Goal: Task Accomplishment & Management: Complete application form

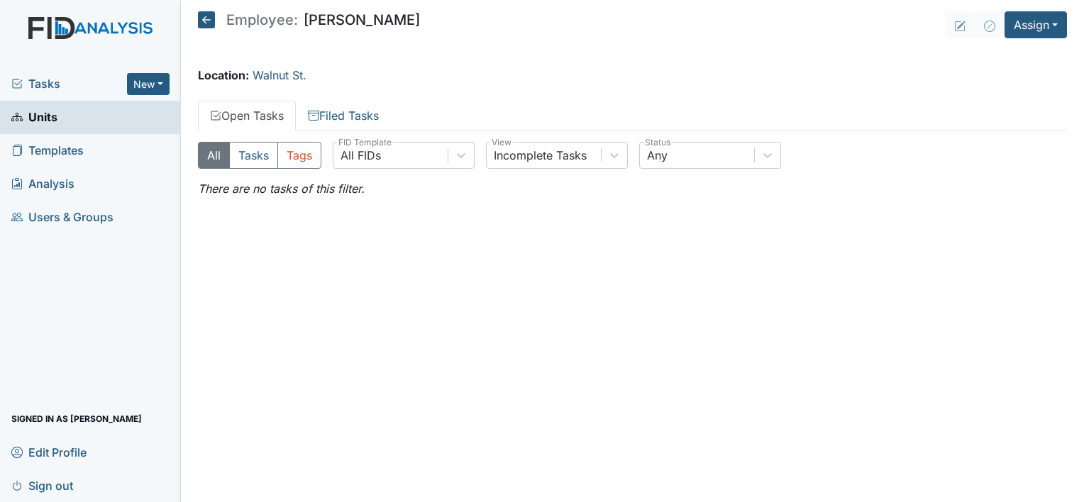
click at [206, 18] on icon at bounding box center [206, 19] width 17 height 17
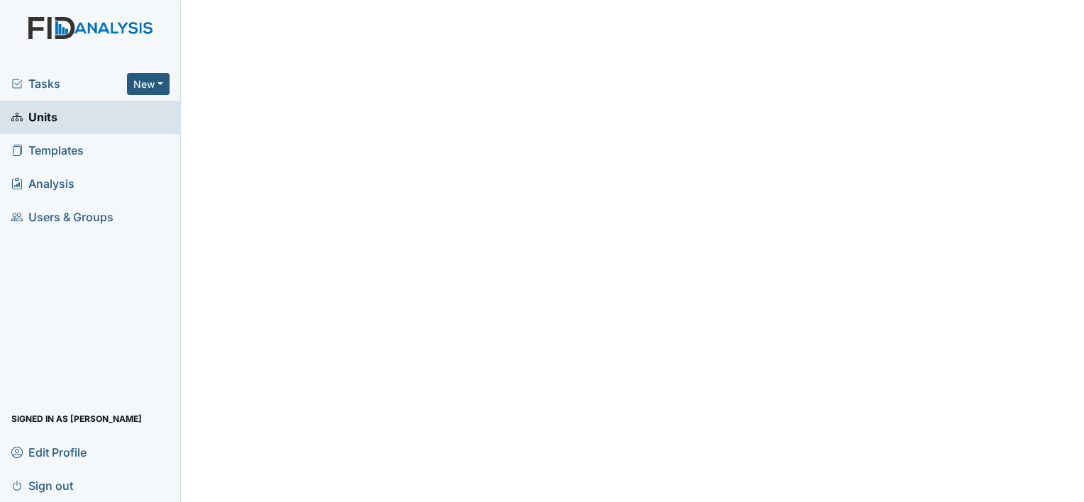
click at [35, 120] on span "Units" at bounding box center [34, 117] width 46 height 22
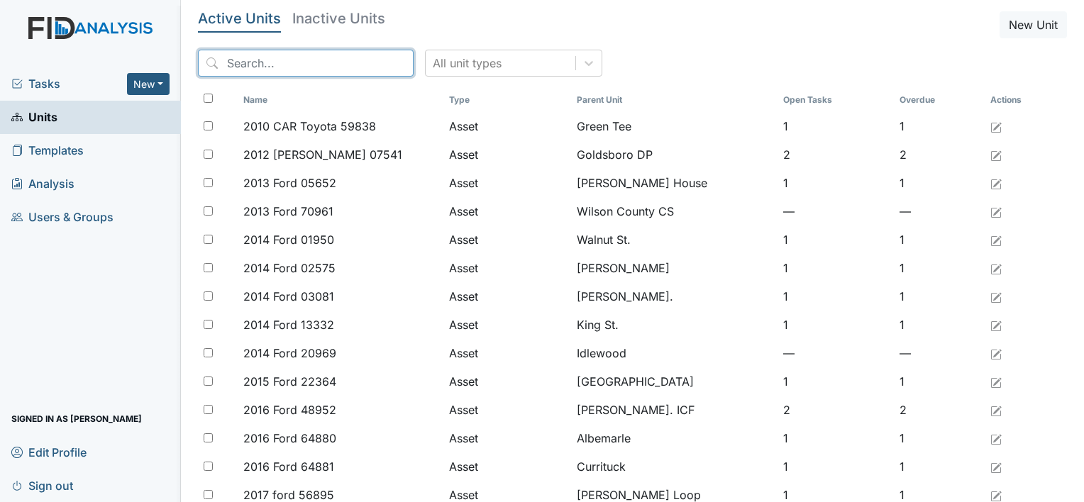
click at [265, 61] on input "search" at bounding box center [306, 63] width 216 height 27
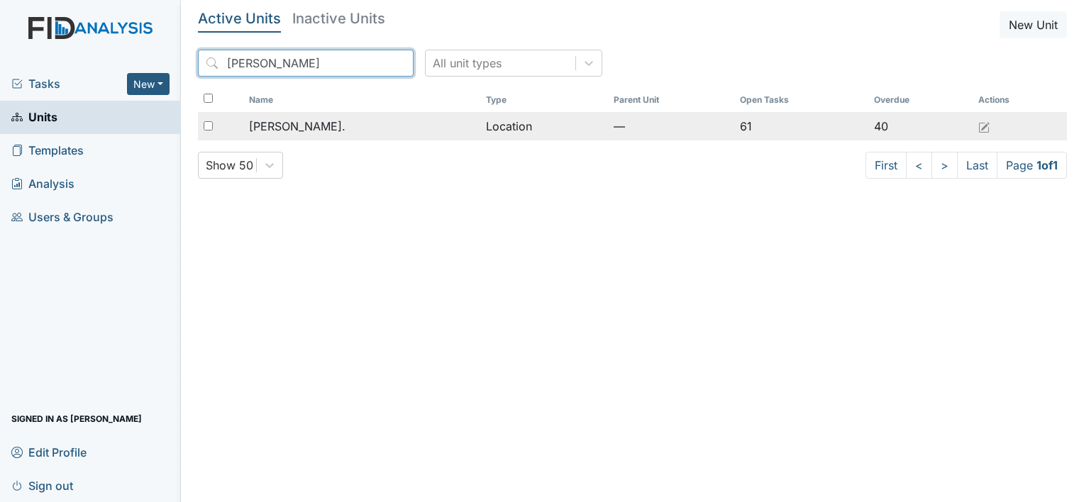
type input "William St"
click at [290, 130] on span "[PERSON_NAME]." at bounding box center [297, 126] width 96 height 17
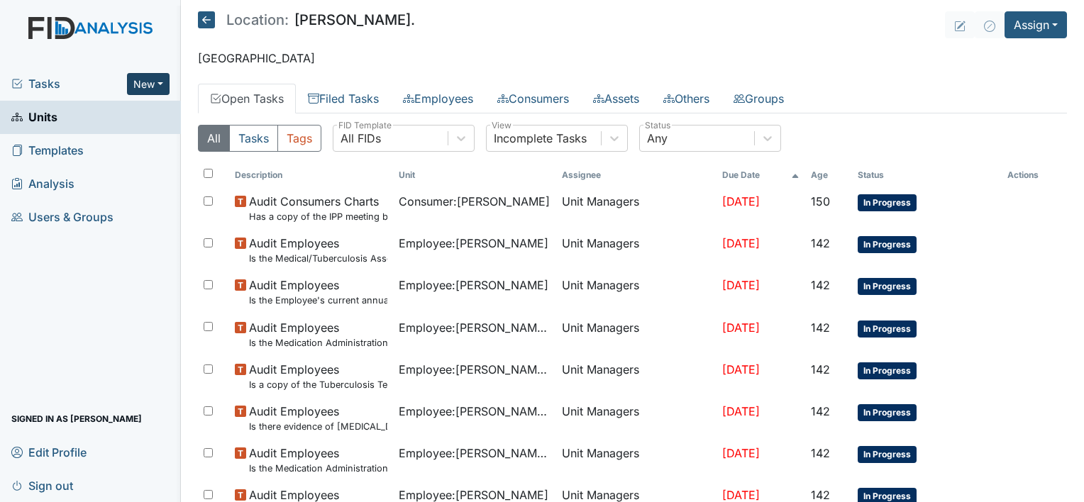
click at [150, 87] on button "New" at bounding box center [148, 84] width 43 height 22
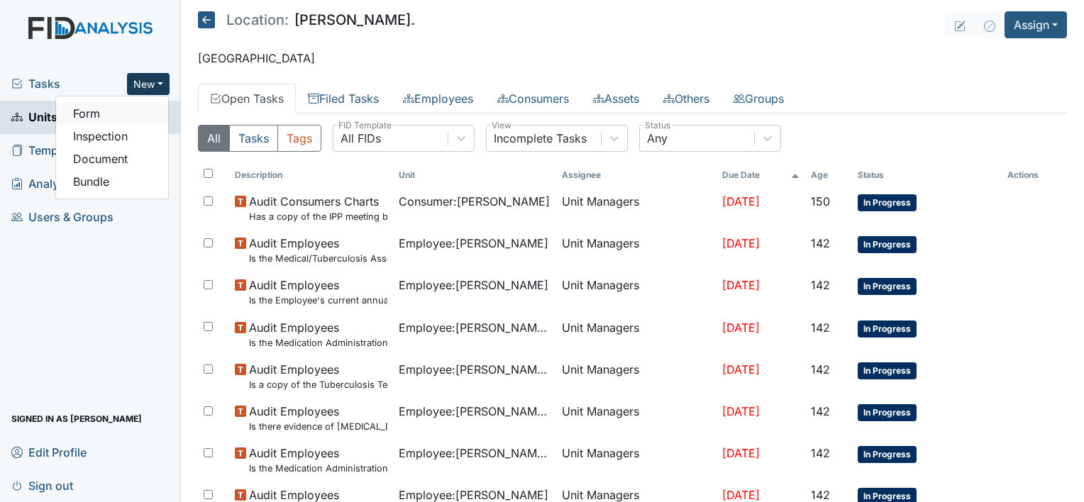
click at [131, 113] on link "Form" at bounding box center [112, 113] width 112 height 23
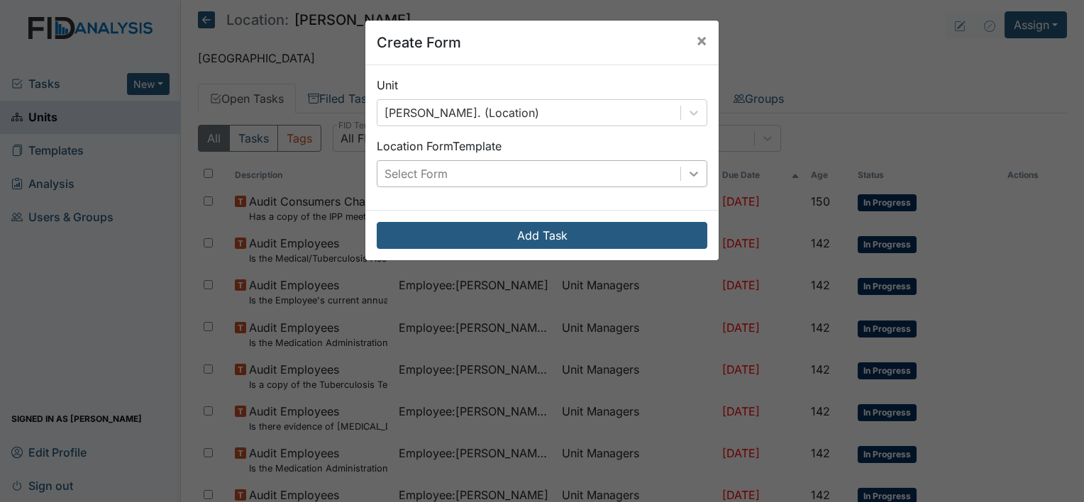
click at [695, 171] on icon at bounding box center [693, 174] width 14 height 14
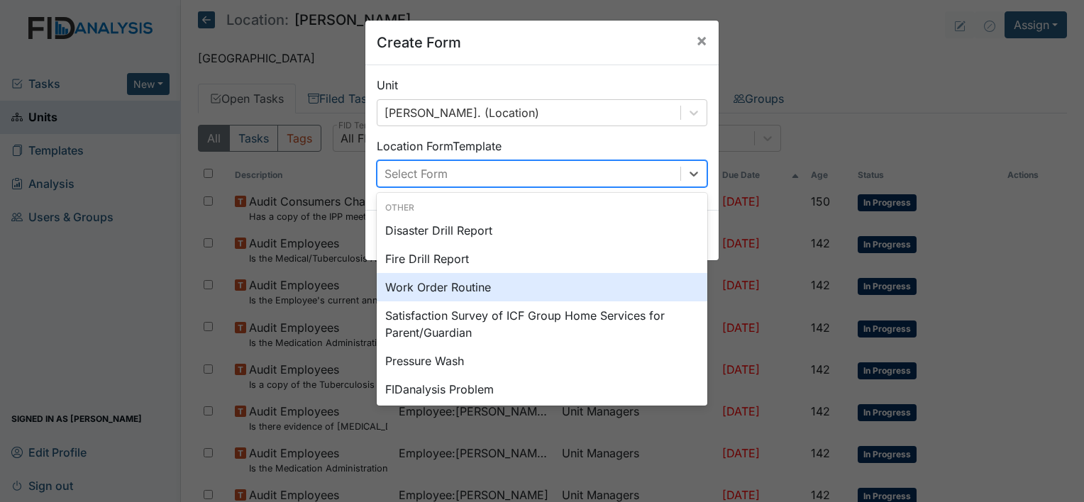
click at [536, 285] on div "Work Order Routine" at bounding box center [542, 287] width 330 height 28
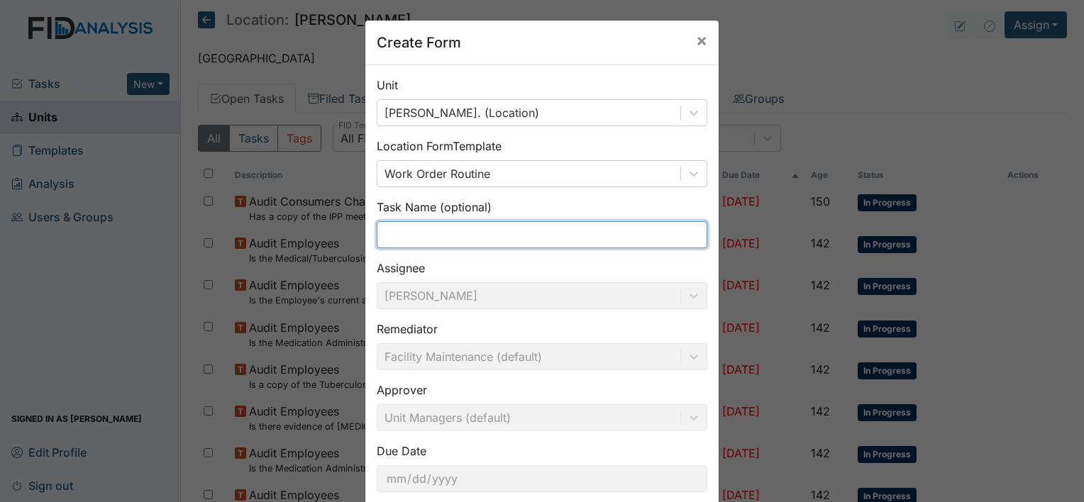
click at [431, 245] on input "text" at bounding box center [542, 234] width 330 height 27
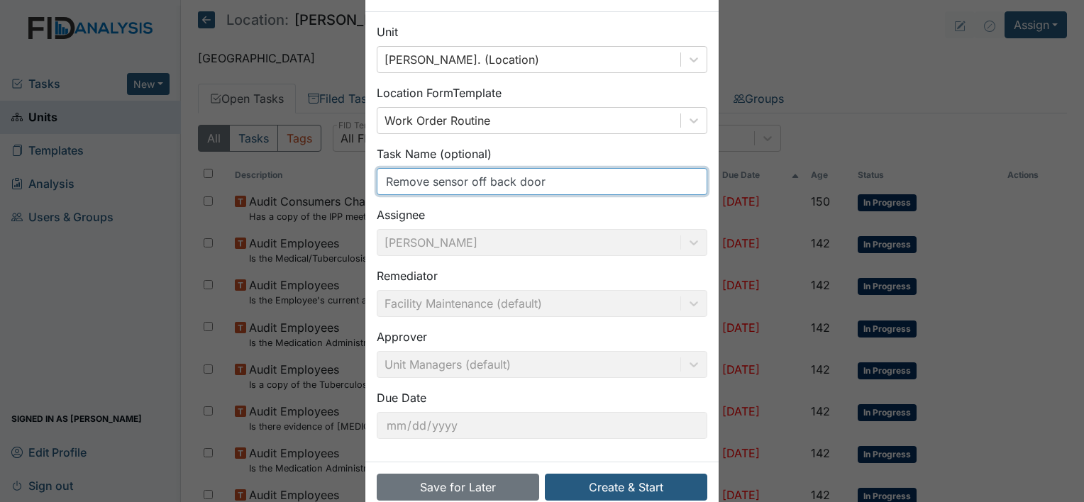
scroll to position [82, 0]
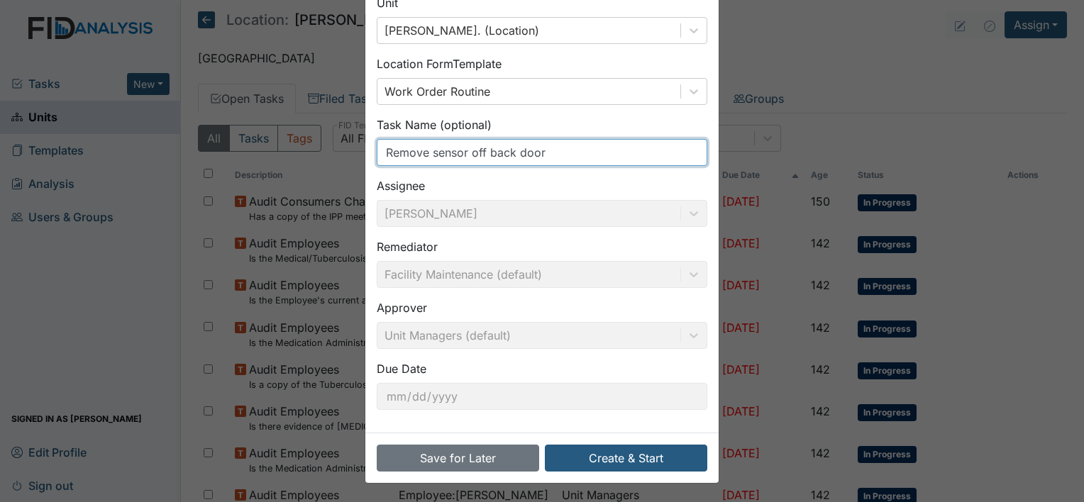
type input "Remove sensor off back door"
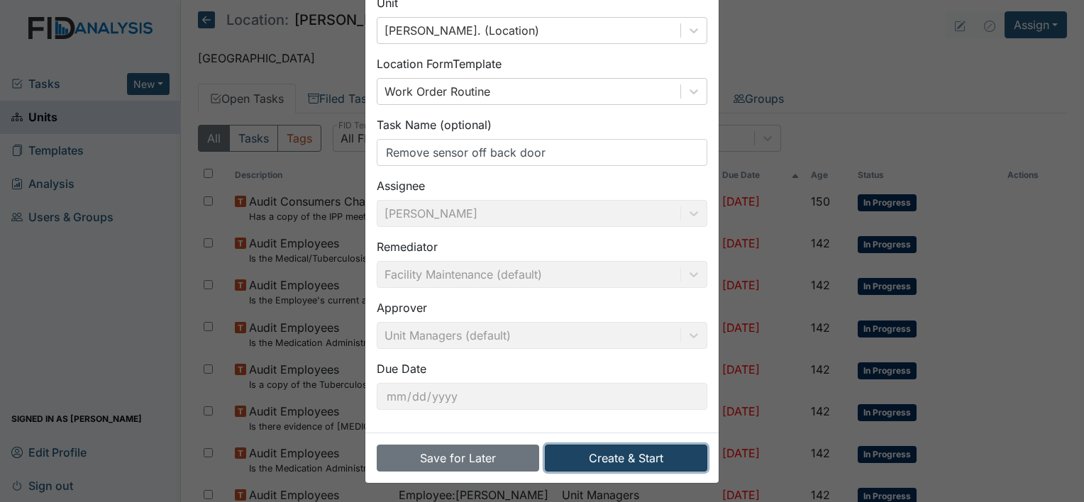
click at [596, 453] on button "Create & Start" at bounding box center [626, 458] width 162 height 27
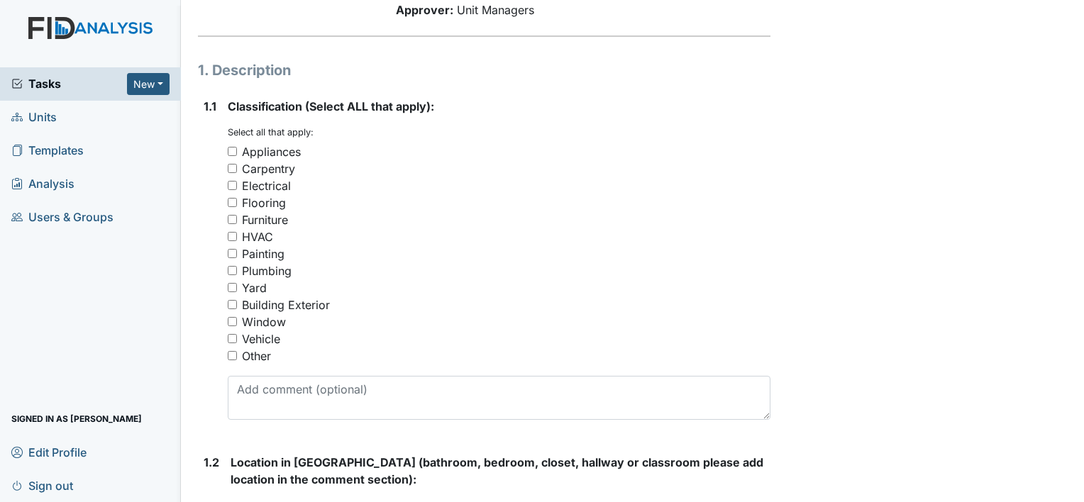
scroll to position [178, 0]
click at [231, 355] on input "Other" at bounding box center [232, 354] width 9 height 9
checkbox input "true"
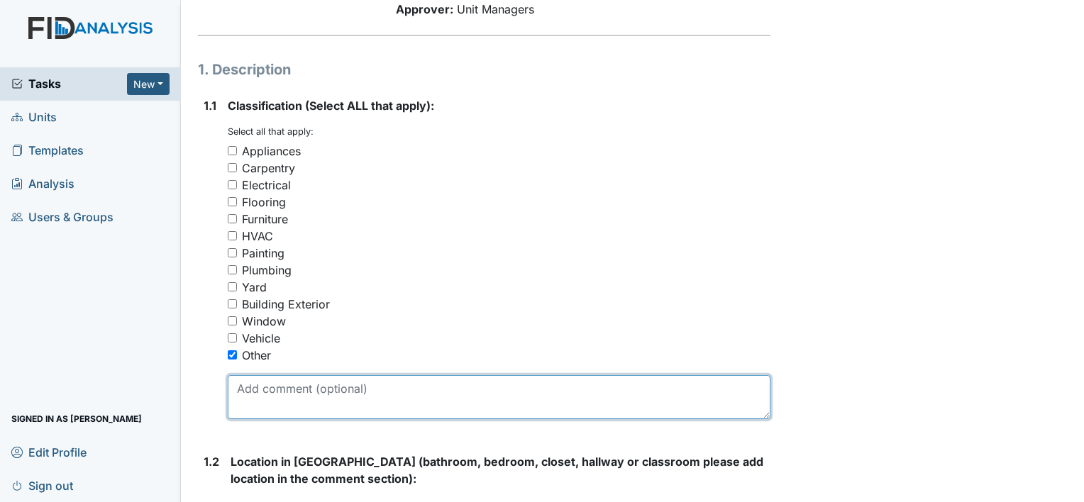
click at [262, 385] on textarea at bounding box center [499, 397] width 542 height 44
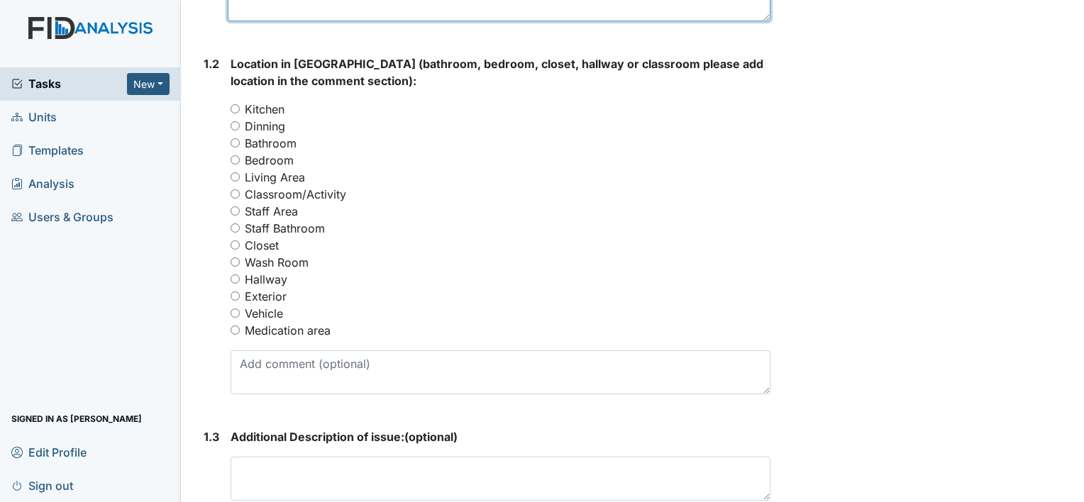
scroll to position [581, 0]
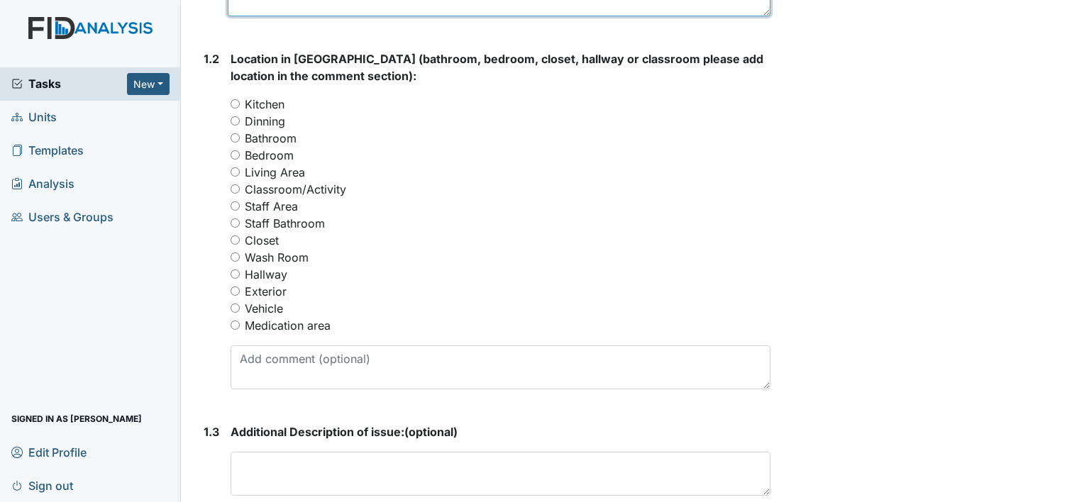
type textarea "sensor"
click at [233, 105] on input "Kitchen" at bounding box center [234, 103] width 9 height 9
radio input "true"
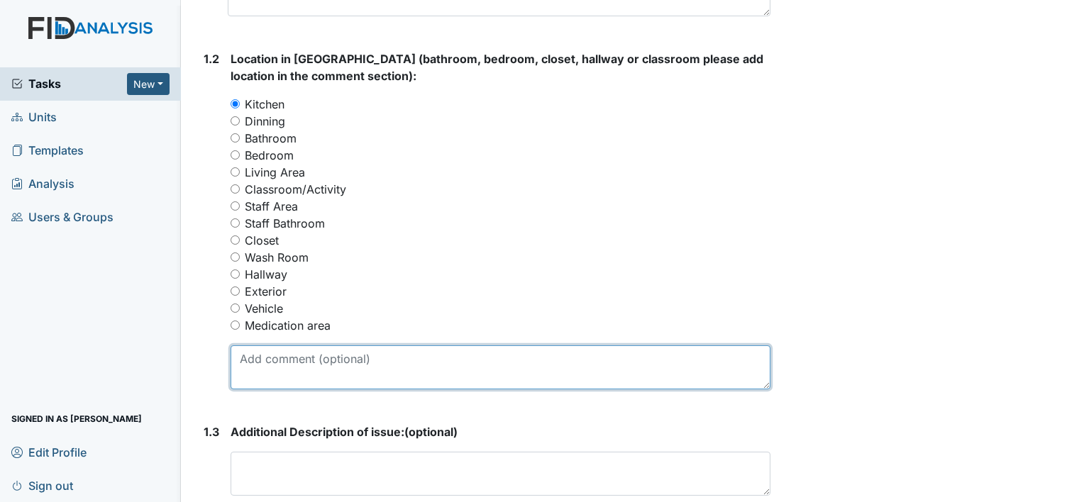
click at [288, 362] on textarea at bounding box center [500, 367] width 540 height 44
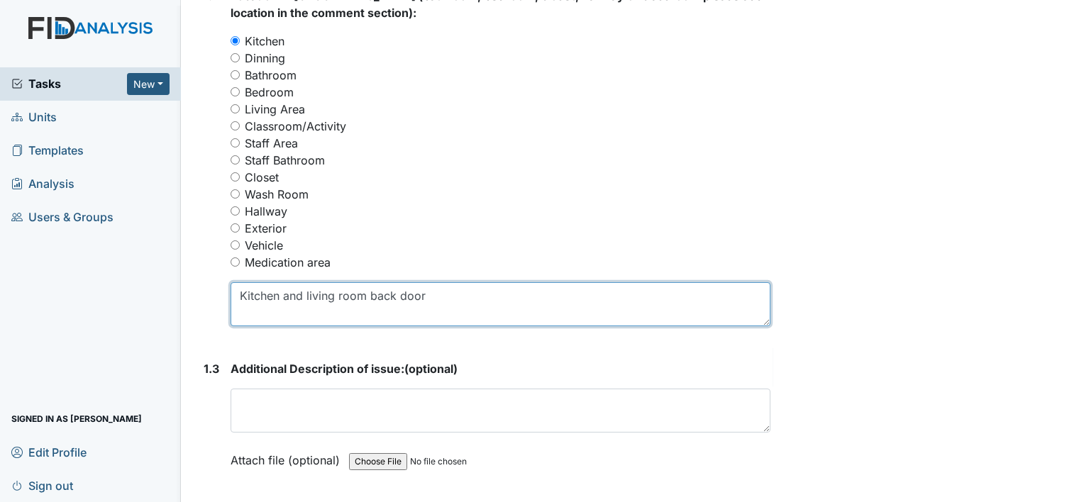
scroll to position [732, 0]
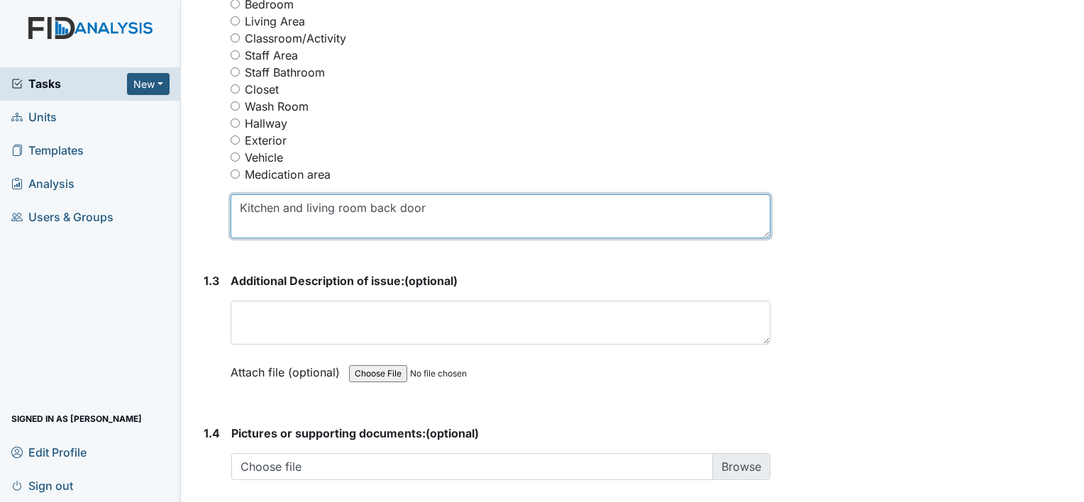
type textarea "Kitchen and living room back door"
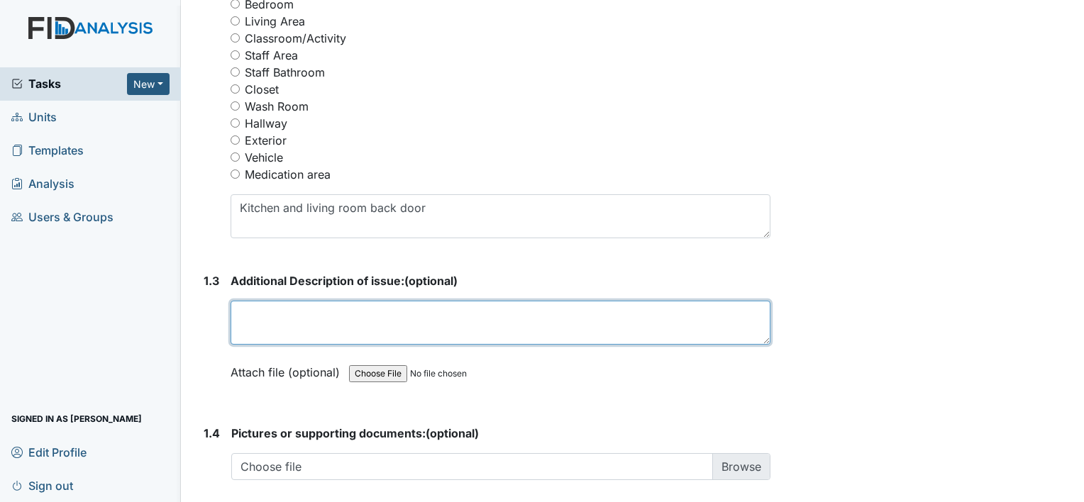
click at [328, 317] on textarea at bounding box center [500, 323] width 540 height 44
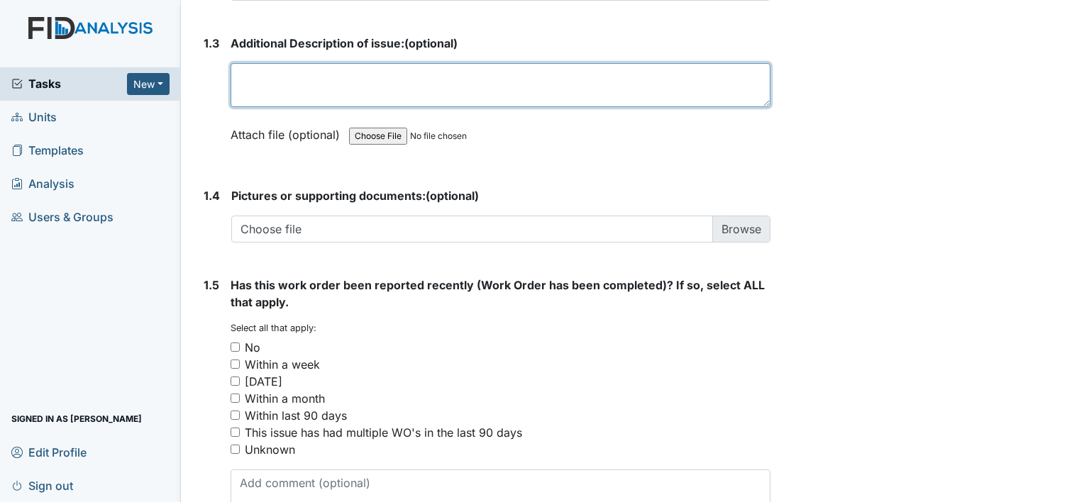
scroll to position [973, 0]
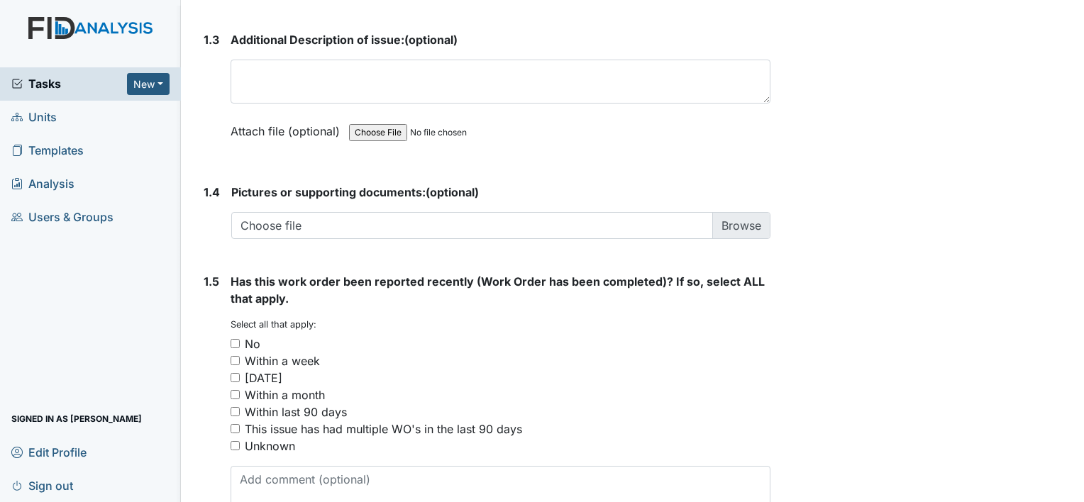
click at [236, 340] on input "No" at bounding box center [234, 343] width 9 height 9
checkbox input "true"
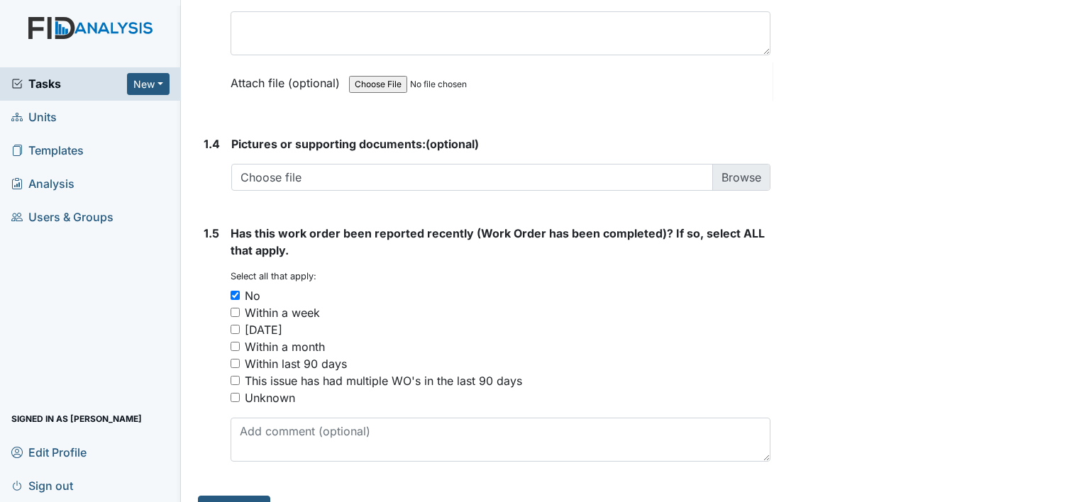
scroll to position [1051, 0]
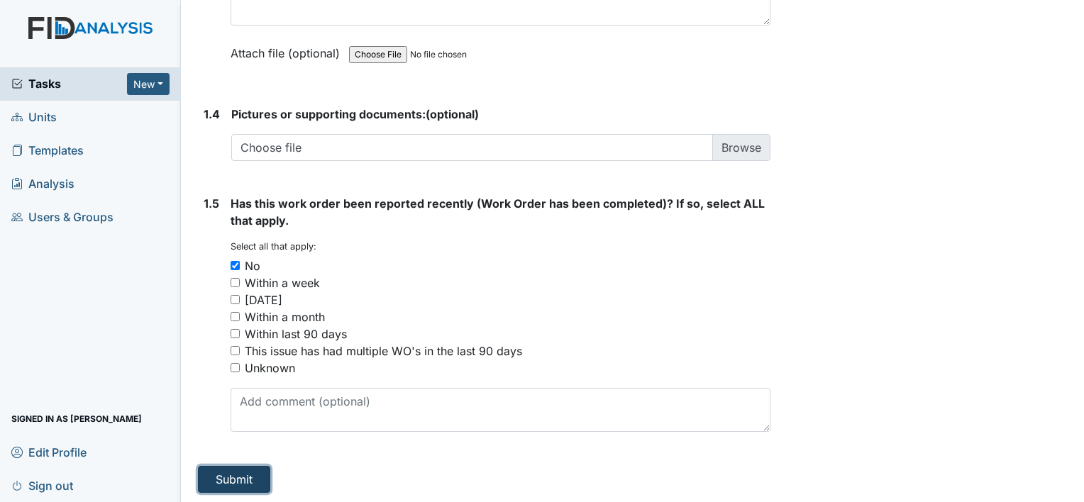
click at [228, 473] on button "Submit" at bounding box center [234, 479] width 72 height 27
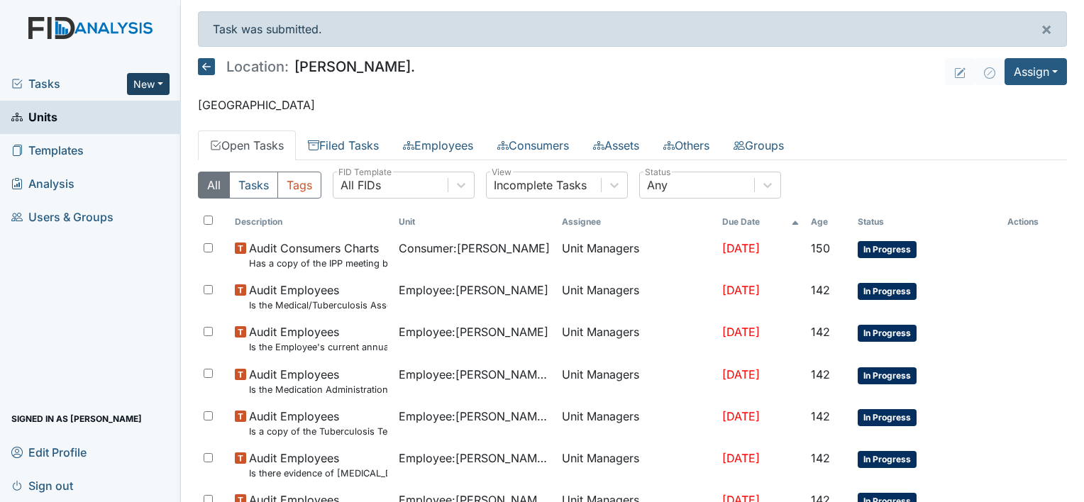
click at [155, 81] on button "New" at bounding box center [148, 84] width 43 height 22
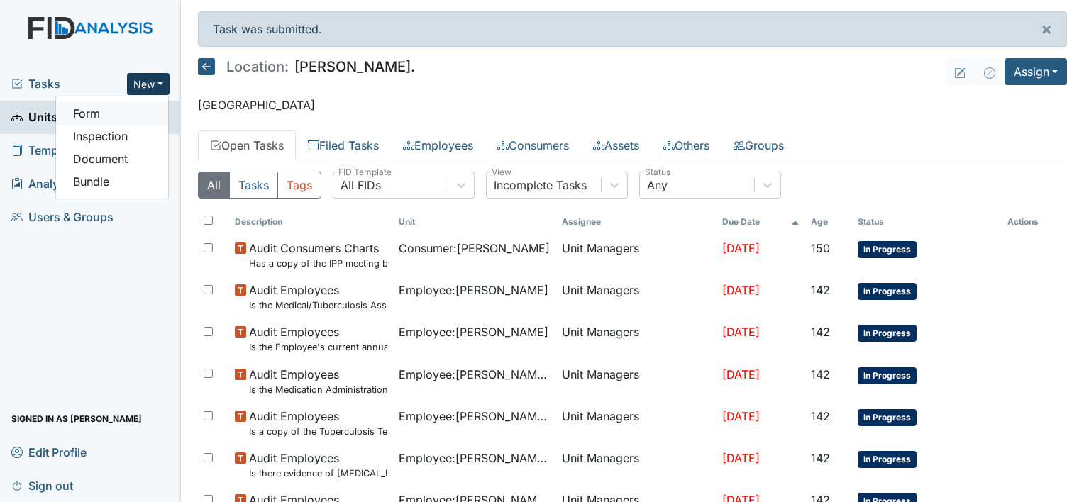
click at [145, 104] on link "Form" at bounding box center [112, 113] width 112 height 23
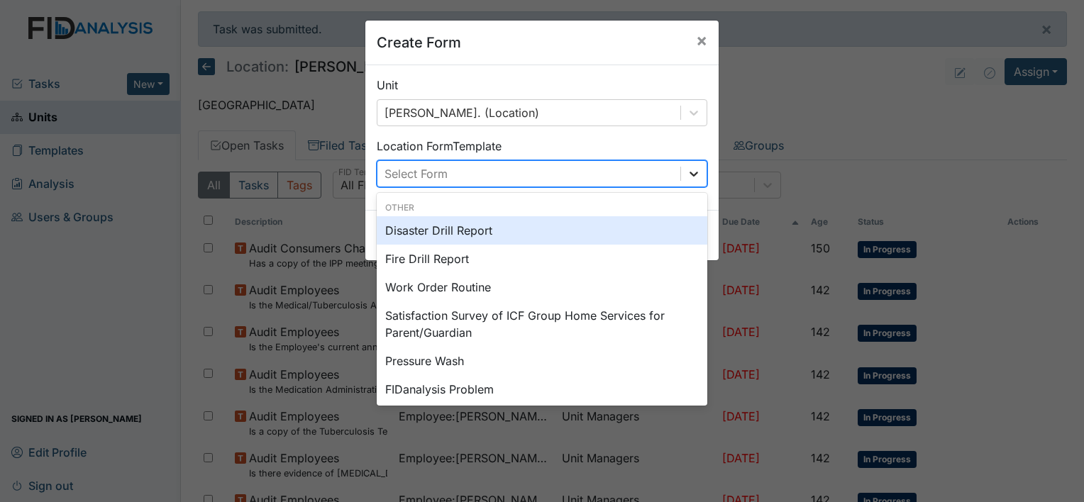
click at [686, 168] on icon at bounding box center [693, 174] width 14 height 14
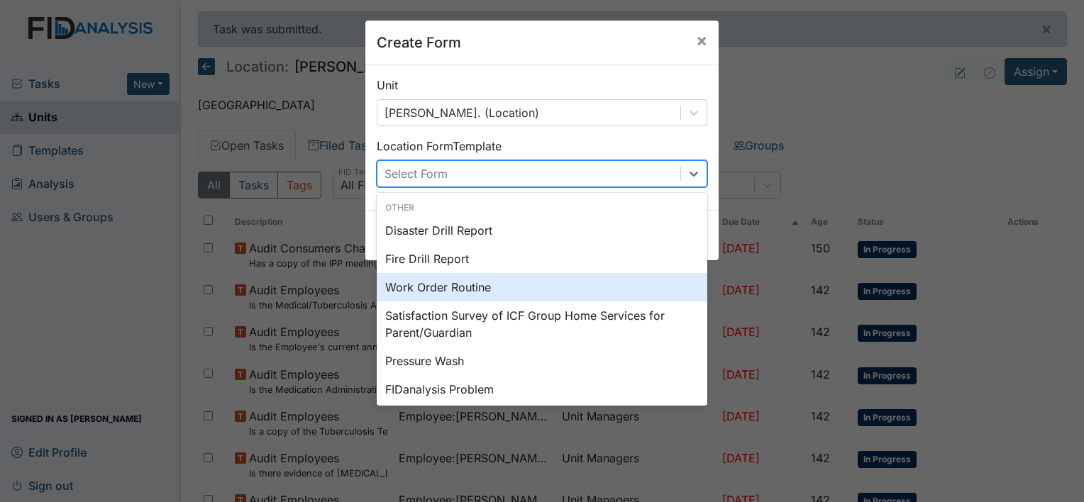
click at [532, 294] on div "Work Order Routine" at bounding box center [542, 287] width 330 height 28
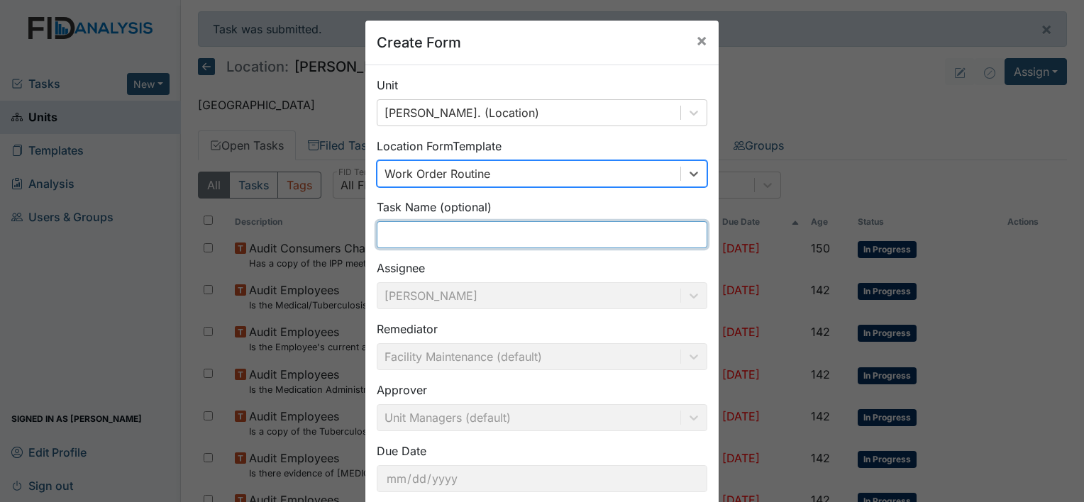
click at [539, 233] on input "text" at bounding box center [542, 234] width 330 height 27
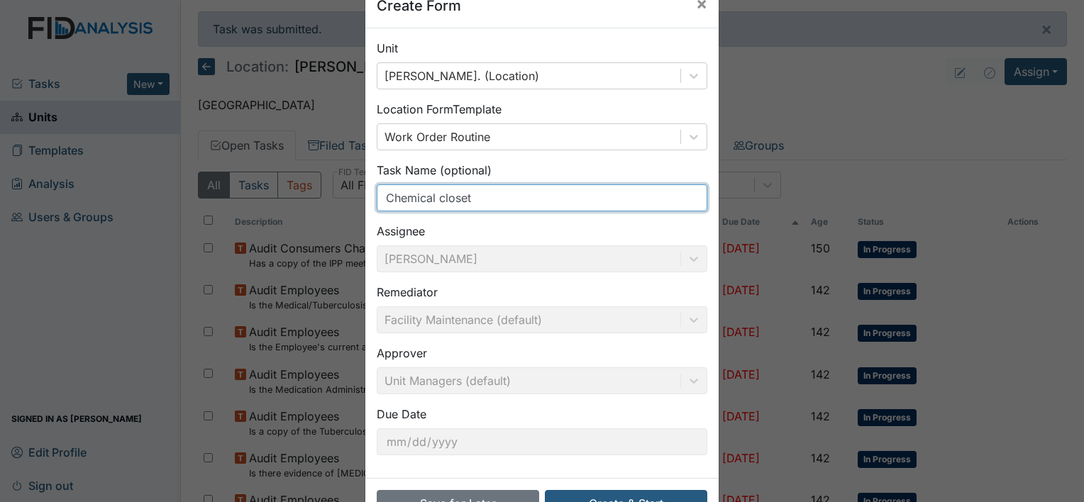
scroll to position [82, 0]
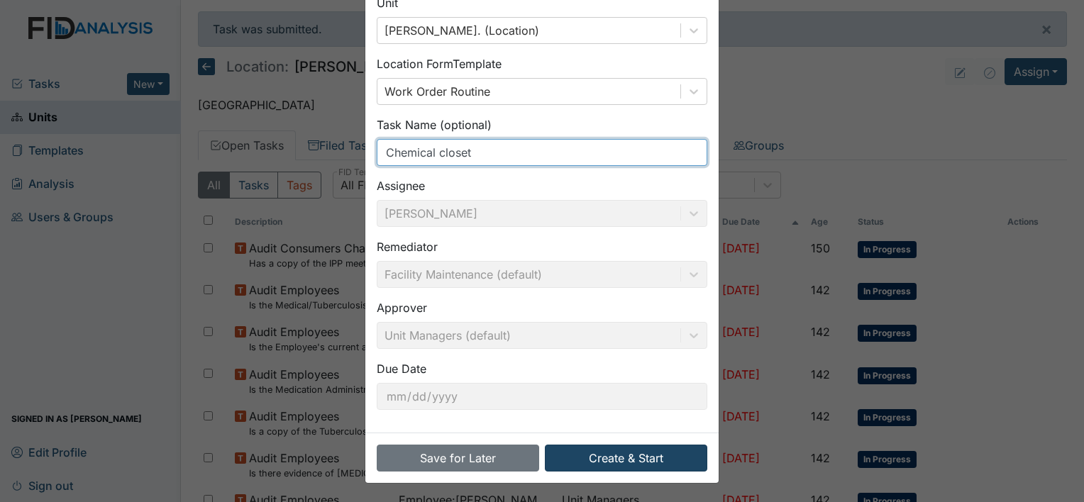
type input "Chemical closet"
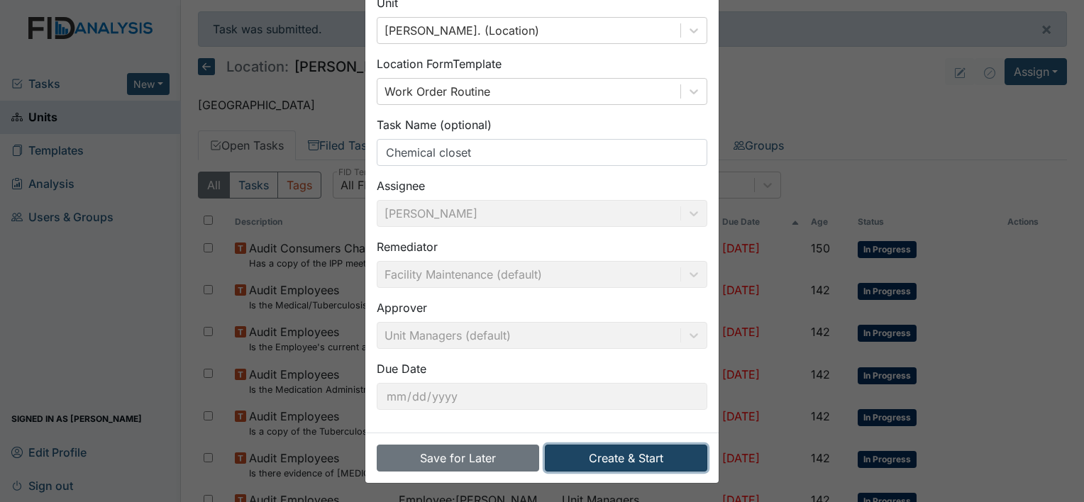
click at [609, 457] on button "Create & Start" at bounding box center [626, 458] width 162 height 27
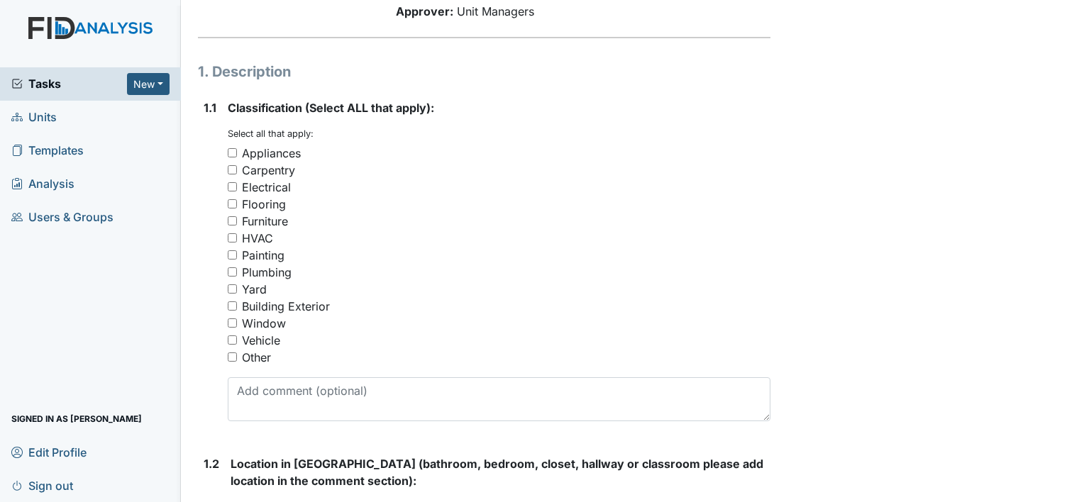
scroll to position [177, 0]
click at [233, 357] on input "Other" at bounding box center [232, 356] width 9 height 9
checkbox input "true"
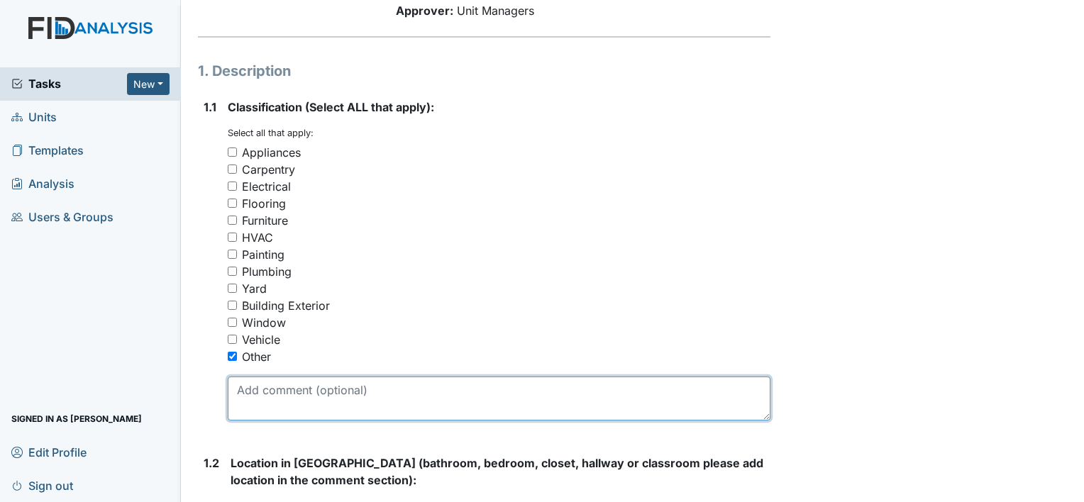
click at [280, 394] on textarea at bounding box center [499, 399] width 542 height 44
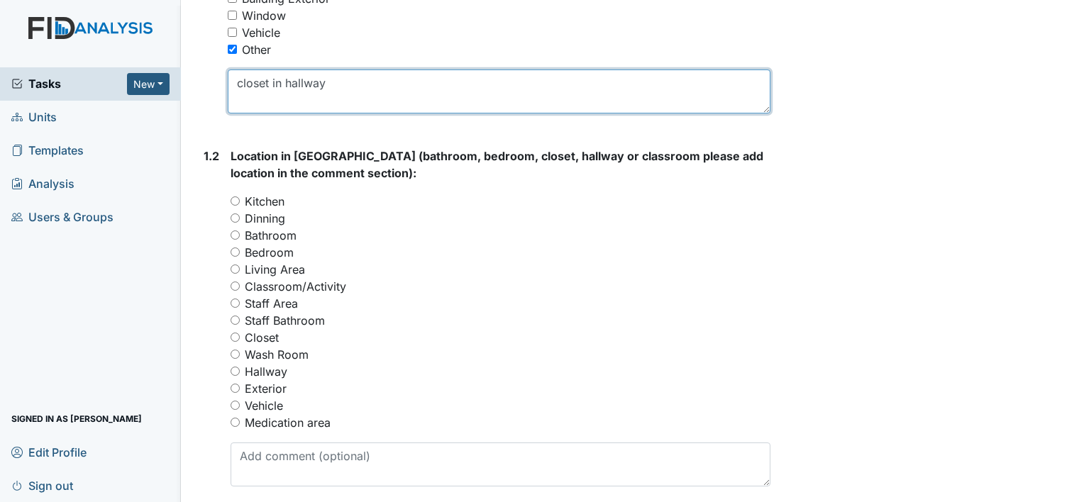
scroll to position [485, 0]
type textarea "closet in hallway"
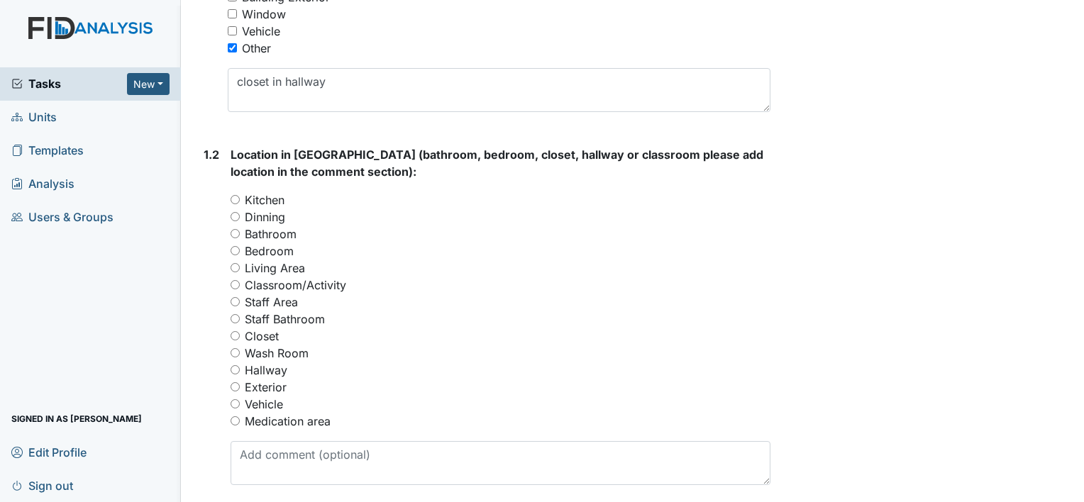
click at [232, 372] on input "Hallway" at bounding box center [234, 369] width 9 height 9
radio input "true"
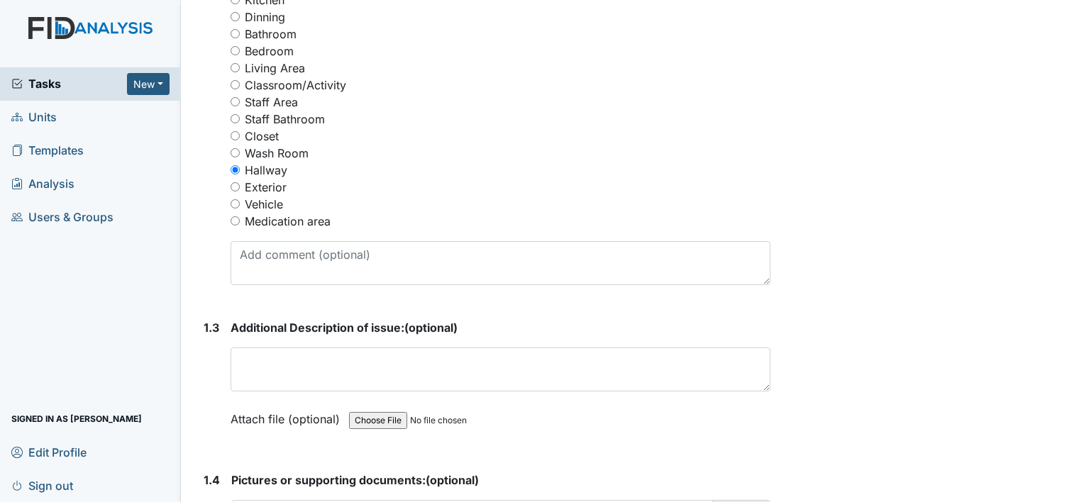
scroll to position [686, 0]
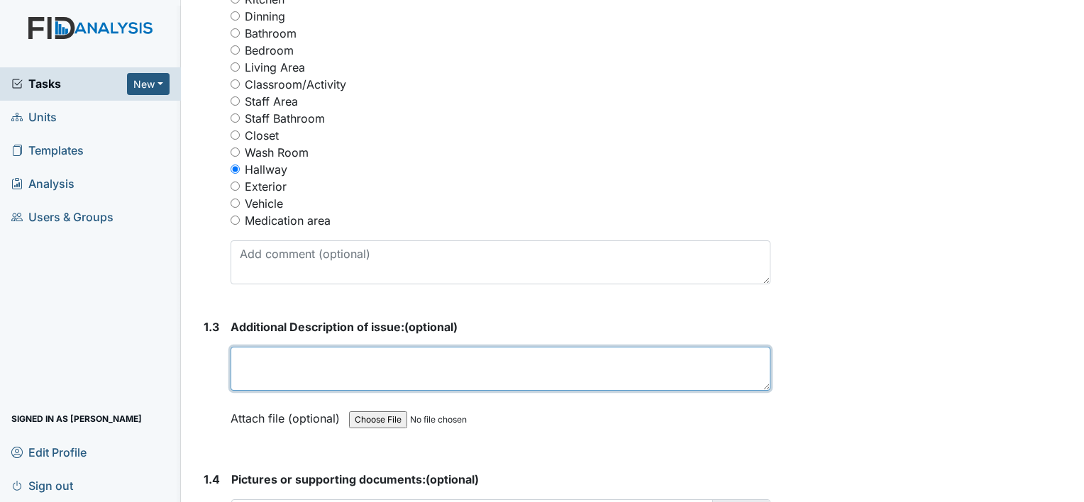
click at [250, 364] on textarea at bounding box center [500, 369] width 540 height 44
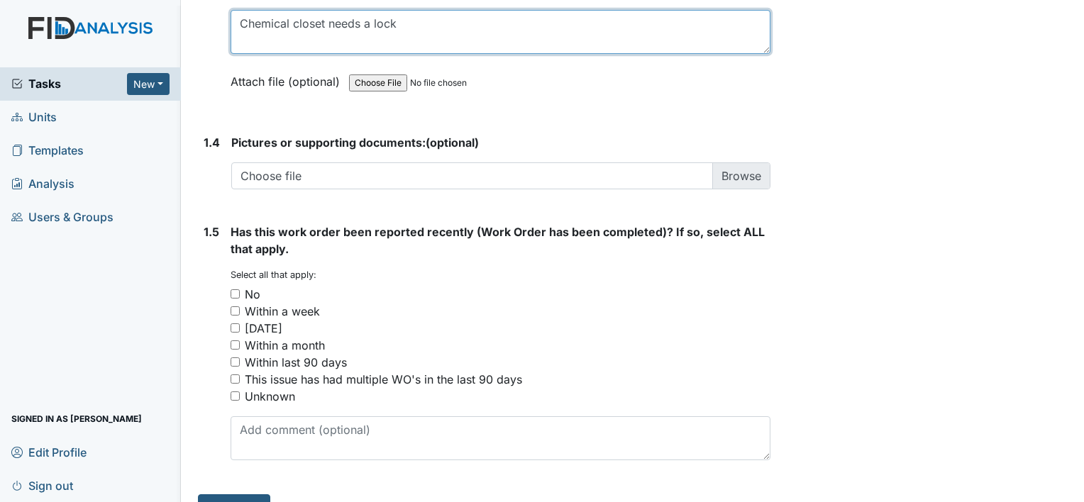
scroll to position [1032, 0]
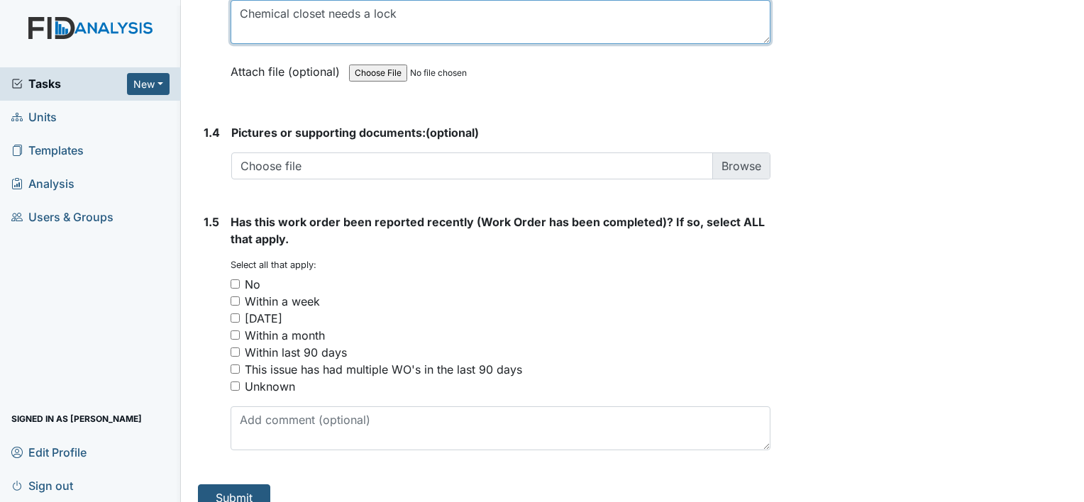
type textarea "Chemical closet needs a lock"
click at [235, 285] on input "No" at bounding box center [234, 283] width 9 height 9
checkbox input "true"
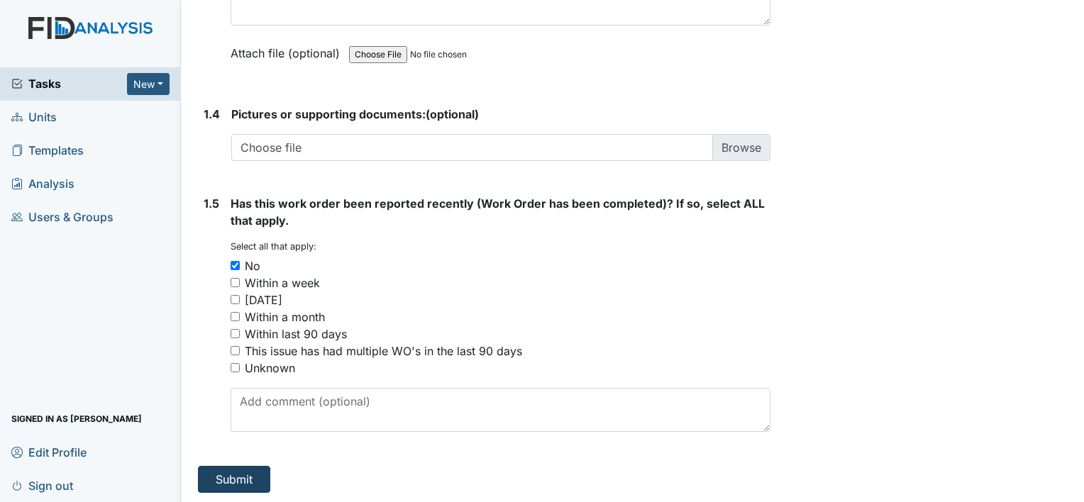
click at [230, 478] on button "Submit" at bounding box center [234, 479] width 72 height 27
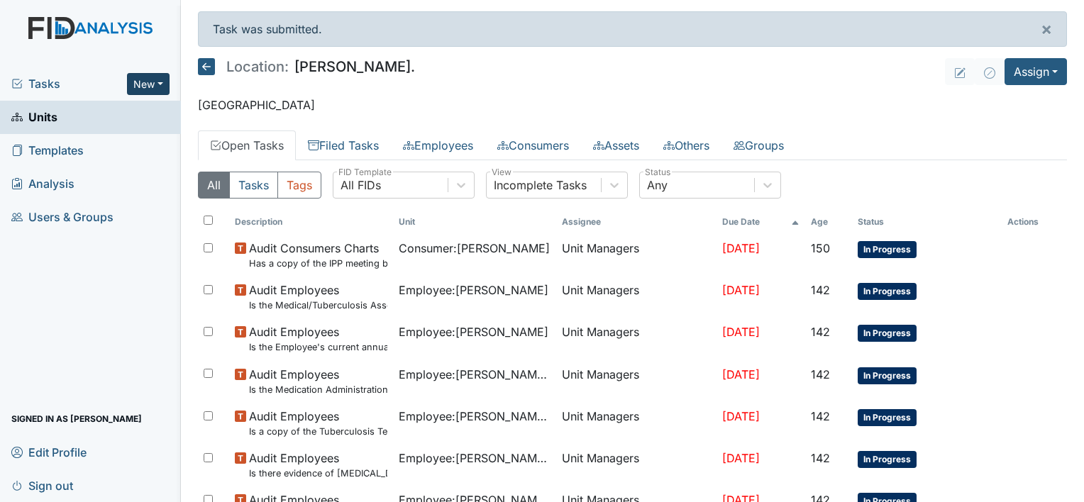
click at [165, 82] on button "New" at bounding box center [148, 84] width 43 height 22
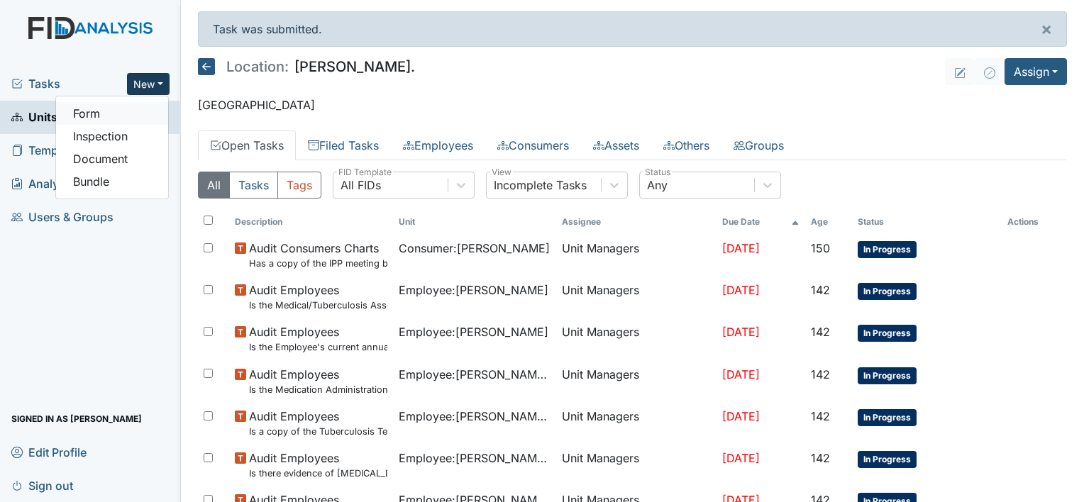
click at [138, 116] on link "Form" at bounding box center [112, 113] width 112 height 23
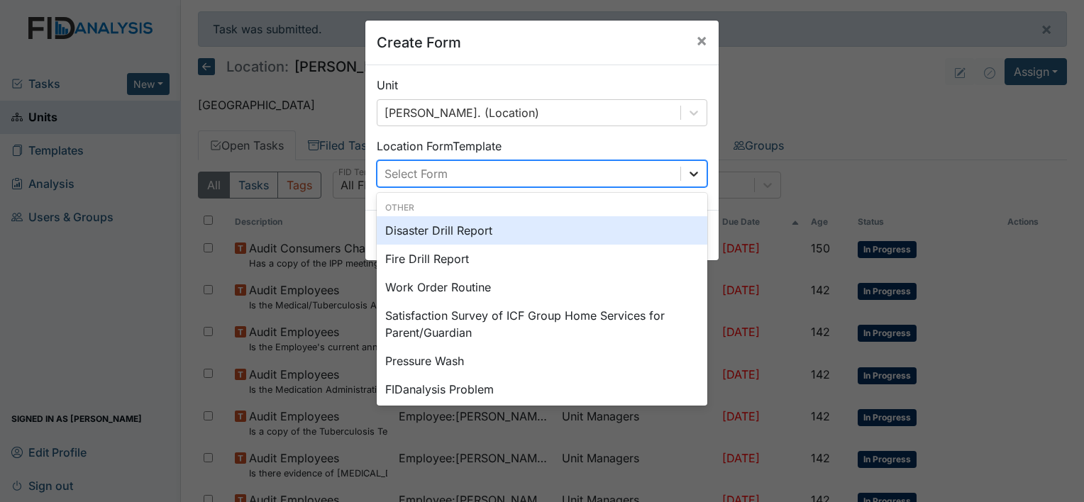
click at [686, 178] on icon at bounding box center [693, 174] width 14 height 14
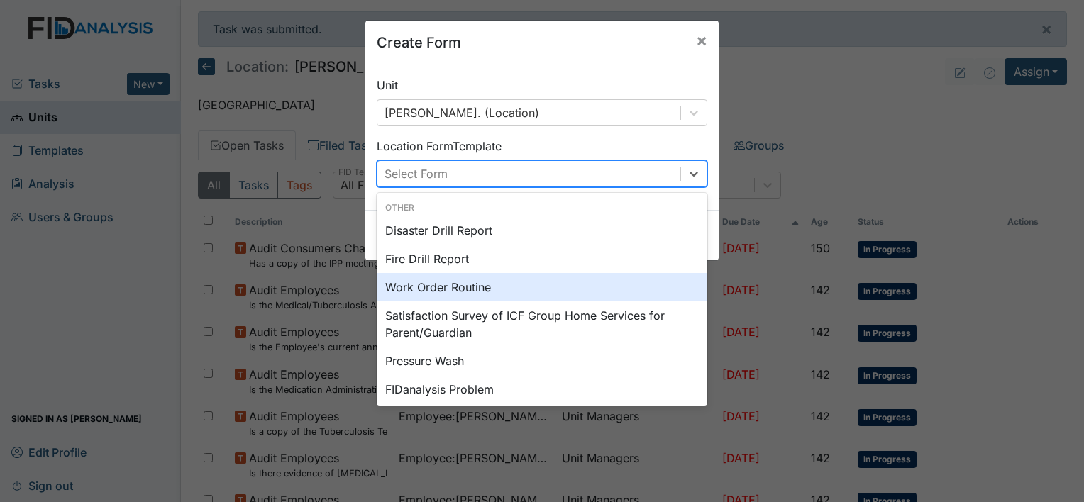
click at [530, 279] on div "Work Order Routine" at bounding box center [542, 287] width 330 height 28
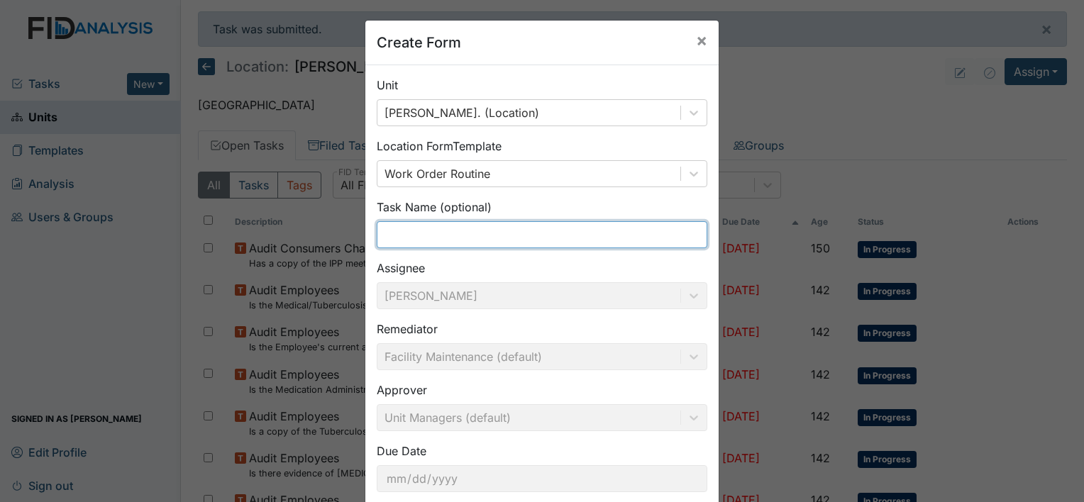
click at [500, 233] on input "text" at bounding box center [542, 234] width 330 height 27
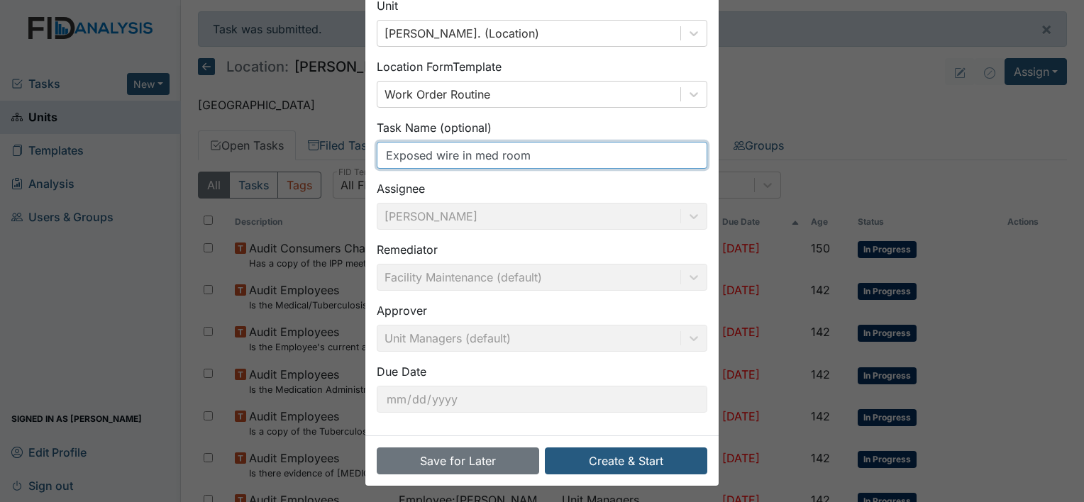
scroll to position [82, 0]
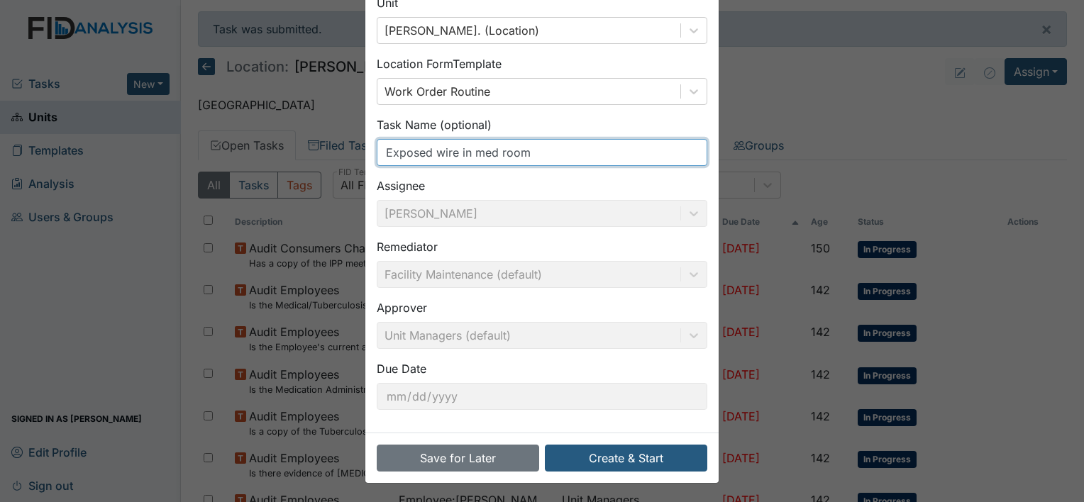
type input "Exposed wire in med room"
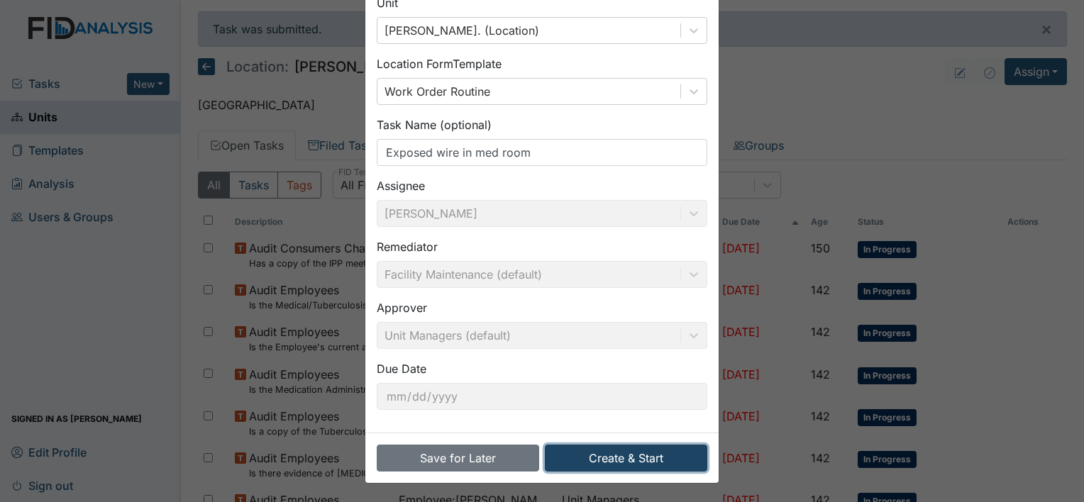
click at [606, 456] on button "Create & Start" at bounding box center [626, 458] width 162 height 27
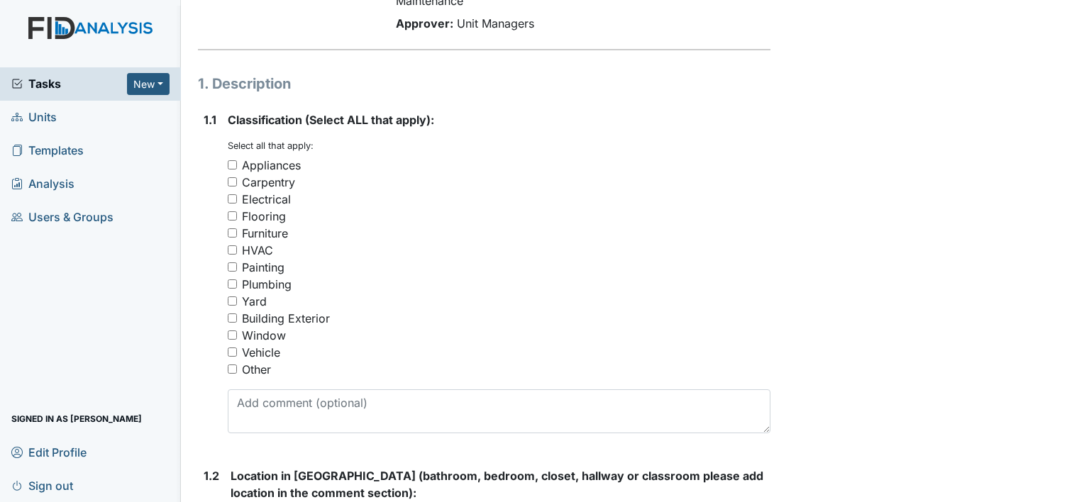
scroll to position [171, 0]
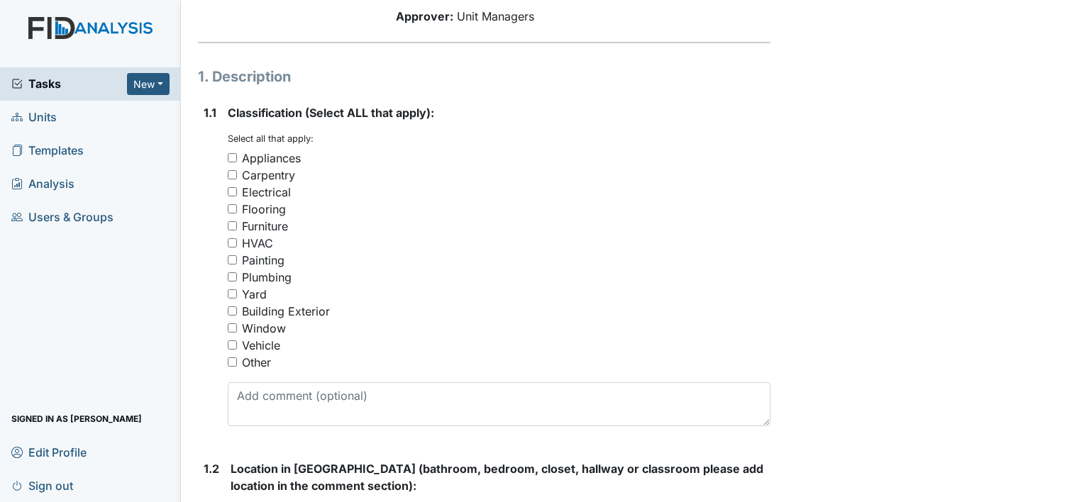
click at [235, 357] on input "Other" at bounding box center [232, 361] width 9 height 9
checkbox input "true"
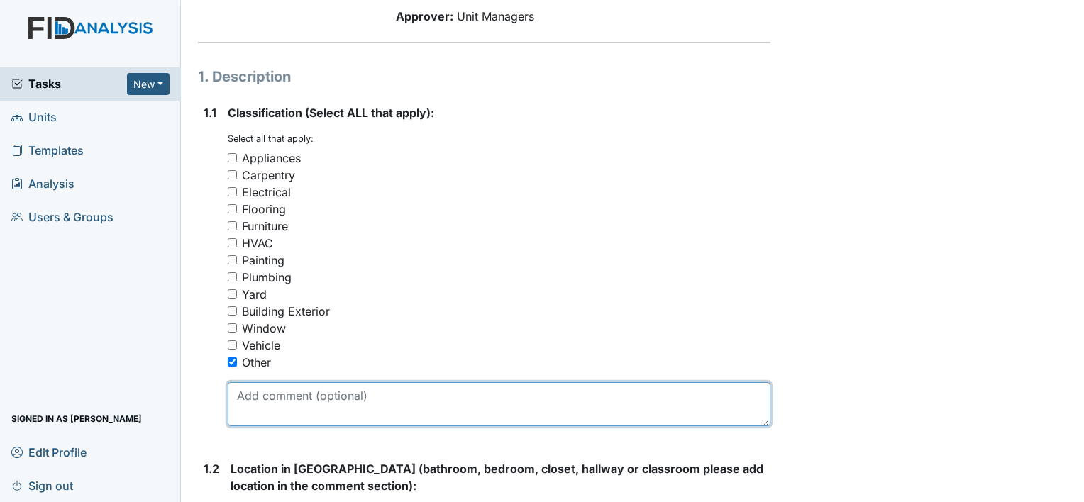
click at [267, 401] on textarea at bounding box center [499, 404] width 542 height 44
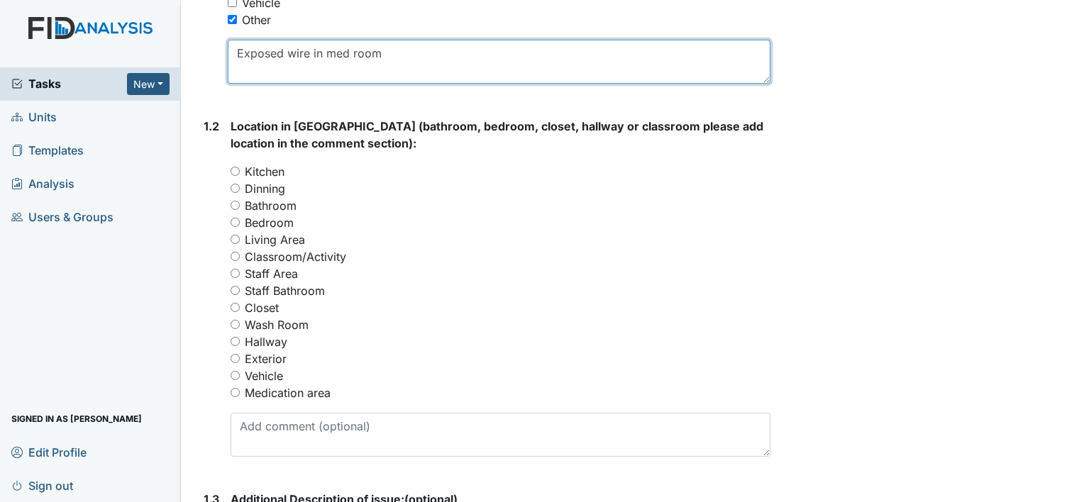
scroll to position [516, 0]
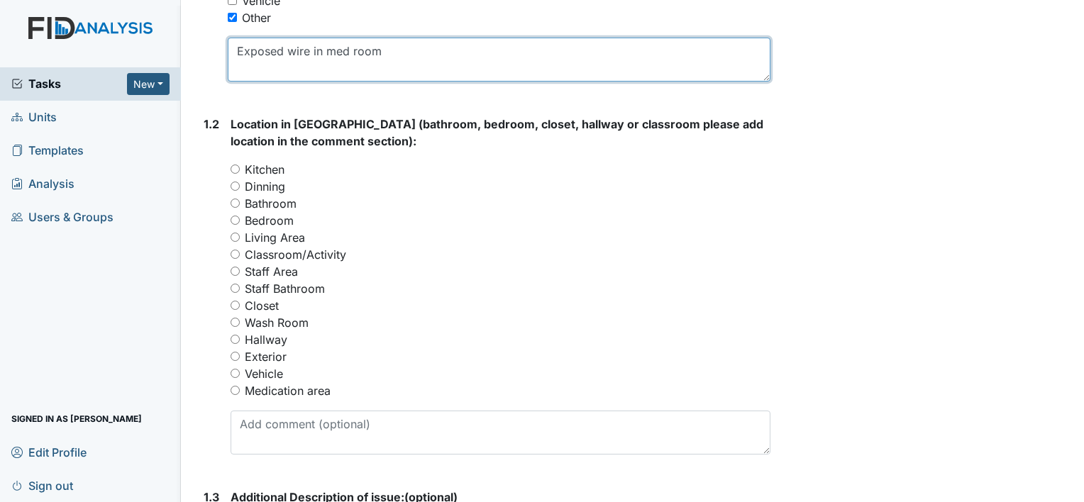
type textarea "Exposed wire in med room"
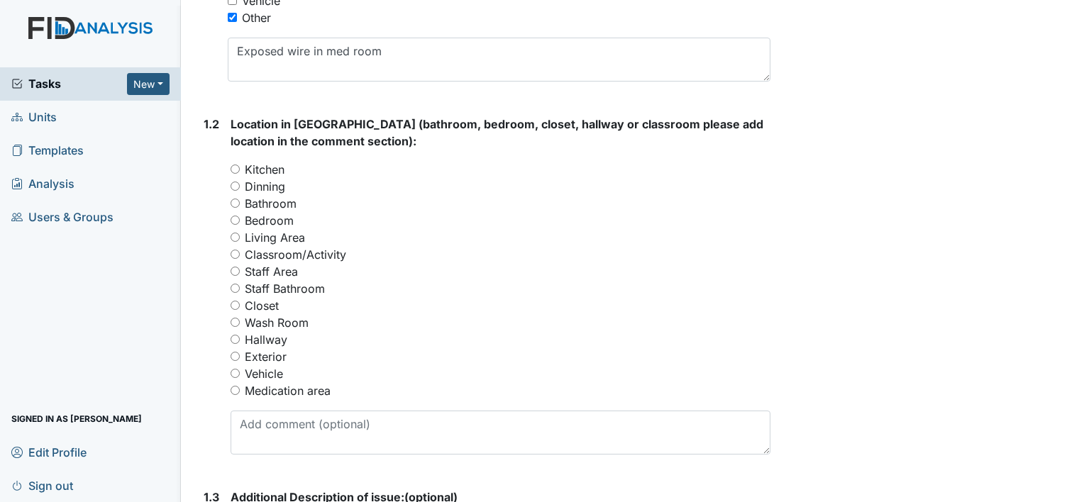
click at [230, 389] on input "Medication area" at bounding box center [234, 390] width 9 height 9
radio input "true"
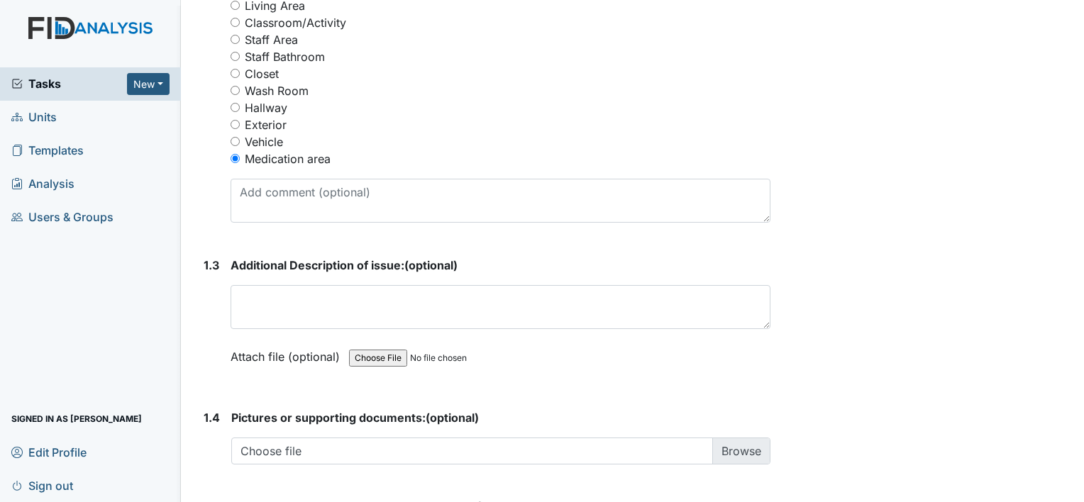
scroll to position [774, 0]
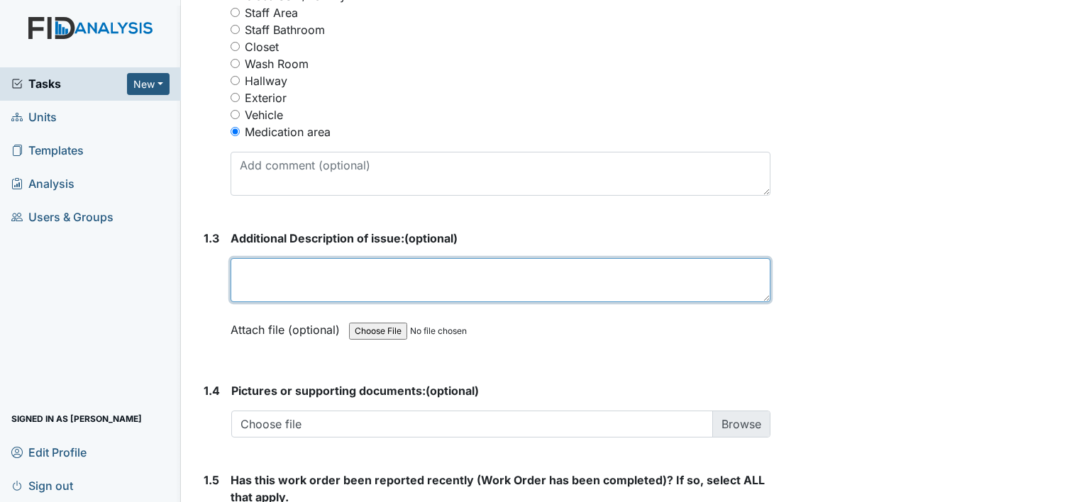
click at [306, 277] on textarea at bounding box center [500, 280] width 540 height 44
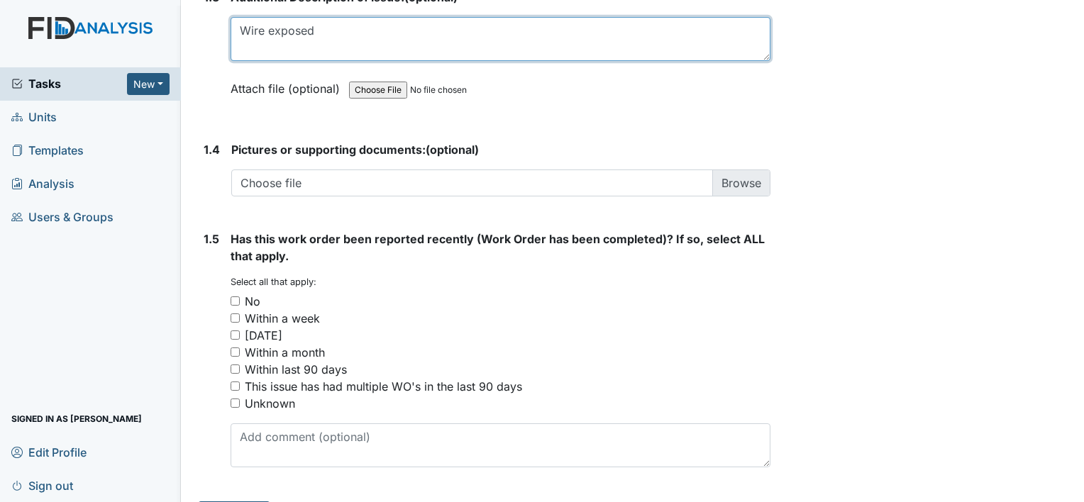
type textarea "Wire exposed"
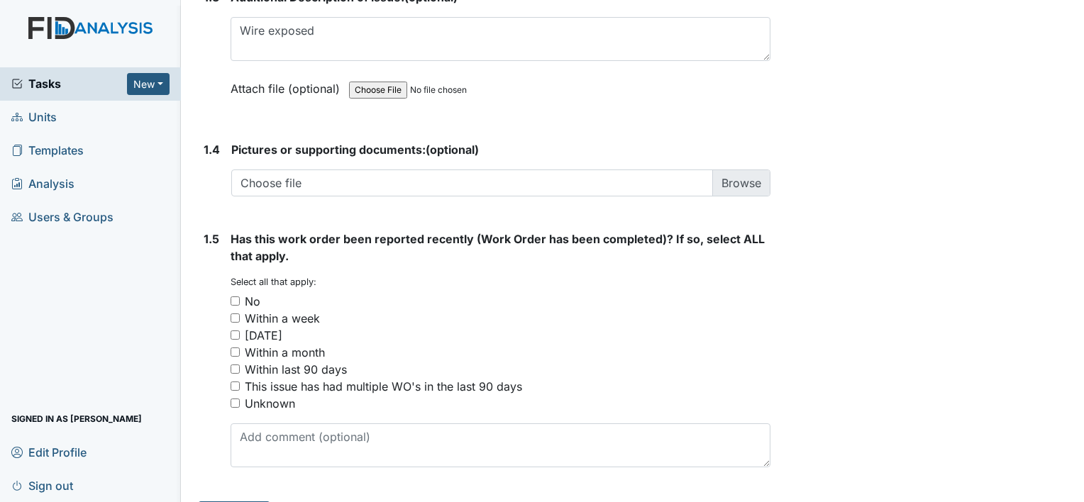
click at [230, 296] on input "No" at bounding box center [234, 300] width 9 height 9
checkbox input "true"
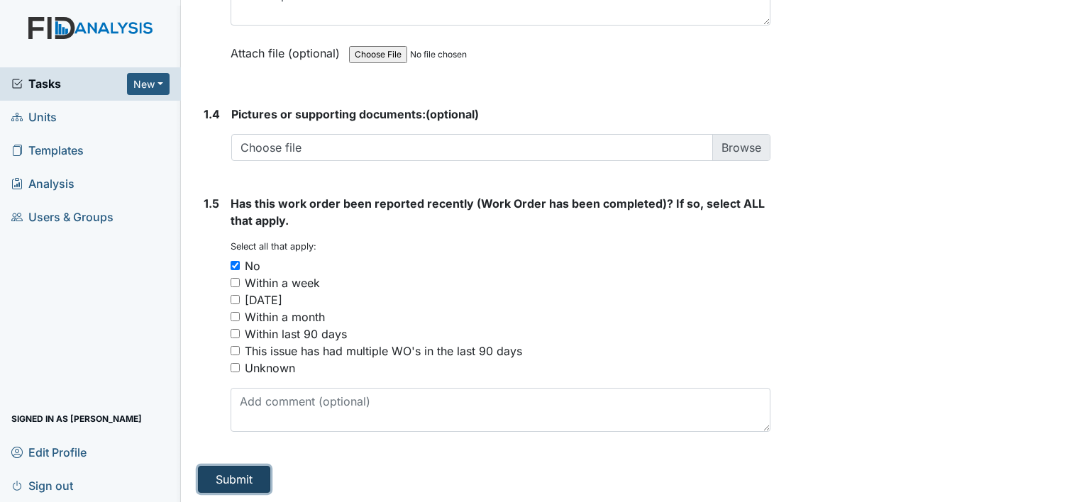
click at [234, 472] on button "Submit" at bounding box center [234, 479] width 72 height 27
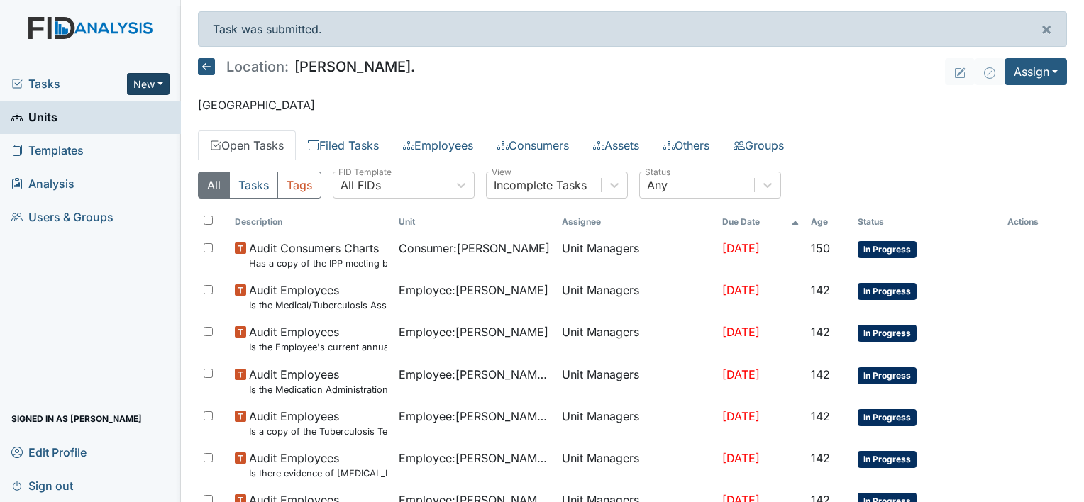
click at [156, 80] on button "New" at bounding box center [148, 84] width 43 height 22
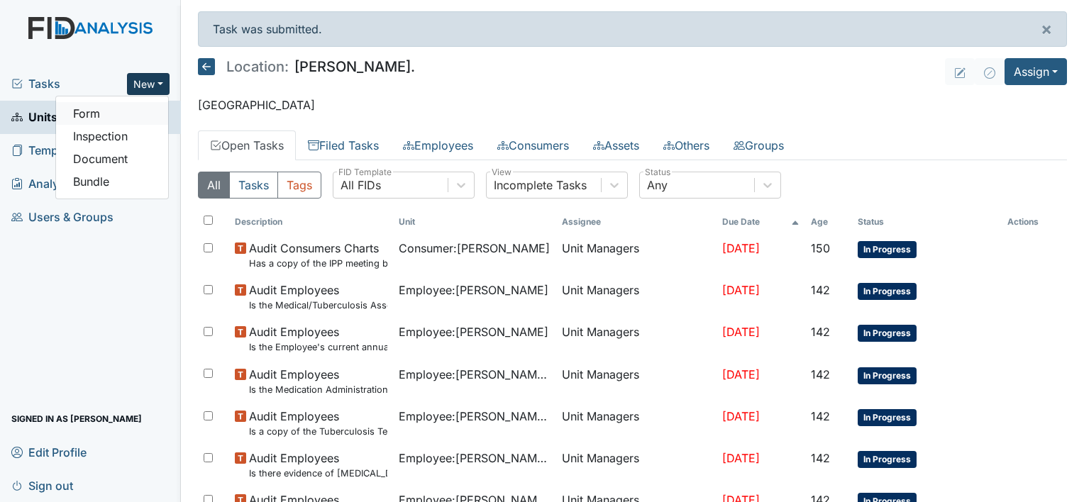
click at [141, 113] on link "Form" at bounding box center [112, 113] width 112 height 23
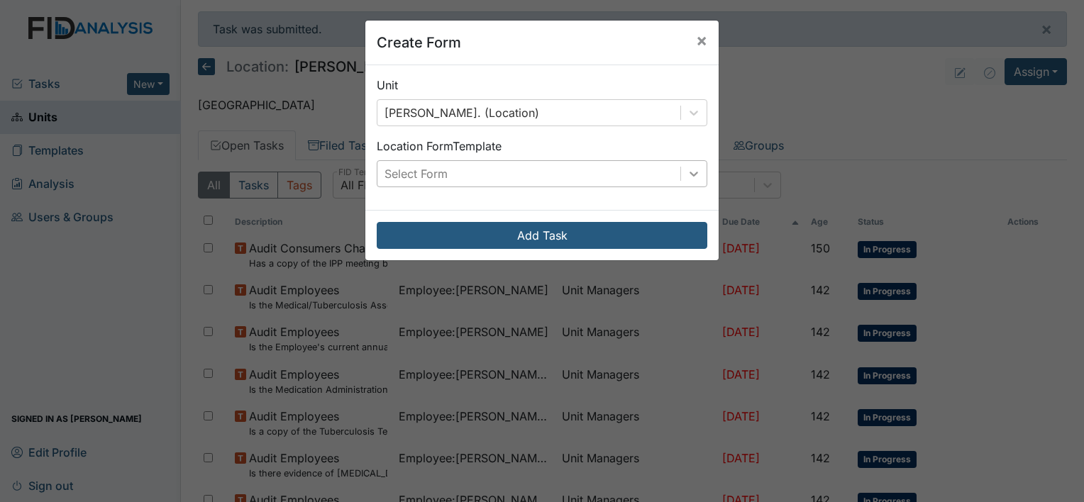
click at [686, 168] on icon at bounding box center [693, 174] width 14 height 14
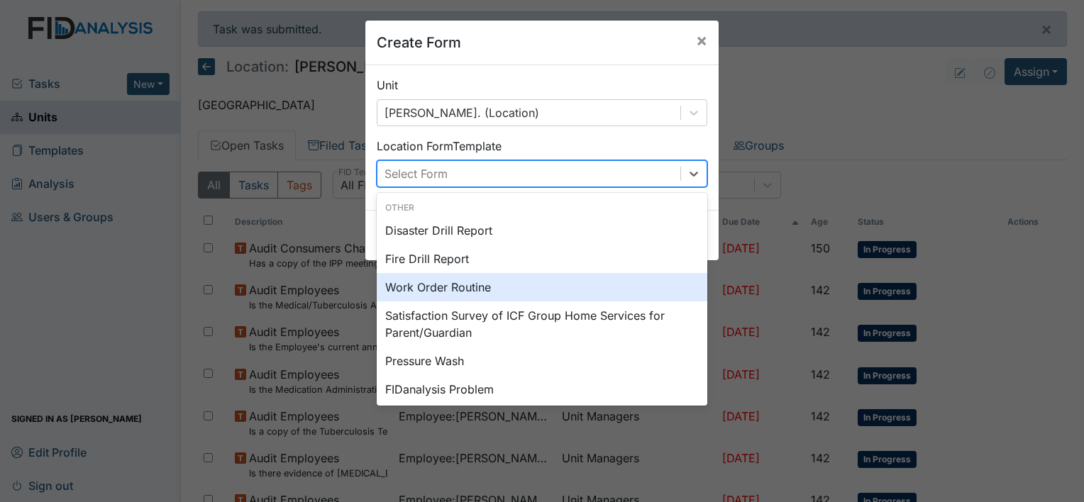
click at [594, 281] on div "Work Order Routine" at bounding box center [542, 287] width 330 height 28
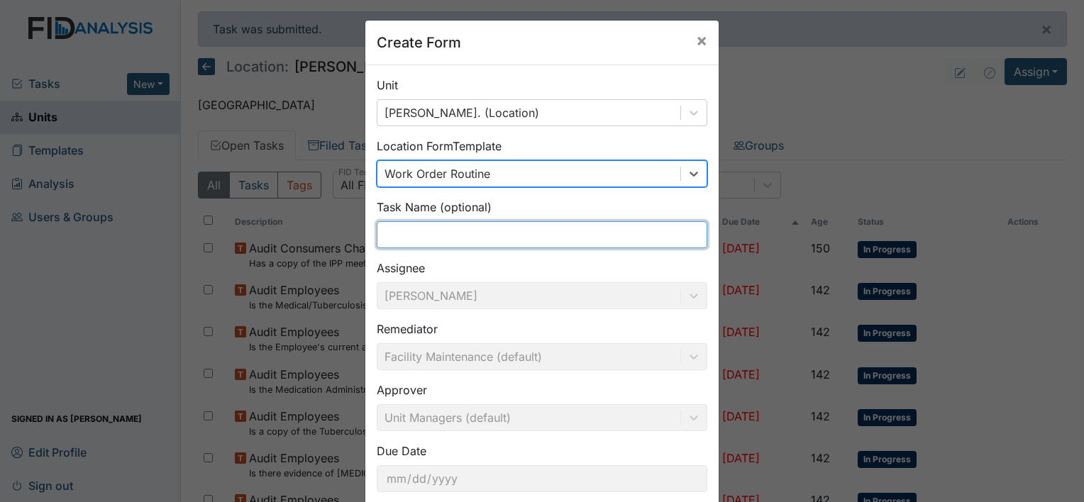
click at [542, 236] on input "text" at bounding box center [542, 234] width 330 height 27
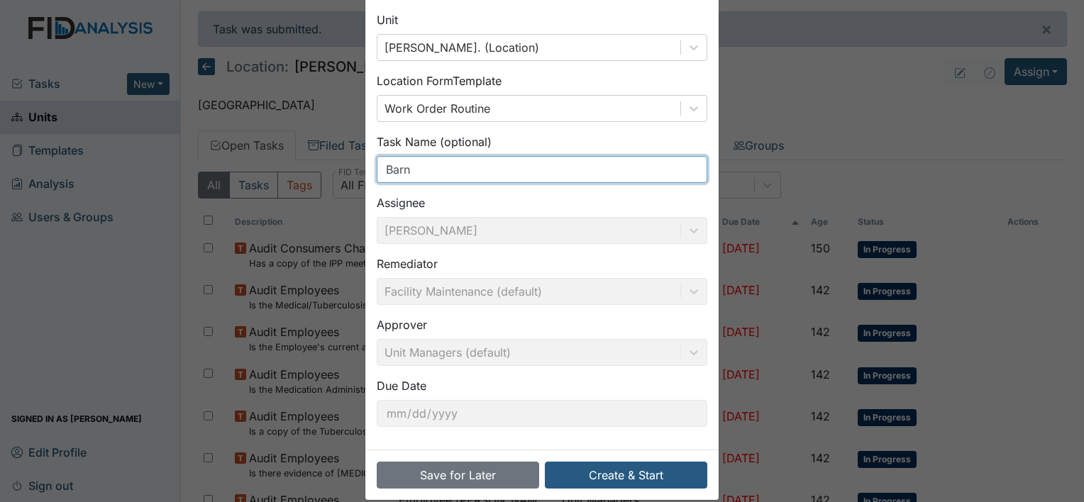
scroll to position [82, 0]
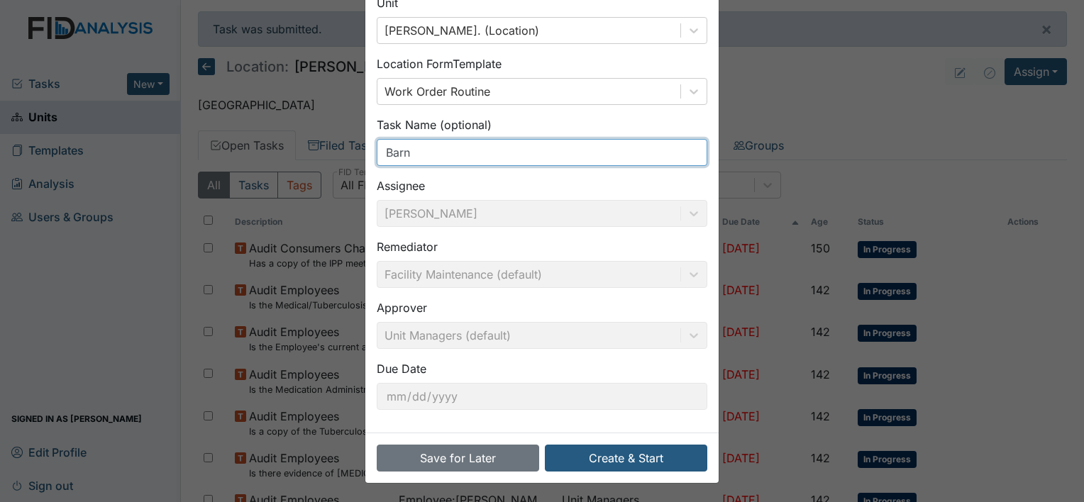
type input "Barn"
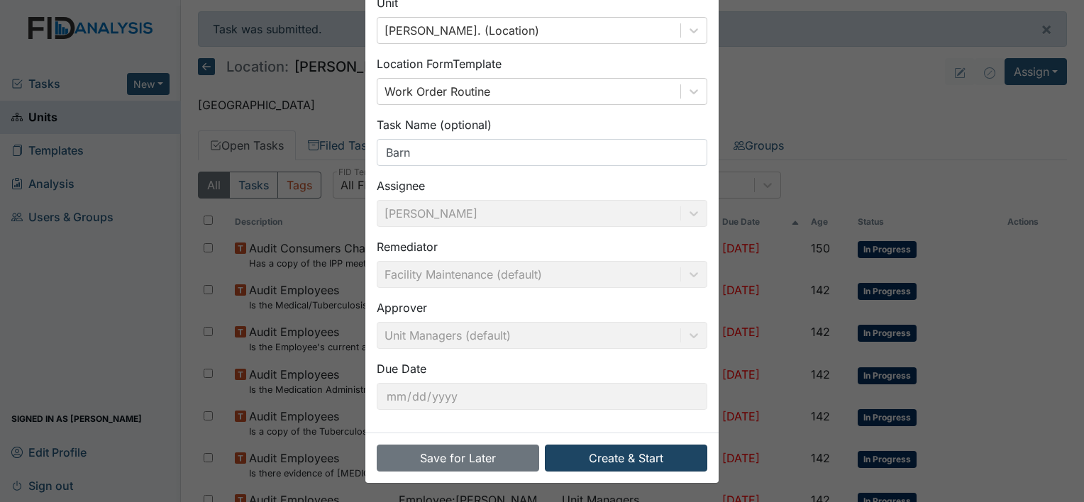
click at [625, 452] on button "Create & Start" at bounding box center [626, 458] width 162 height 27
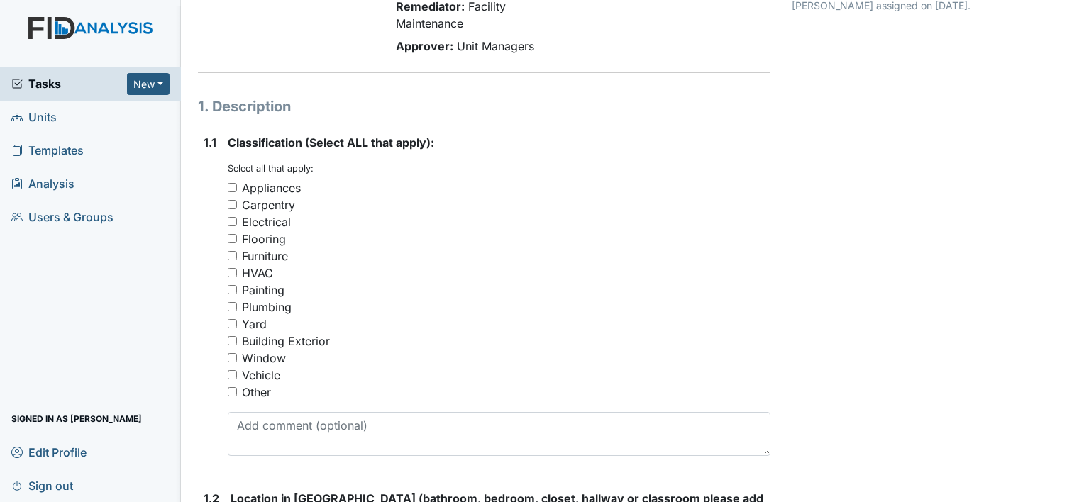
scroll to position [162, 0]
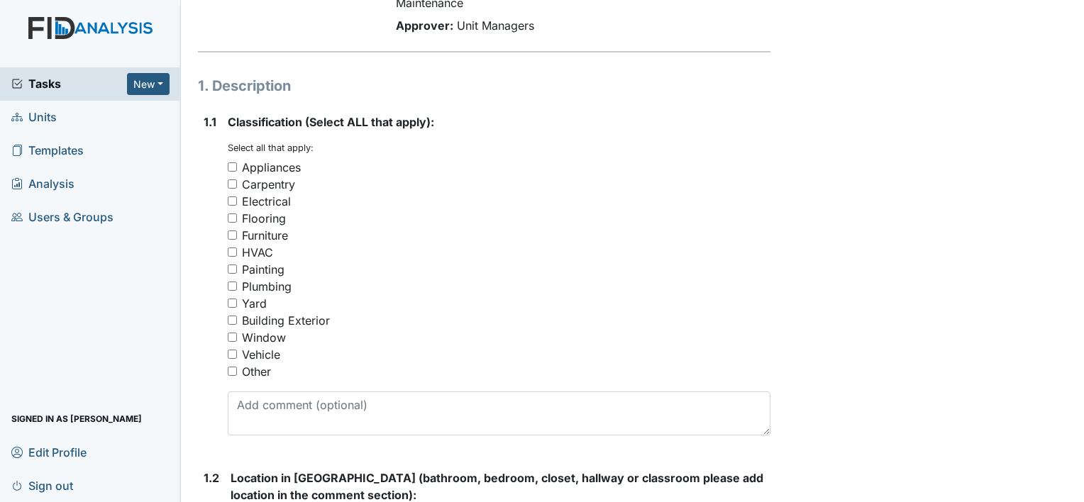
click at [228, 368] on input "Other" at bounding box center [232, 371] width 9 height 9
checkbox input "true"
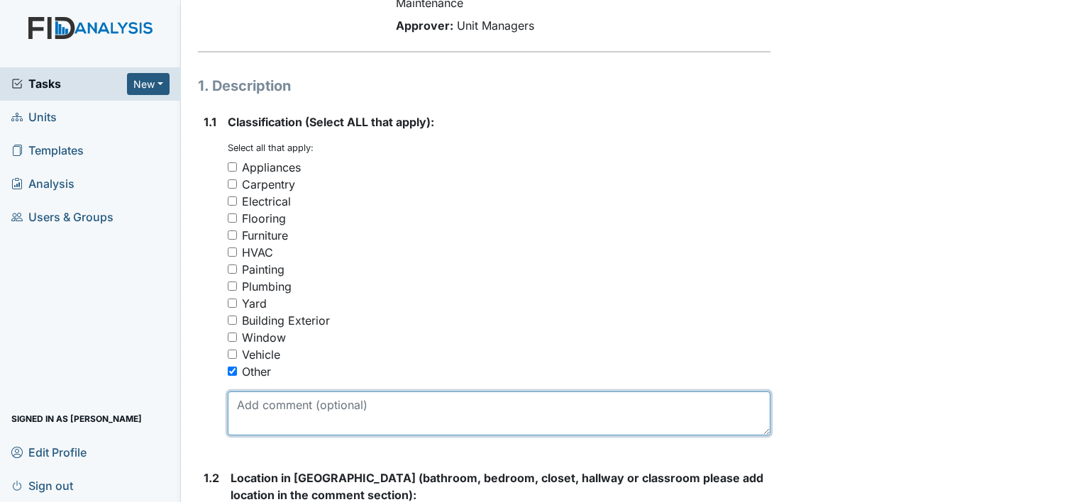
click at [272, 404] on textarea at bounding box center [499, 413] width 542 height 44
type textarea "?"
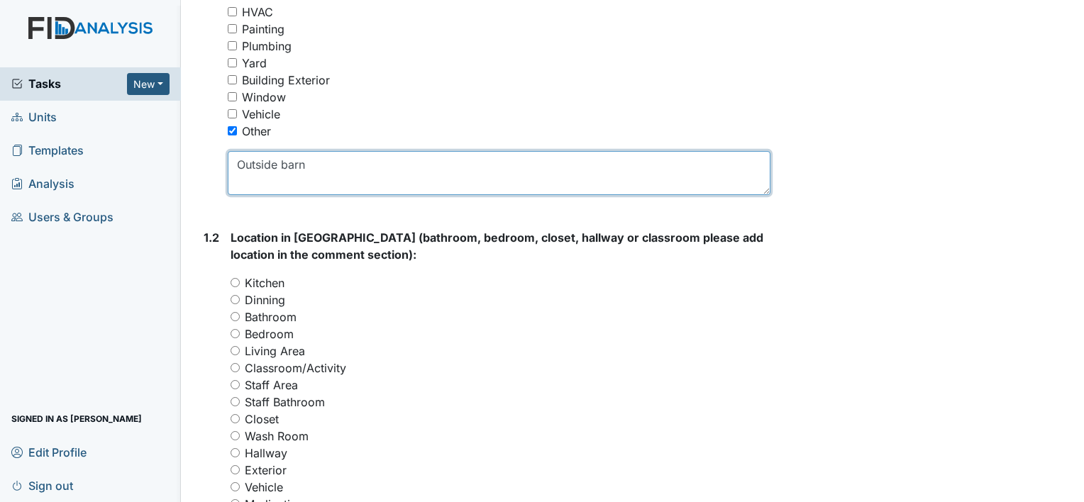
scroll to position [440, 0]
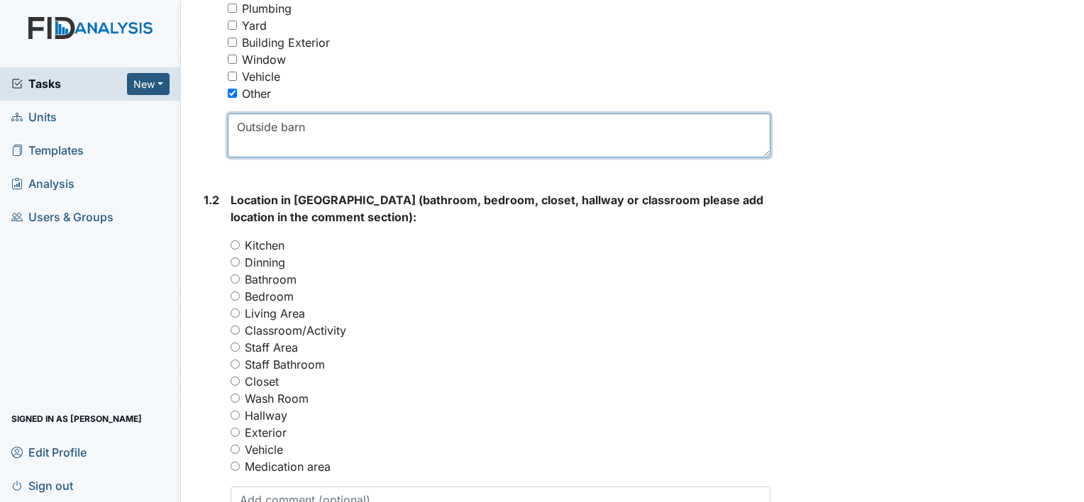
type textarea "Outside barn"
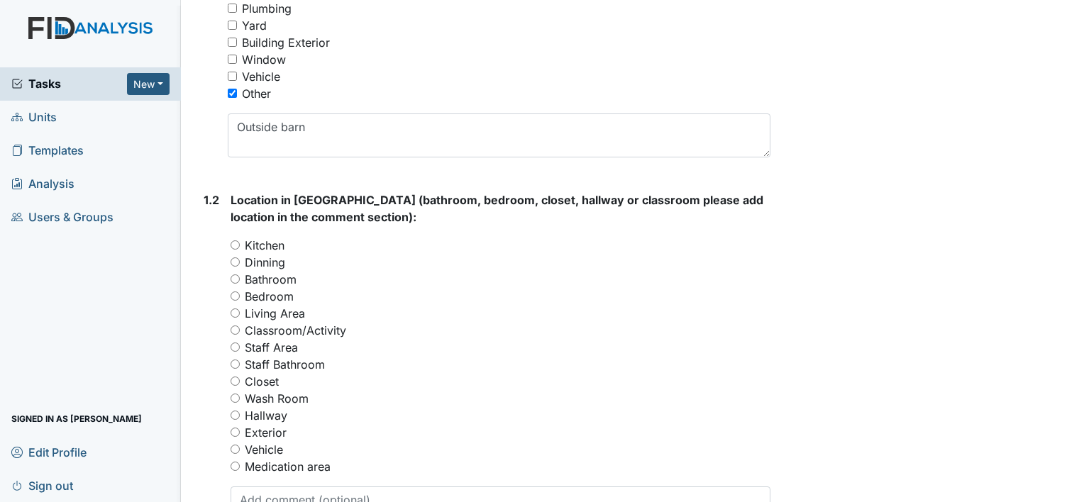
click at [235, 432] on input "Exterior" at bounding box center [234, 432] width 9 height 9
radio input "true"
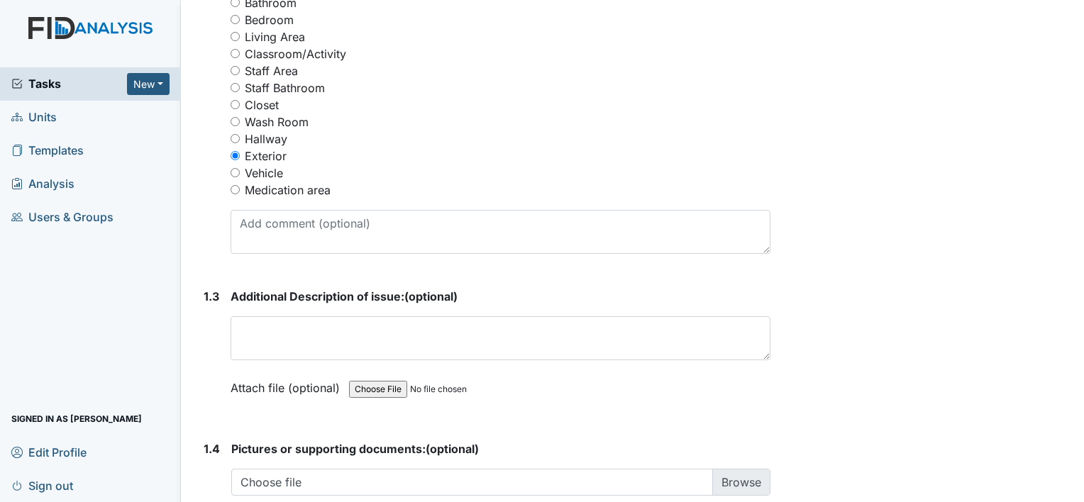
scroll to position [724, 0]
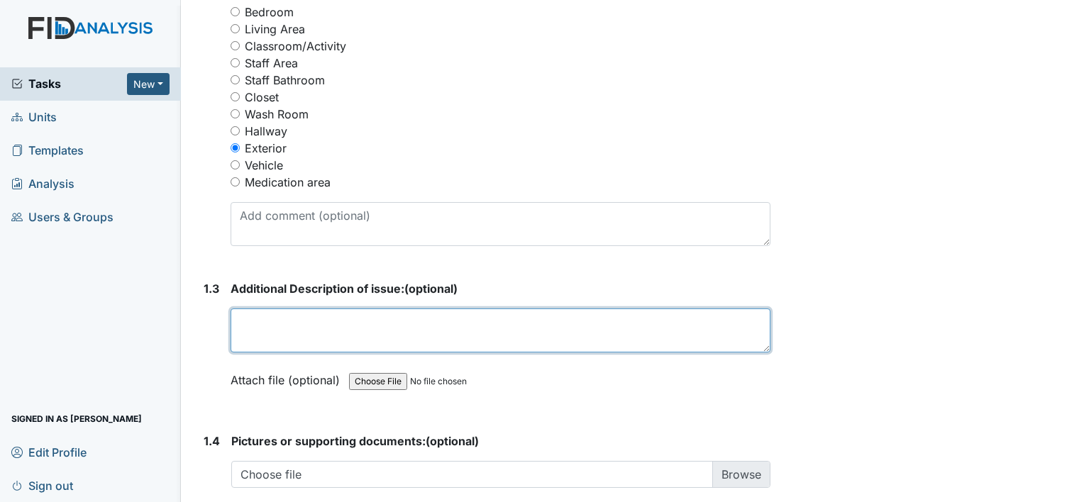
click at [303, 325] on textarea at bounding box center [500, 330] width 540 height 44
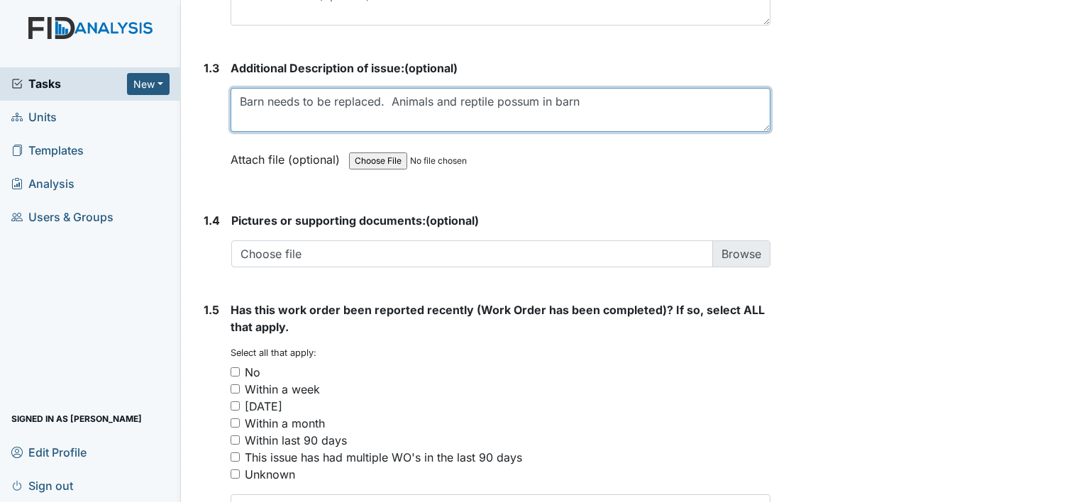
scroll to position [947, 0]
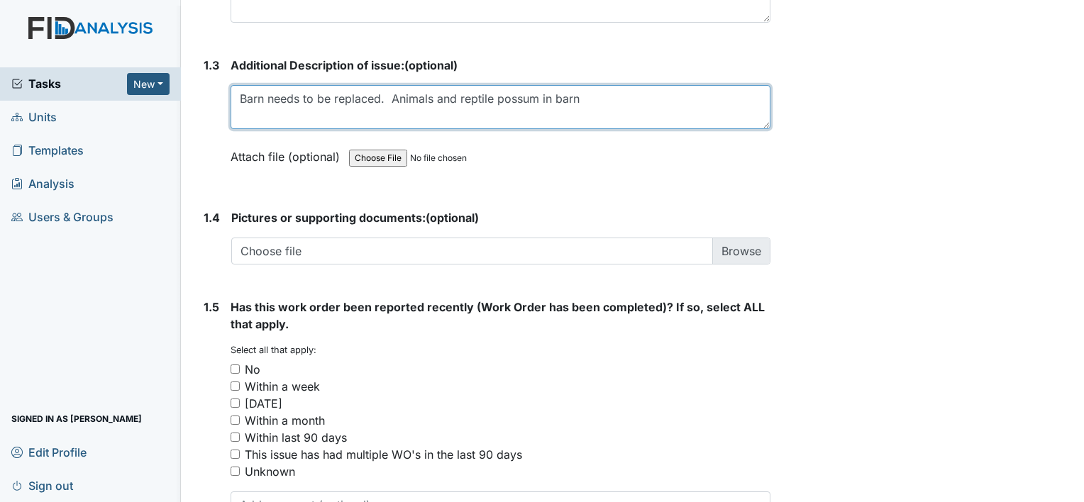
type textarea "Barn needs to be replaced. Animals and reptile possum in barn"
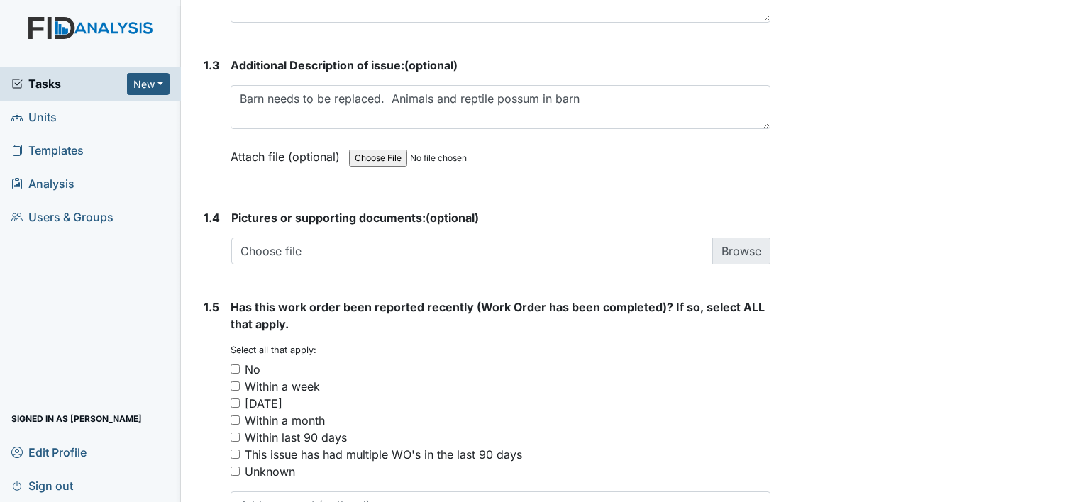
click at [231, 368] on input "No" at bounding box center [234, 368] width 9 height 9
checkbox input "true"
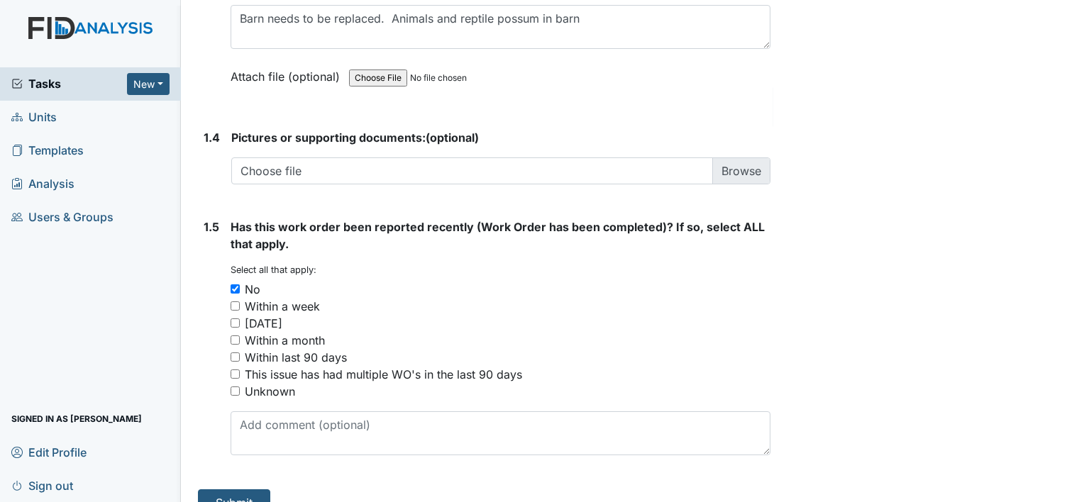
scroll to position [1051, 0]
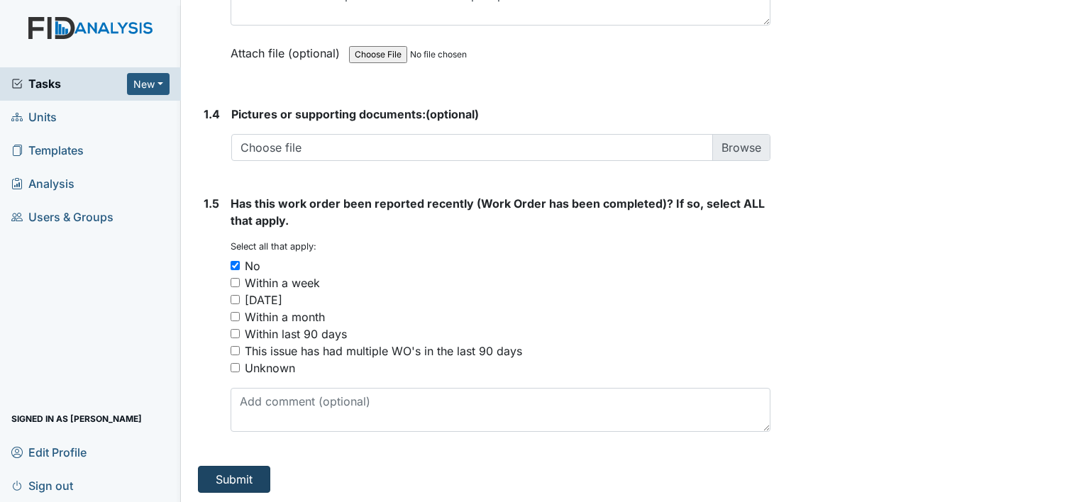
click at [227, 474] on button "Submit" at bounding box center [234, 479] width 72 height 27
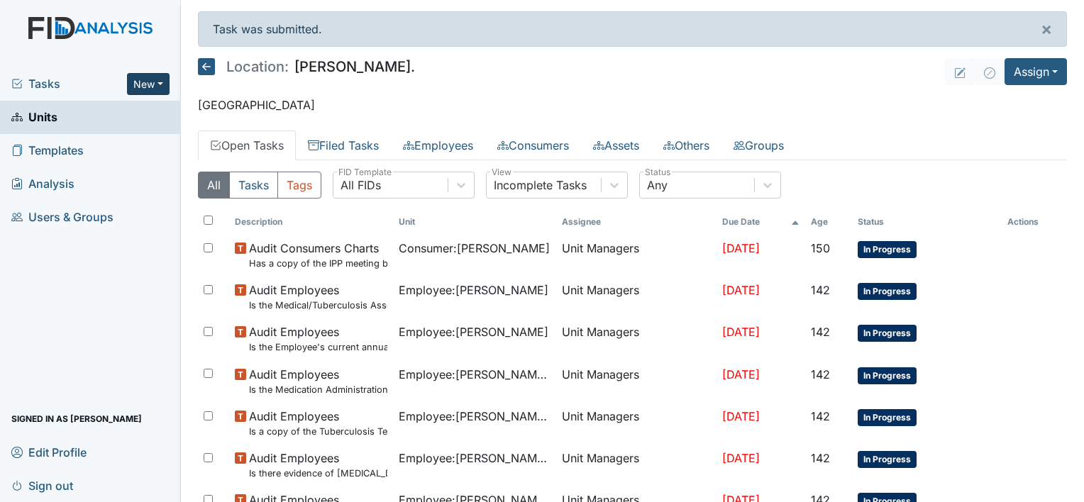
click at [159, 87] on button "New" at bounding box center [148, 84] width 43 height 22
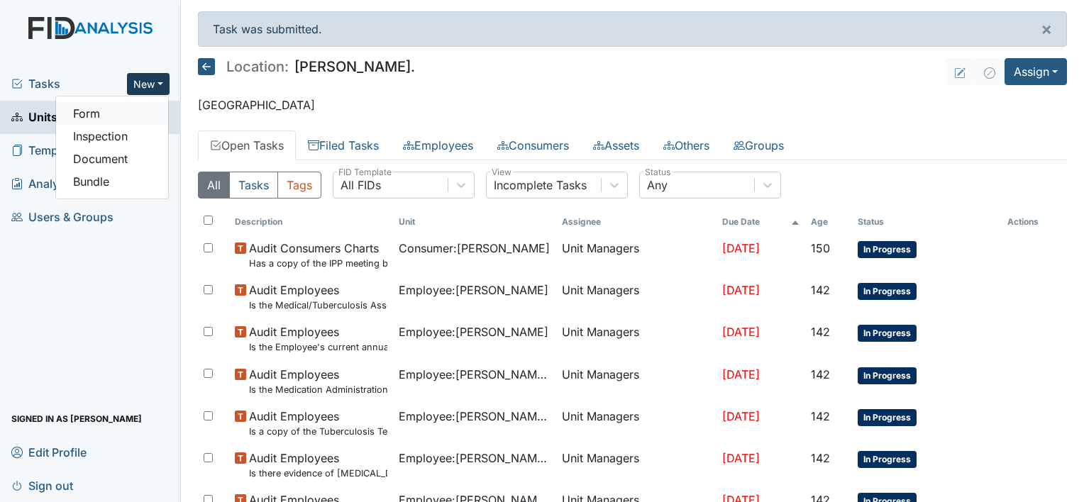
click at [149, 108] on link "Form" at bounding box center [112, 113] width 112 height 23
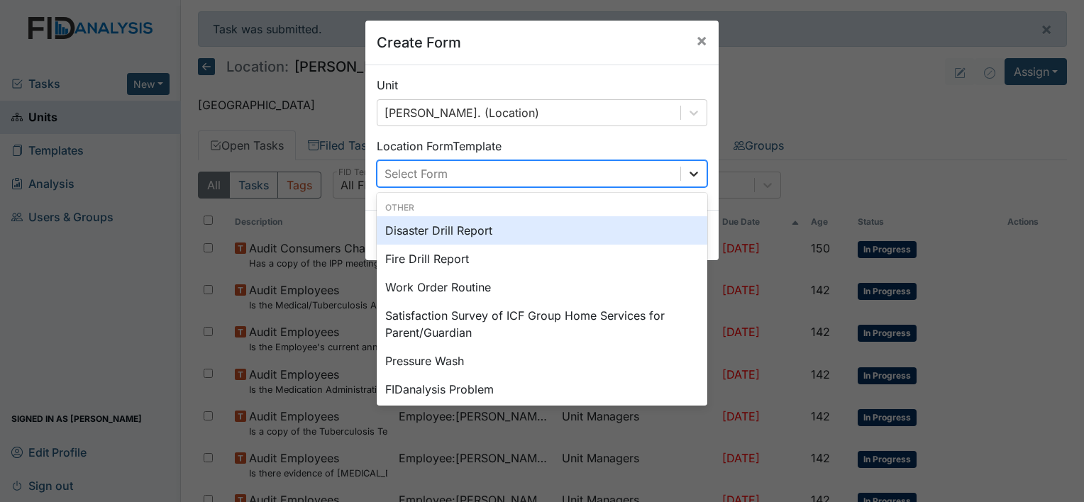
click at [699, 177] on div at bounding box center [694, 174] width 26 height 26
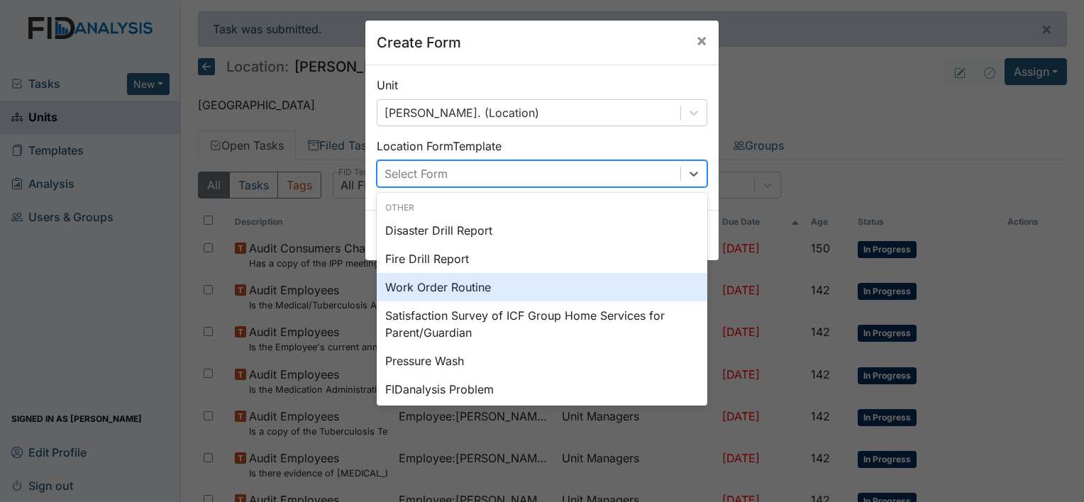
click at [520, 282] on div "Work Order Routine" at bounding box center [542, 287] width 330 height 28
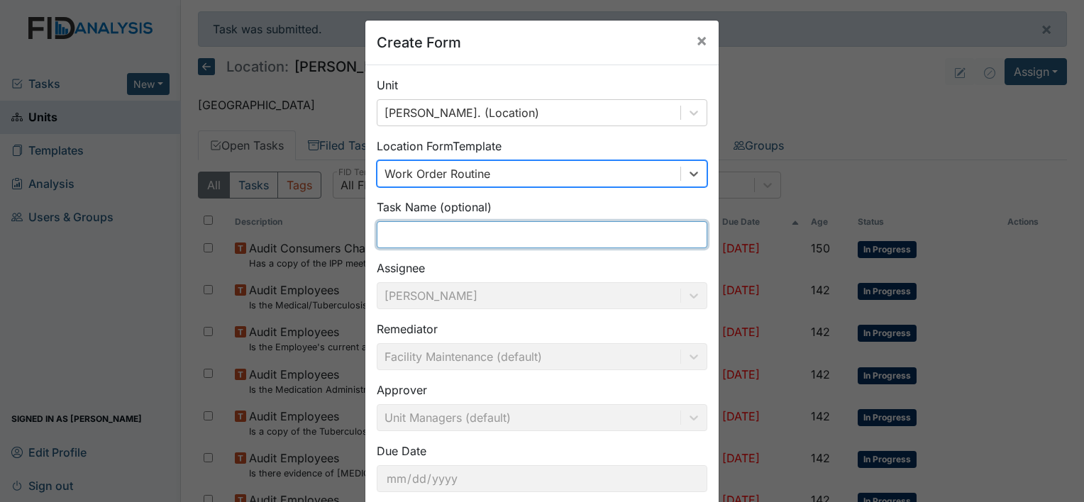
click at [485, 238] on input "text" at bounding box center [542, 234] width 330 height 27
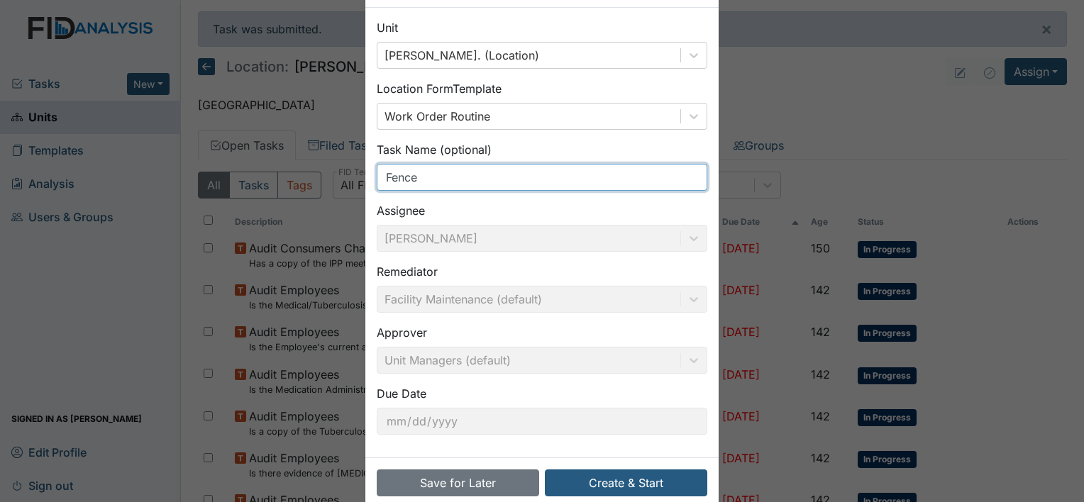
scroll to position [82, 0]
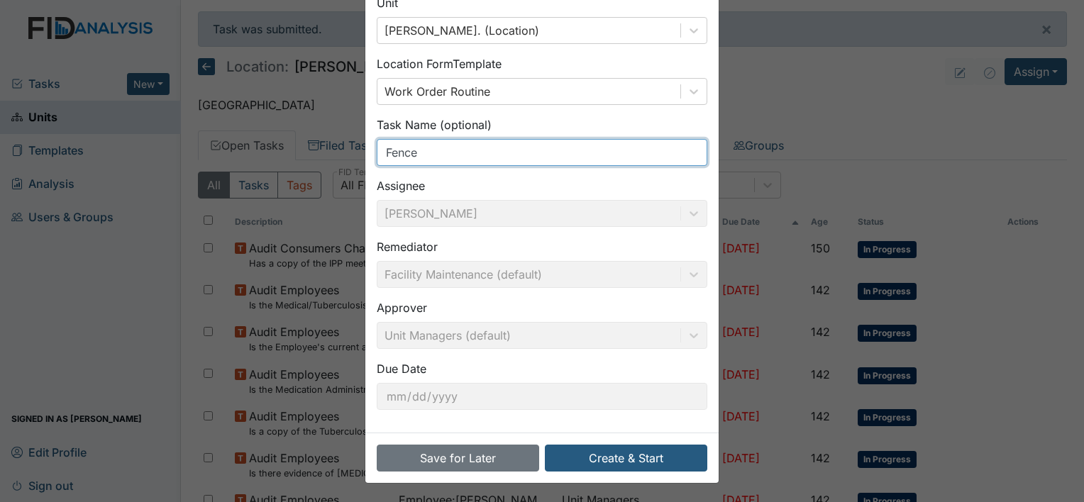
type input "Fence"
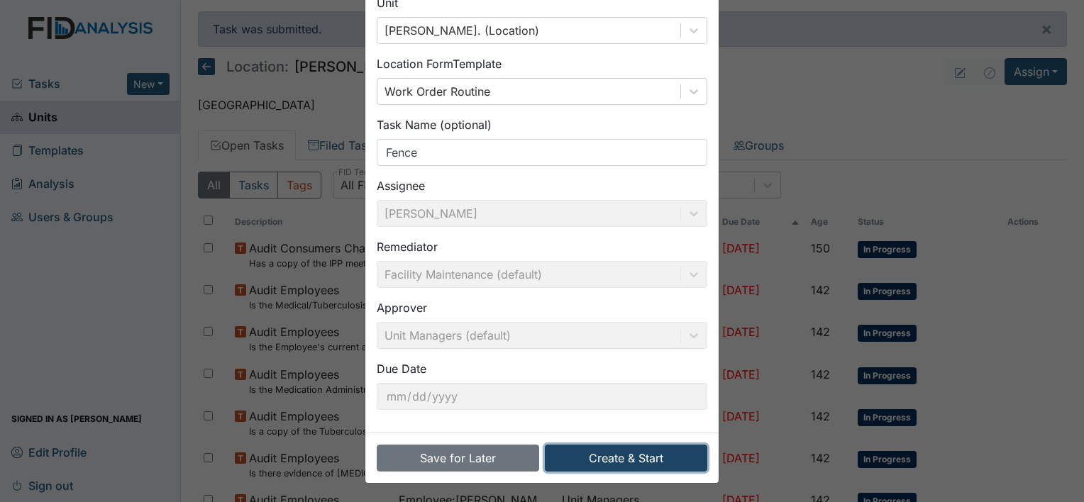
click at [607, 459] on button "Create & Start" at bounding box center [626, 458] width 162 height 27
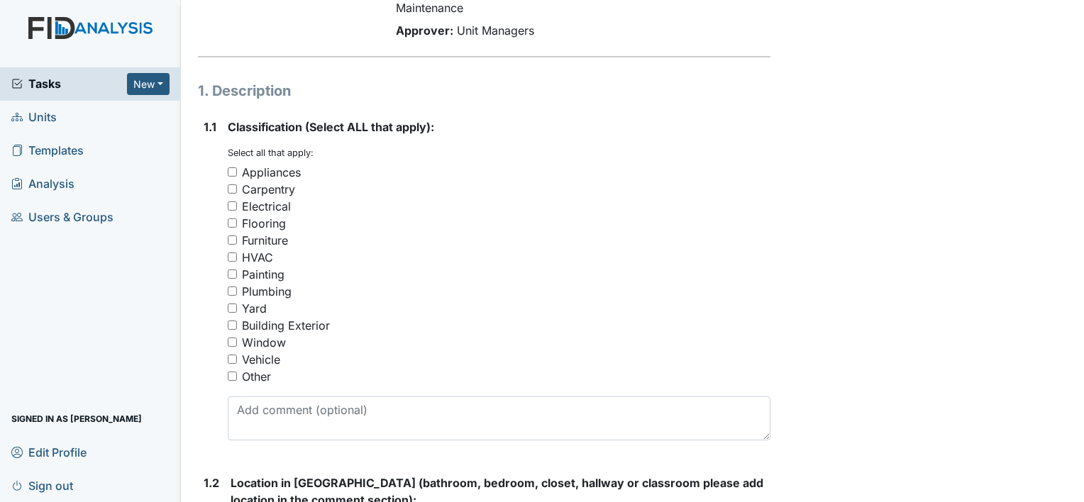
scroll to position [160, 0]
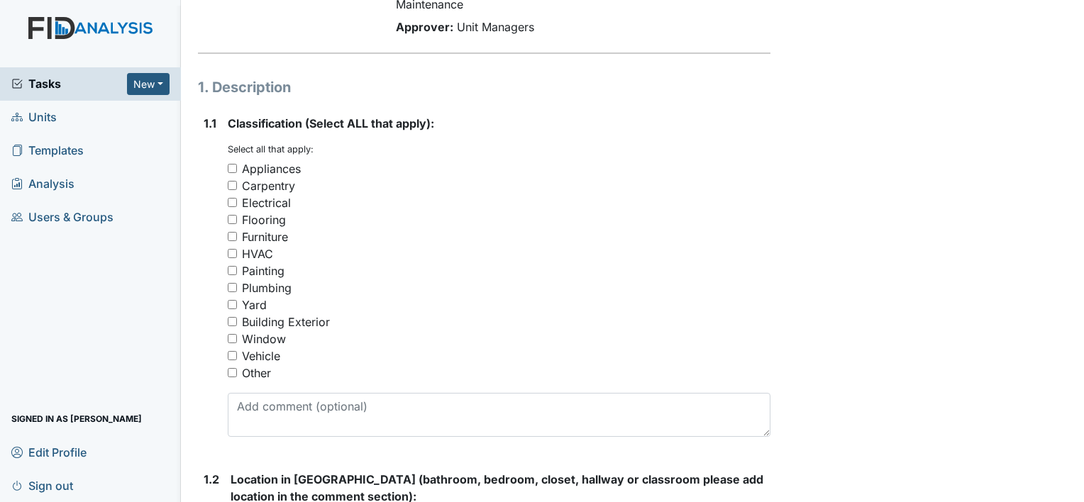
click at [233, 303] on input "Yard" at bounding box center [232, 304] width 9 height 9
checkbox input "true"
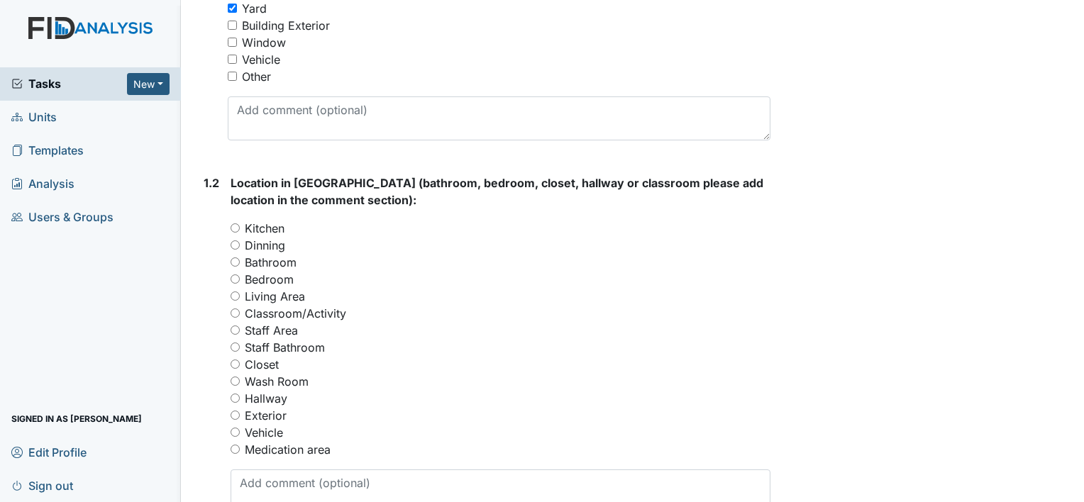
scroll to position [465, 0]
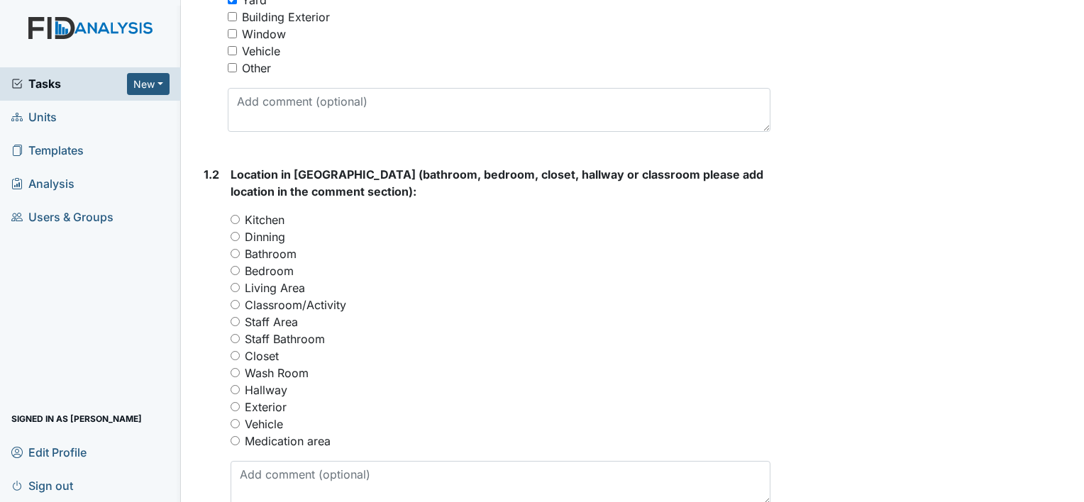
click at [235, 410] on input "Exterior" at bounding box center [234, 406] width 9 height 9
radio input "true"
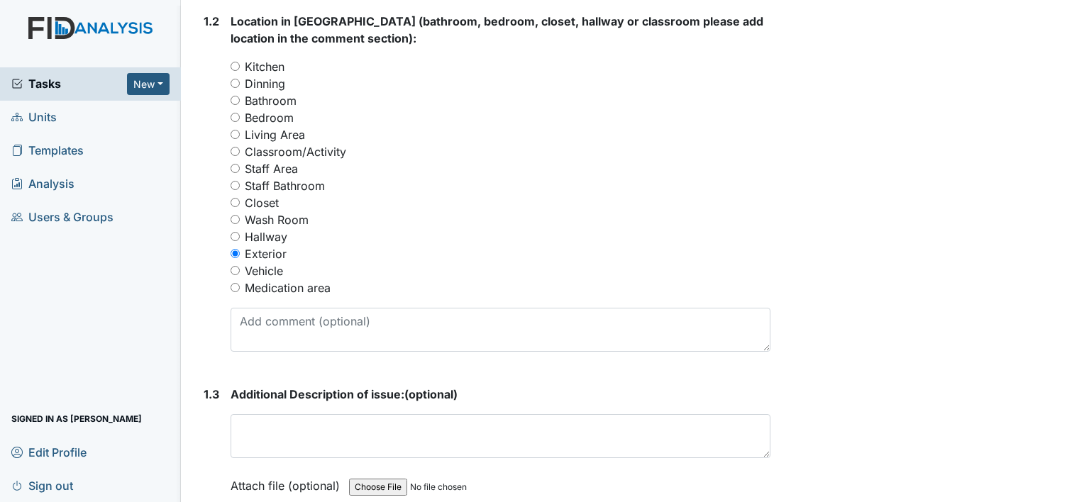
scroll to position [631, 0]
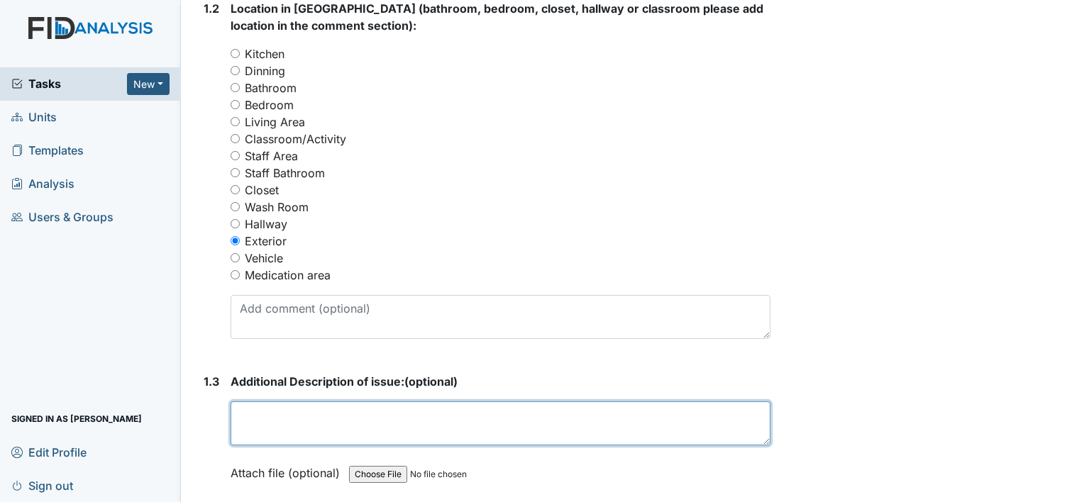
click at [255, 421] on textarea at bounding box center [500, 423] width 540 height 44
click at [274, 412] on textarea "Needs a new fence" at bounding box center [500, 423] width 540 height 44
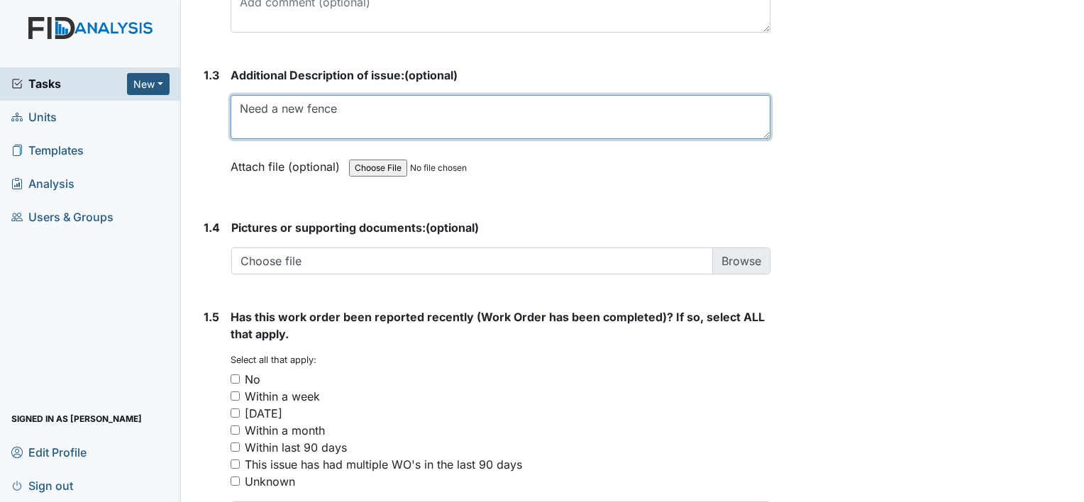
scroll to position [1051, 0]
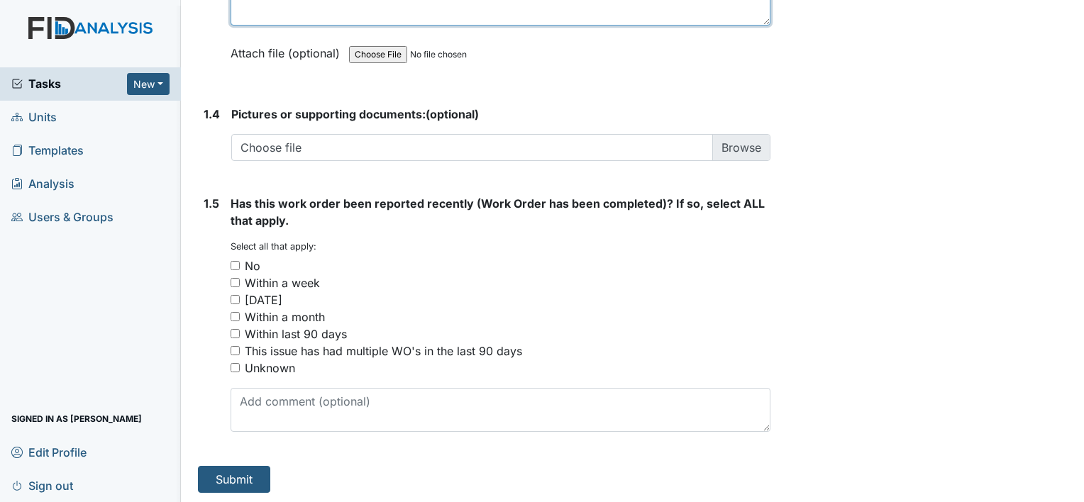
type textarea "Need a new fence"
click at [235, 261] on input "No" at bounding box center [234, 265] width 9 height 9
checkbox input "true"
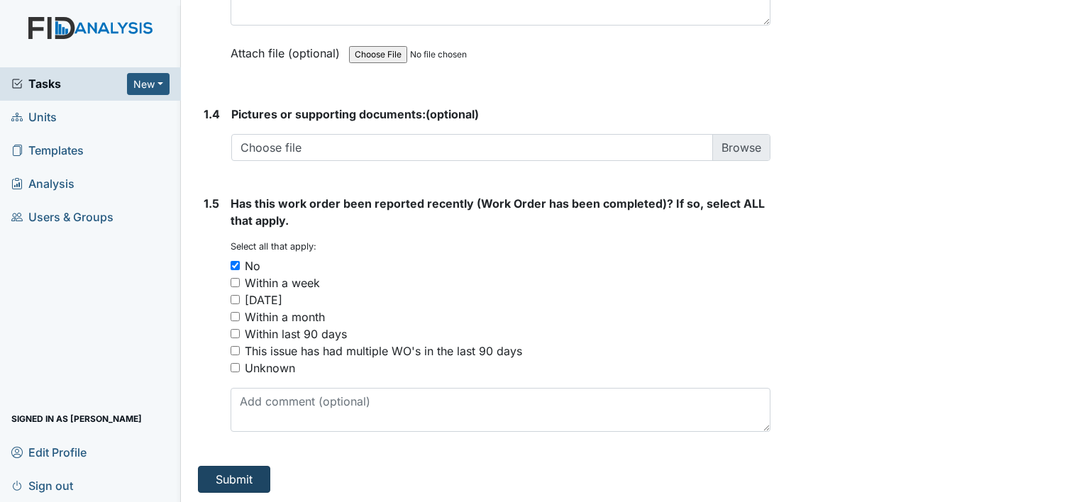
click at [230, 469] on button "Submit" at bounding box center [234, 479] width 72 height 27
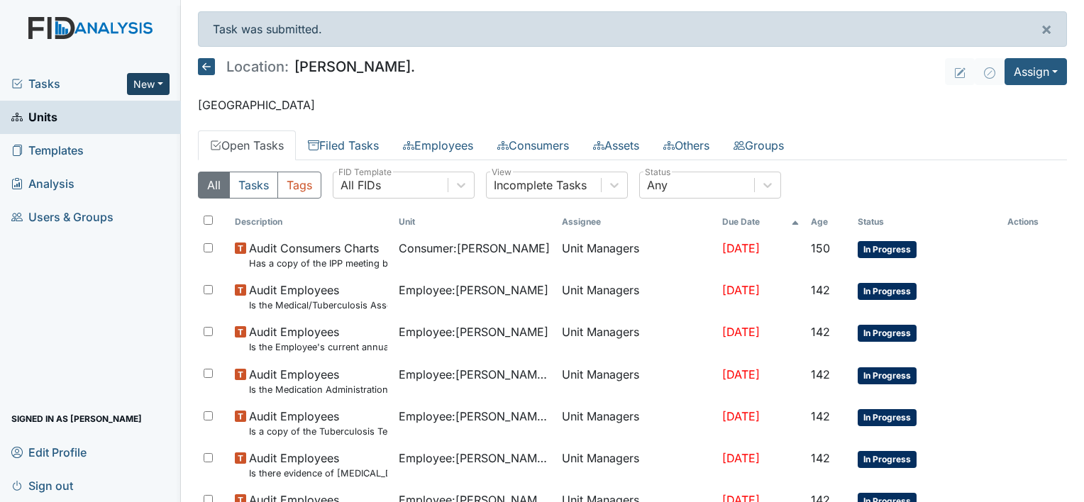
click at [159, 83] on button "New" at bounding box center [148, 84] width 43 height 22
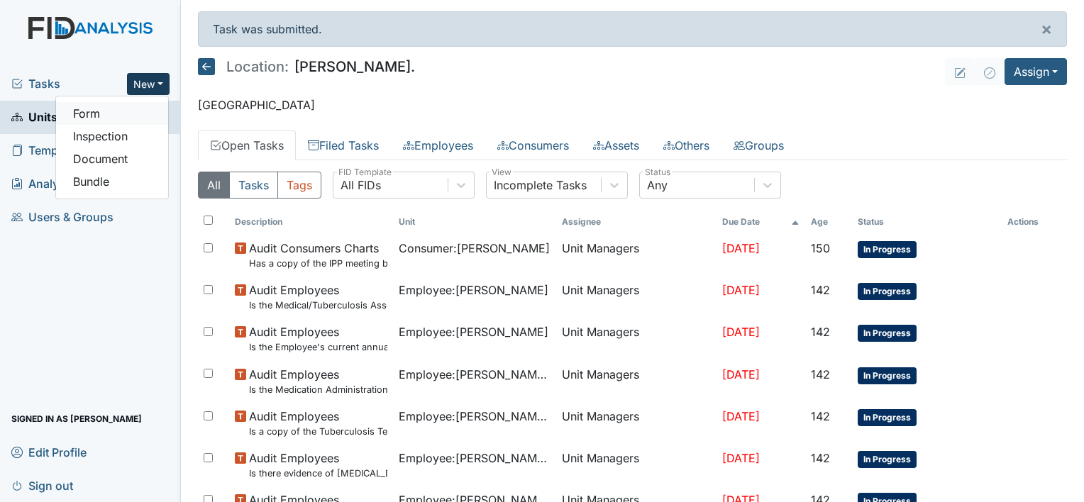
click at [128, 120] on link "Form" at bounding box center [112, 113] width 112 height 23
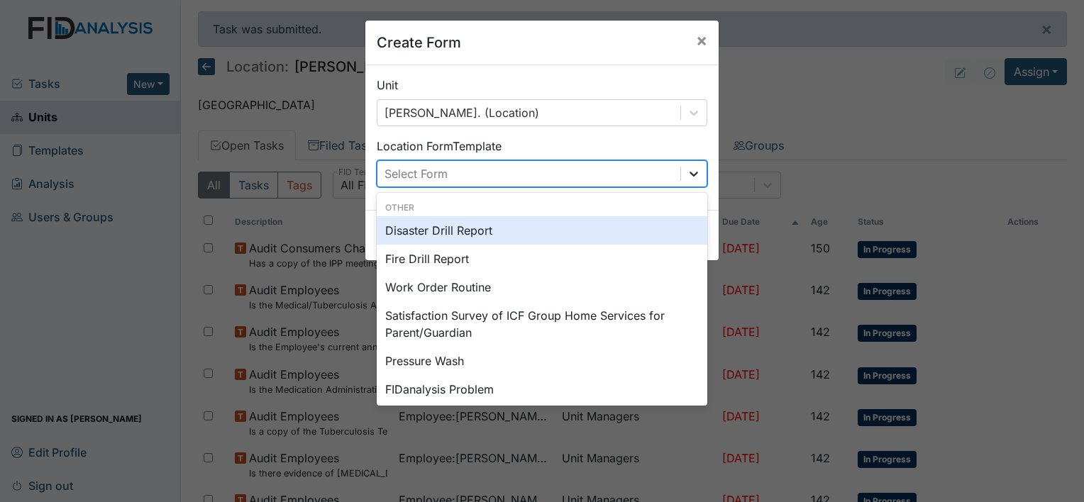
click at [689, 174] on icon at bounding box center [693, 174] width 9 height 5
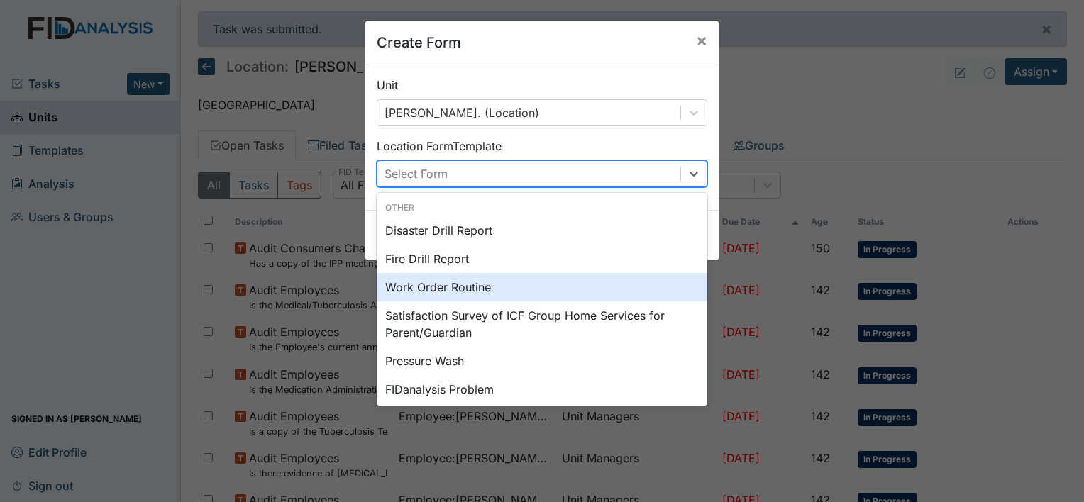
click at [569, 280] on div "Work Order Routine" at bounding box center [542, 287] width 330 height 28
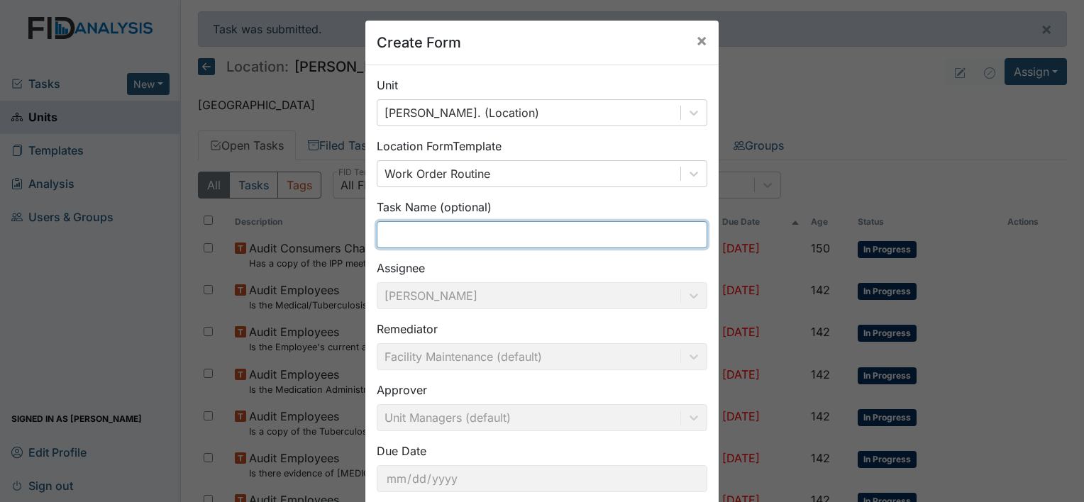
click at [474, 236] on input "text" at bounding box center [542, 234] width 330 height 27
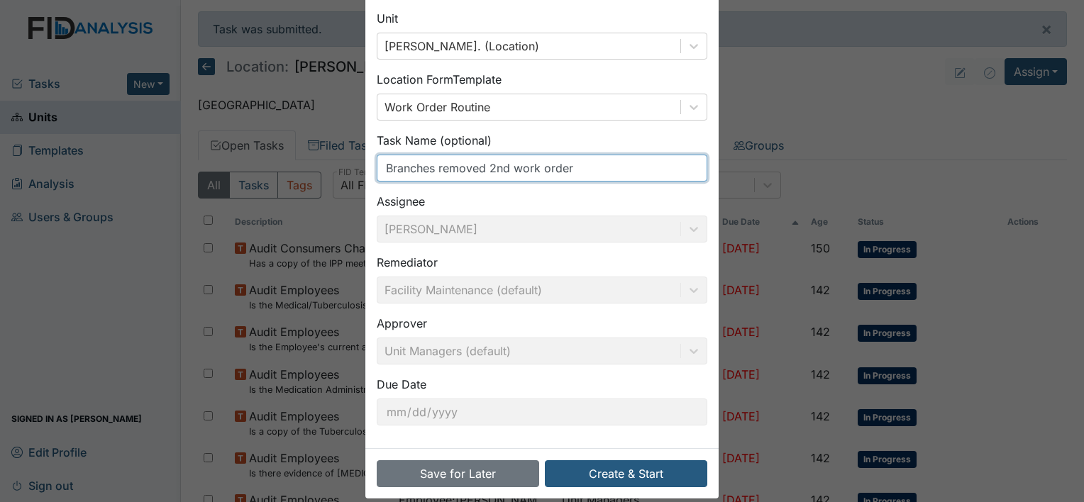
scroll to position [82, 0]
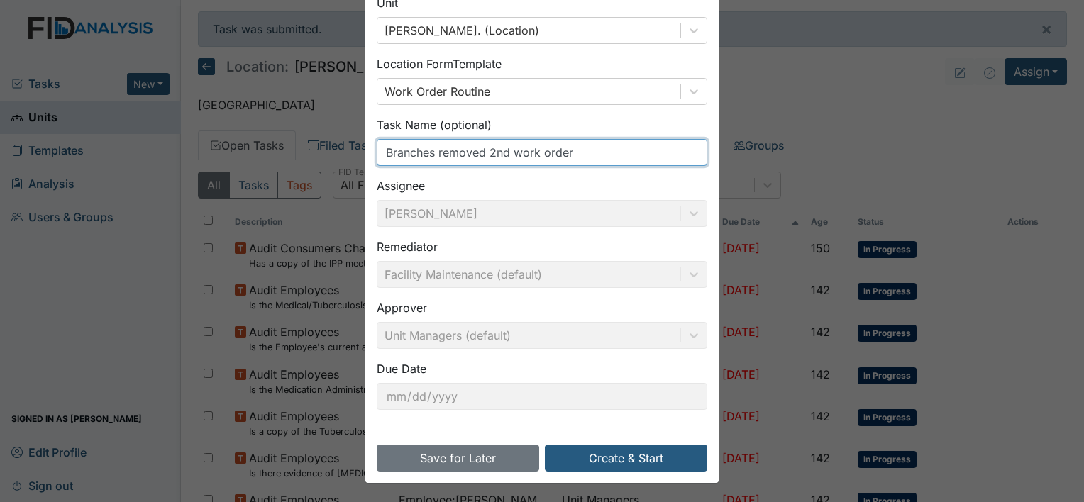
type input "Branches removed 2nd work order"
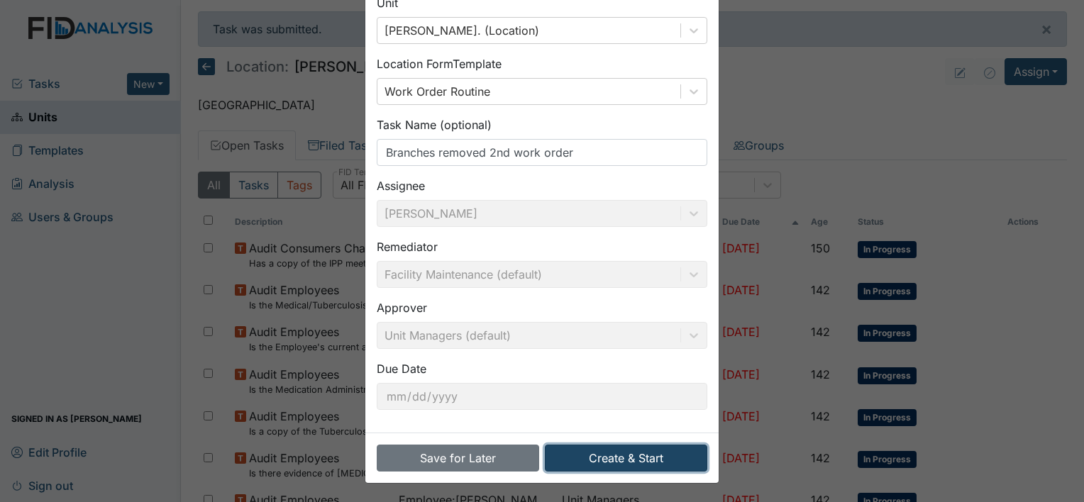
click at [610, 455] on button "Create & Start" at bounding box center [626, 458] width 162 height 27
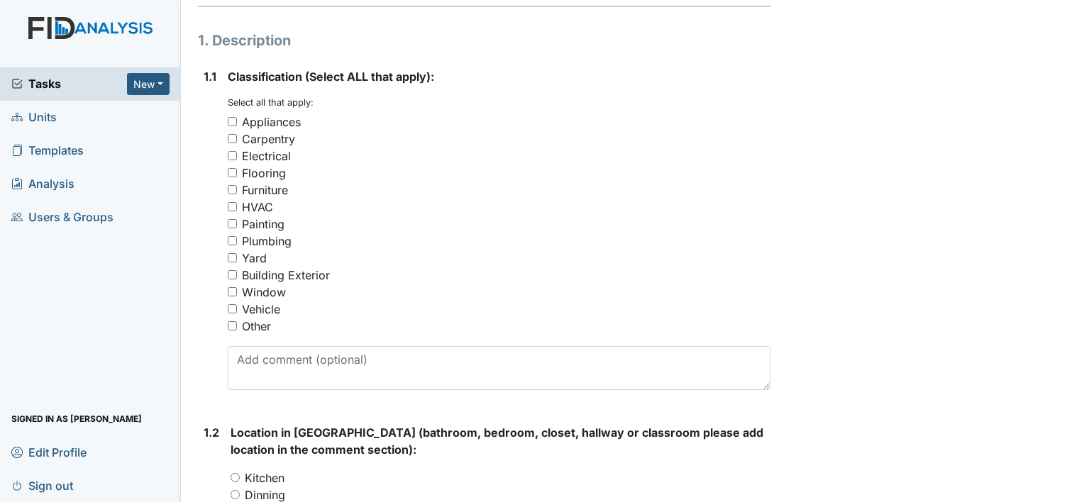
scroll to position [217, 0]
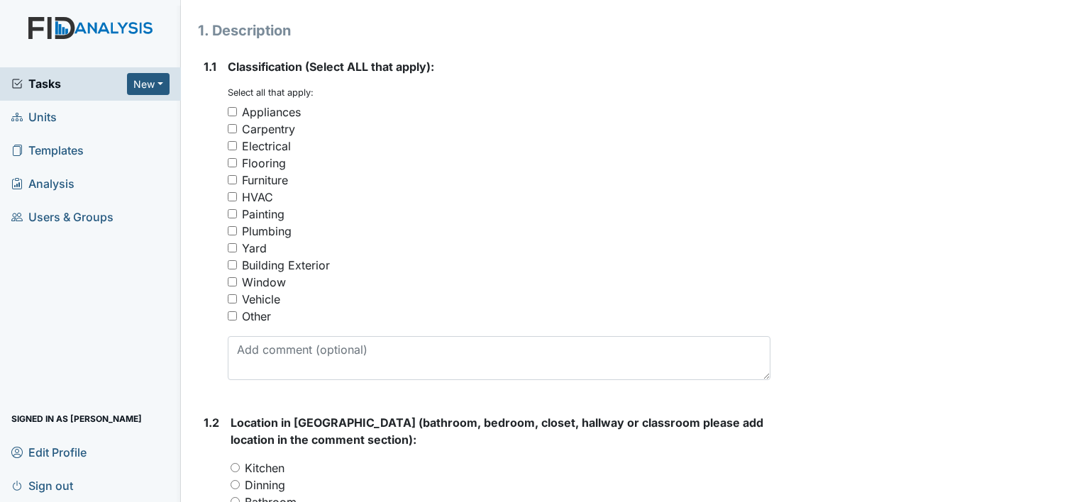
click at [231, 319] on input "Other" at bounding box center [232, 315] width 9 height 9
checkbox input "true"
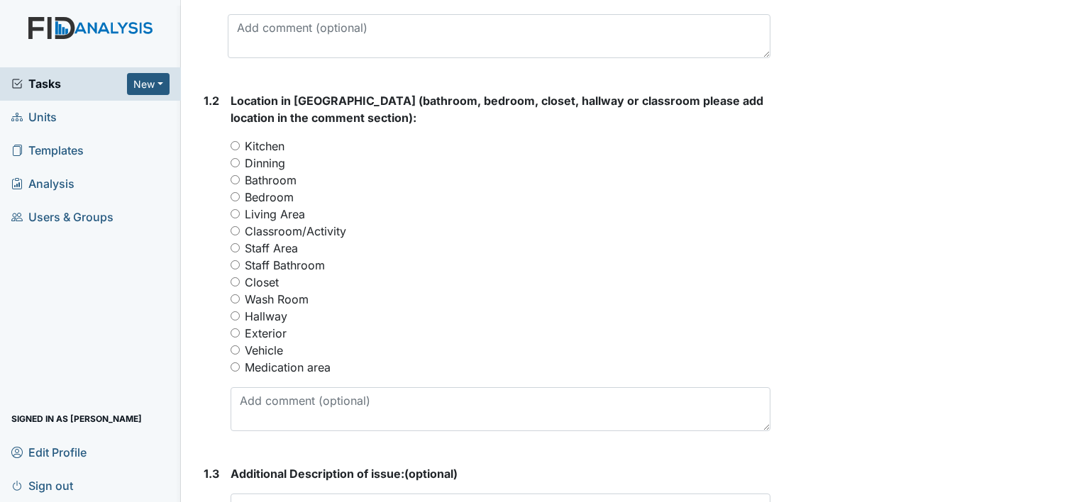
scroll to position [542, 0]
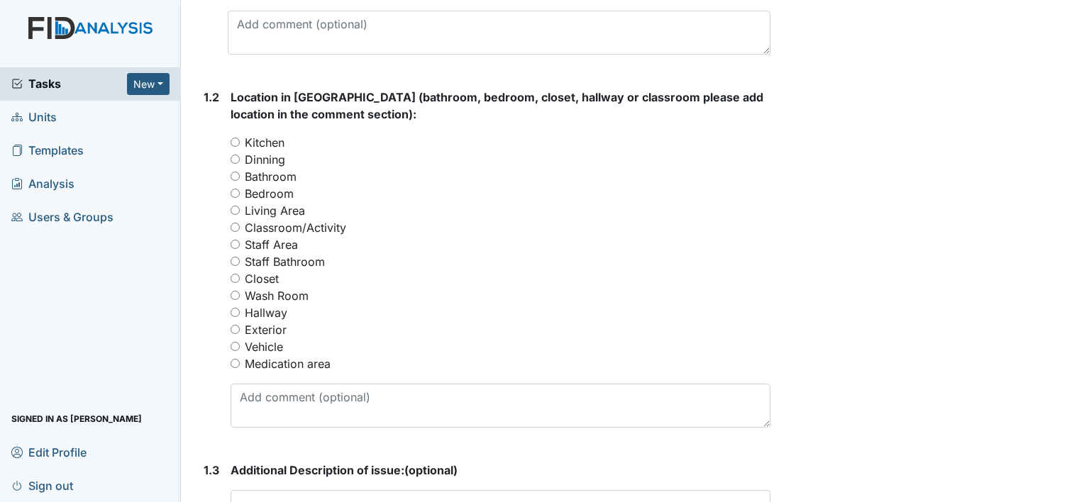
click at [231, 328] on input "Exterior" at bounding box center [234, 329] width 9 height 9
radio input "true"
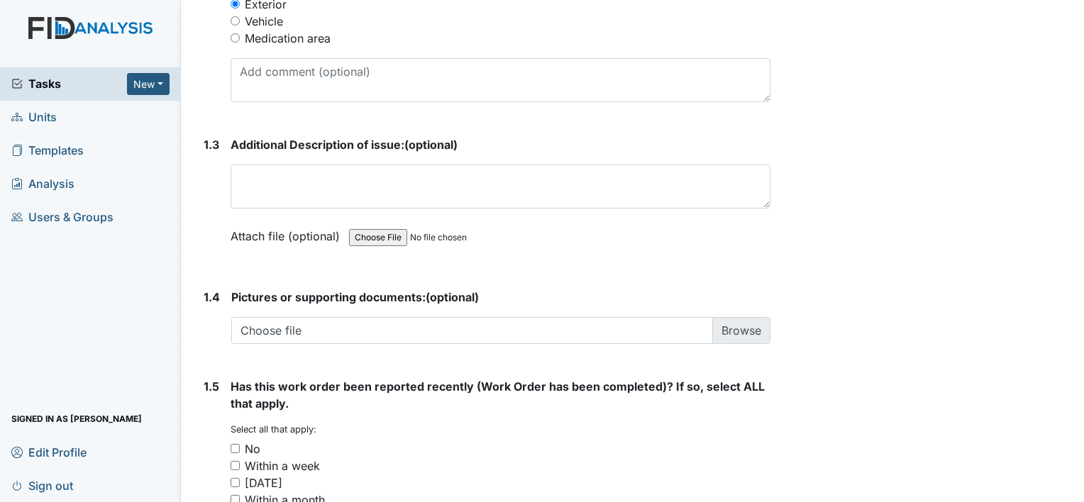
scroll to position [871, 0]
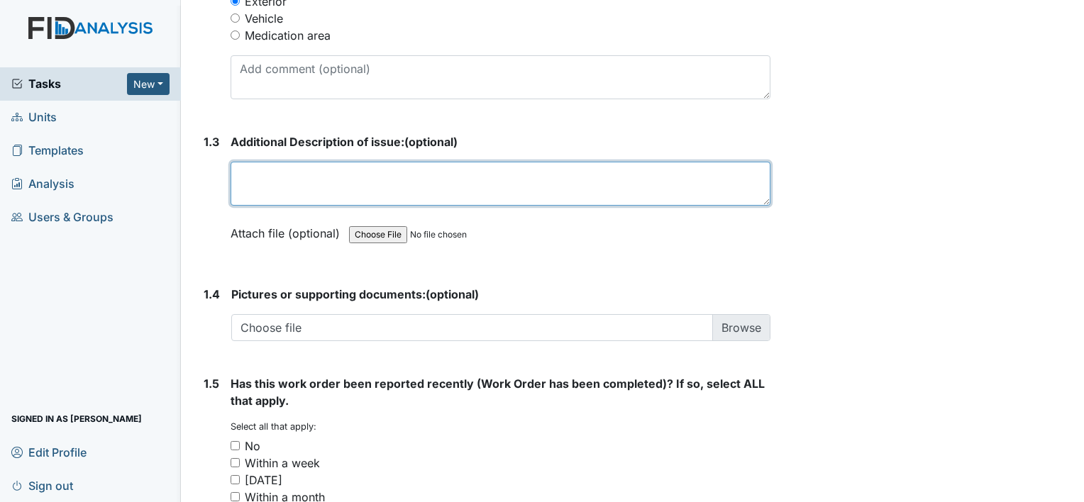
click at [262, 178] on textarea at bounding box center [500, 184] width 540 height 44
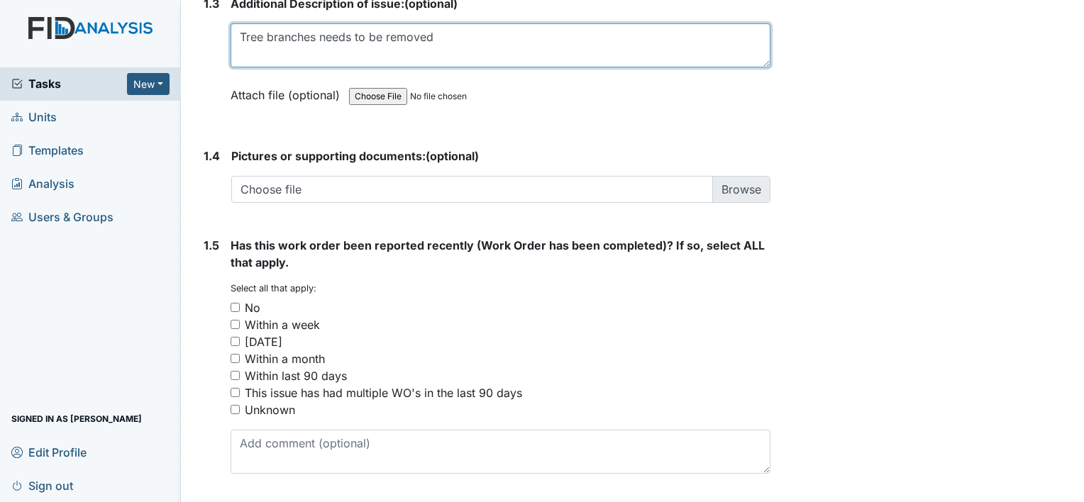
scroll to position [1010, 0]
type textarea "Tree branches needs to be removed"
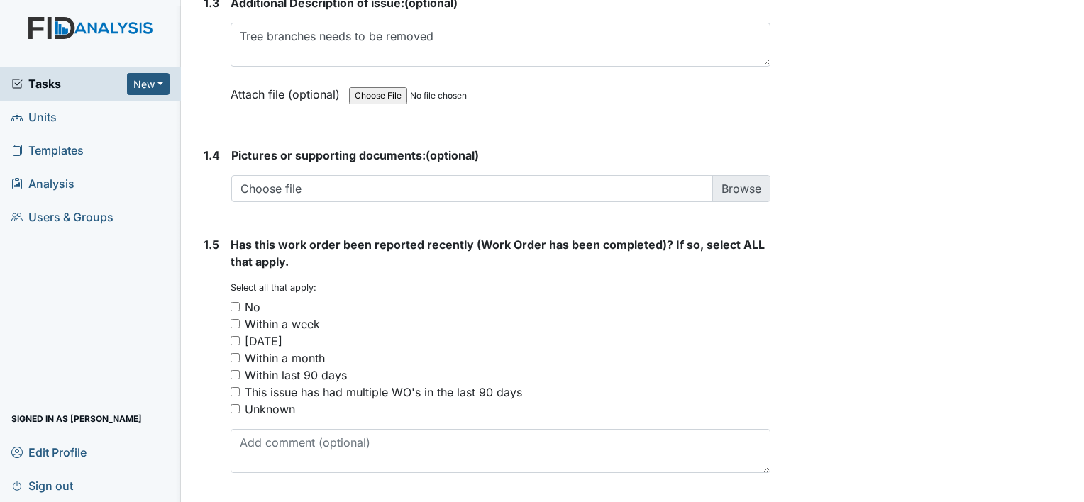
click at [237, 306] on input "No" at bounding box center [234, 306] width 9 height 9
checkbox input "true"
click at [234, 373] on input "Within last 90 days" at bounding box center [234, 374] width 9 height 9
checkbox input "true"
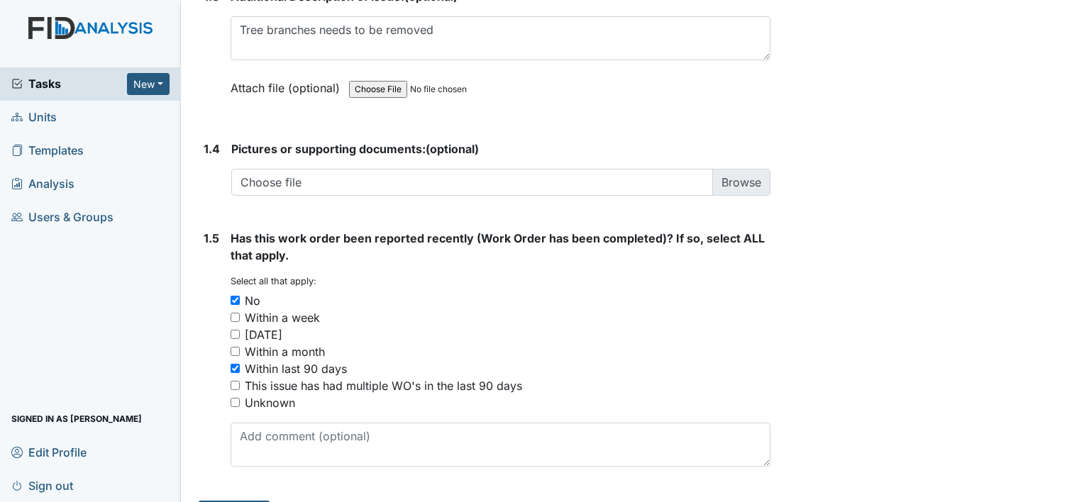
scroll to position [986, 0]
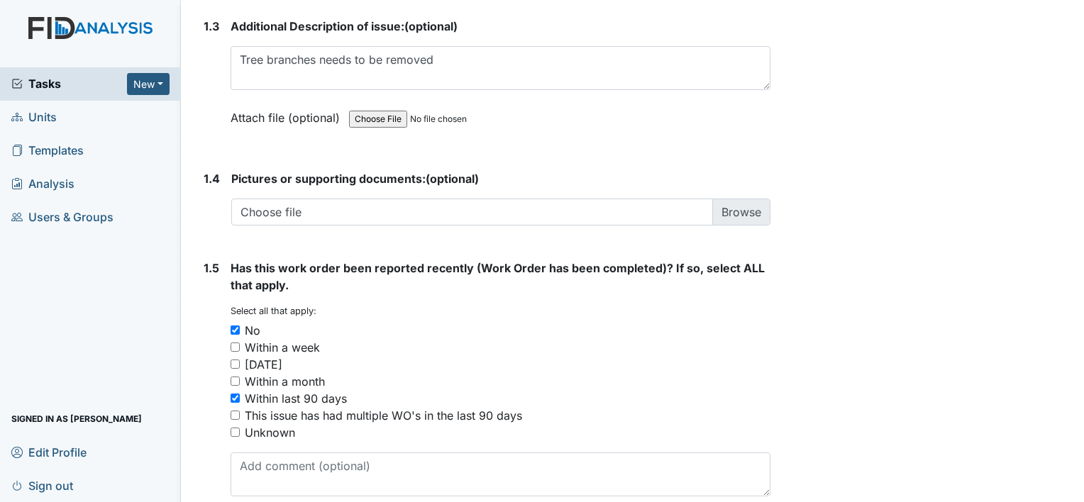
click at [230, 326] on input "No" at bounding box center [234, 329] width 9 height 9
checkbox input "false"
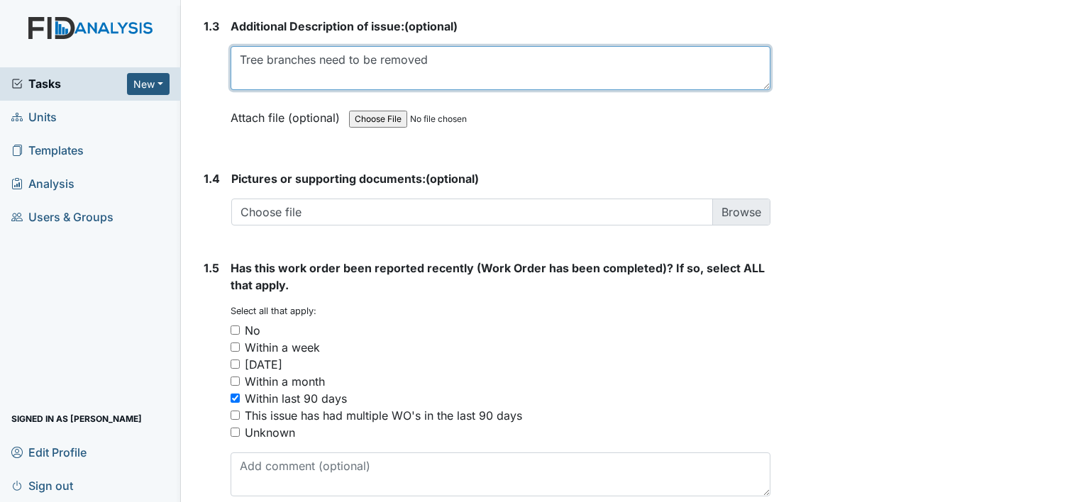
type textarea "Tree branches need to be removed"
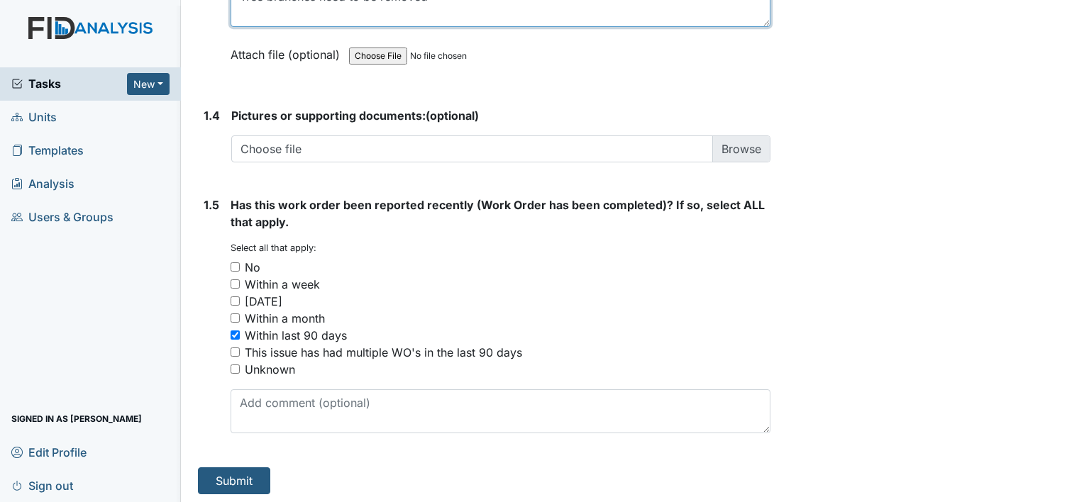
scroll to position [1051, 0]
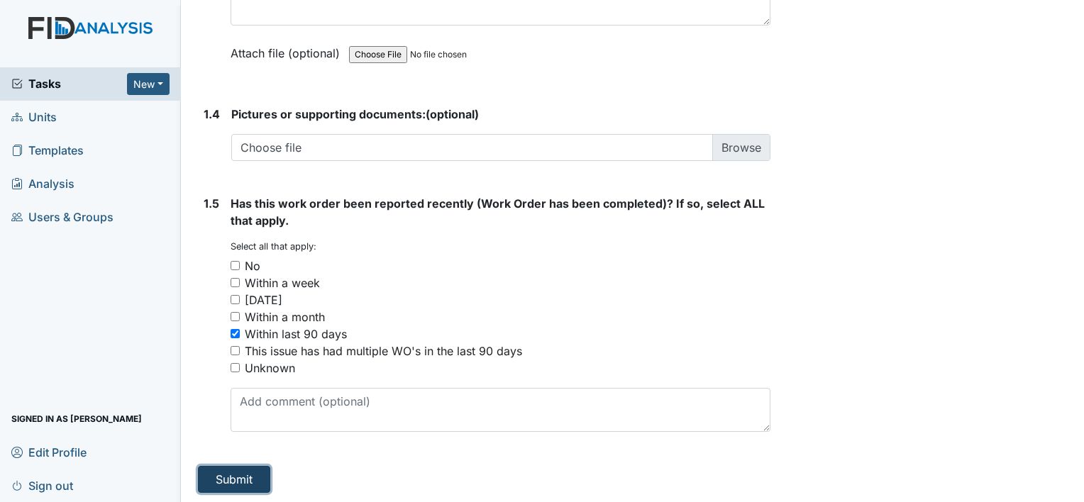
click at [231, 478] on button "Submit" at bounding box center [234, 479] width 72 height 27
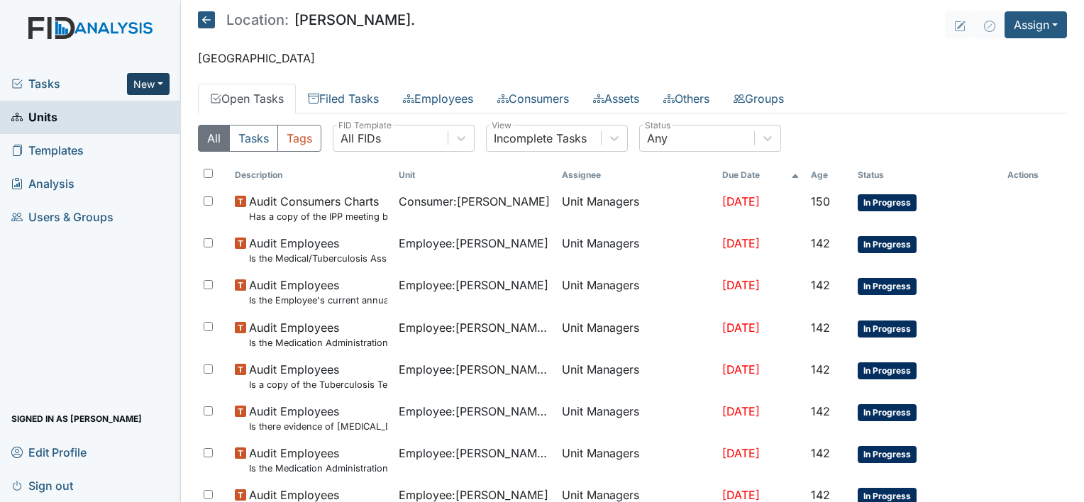
click at [165, 79] on button "New" at bounding box center [148, 84] width 43 height 22
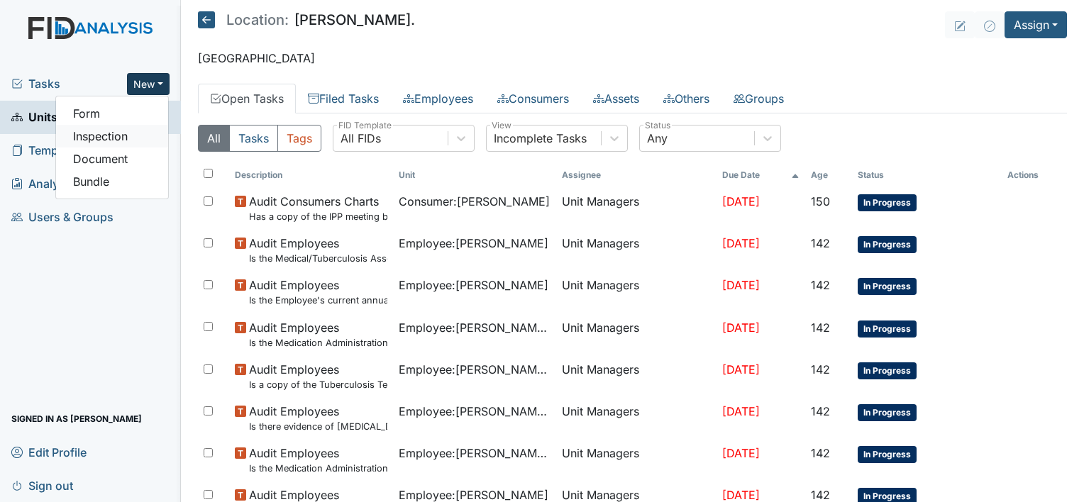
click at [140, 133] on link "Inspection" at bounding box center [112, 136] width 112 height 23
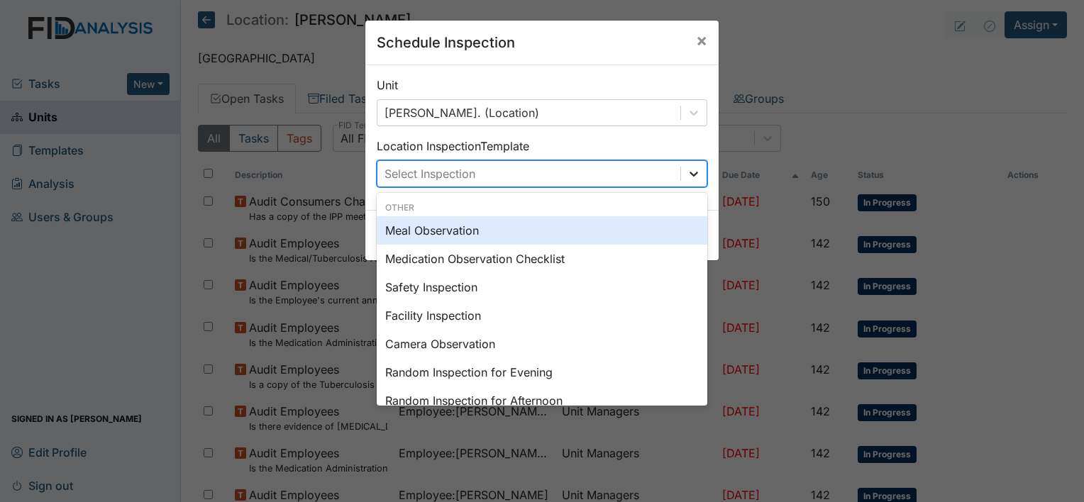
click at [691, 177] on icon at bounding box center [693, 174] width 14 height 14
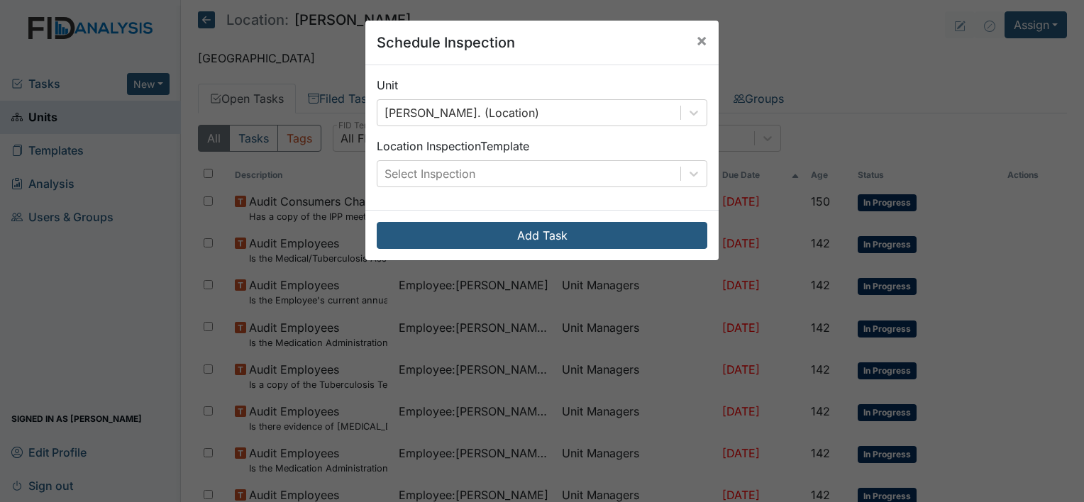
drag, startPoint x: 131, startPoint y: 292, endPoint x: 105, endPoint y: 306, distance: 29.5
click at [105, 306] on div "Schedule Inspection × Unit William St. (Location) Location Inspection Template …" at bounding box center [542, 251] width 1084 height 502
click at [698, 38] on span "×" at bounding box center [701, 40] width 11 height 21
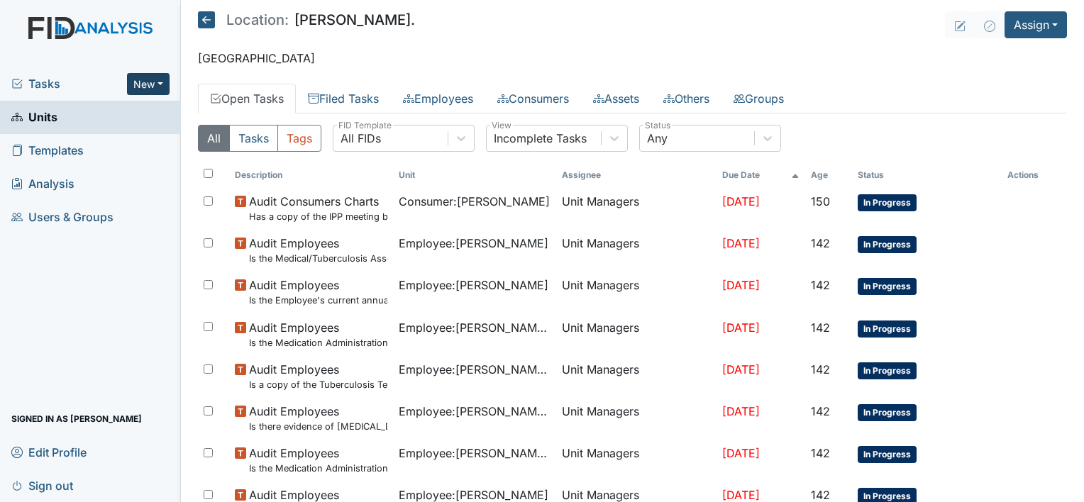
click at [161, 82] on button "New" at bounding box center [148, 84] width 43 height 22
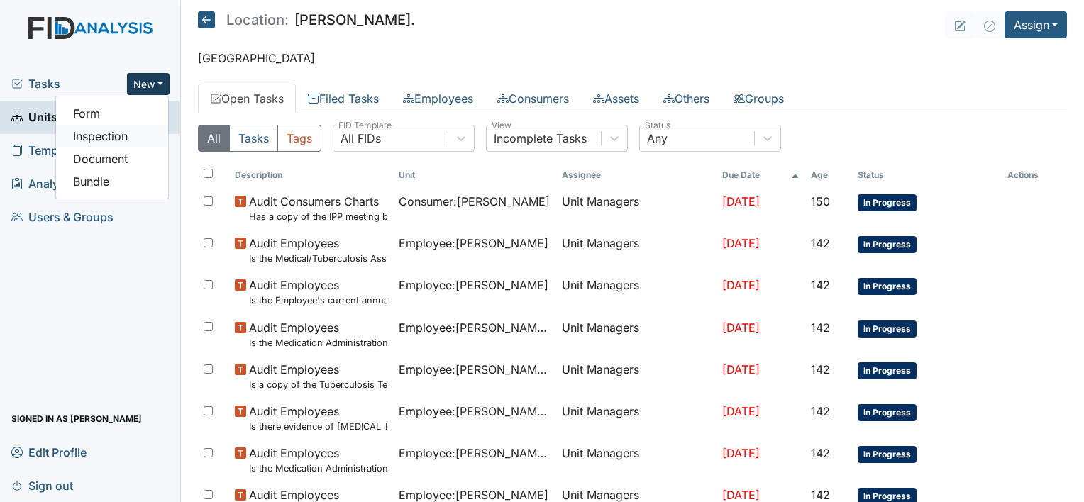
click at [136, 125] on link "Inspection" at bounding box center [112, 136] width 112 height 23
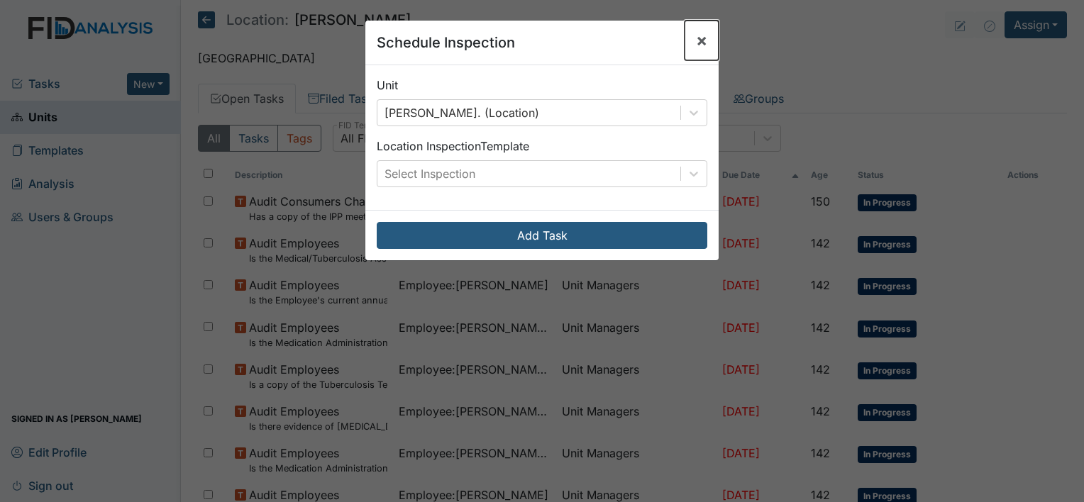
click at [698, 45] on span "×" at bounding box center [701, 40] width 11 height 21
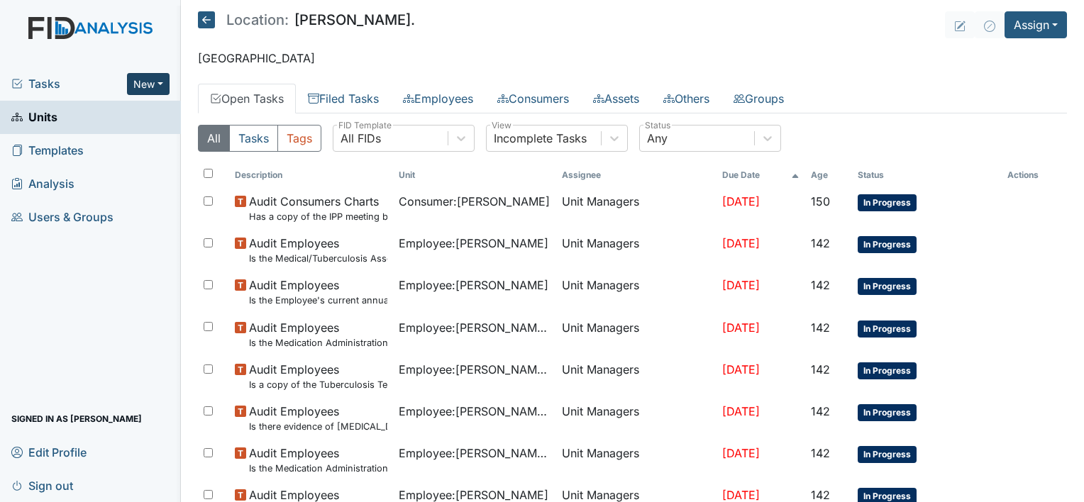
click at [167, 81] on button "New" at bounding box center [148, 84] width 43 height 22
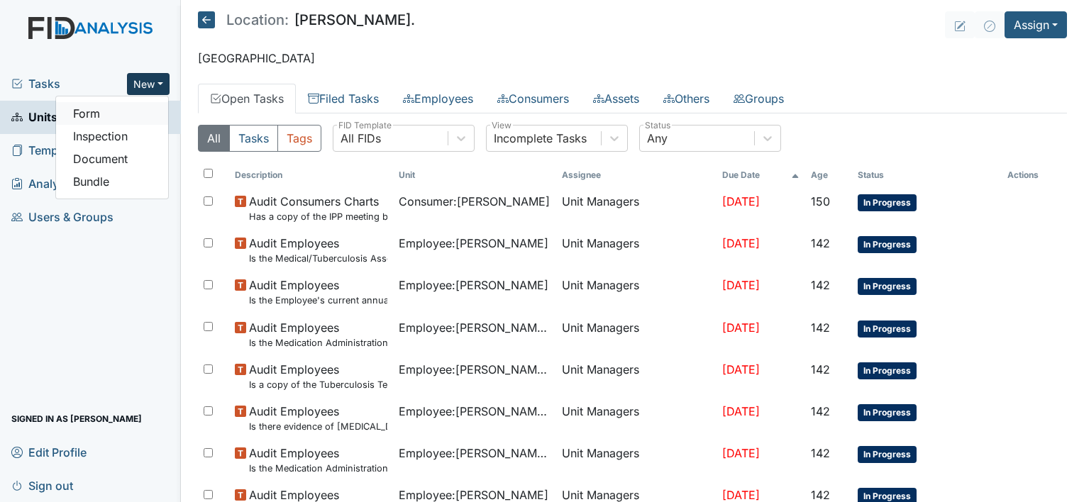
click at [122, 117] on link "Form" at bounding box center [112, 113] width 112 height 23
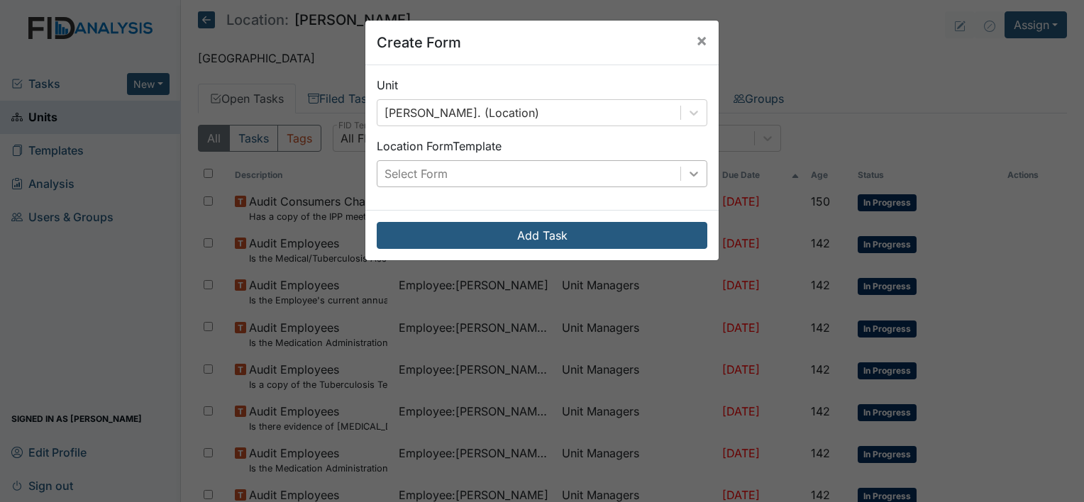
click at [688, 173] on icon at bounding box center [693, 174] width 14 height 14
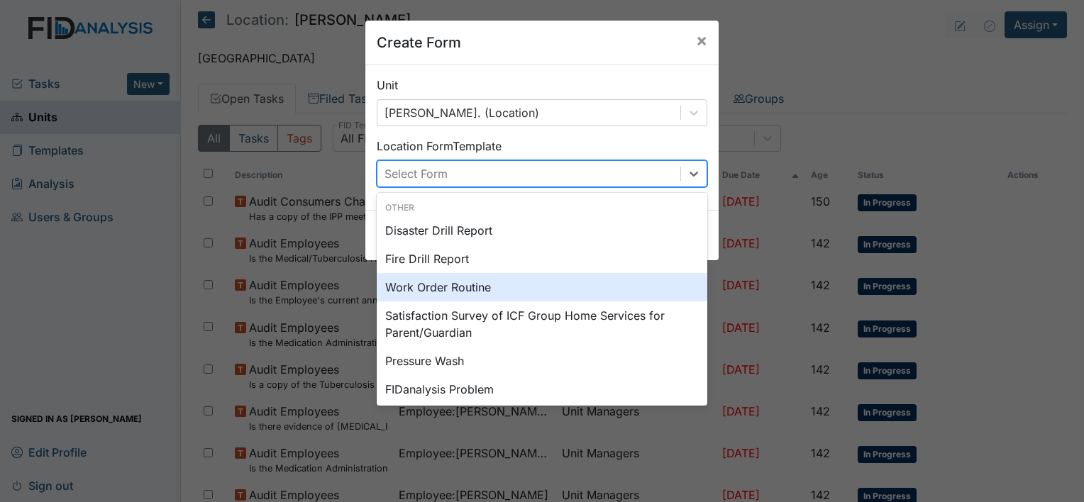
click at [536, 281] on div "Work Order Routine" at bounding box center [542, 287] width 330 height 28
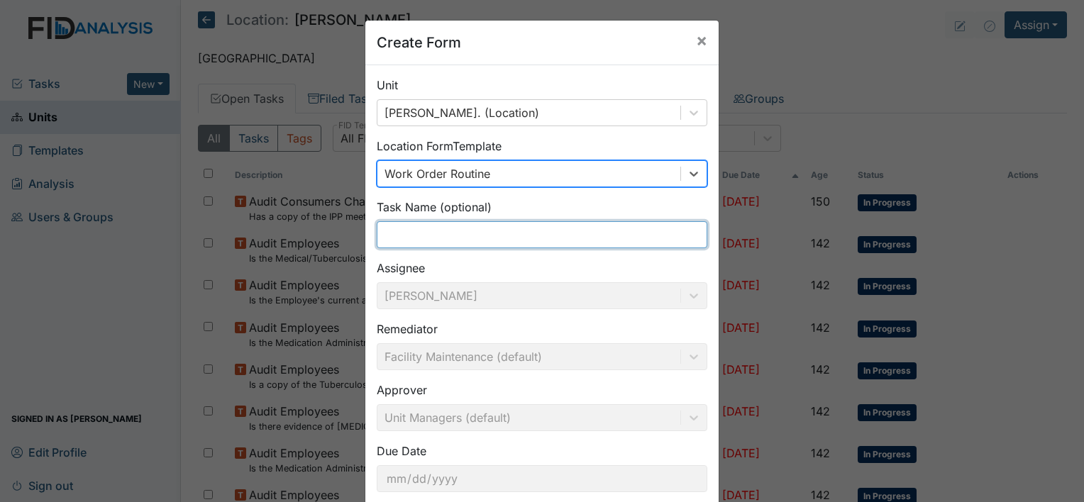
click at [447, 237] on input "text" at bounding box center [542, 234] width 330 height 27
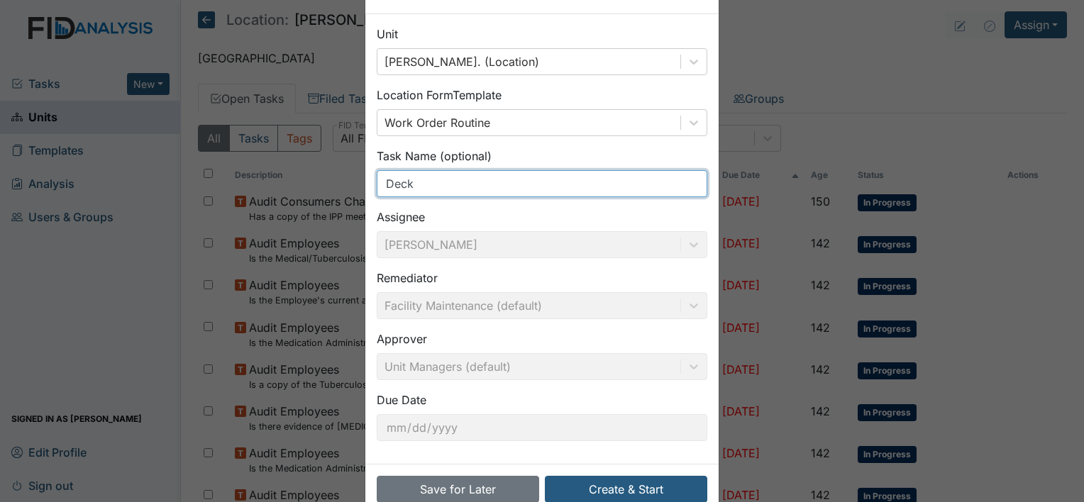
scroll to position [82, 0]
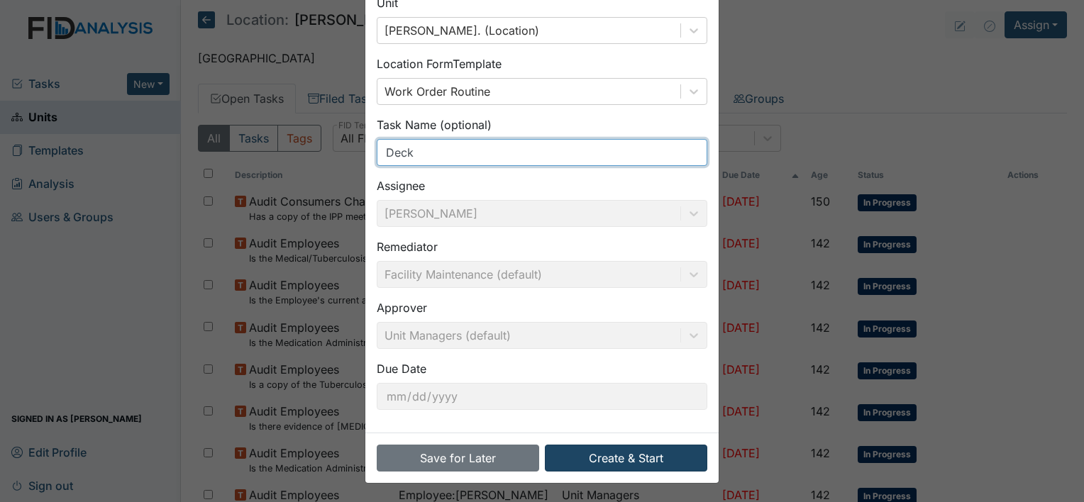
type input "Deck"
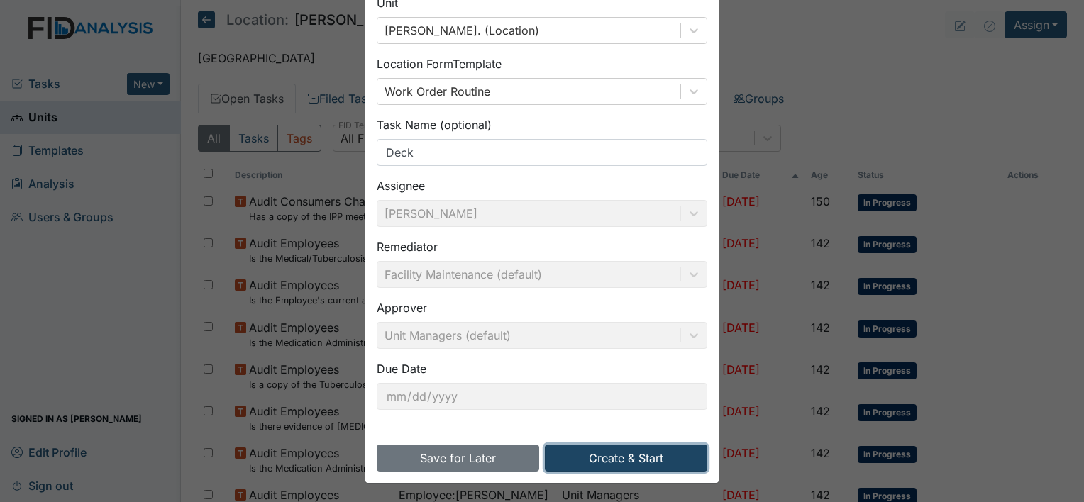
click at [594, 463] on button "Create & Start" at bounding box center [626, 458] width 162 height 27
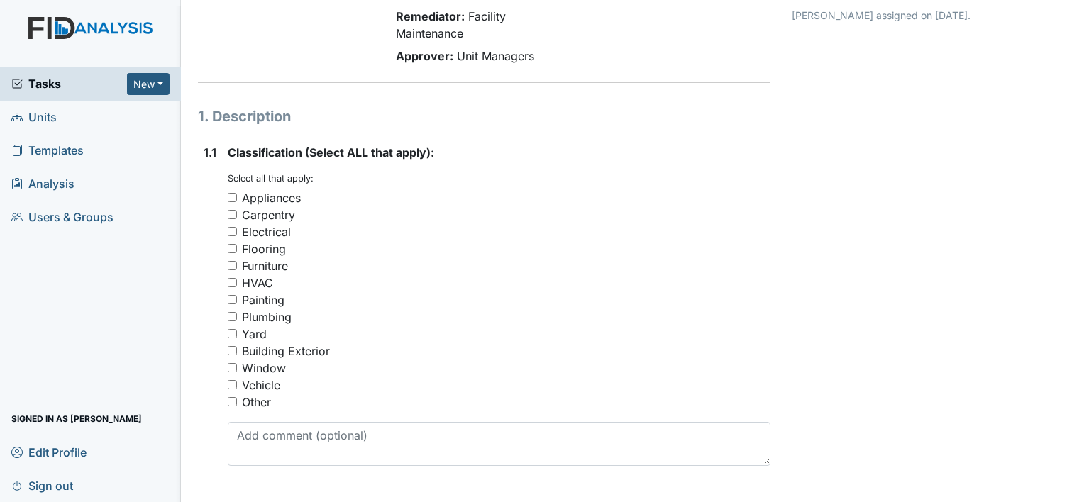
scroll to position [133, 0]
click at [230, 212] on input "Carpentry" at bounding box center [232, 212] width 9 height 9
checkbox input "true"
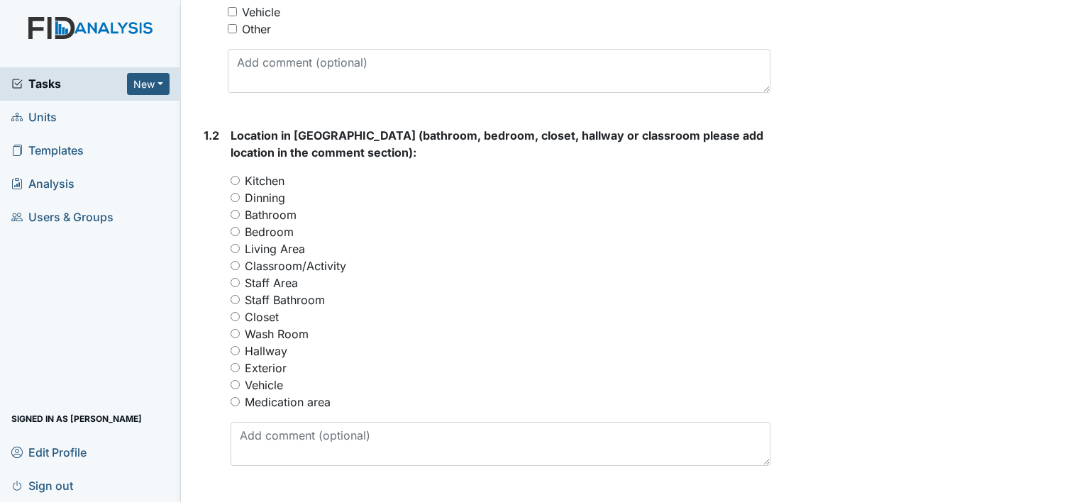
click at [233, 368] on input "Exterior" at bounding box center [234, 367] width 9 height 9
radio input "true"
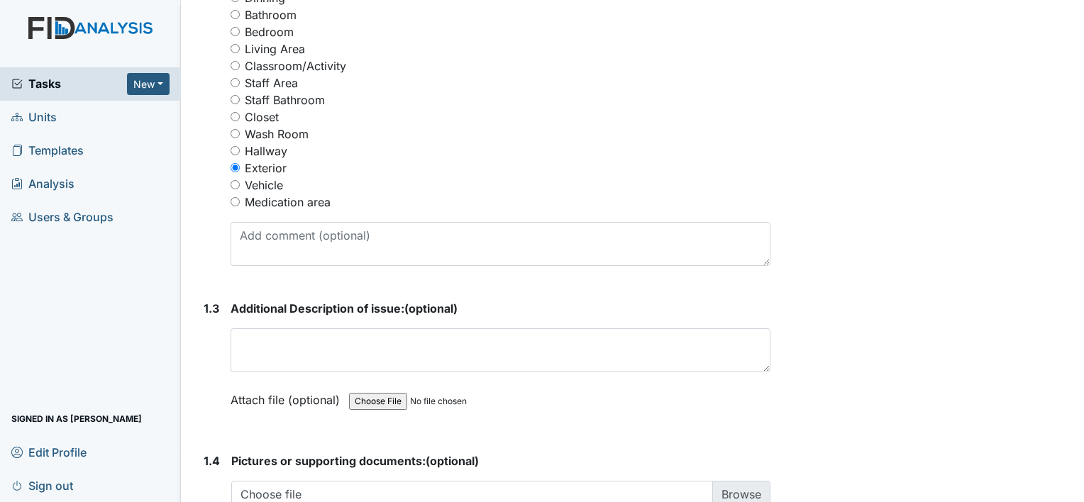
scroll to position [707, 0]
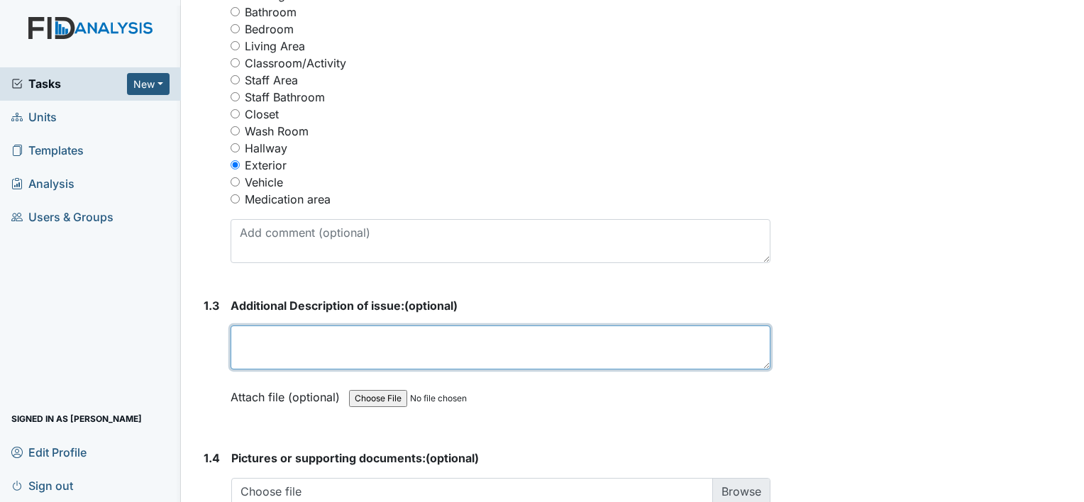
click at [247, 342] on textarea at bounding box center [500, 347] width 540 height 44
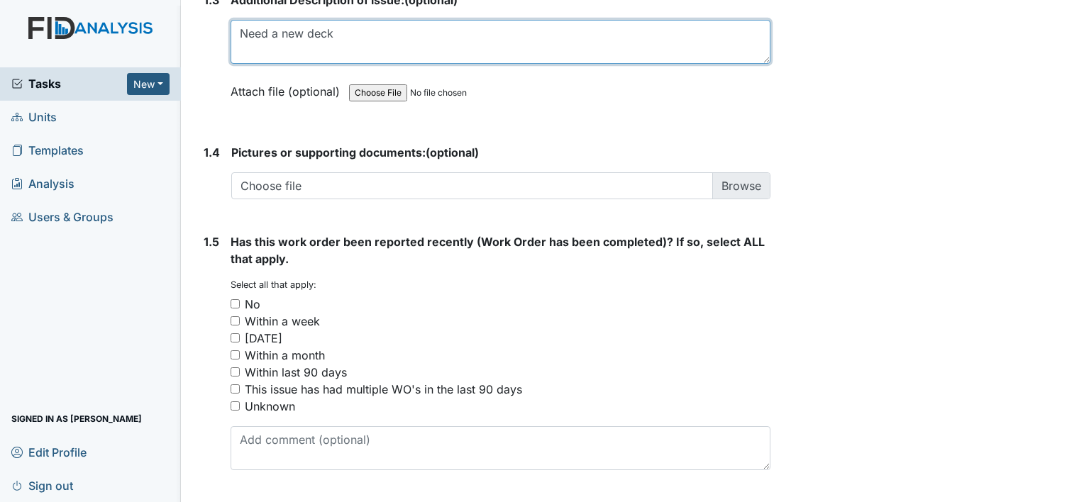
scroll to position [1031, 0]
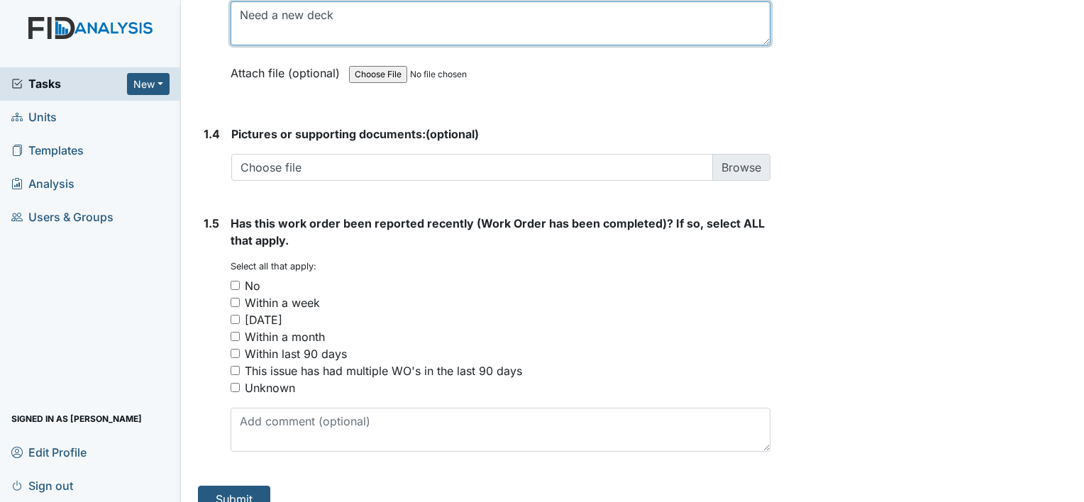
type textarea "Need a new deck"
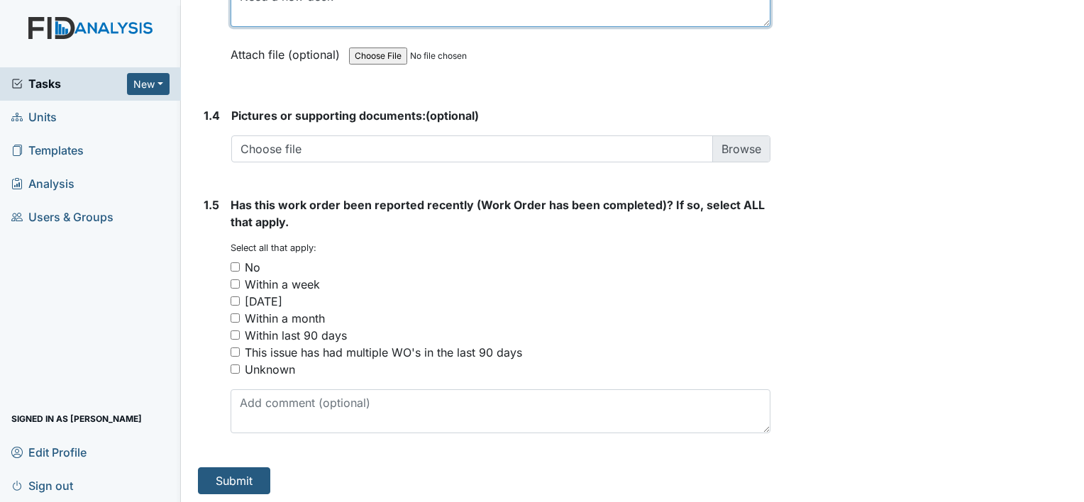
scroll to position [1051, 0]
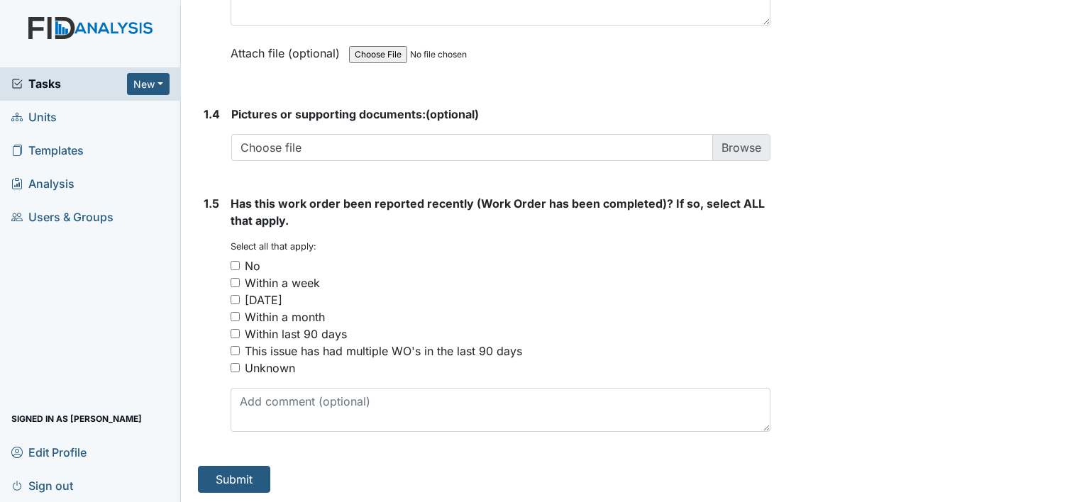
click at [238, 266] on input "No" at bounding box center [234, 265] width 9 height 9
checkbox input "true"
click at [230, 476] on button "Submit" at bounding box center [234, 479] width 72 height 27
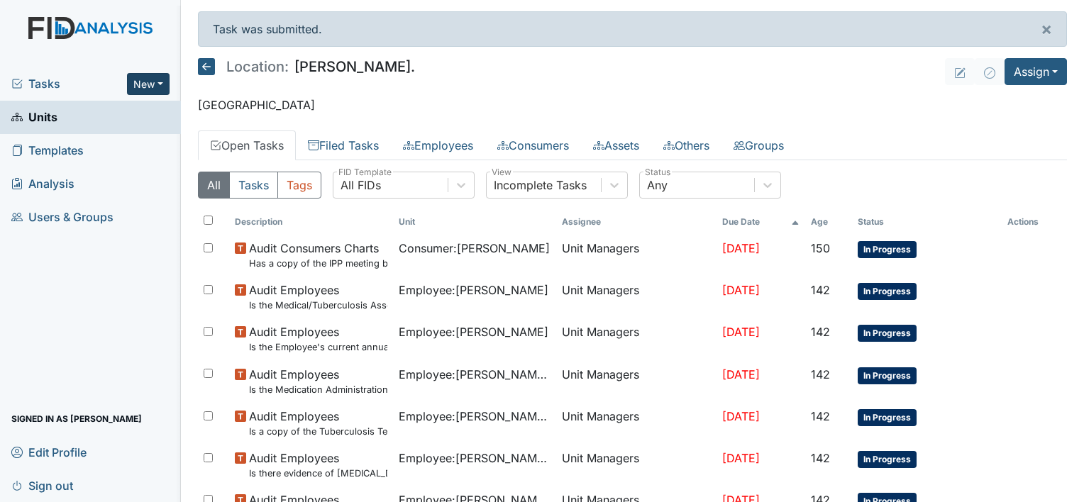
click at [162, 82] on button "New" at bounding box center [148, 84] width 43 height 22
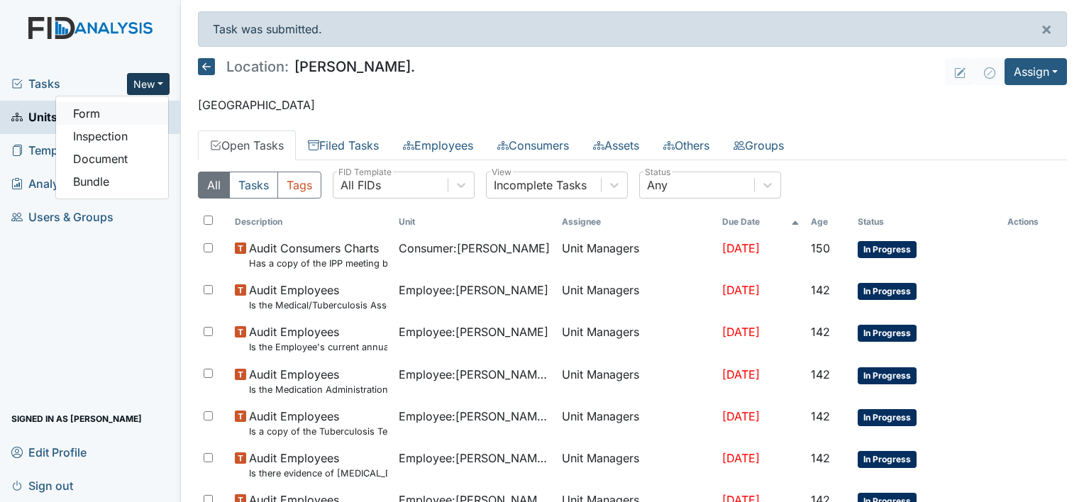
click at [130, 110] on link "Form" at bounding box center [112, 113] width 112 height 23
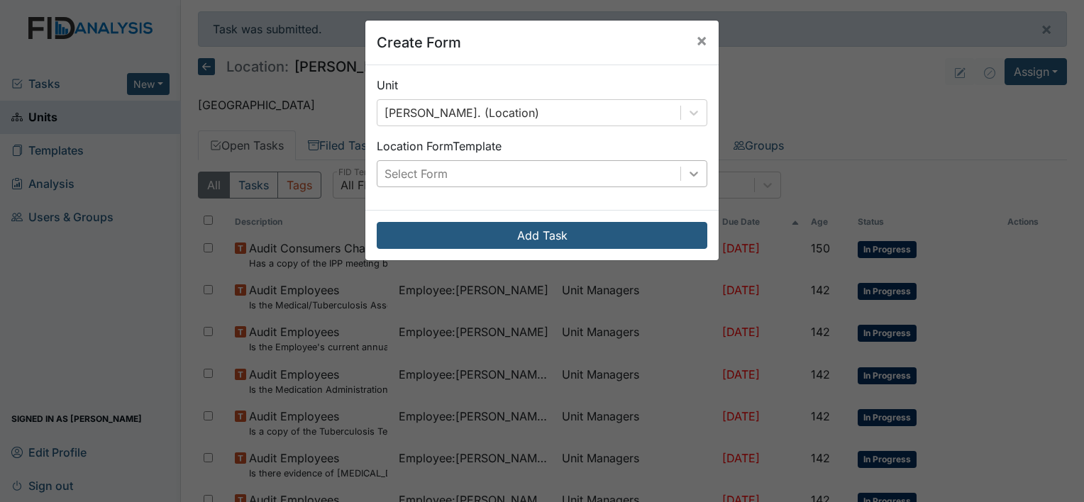
click at [694, 173] on icon at bounding box center [693, 174] width 14 height 14
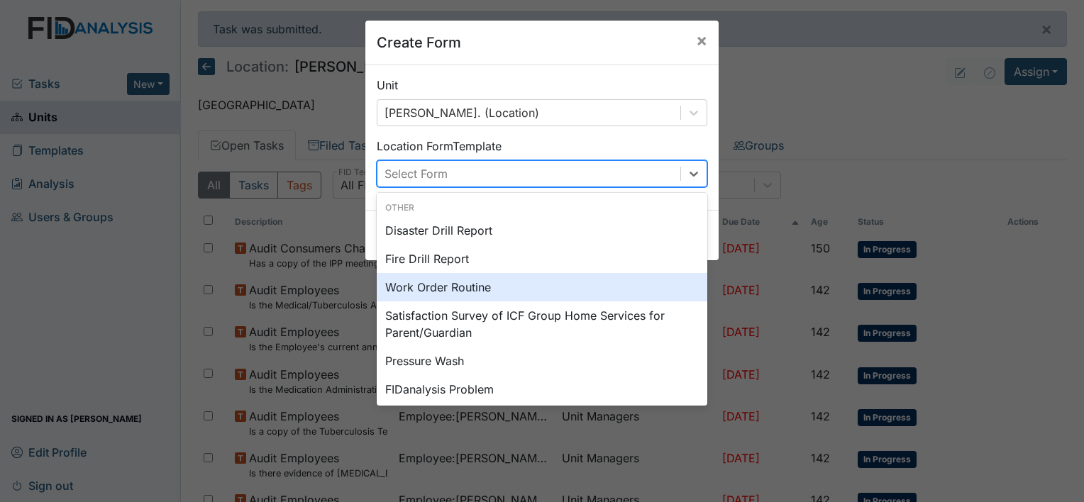
click at [608, 284] on div "Work Order Routine" at bounding box center [542, 287] width 330 height 28
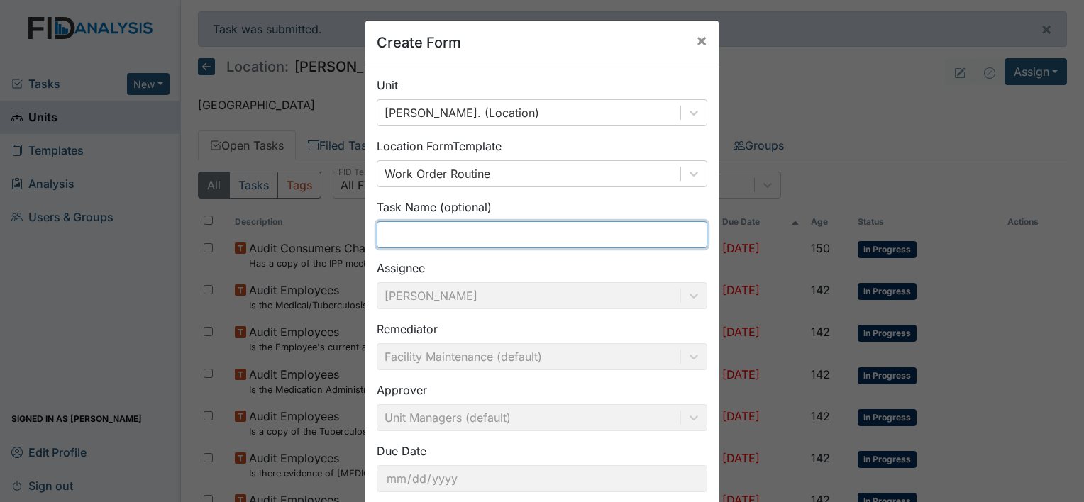
click at [576, 239] on input "text" at bounding box center [542, 234] width 330 height 27
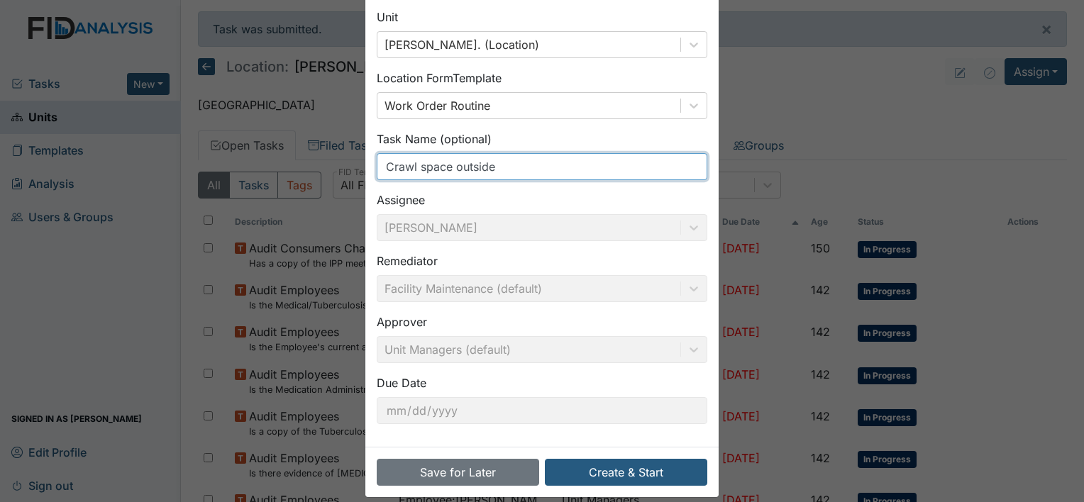
scroll to position [82, 0]
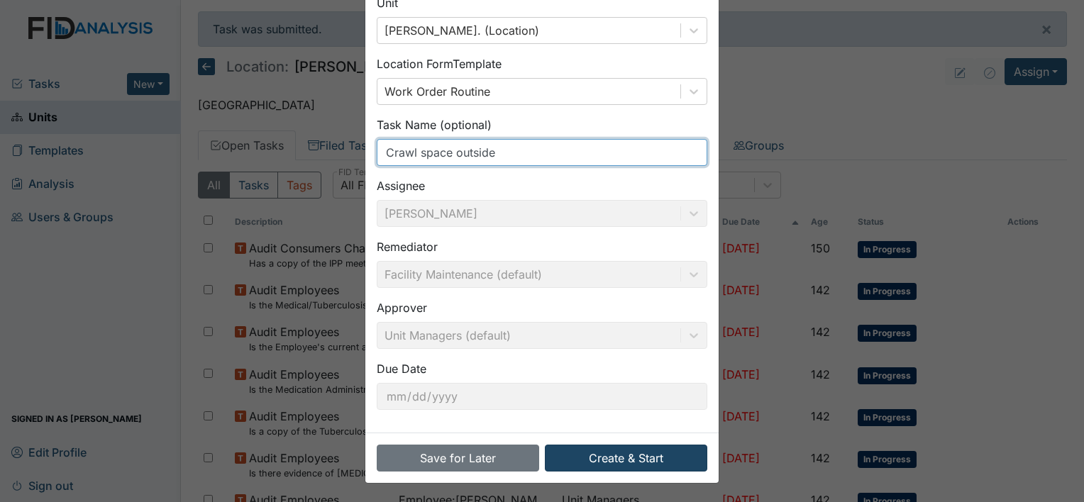
type input "Crawl space outside"
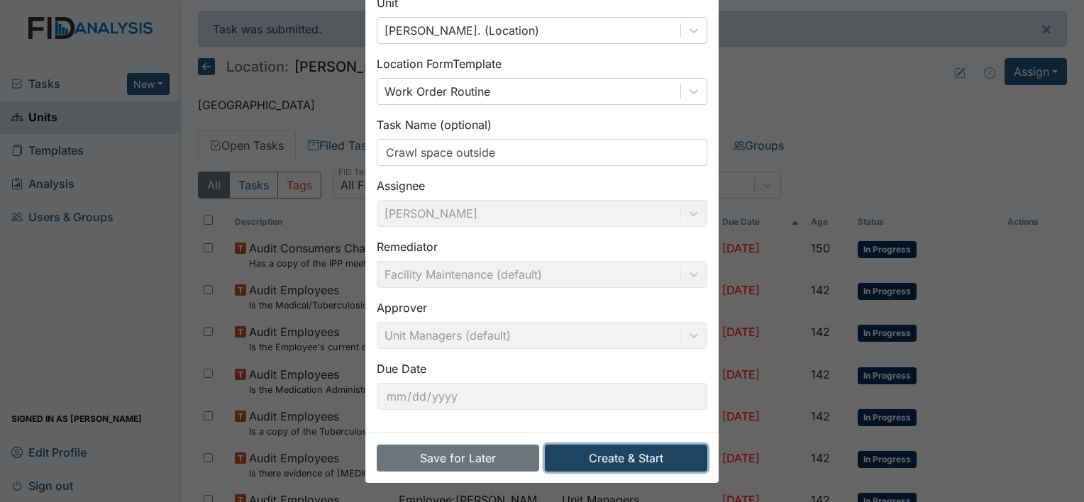
click at [612, 457] on button "Create & Start" at bounding box center [626, 458] width 162 height 27
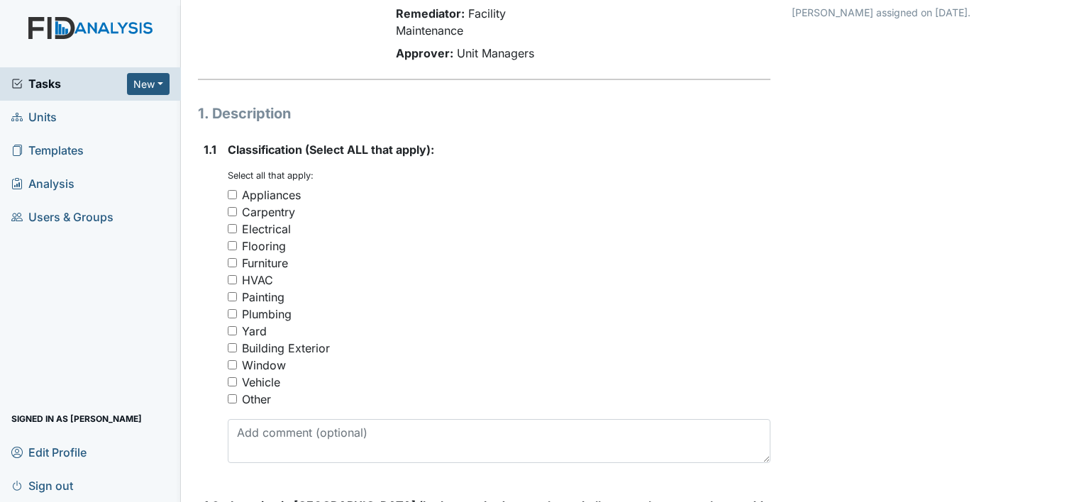
scroll to position [153, 0]
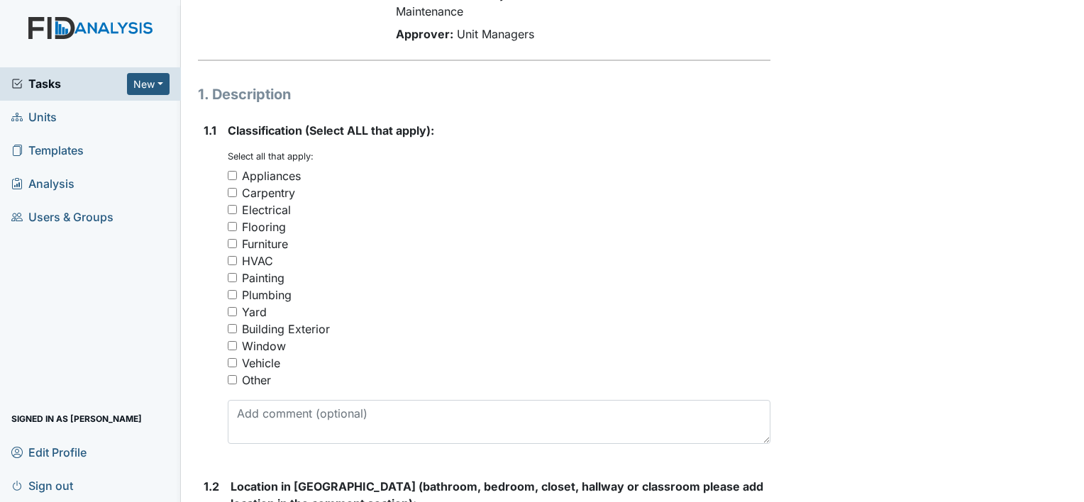
click at [233, 383] on input "Other" at bounding box center [232, 379] width 9 height 9
checkbox input "true"
click at [231, 330] on input "Building Exterior" at bounding box center [232, 328] width 9 height 9
checkbox input "true"
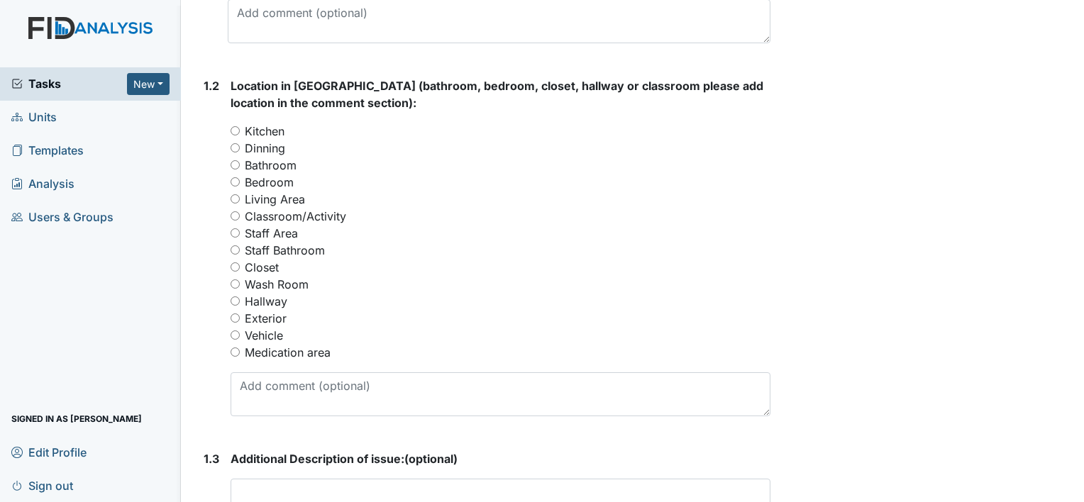
scroll to position [555, 0]
click at [239, 317] on input "Exterior" at bounding box center [234, 316] width 9 height 9
radio input "true"
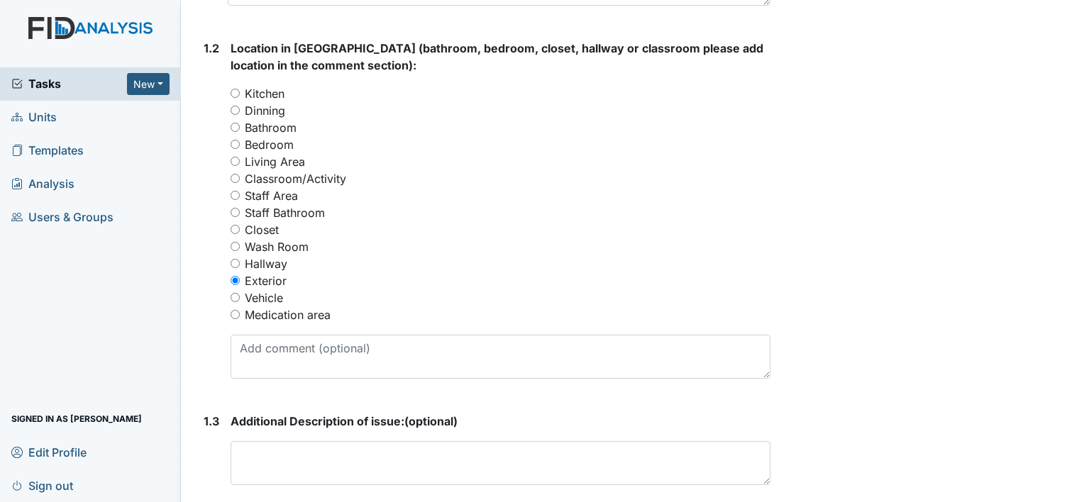
scroll to position [669, 0]
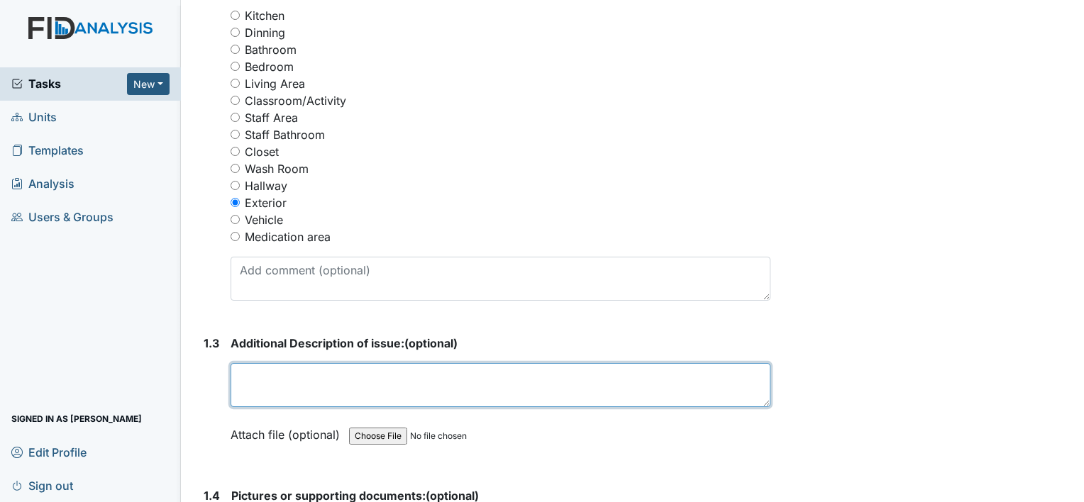
click at [262, 374] on textarea at bounding box center [500, 385] width 540 height 44
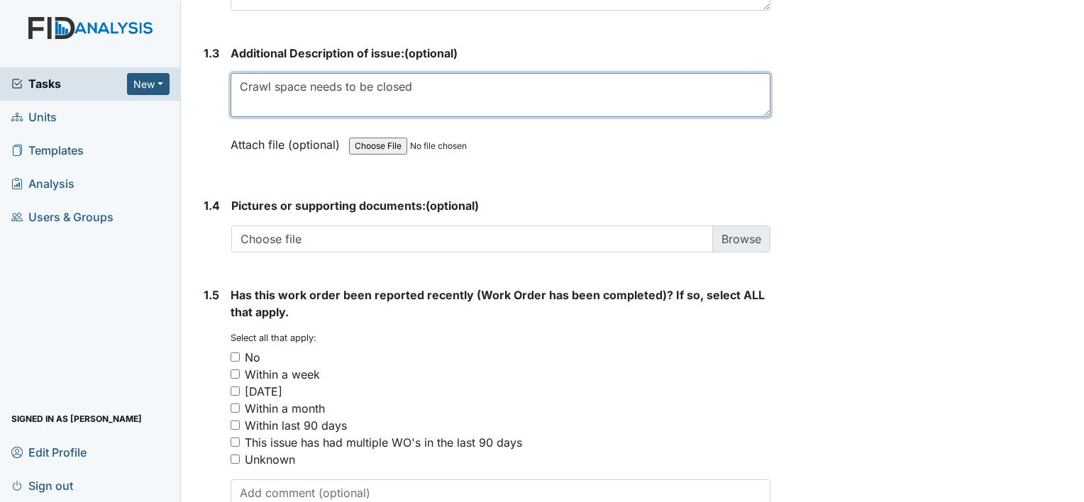
scroll to position [969, 0]
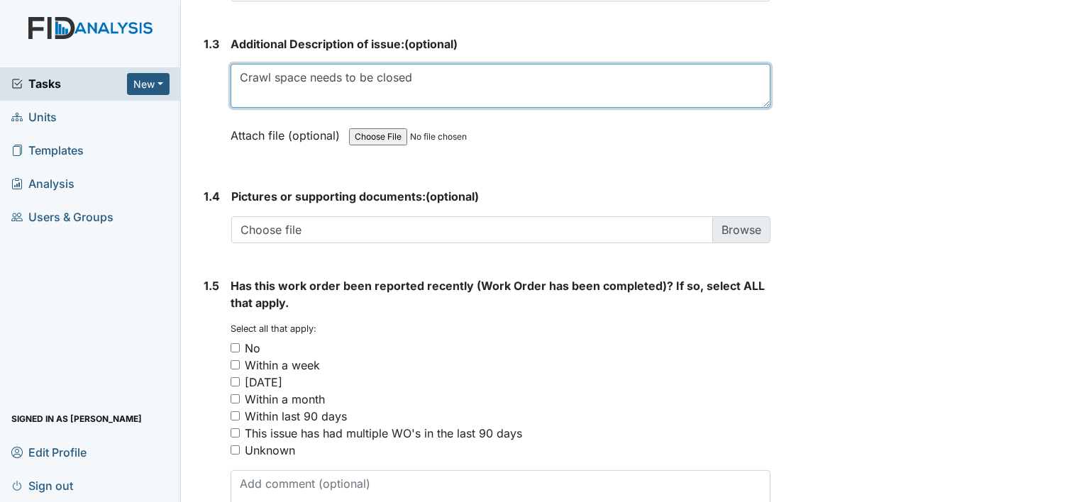
type textarea "Crawl space needs to be closed"
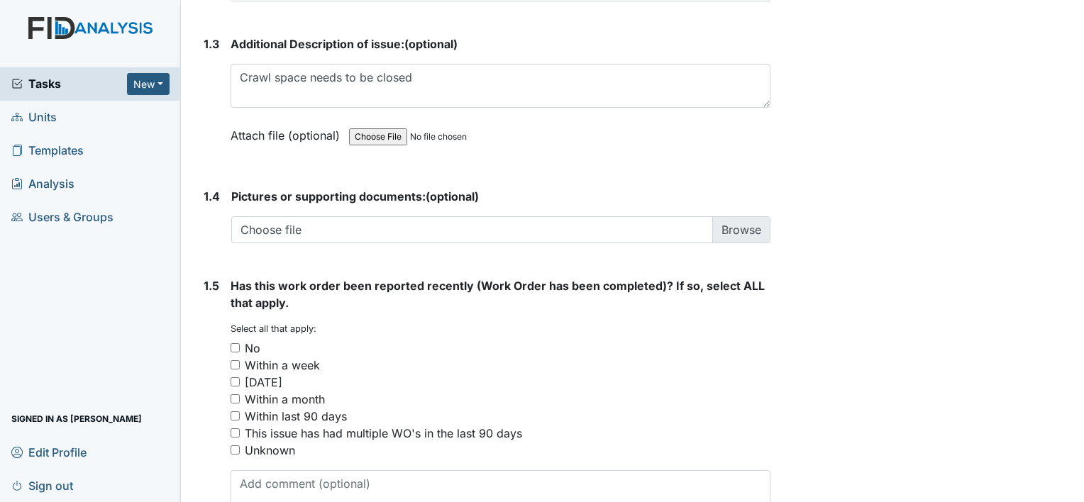
click at [233, 345] on input "No" at bounding box center [234, 347] width 9 height 9
checkbox input "true"
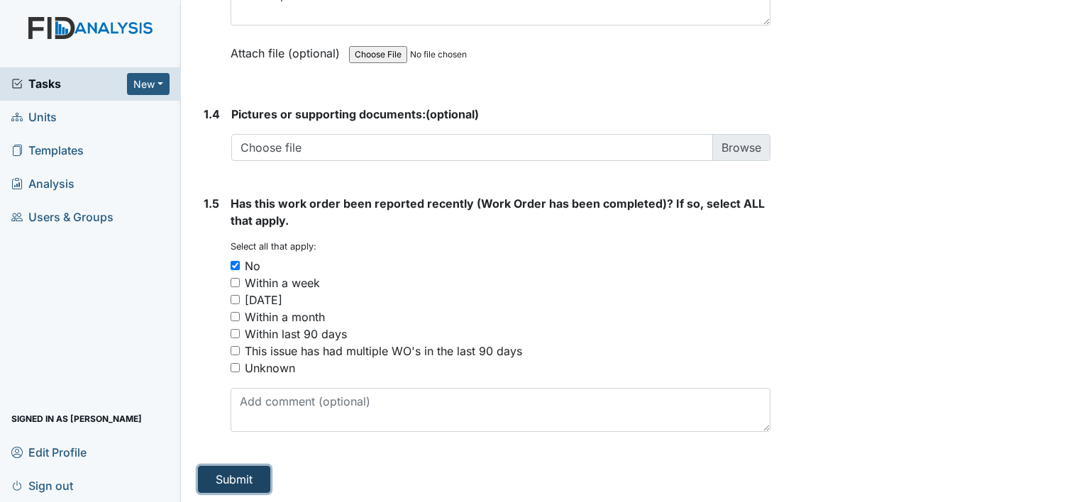
click at [228, 478] on button "Submit" at bounding box center [234, 479] width 72 height 27
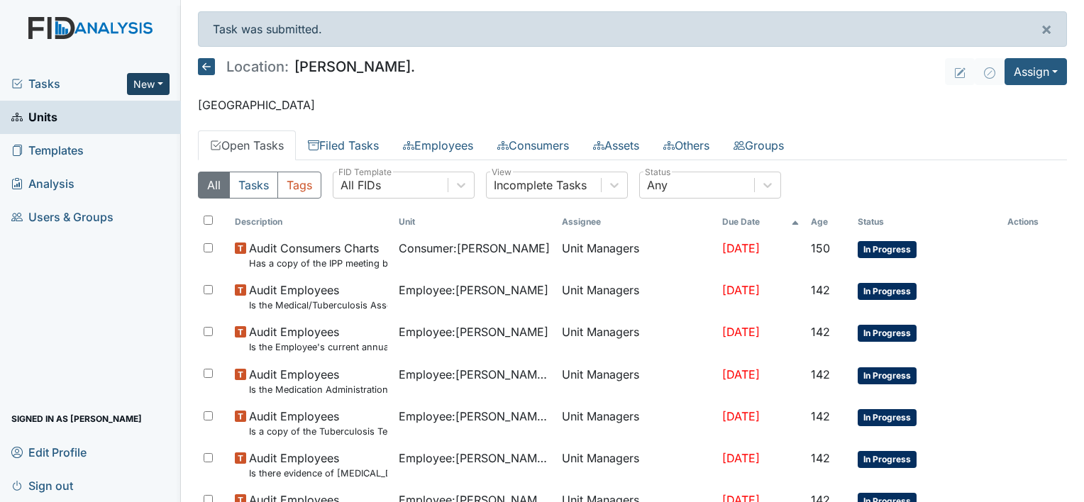
click at [158, 79] on button "New" at bounding box center [148, 84] width 43 height 22
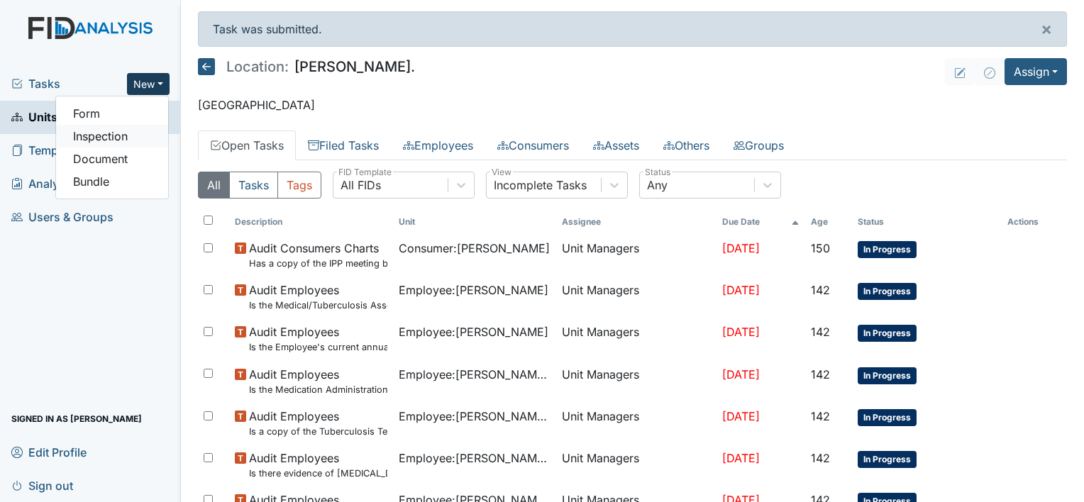
click at [139, 138] on link "Inspection" at bounding box center [112, 136] width 112 height 23
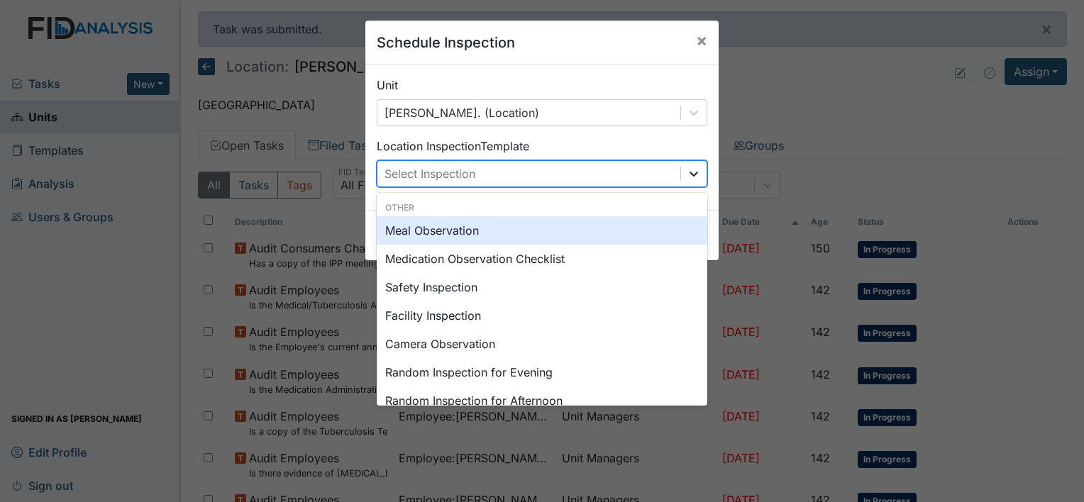
click at [689, 174] on icon at bounding box center [693, 174] width 9 height 5
click at [696, 45] on span "×" at bounding box center [701, 40] width 11 height 21
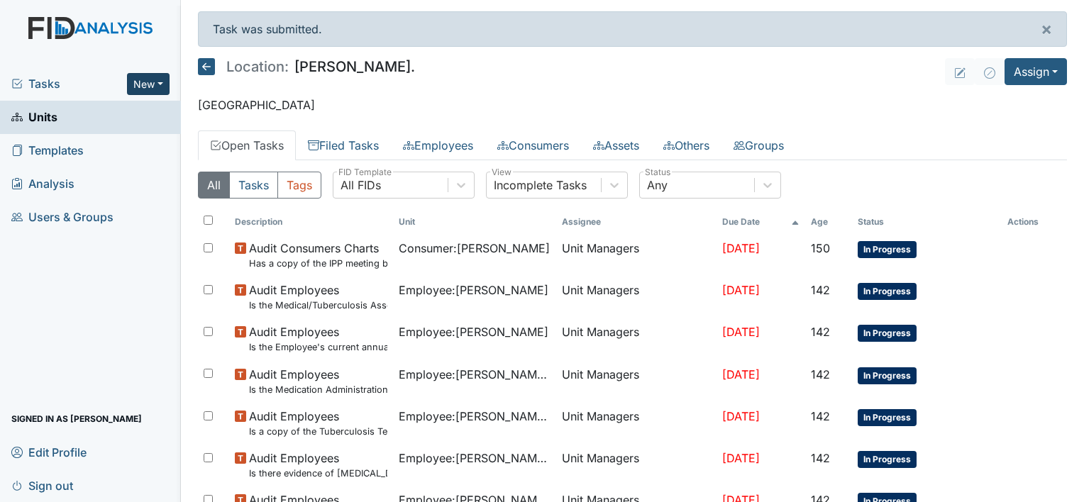
click at [157, 81] on button "New" at bounding box center [148, 84] width 43 height 22
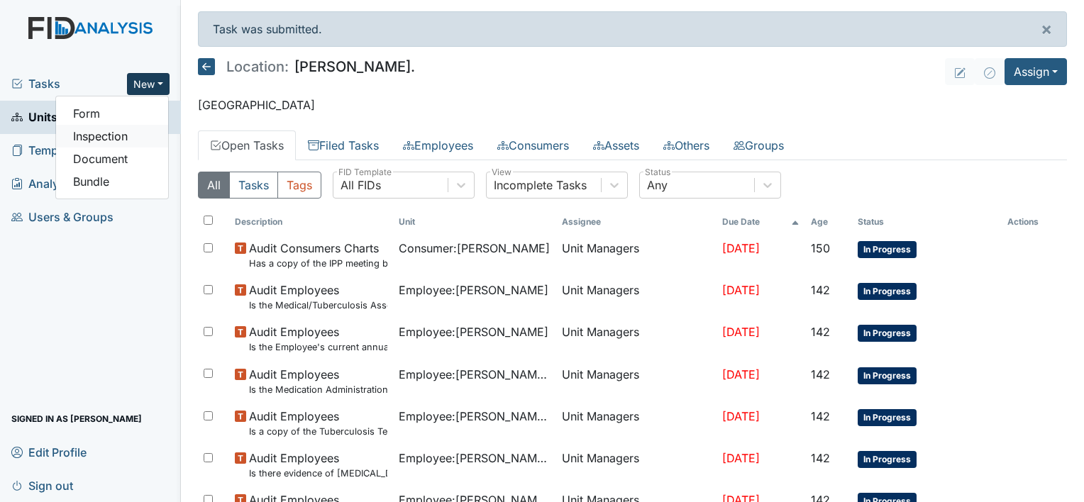
click at [153, 130] on link "Inspection" at bounding box center [112, 136] width 112 height 23
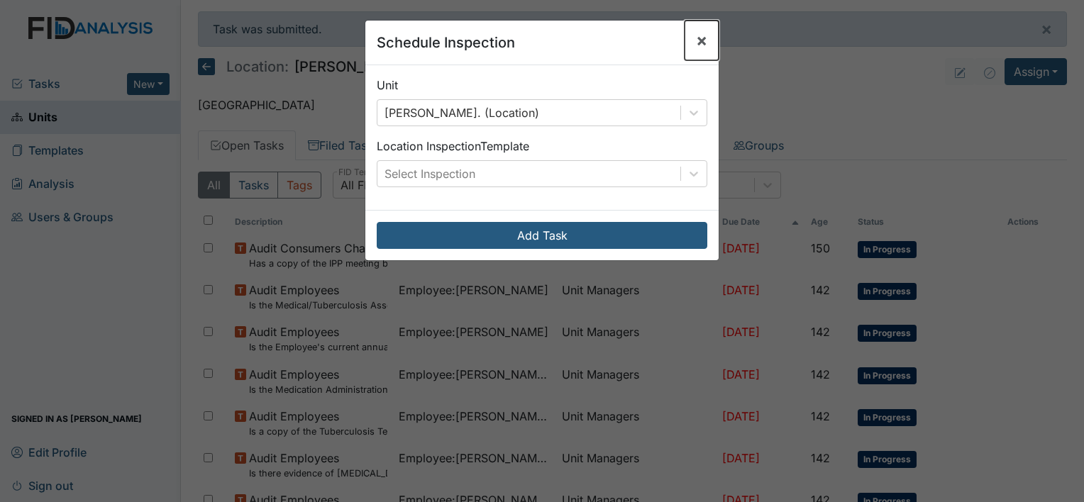
click at [687, 43] on button "×" at bounding box center [701, 41] width 34 height 40
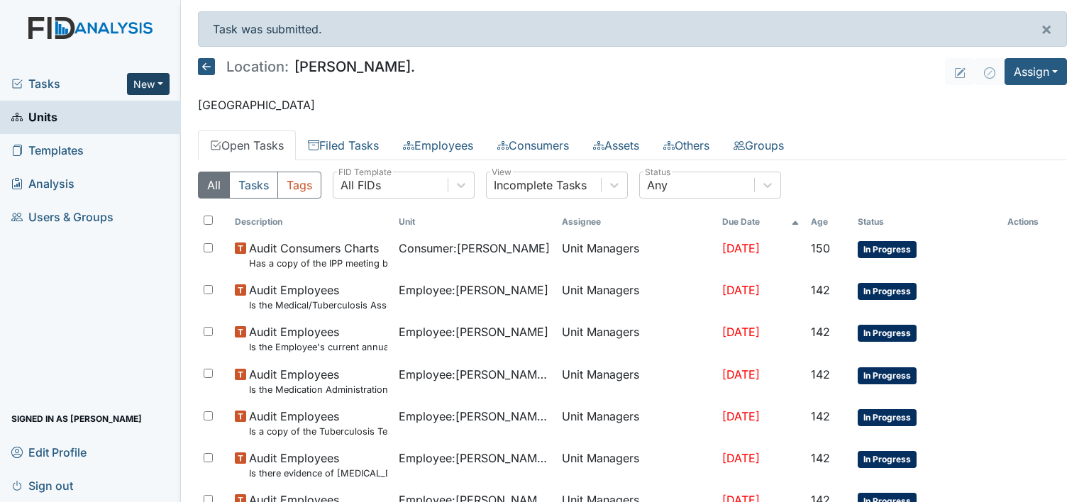
click at [160, 76] on button "New" at bounding box center [148, 84] width 43 height 22
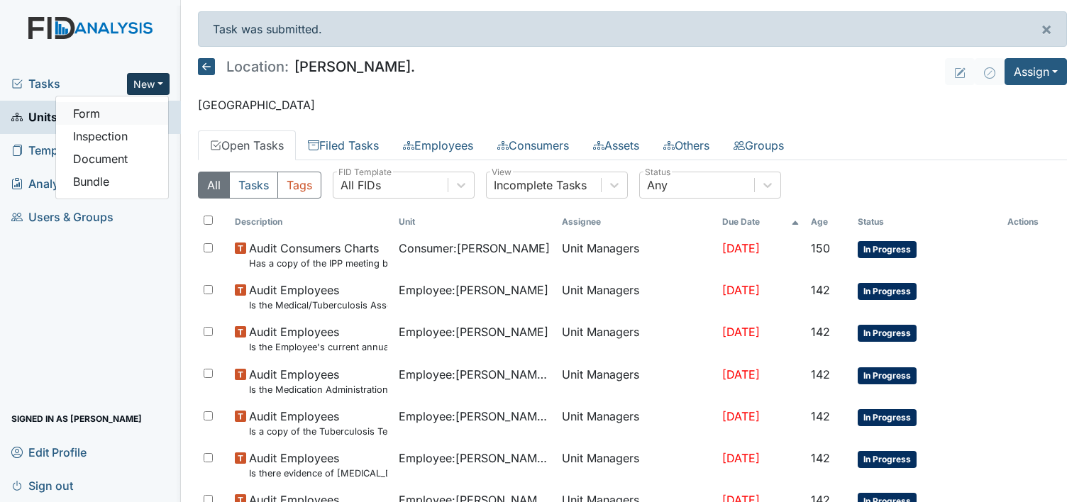
click at [136, 118] on link "Form" at bounding box center [112, 113] width 112 height 23
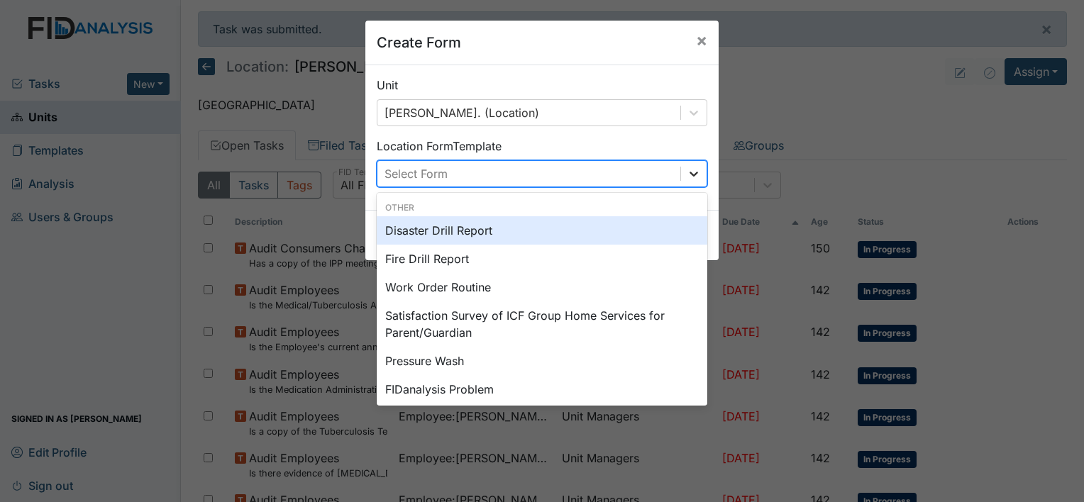
click at [689, 172] on icon at bounding box center [693, 174] width 14 height 14
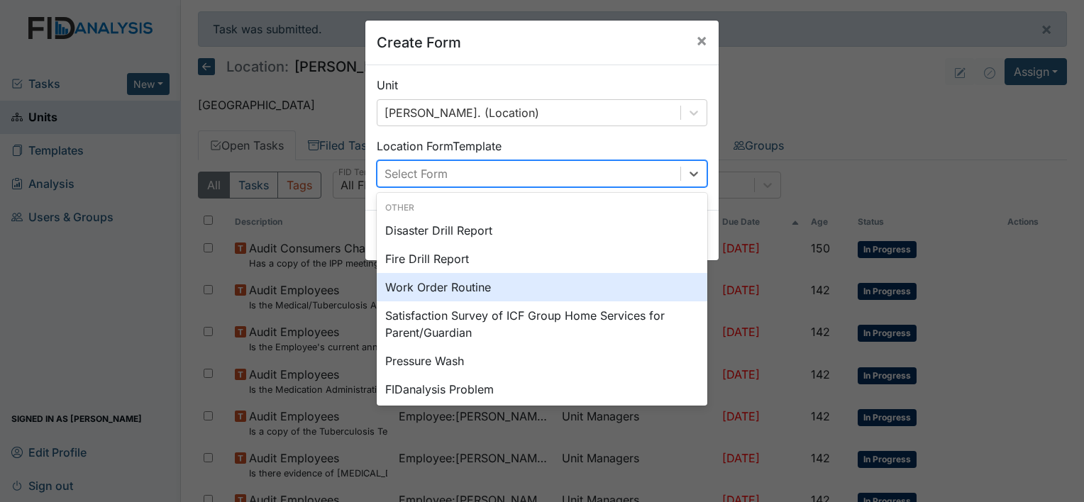
click at [573, 286] on div "Work Order Routine" at bounding box center [542, 287] width 330 height 28
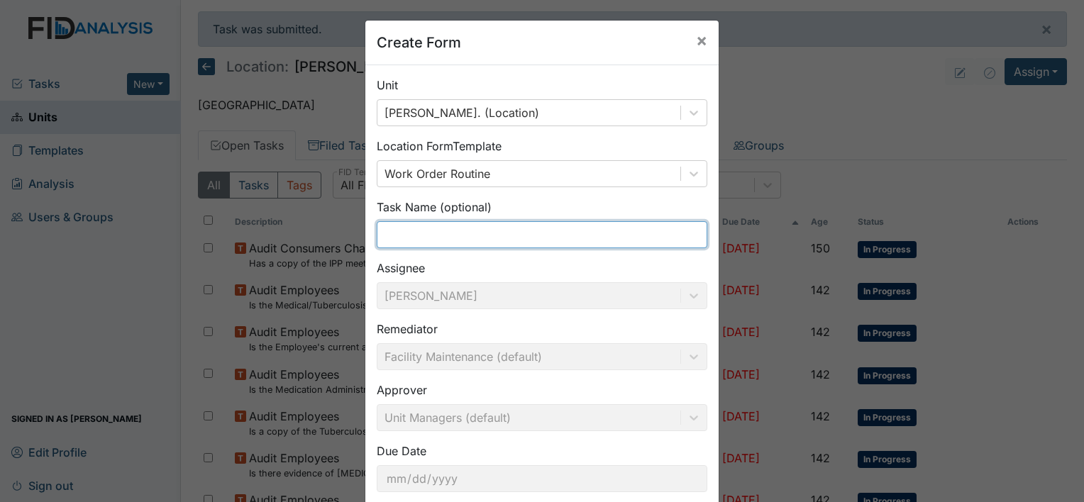
click at [536, 238] on input "text" at bounding box center [542, 234] width 330 height 27
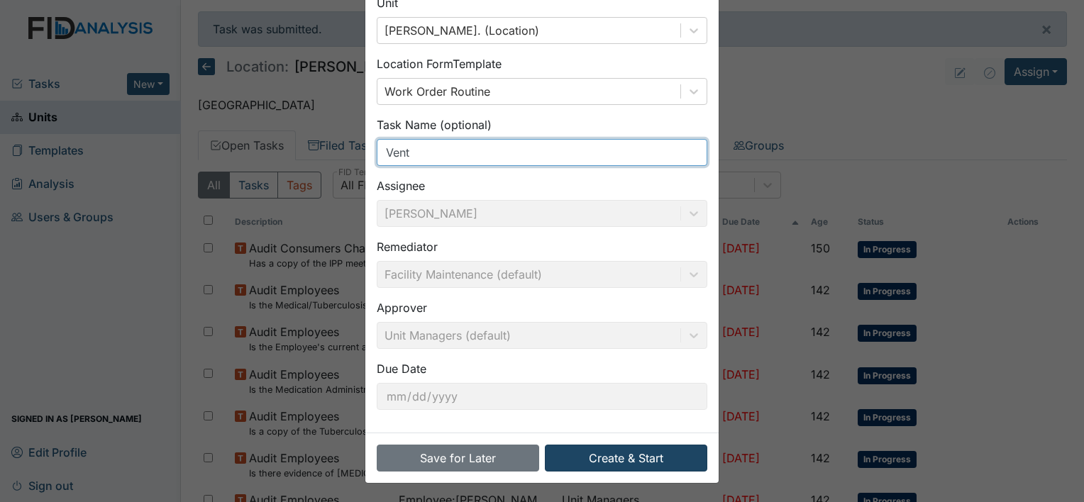
type input "Vent"
click at [608, 462] on button "Create & Start" at bounding box center [626, 458] width 162 height 27
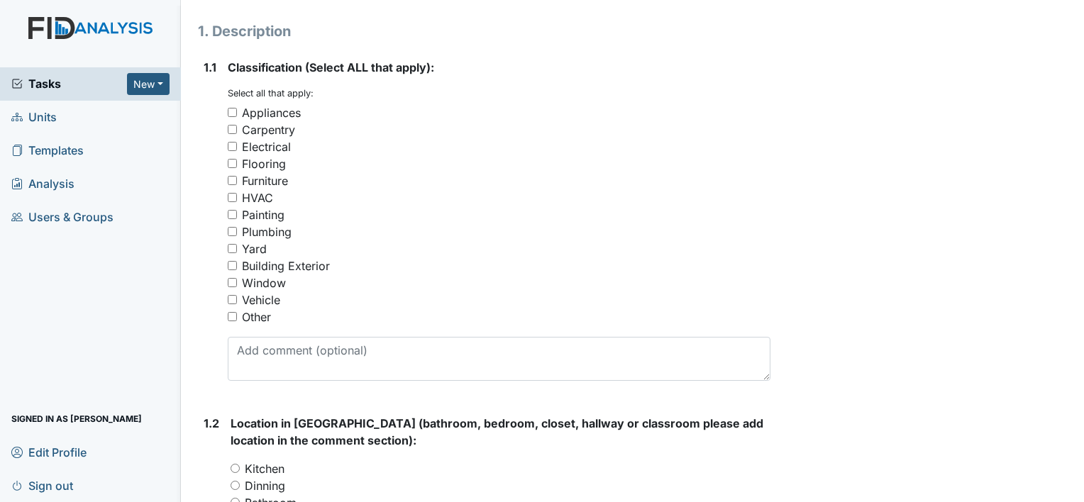
scroll to position [230, 0]
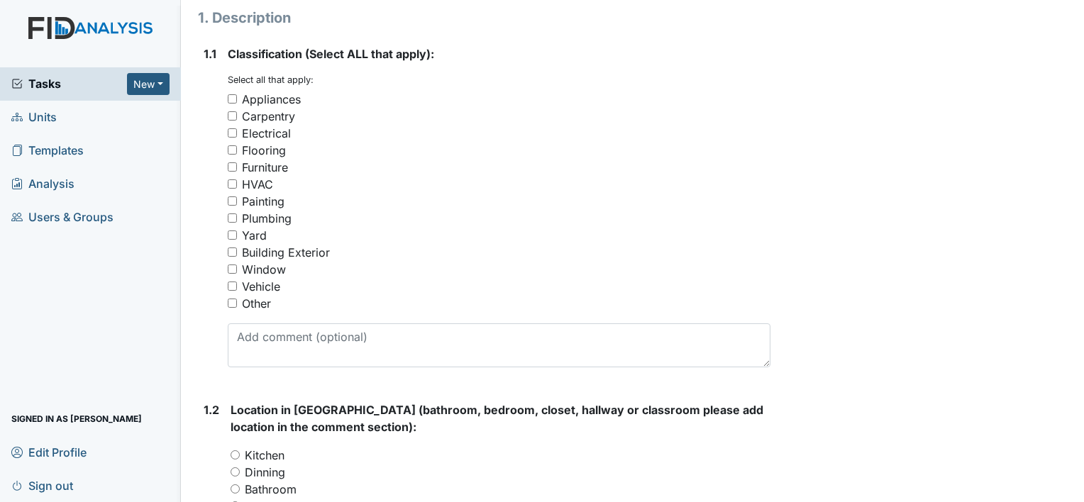
click at [233, 301] on input "Other" at bounding box center [232, 303] width 9 height 9
checkbox input "true"
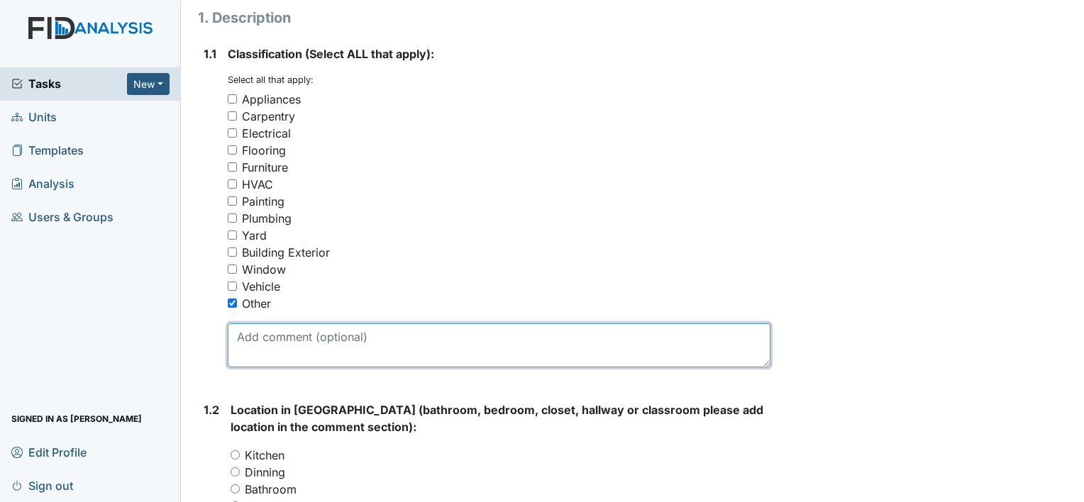
click at [268, 343] on textarea at bounding box center [499, 345] width 542 height 44
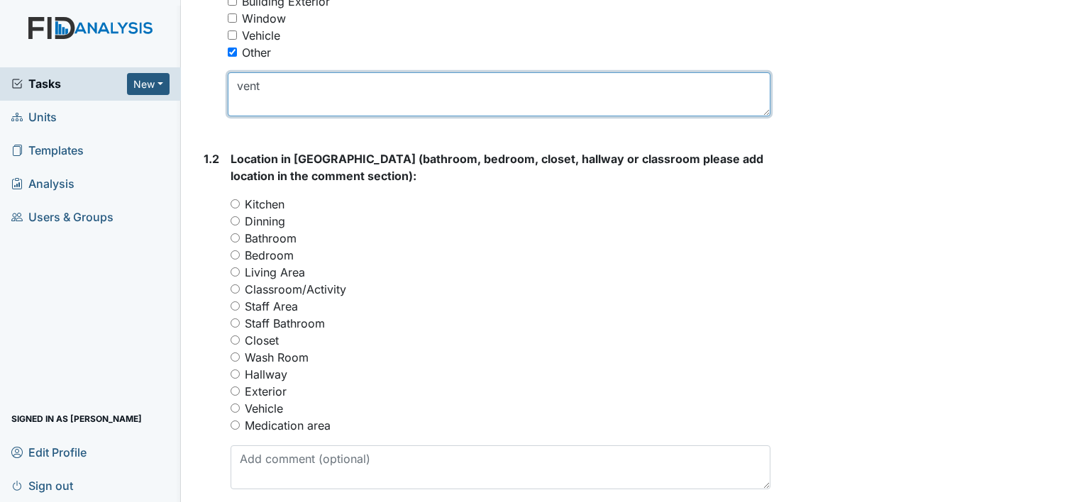
scroll to position [491, 0]
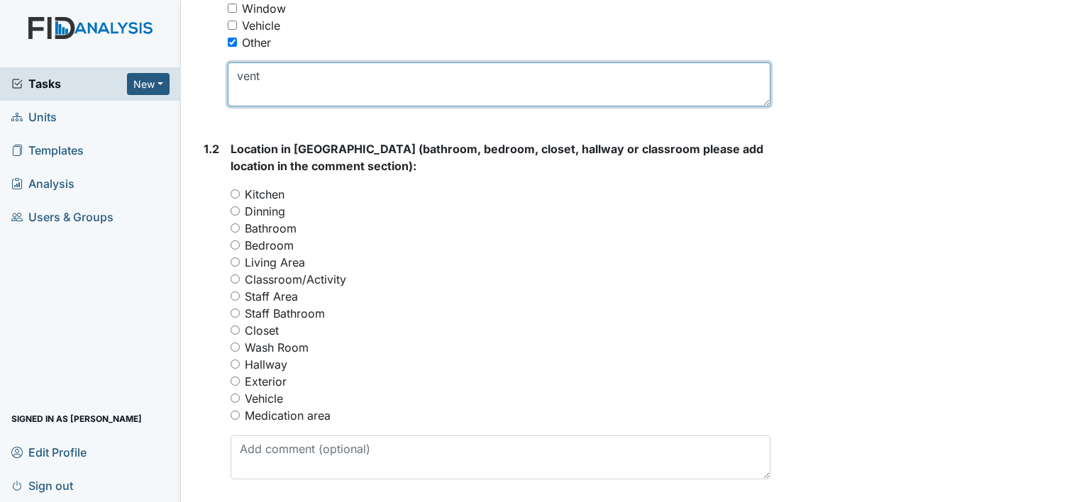
type textarea "vent"
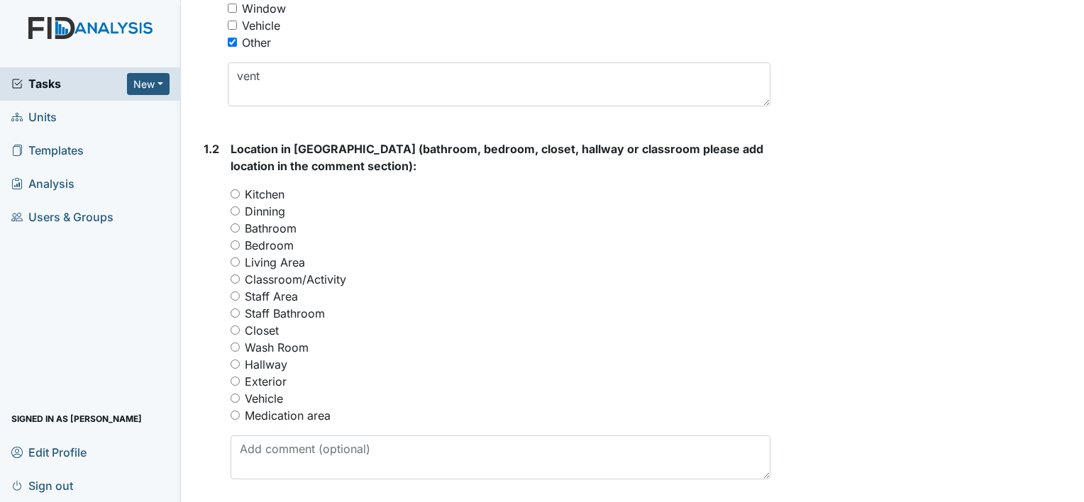
click at [235, 211] on input "Dinning" at bounding box center [234, 210] width 9 height 9
radio input "true"
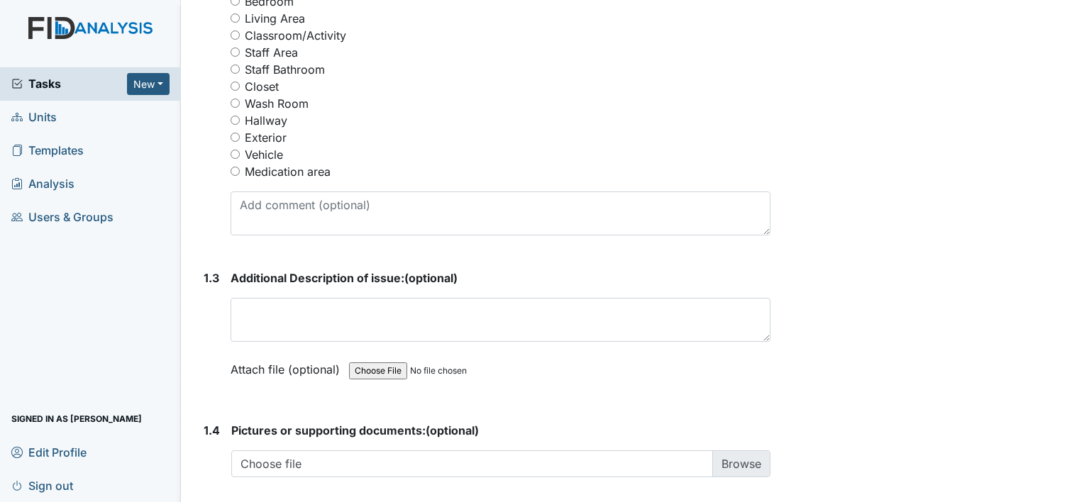
scroll to position [737, 0]
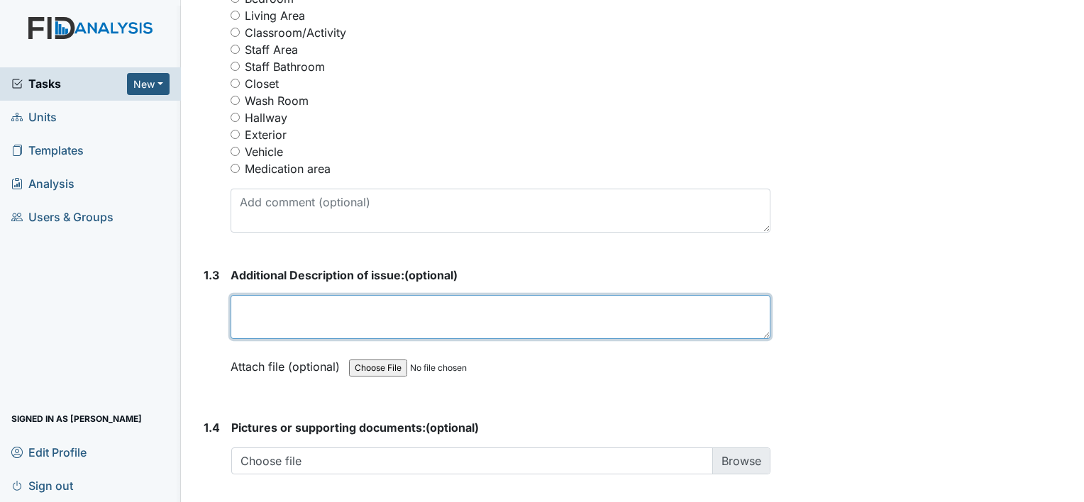
click at [340, 314] on textarea at bounding box center [500, 317] width 540 height 44
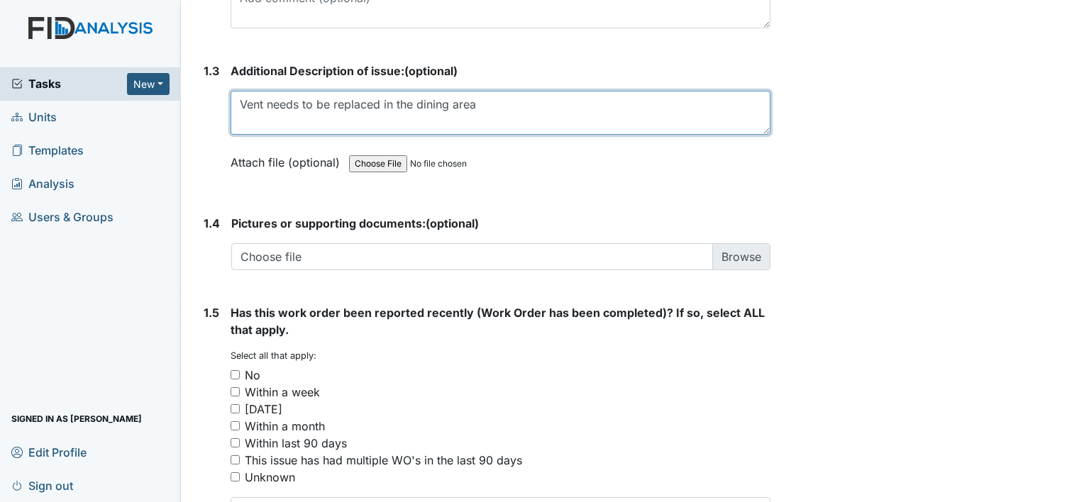
scroll to position [942, 0]
type textarea "Vent needs to be replaced in the dining area"
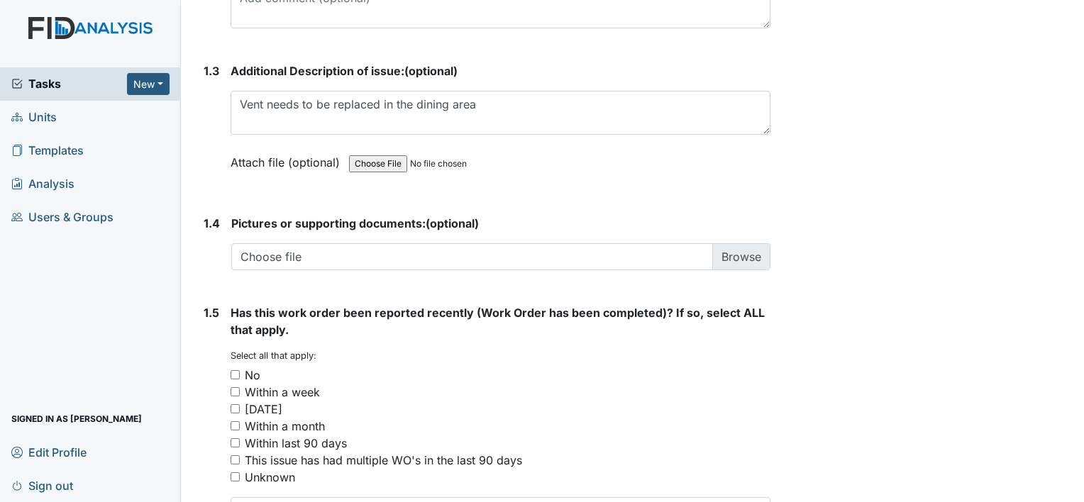
click at [238, 374] on input "No" at bounding box center [234, 374] width 9 height 9
checkbox input "true"
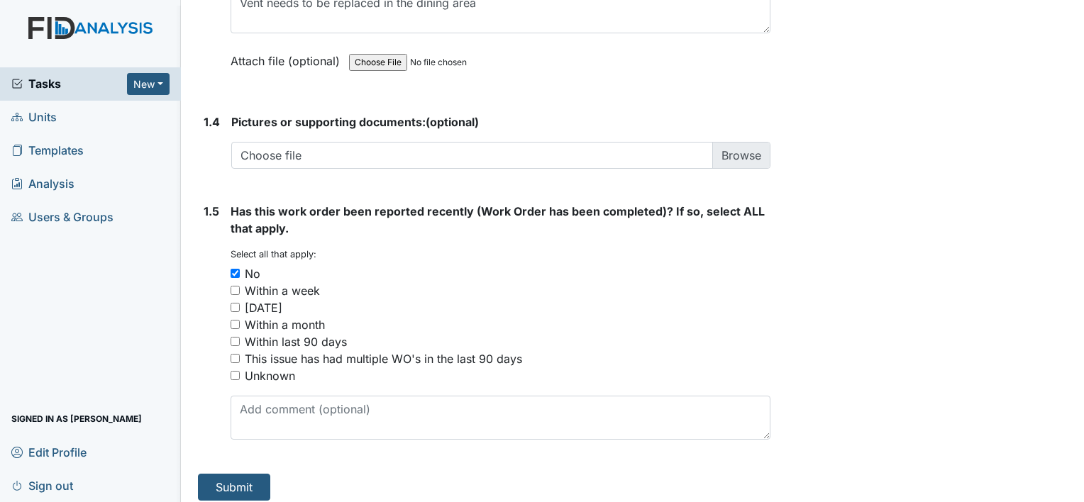
scroll to position [1051, 0]
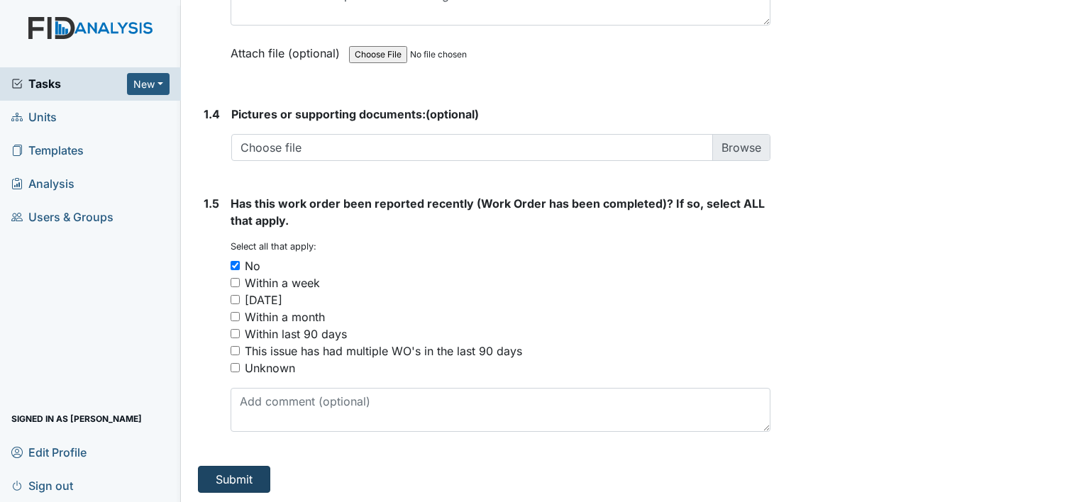
click at [222, 481] on button "Submit" at bounding box center [234, 479] width 72 height 27
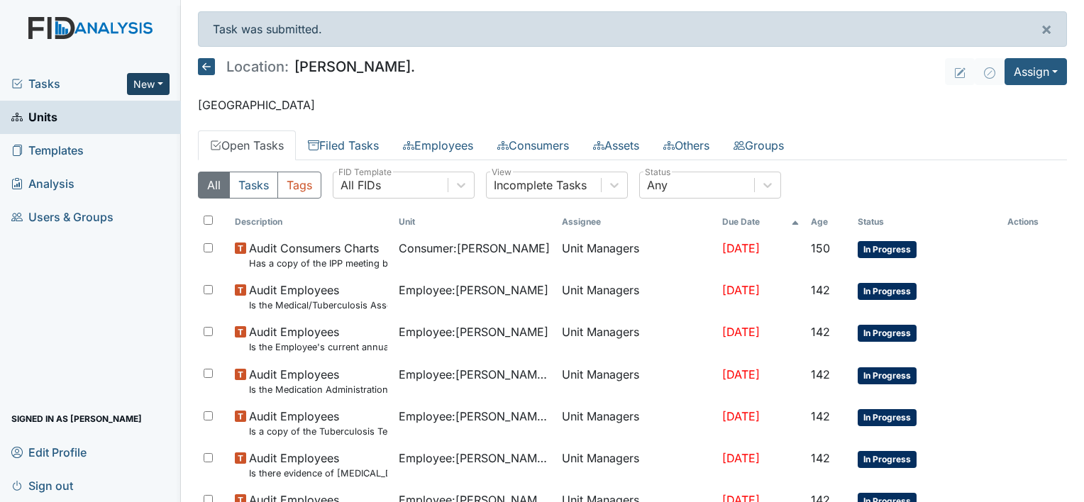
click at [152, 86] on button "New" at bounding box center [148, 84] width 43 height 22
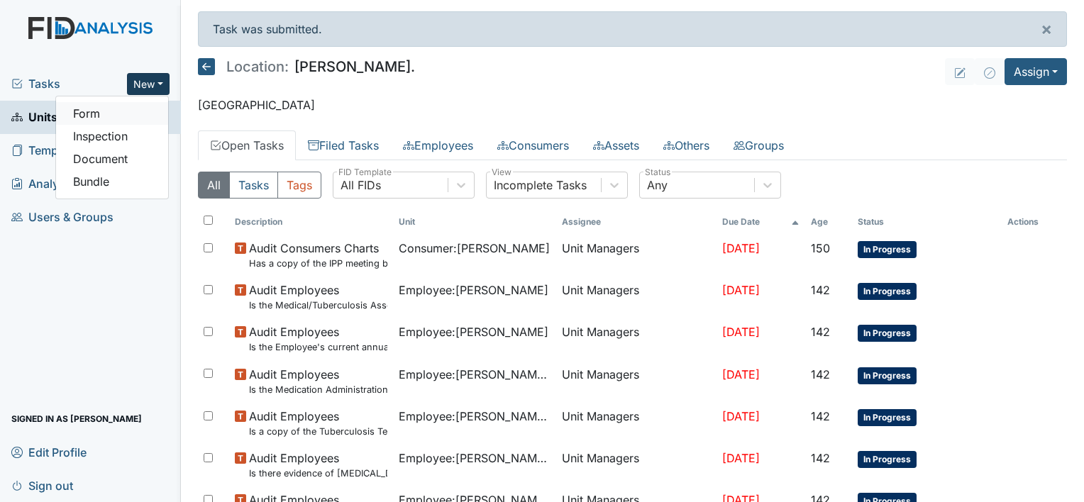
click at [143, 116] on link "Form" at bounding box center [112, 113] width 112 height 23
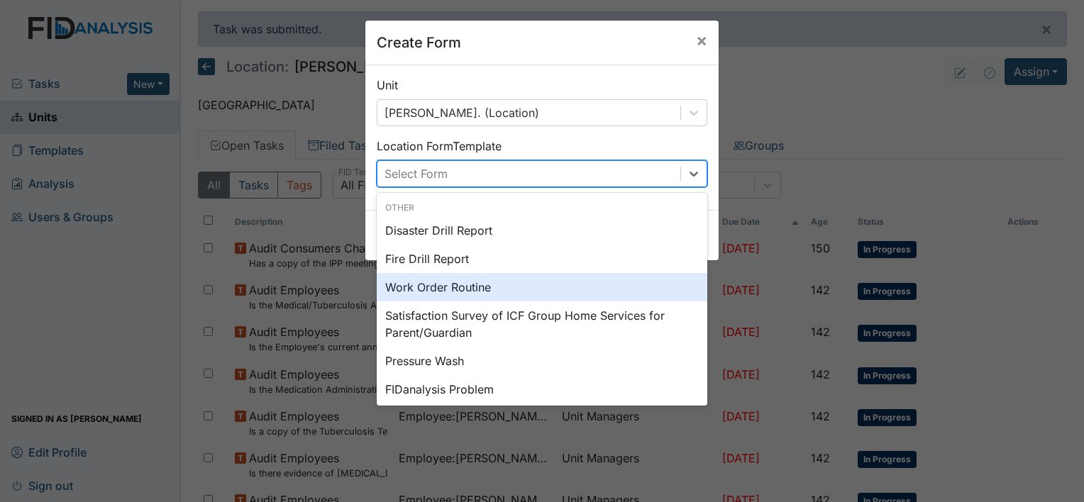
drag, startPoint x: 690, startPoint y: 179, endPoint x: 468, endPoint y: 287, distance: 246.7
click at [468, 287] on div "Work Order Routine" at bounding box center [542, 287] width 330 height 28
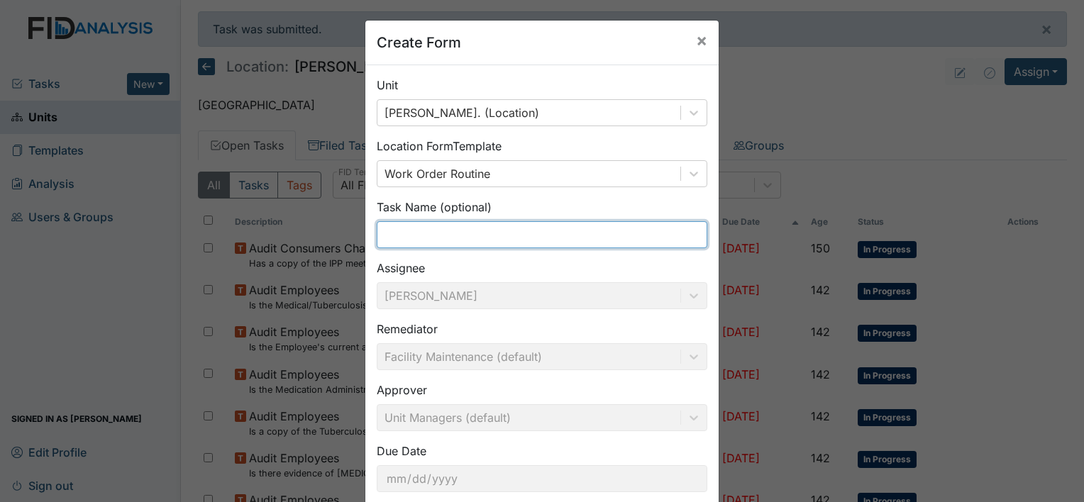
click at [459, 237] on input "text" at bounding box center [542, 234] width 330 height 27
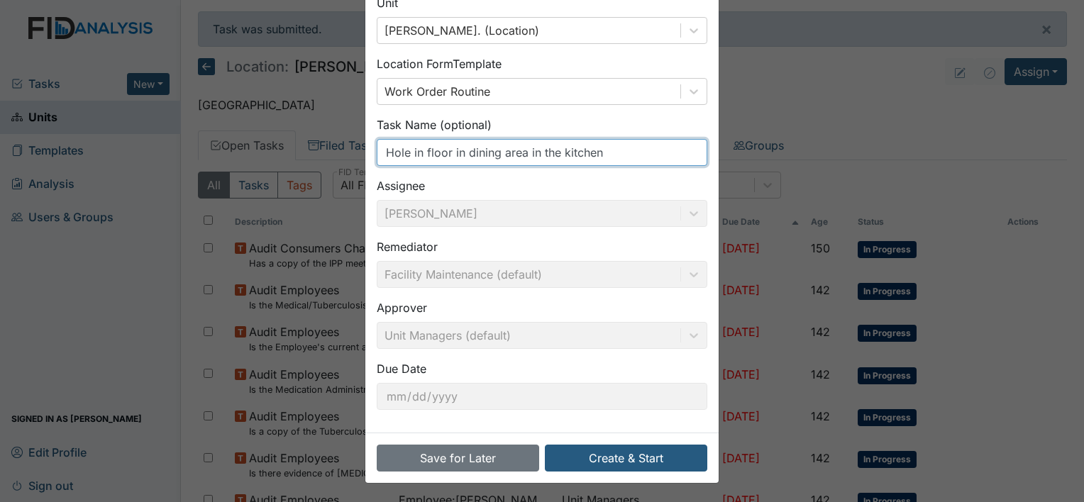
type input "Hole in floor in dining area in the kitchen"
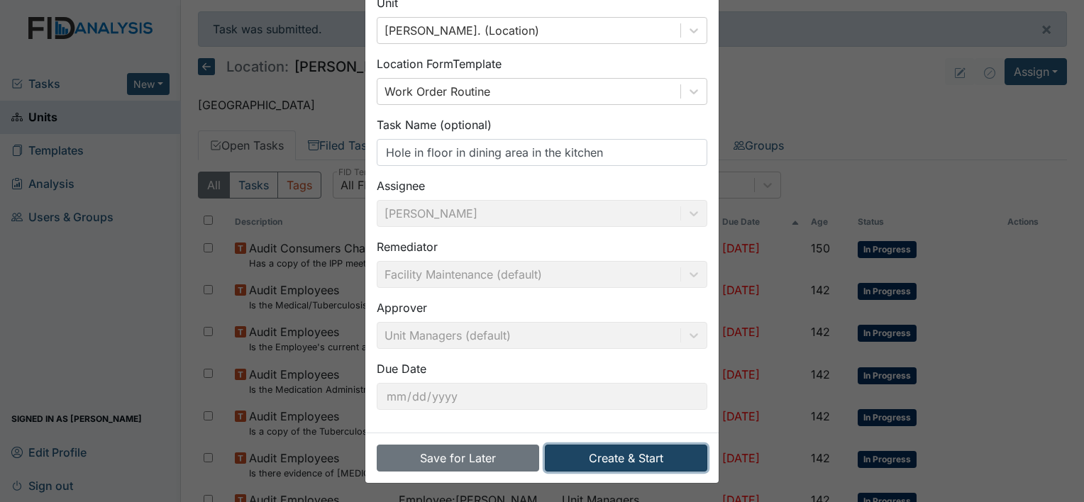
click at [613, 465] on button "Create & Start" at bounding box center [626, 458] width 162 height 27
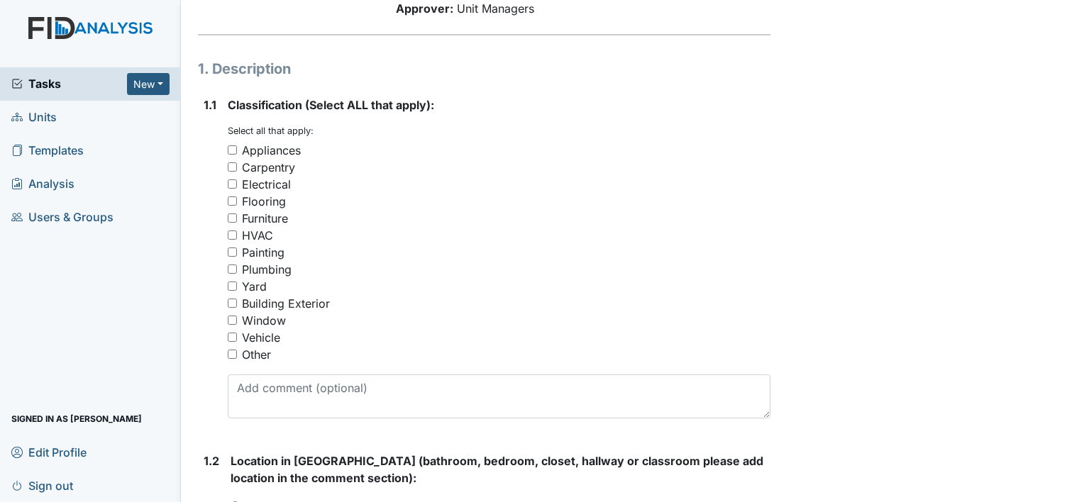
scroll to position [180, 0]
click at [233, 355] on input "Other" at bounding box center [232, 352] width 9 height 9
checkbox input "true"
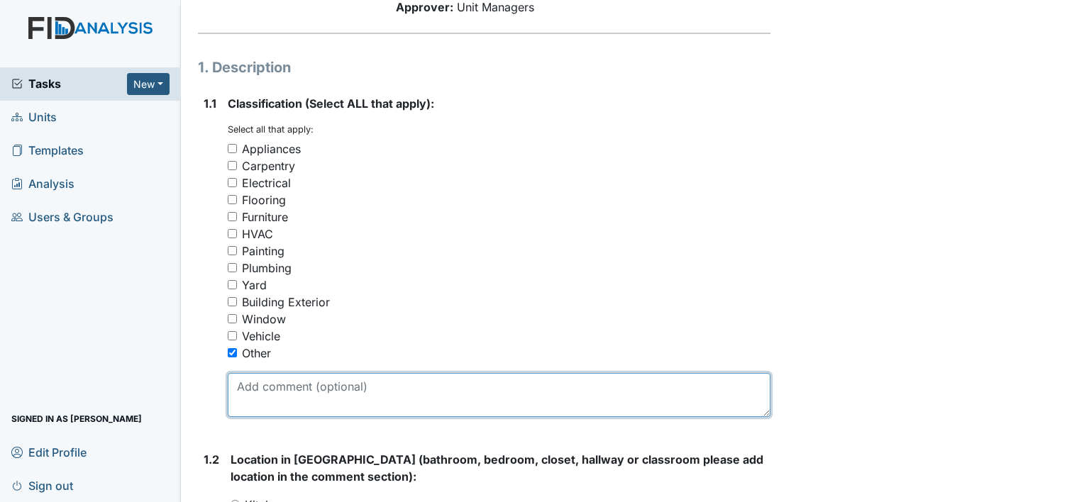
click at [277, 387] on textarea at bounding box center [499, 395] width 542 height 44
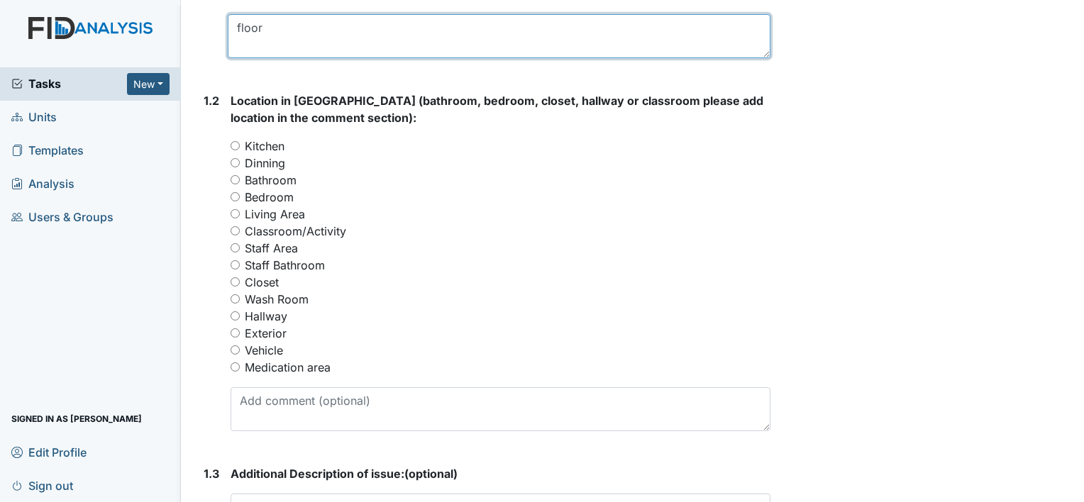
scroll to position [544, 0]
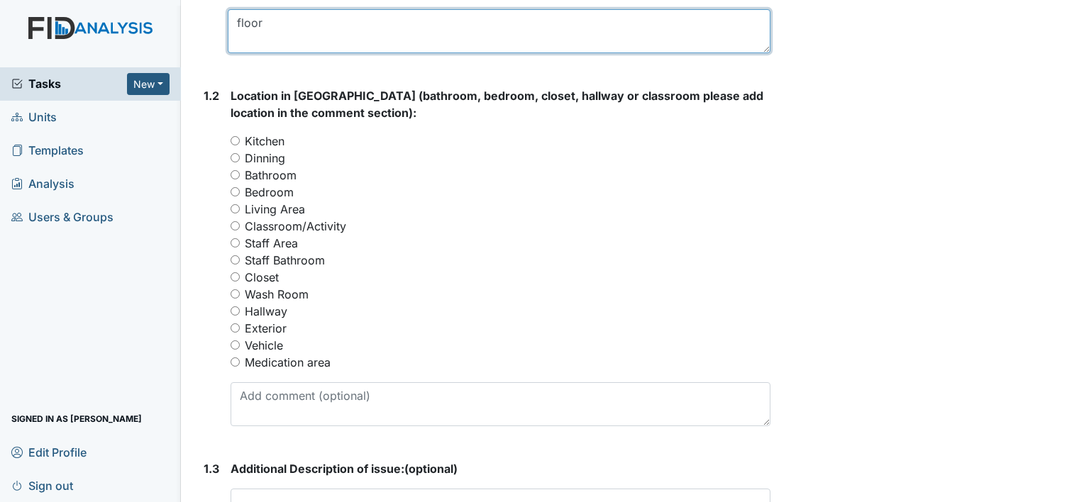
type textarea "floor"
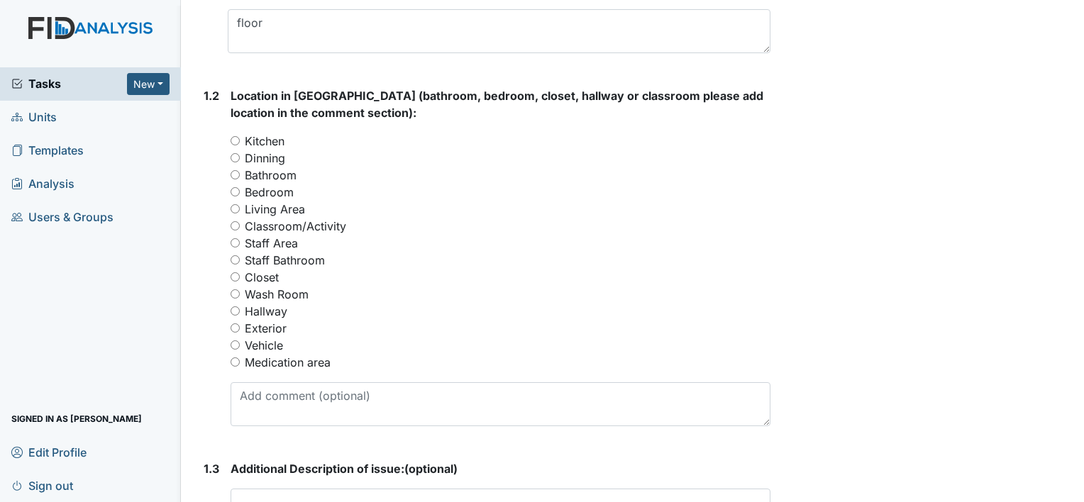
click at [235, 137] on input "Kitchen" at bounding box center [234, 140] width 9 height 9
radio input "true"
click at [235, 159] on input "Dinning" at bounding box center [234, 157] width 9 height 9
radio input "true"
click at [233, 140] on input "Kitchen" at bounding box center [234, 140] width 9 height 9
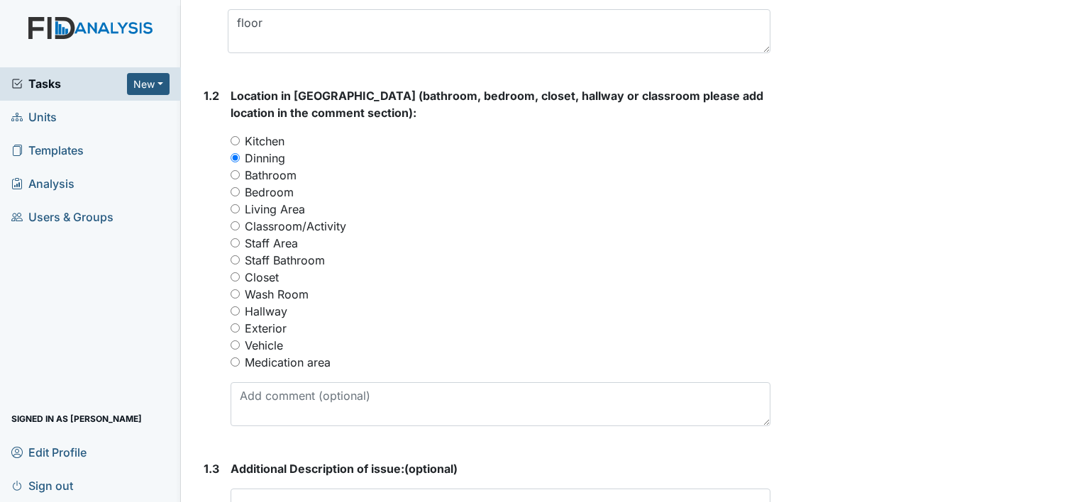
radio input "true"
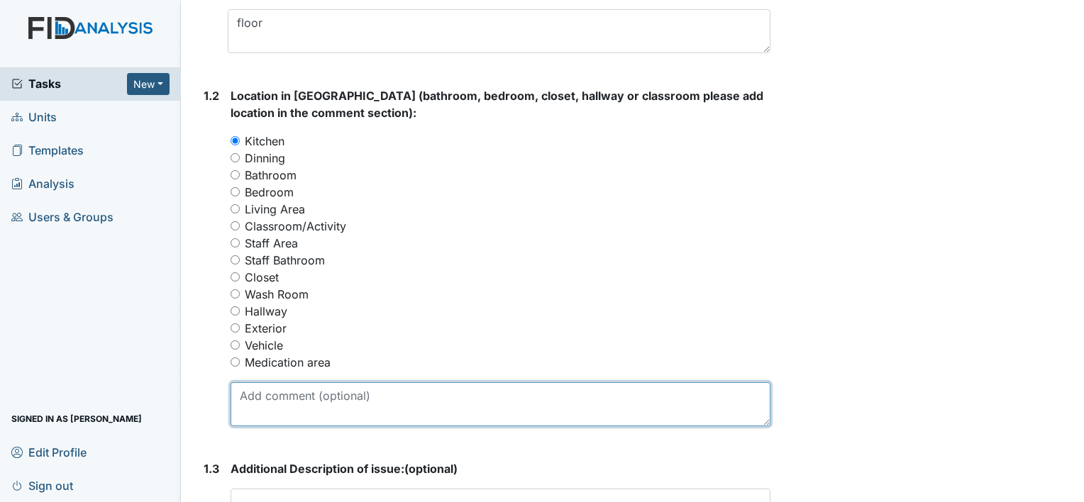
click at [269, 401] on textarea at bounding box center [500, 404] width 540 height 44
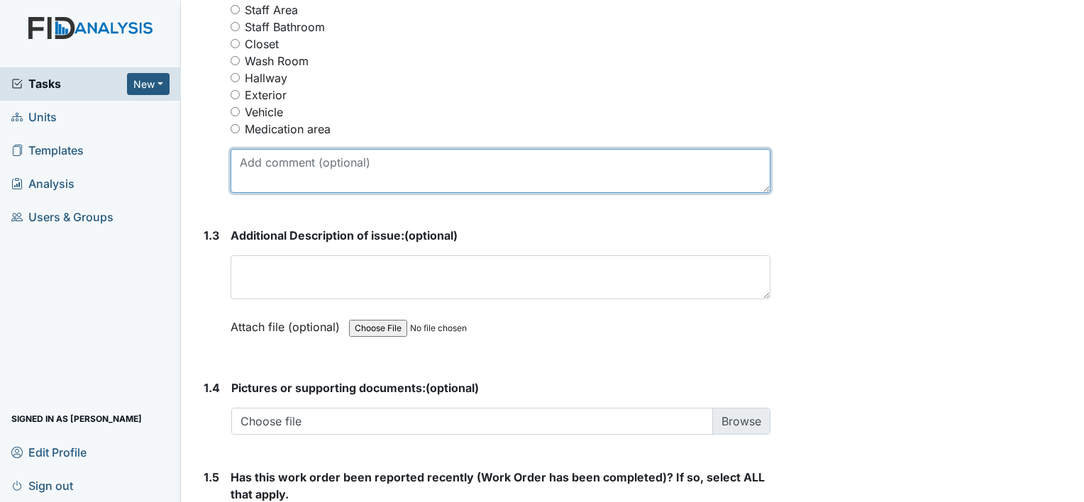
scroll to position [779, 0]
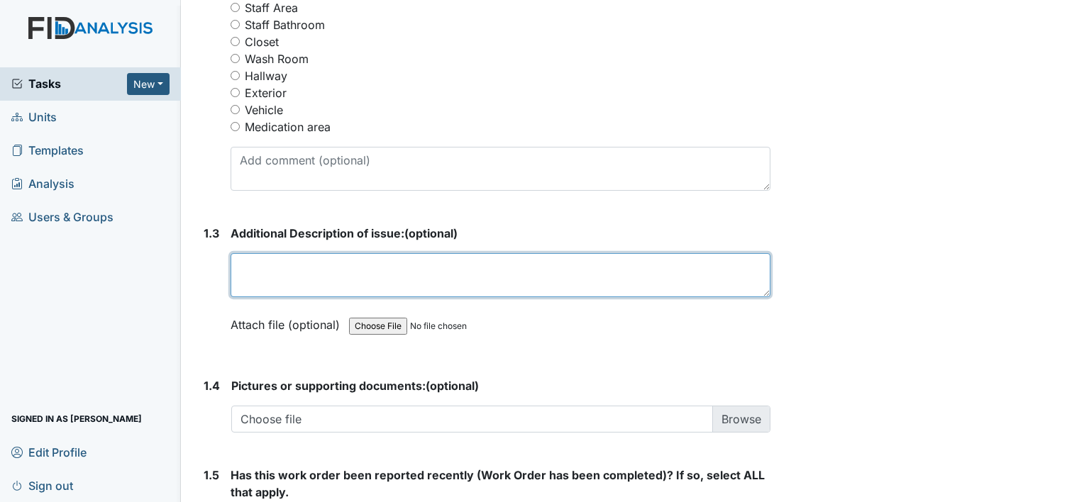
click at [252, 272] on textarea at bounding box center [500, 275] width 540 height 44
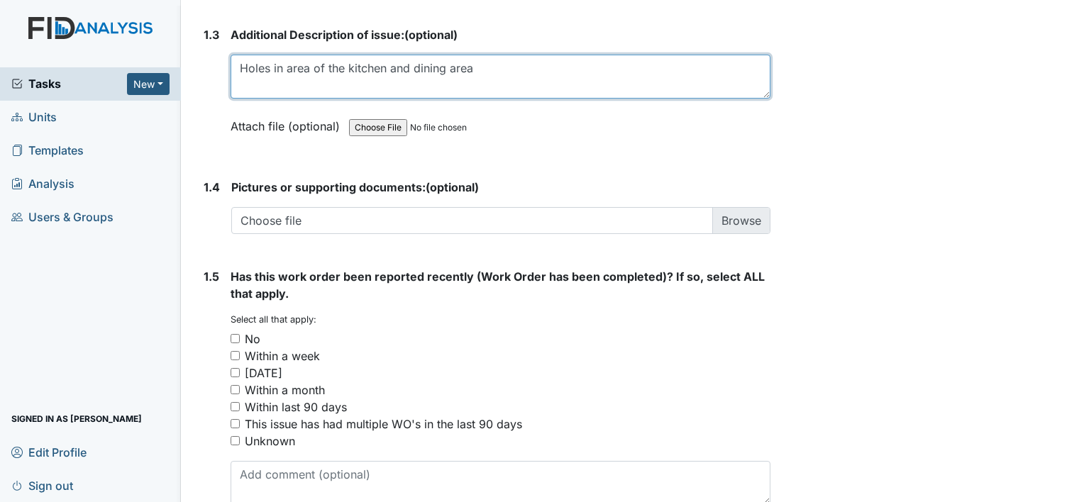
type textarea "Holes in area of the kitchen and dining area"
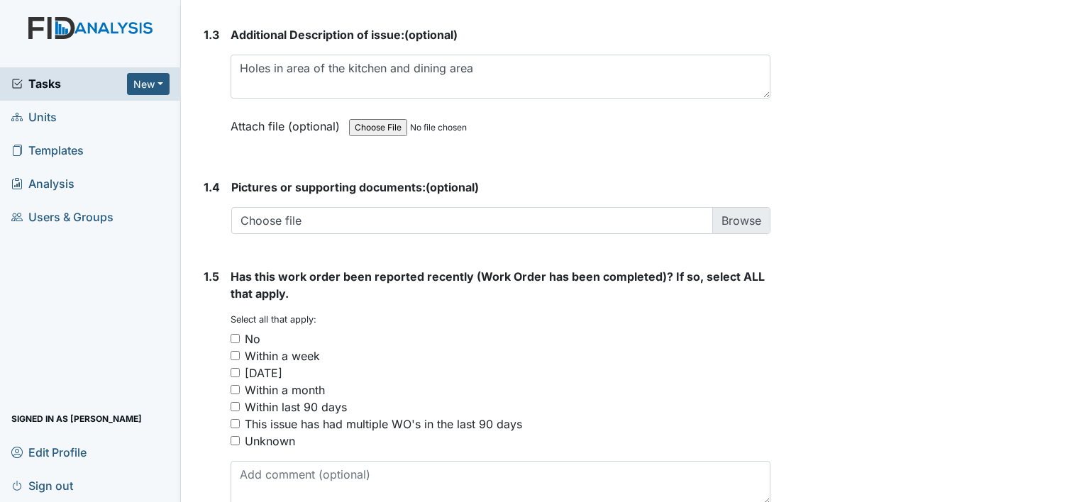
click at [237, 340] on input "No" at bounding box center [234, 338] width 9 height 9
checkbox input "true"
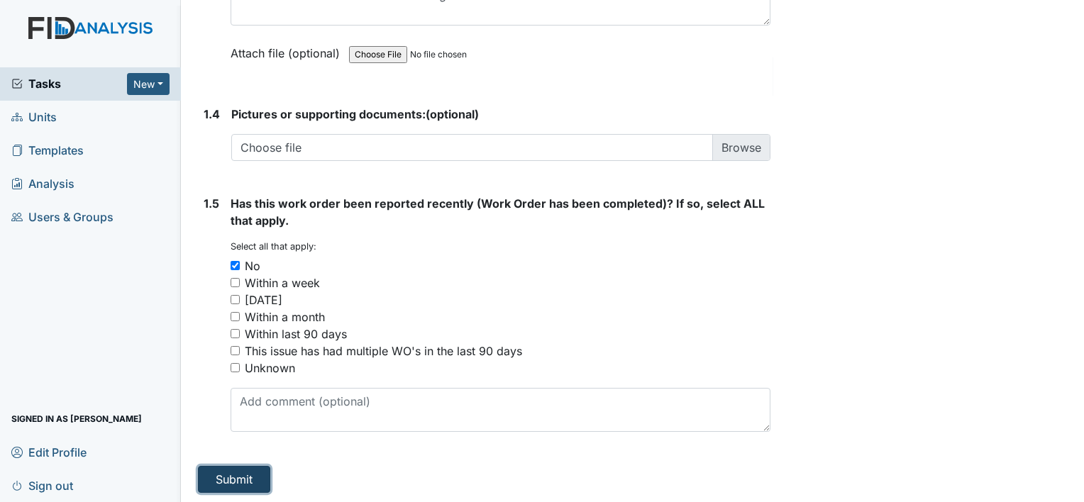
click at [231, 468] on button "Submit" at bounding box center [234, 479] width 72 height 27
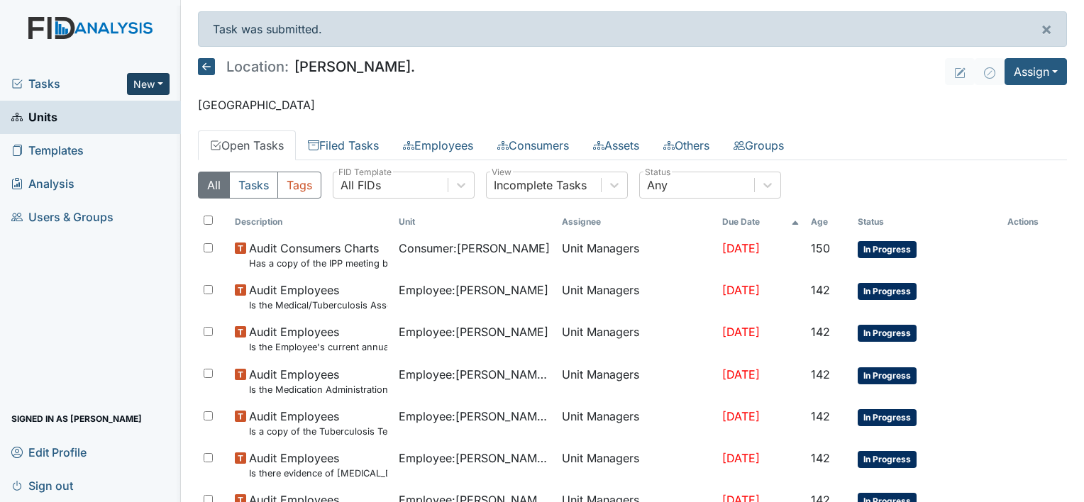
click at [152, 84] on button "New" at bounding box center [148, 84] width 43 height 22
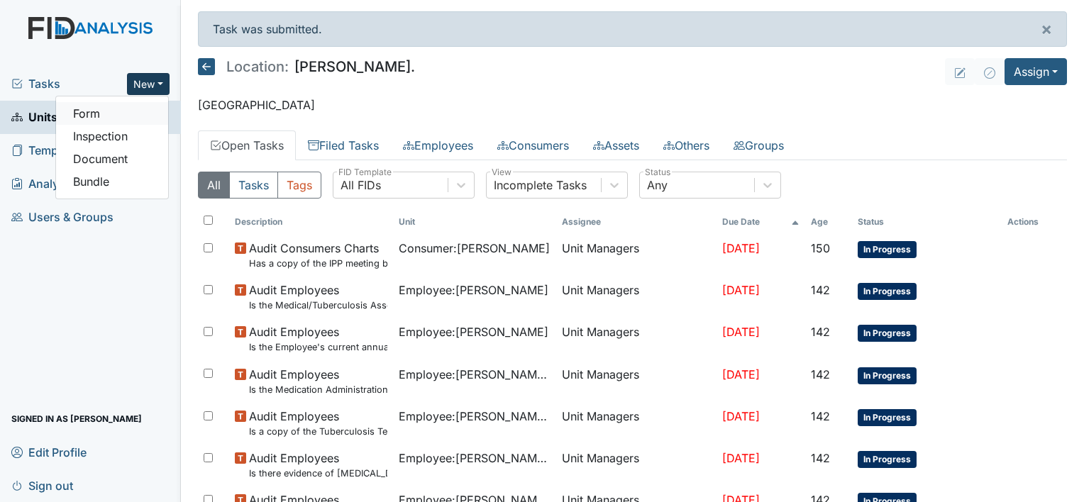
click at [142, 112] on link "Form" at bounding box center [112, 113] width 112 height 23
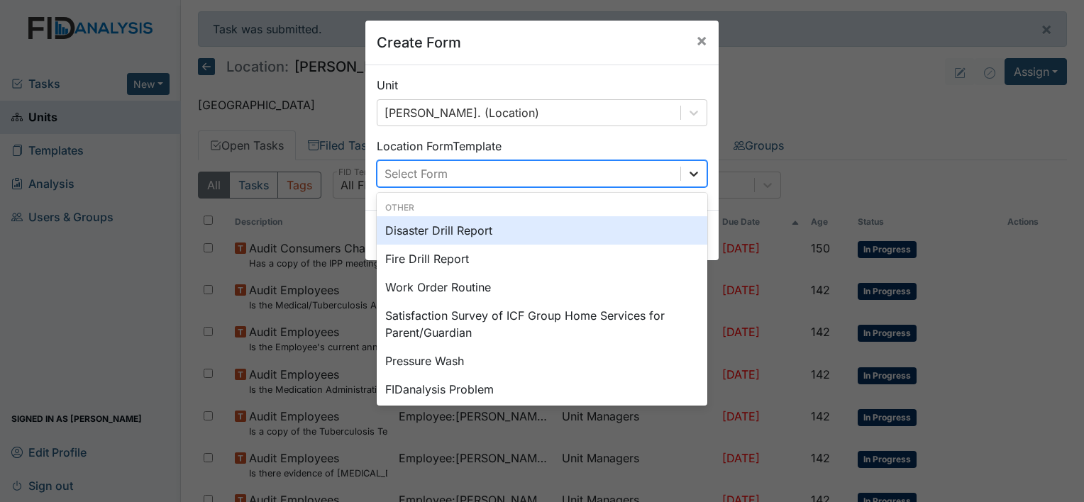
click at [694, 176] on icon at bounding box center [693, 174] width 14 height 14
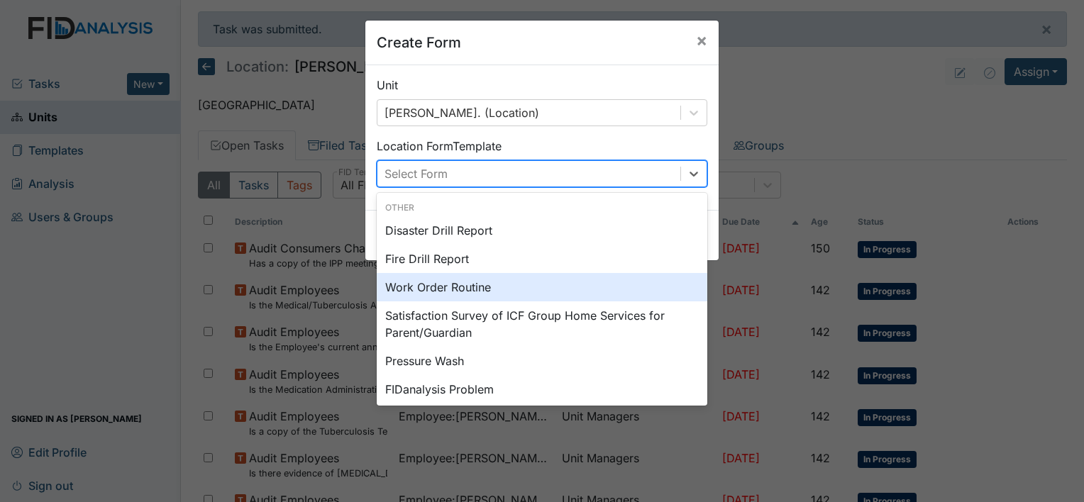
click at [563, 283] on div "Work Order Routine" at bounding box center [542, 287] width 330 height 28
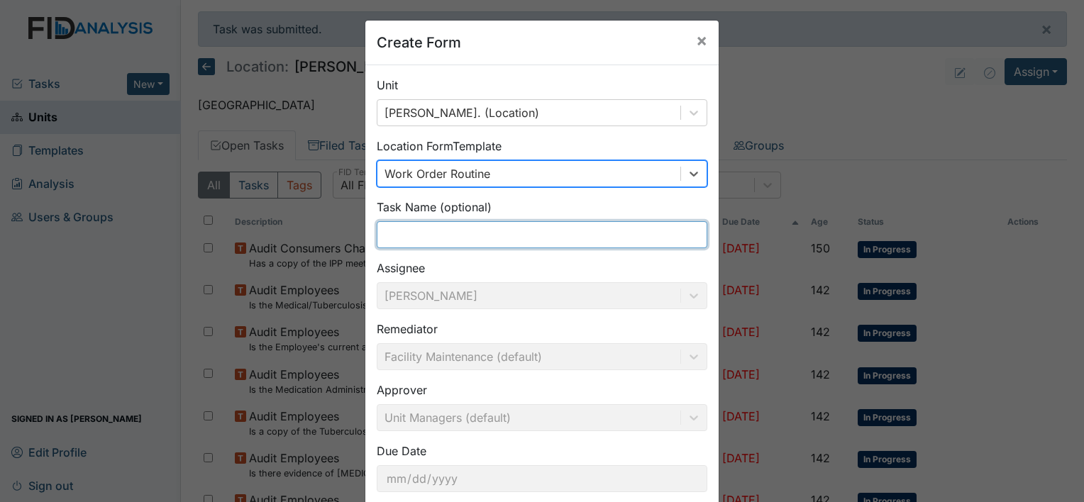
click at [557, 228] on input "text" at bounding box center [542, 234] width 330 height 27
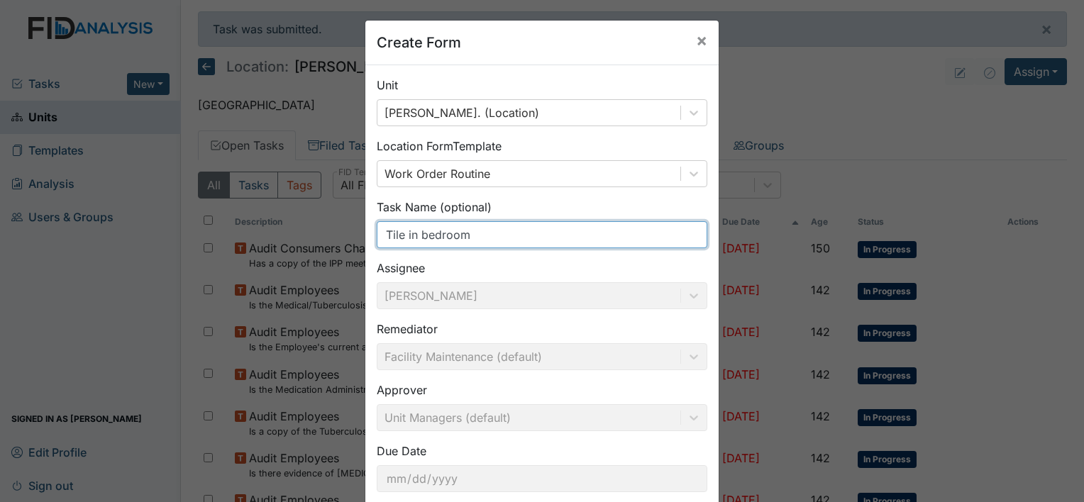
scroll to position [82, 0]
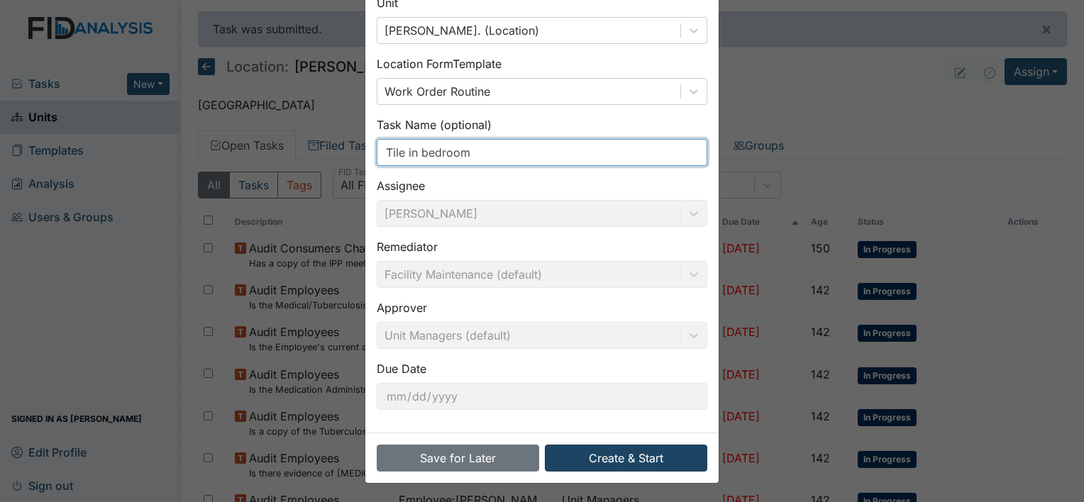
type input "Tile in bedroom"
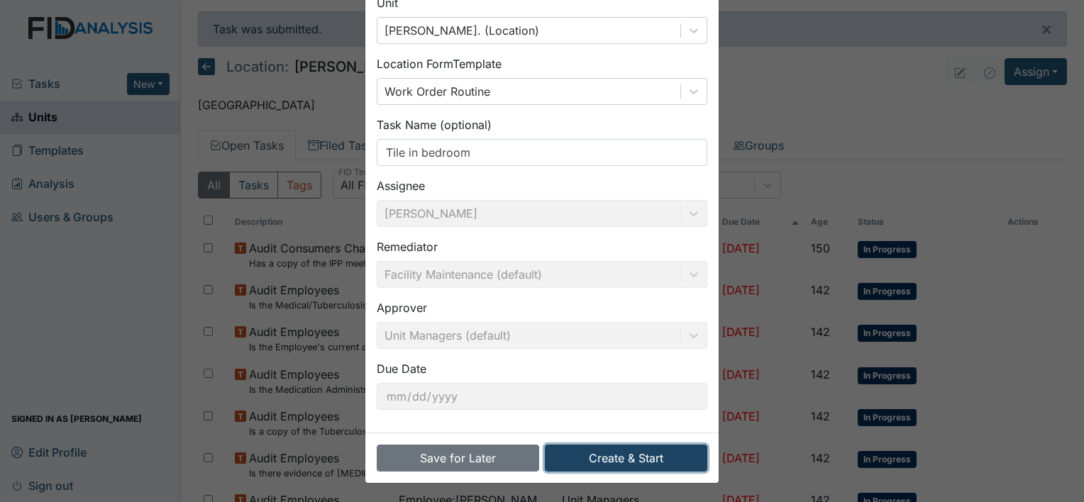
click at [603, 461] on button "Create & Start" at bounding box center [626, 458] width 162 height 27
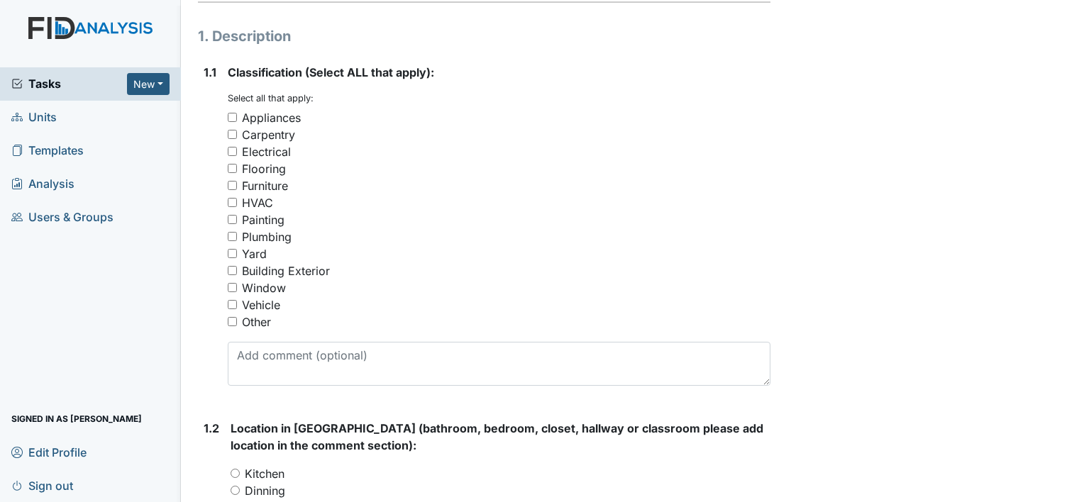
scroll to position [208, 0]
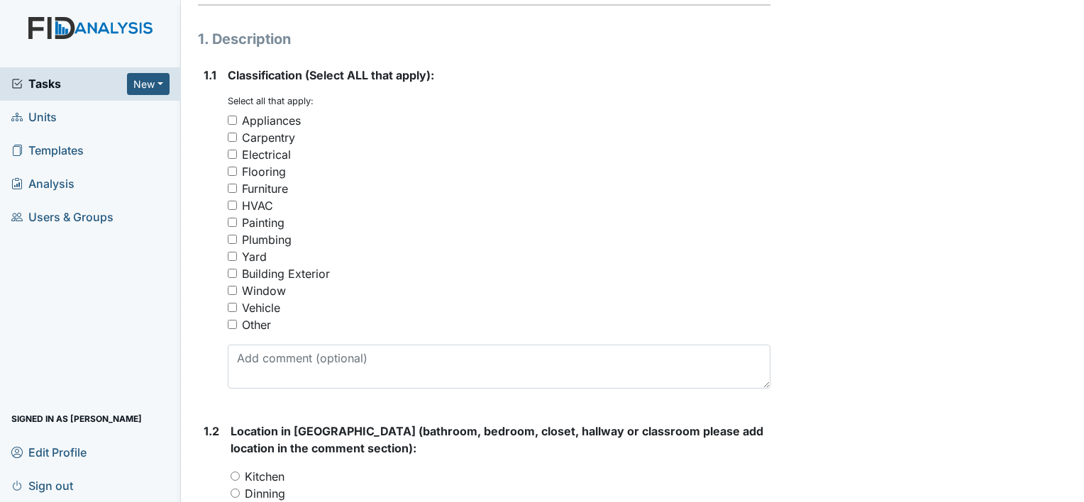
click at [230, 121] on input "Appliances" at bounding box center [232, 120] width 9 height 9
checkbox input "true"
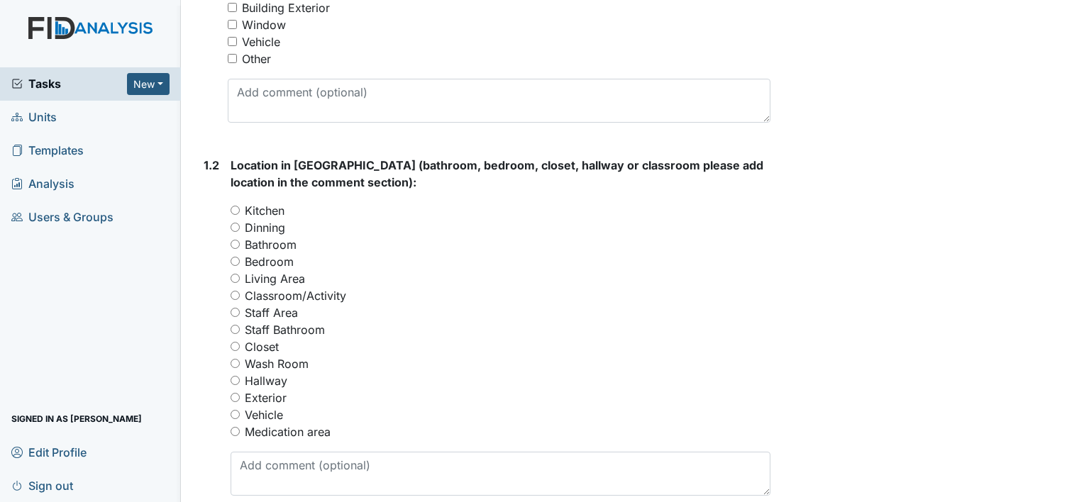
scroll to position [477, 0]
click at [237, 258] on input "Bedroom" at bounding box center [234, 259] width 9 height 9
radio input "true"
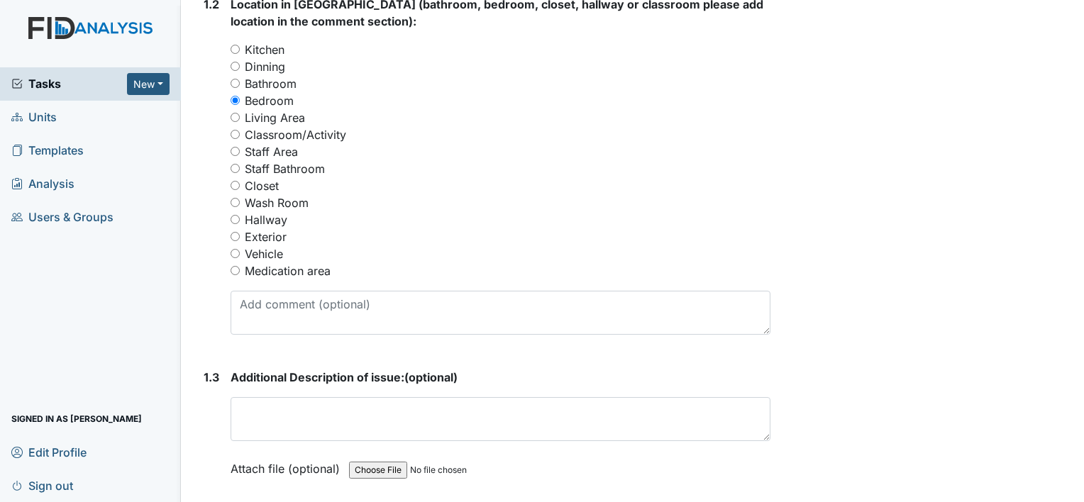
scroll to position [638, 0]
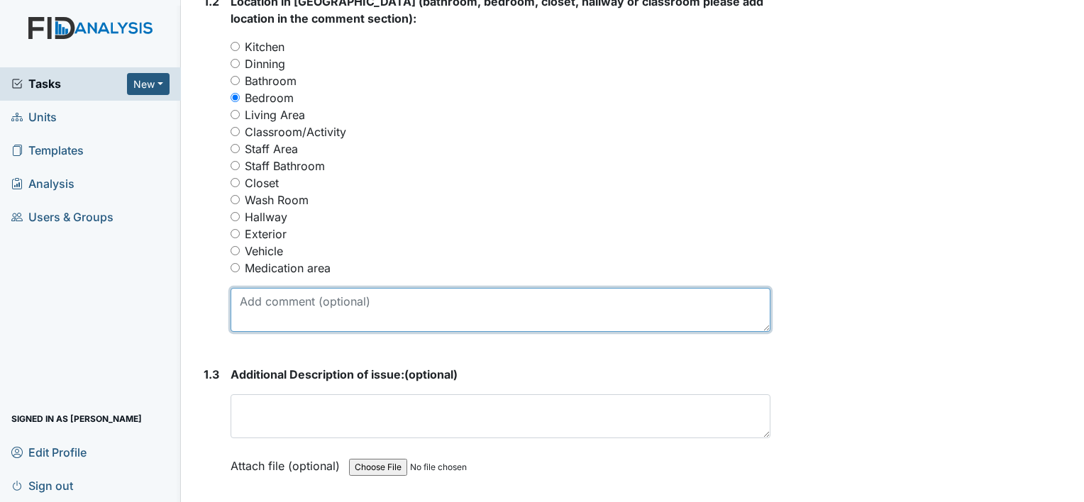
click at [269, 305] on textarea at bounding box center [500, 310] width 540 height 44
type textarea "Bedroom #3"
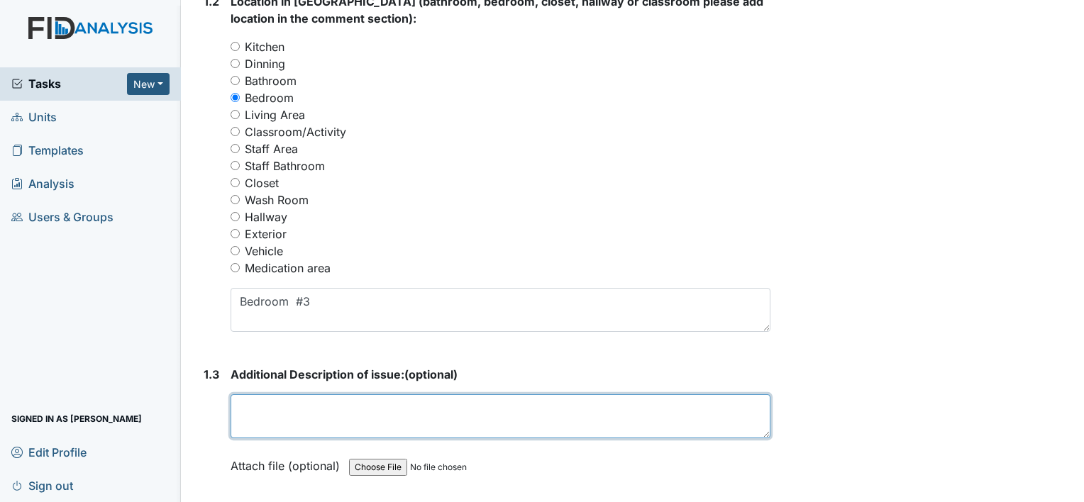
click at [318, 411] on textarea at bounding box center [500, 416] width 540 height 44
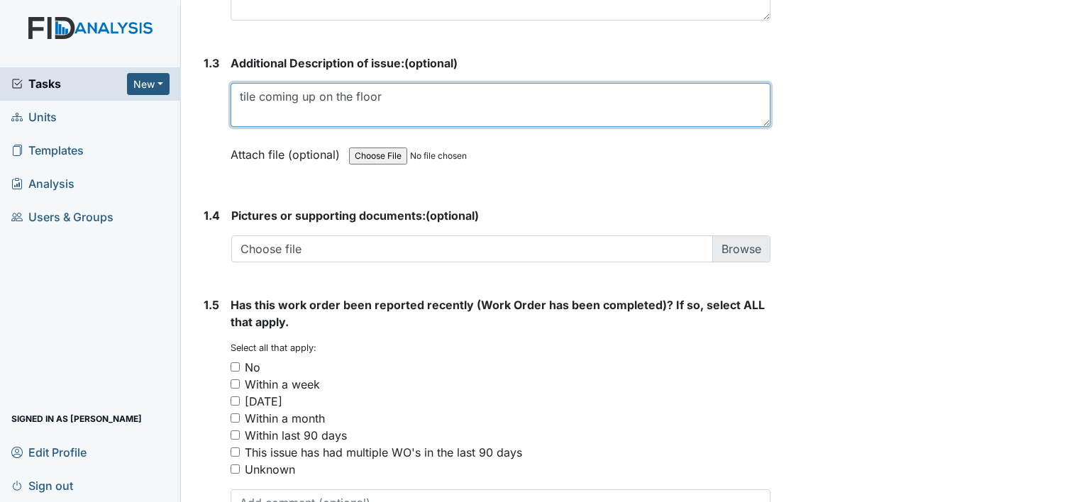
scroll to position [950, 0]
type textarea "tile coming up on the floor"
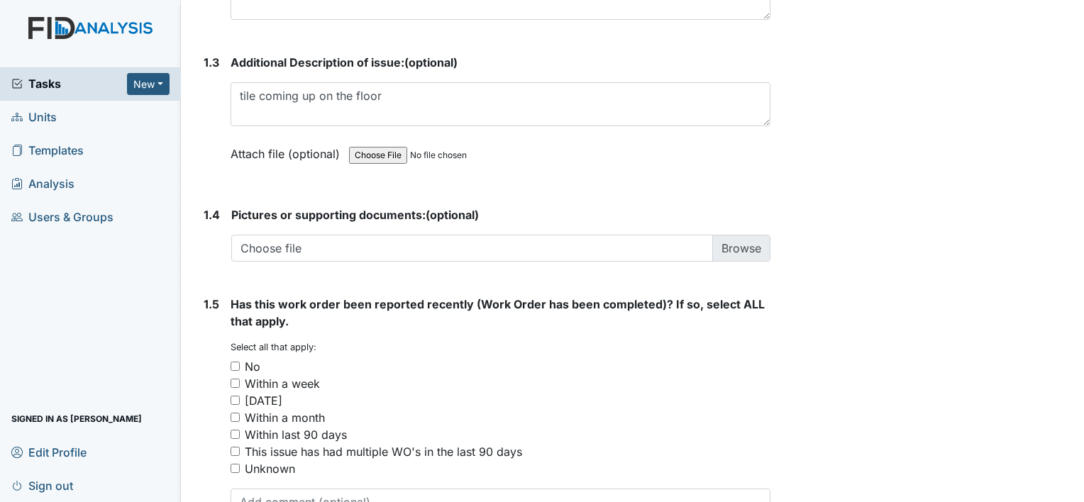
click at [235, 379] on input "Within a week" at bounding box center [234, 383] width 9 height 9
checkbox input "true"
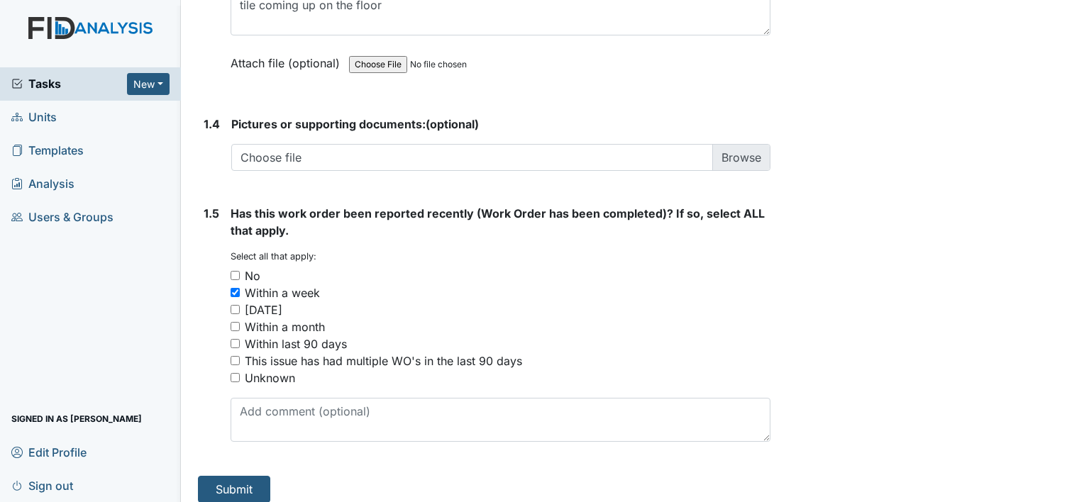
scroll to position [1051, 0]
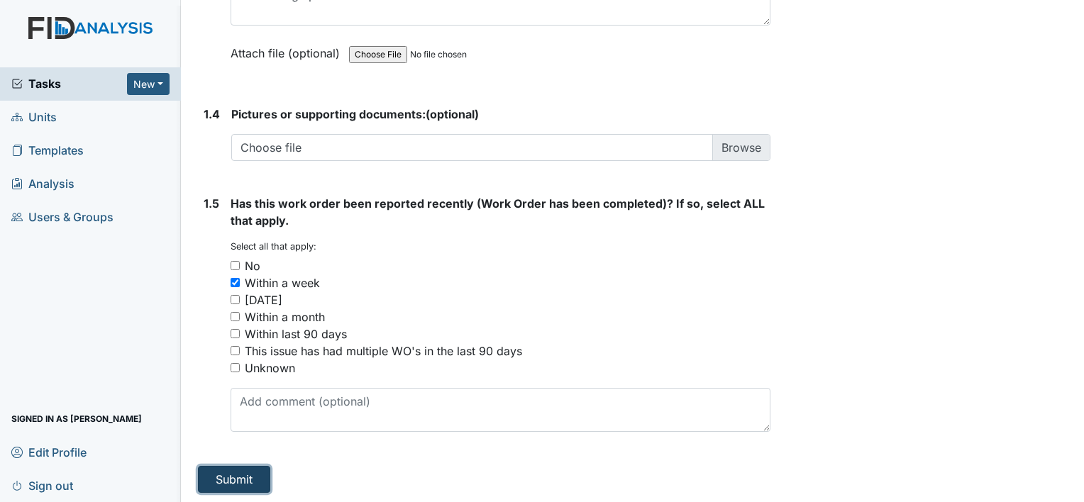
click at [245, 487] on button "Submit" at bounding box center [234, 479] width 72 height 27
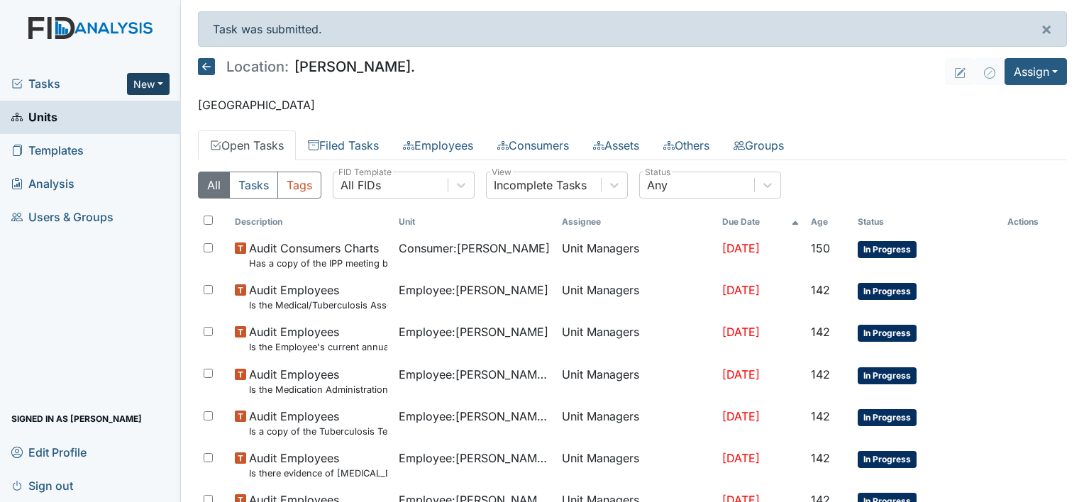
click at [159, 83] on button "New" at bounding box center [148, 84] width 43 height 22
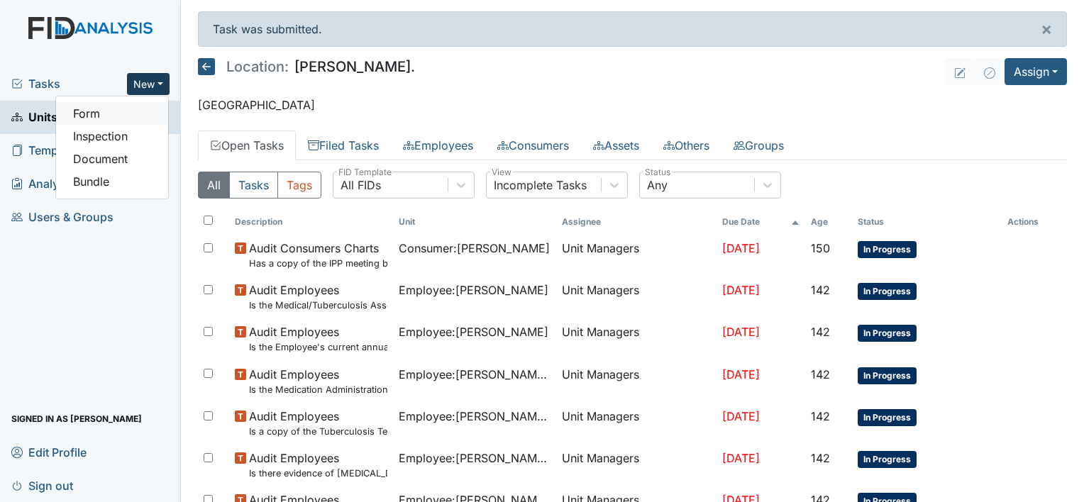
click at [147, 111] on link "Form" at bounding box center [112, 113] width 112 height 23
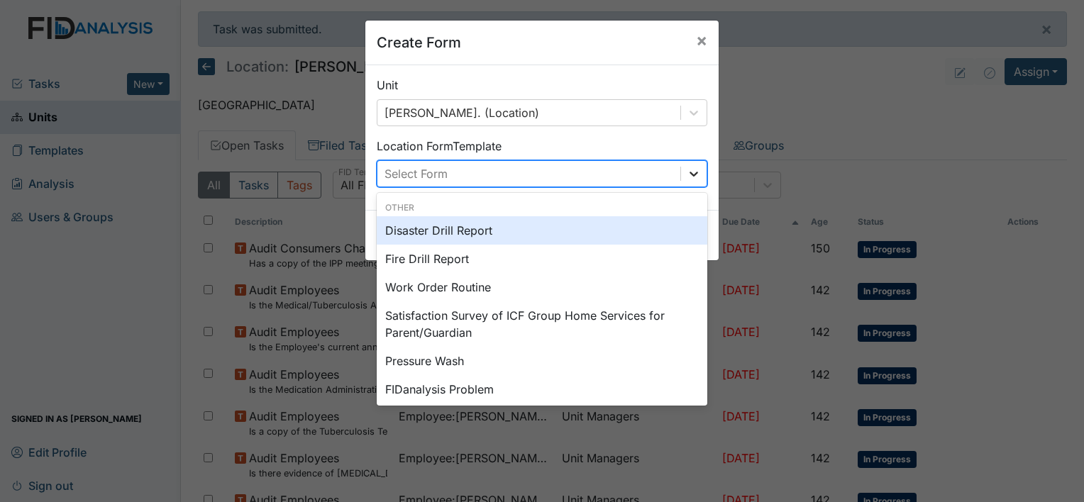
click at [693, 172] on icon at bounding box center [693, 174] width 14 height 14
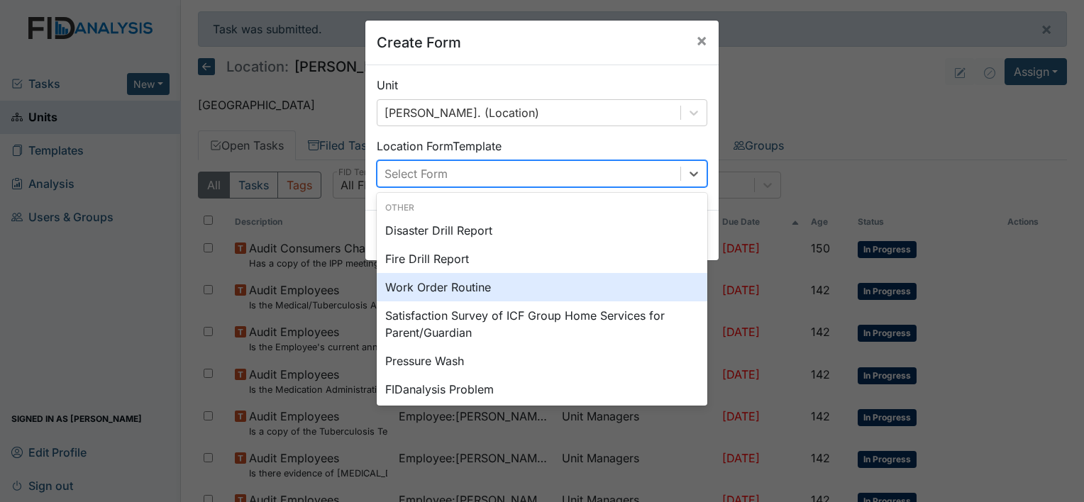
click at [567, 284] on div "Work Order Routine" at bounding box center [542, 287] width 330 height 28
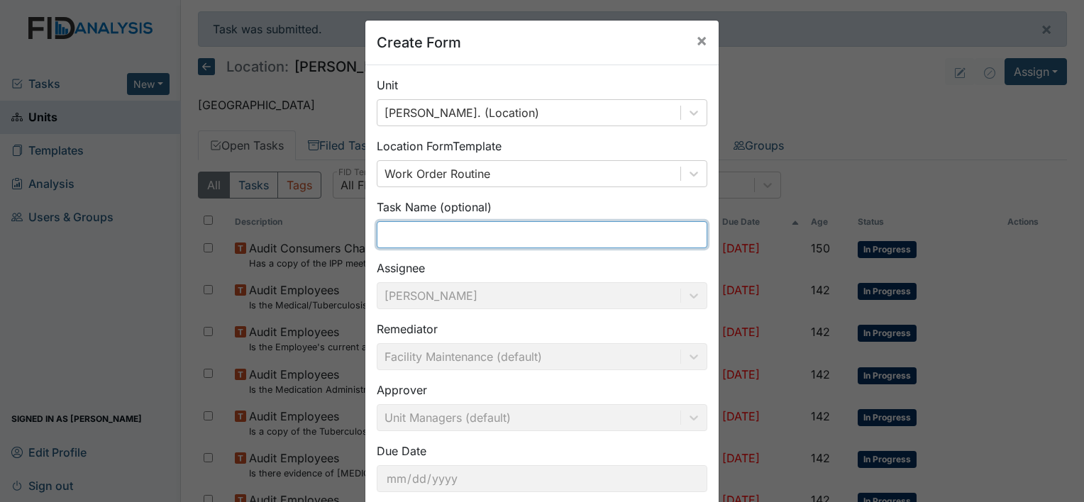
click at [542, 228] on input "text" at bounding box center [542, 234] width 330 height 27
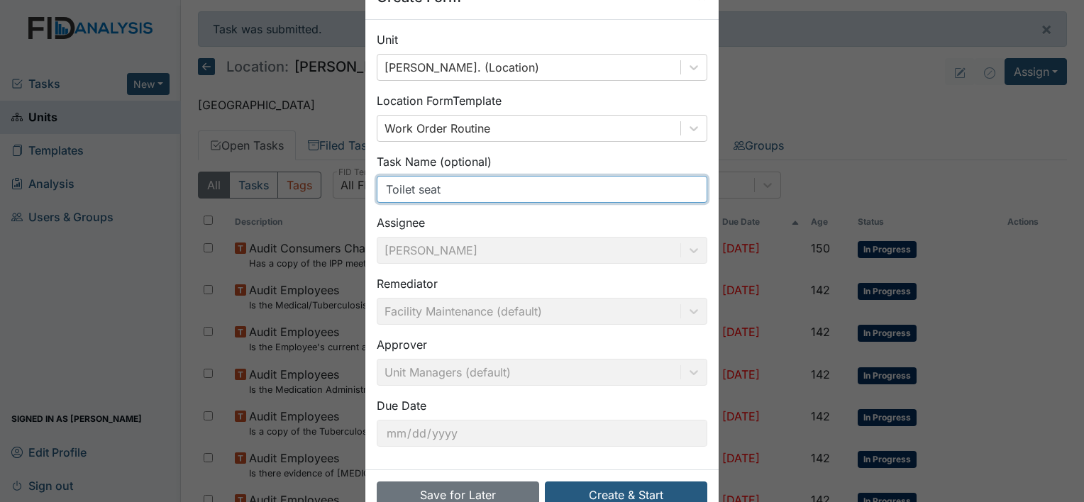
scroll to position [82, 0]
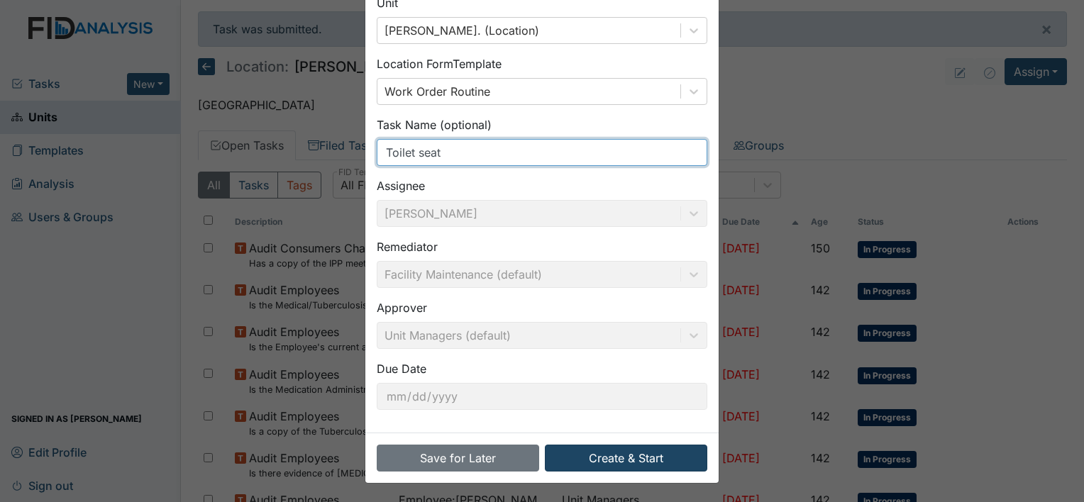
type input "Toilet seat"
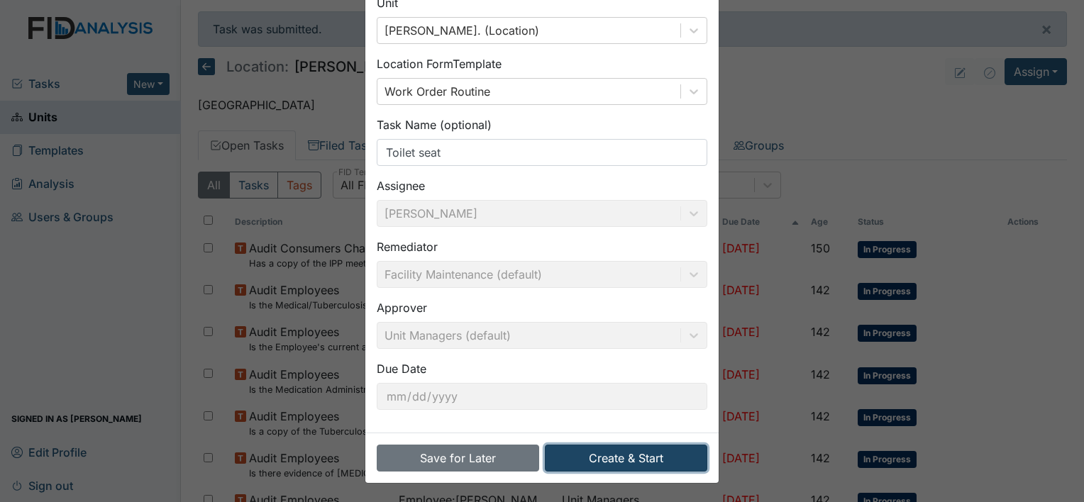
click at [620, 459] on button "Create & Start" at bounding box center [626, 458] width 162 height 27
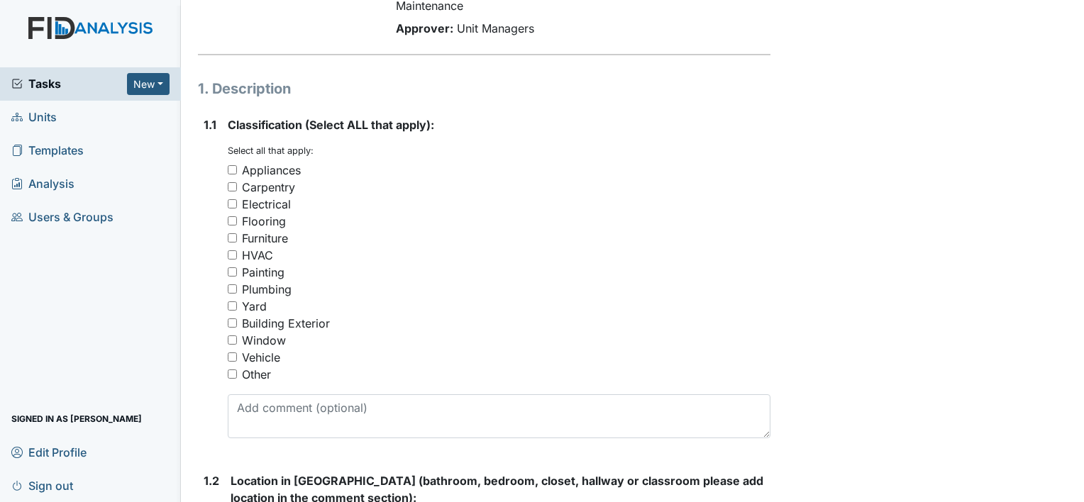
scroll to position [160, 0]
click at [230, 172] on input "Appliances" at bounding box center [232, 169] width 9 height 9
checkbox input "true"
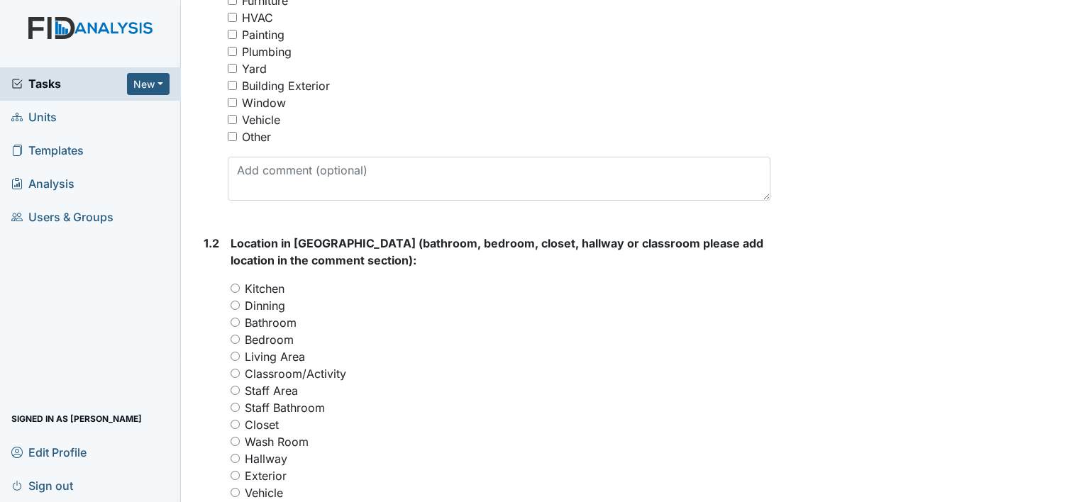
scroll to position [400, 0]
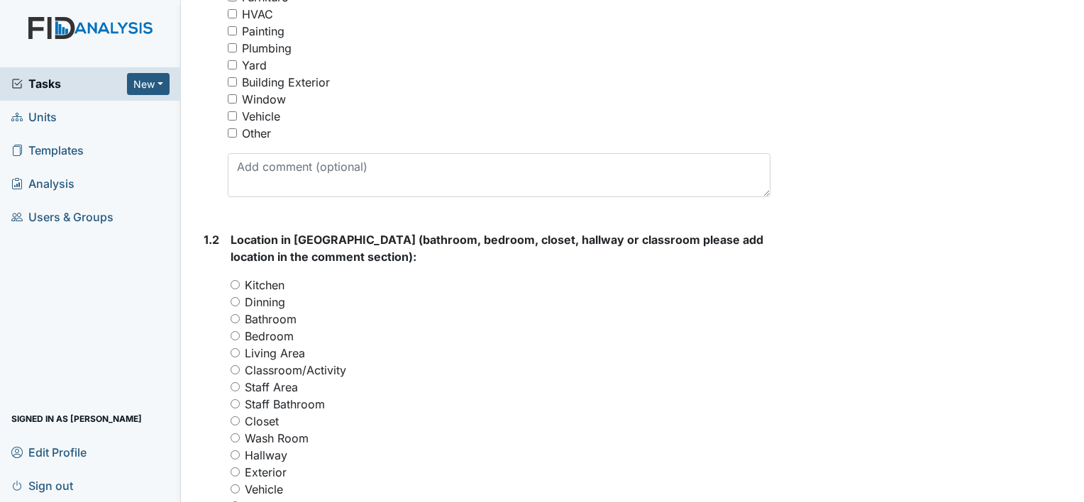
click at [235, 322] on input "Bathroom" at bounding box center [234, 318] width 9 height 9
radio input "true"
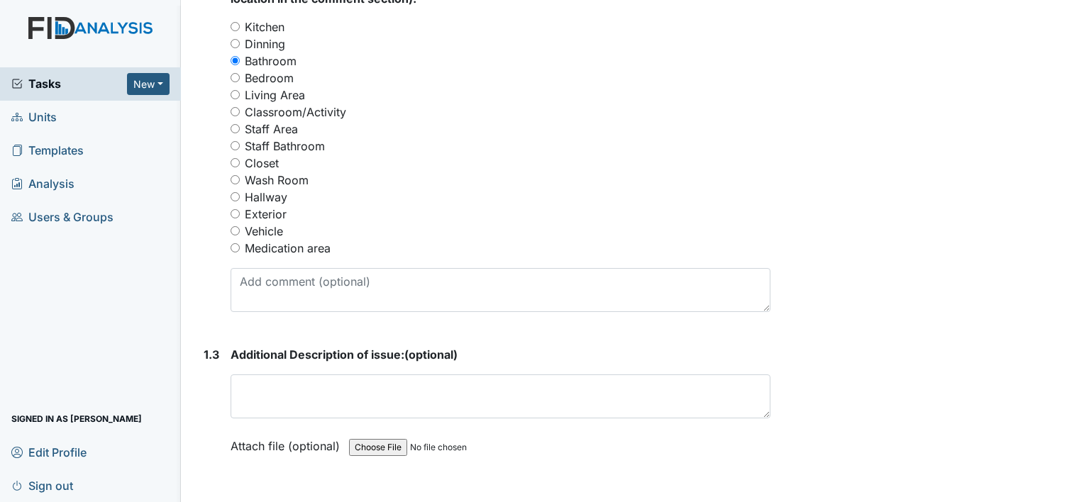
scroll to position [660, 0]
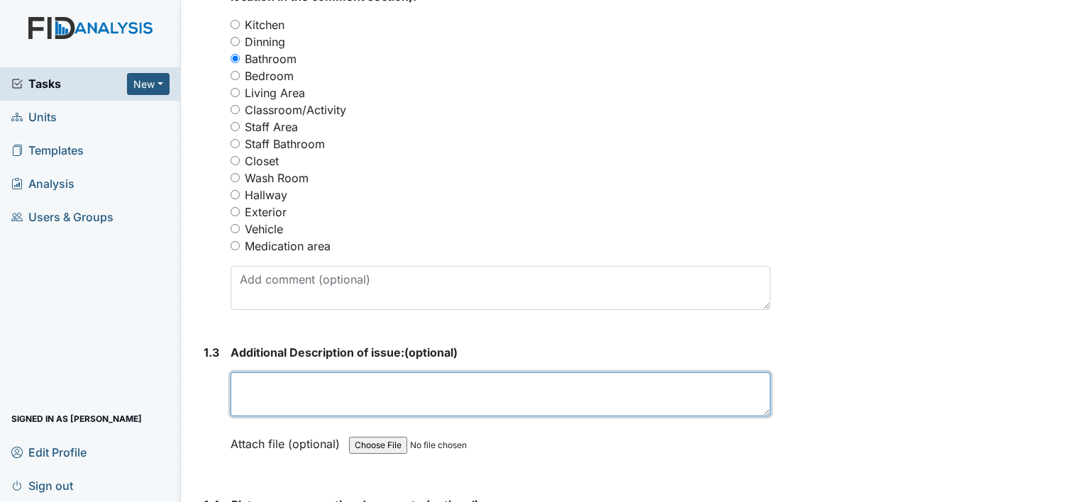
click at [264, 389] on textarea at bounding box center [500, 394] width 540 height 44
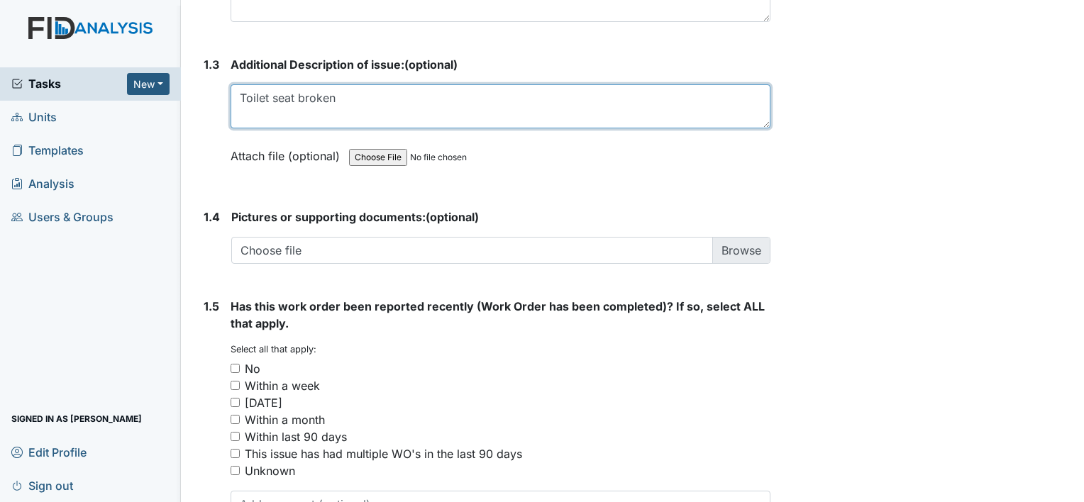
scroll to position [949, 0]
type textarea "Toilet seat broken"
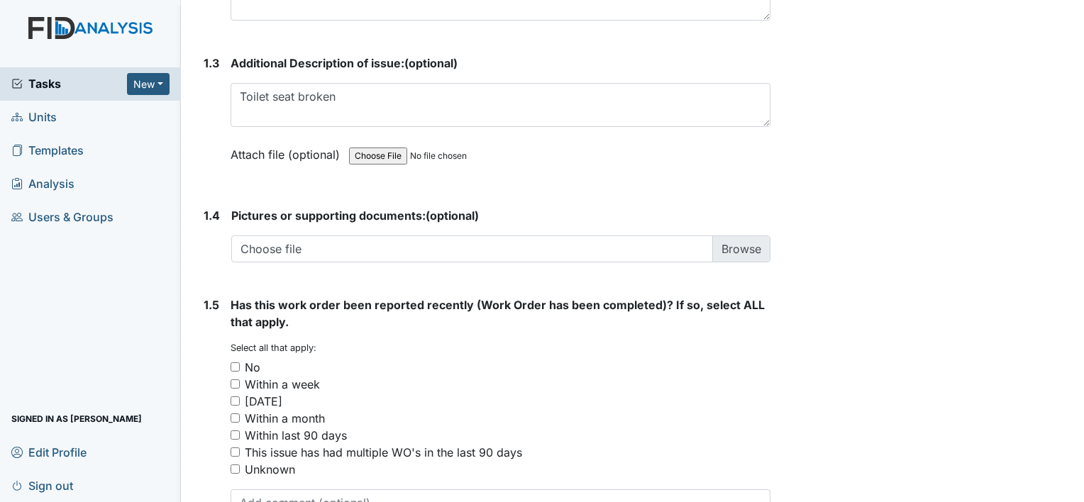
click at [230, 369] on input "No" at bounding box center [234, 366] width 9 height 9
checkbox input "true"
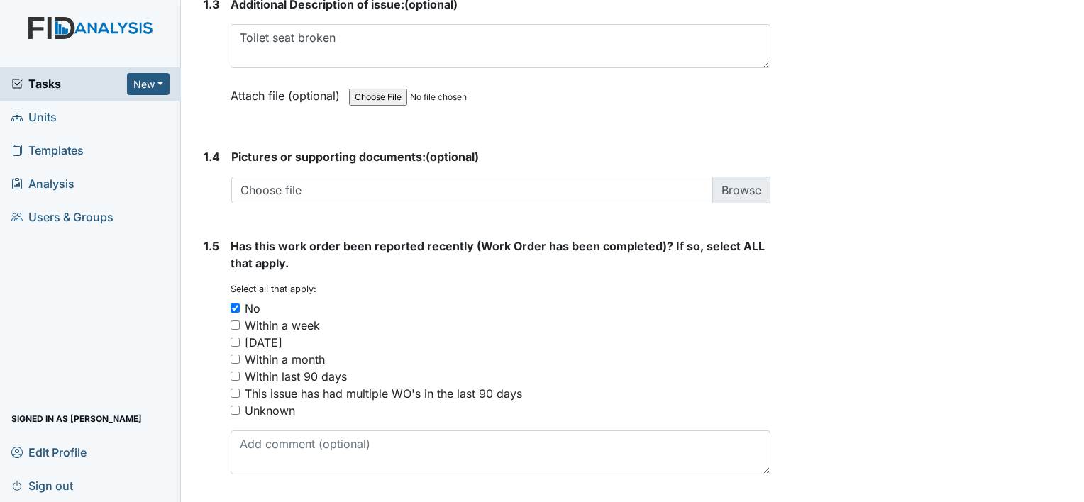
scroll to position [1051, 0]
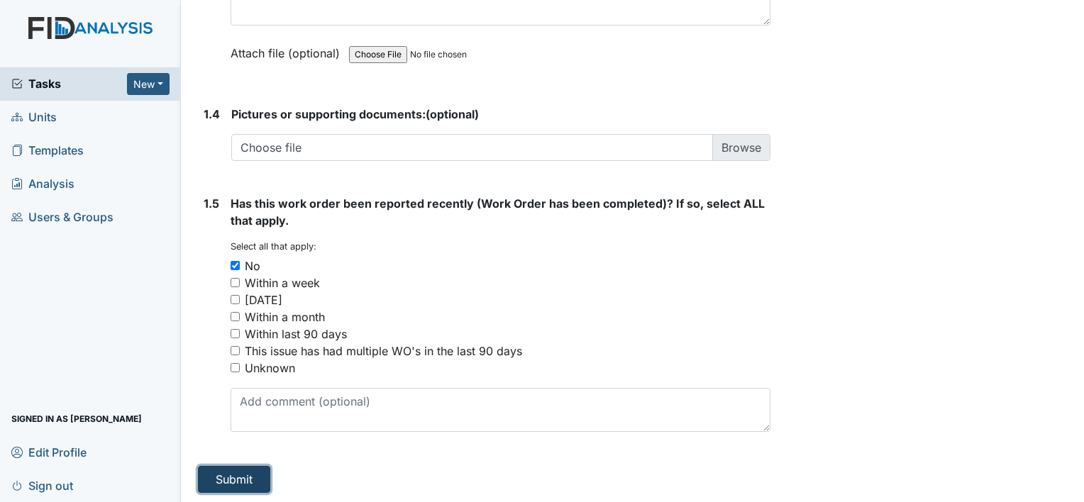
click at [233, 477] on button "Submit" at bounding box center [234, 479] width 72 height 27
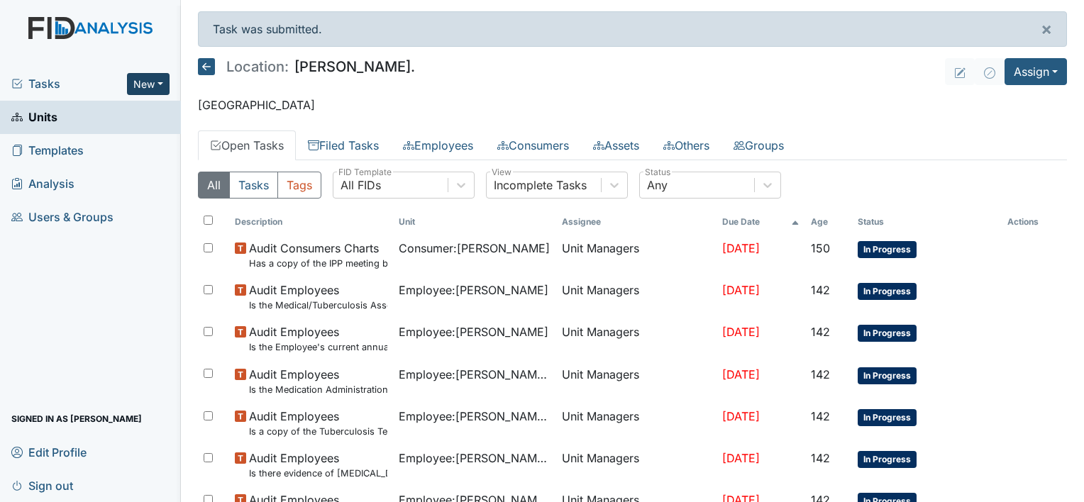
click at [156, 82] on button "New" at bounding box center [148, 84] width 43 height 22
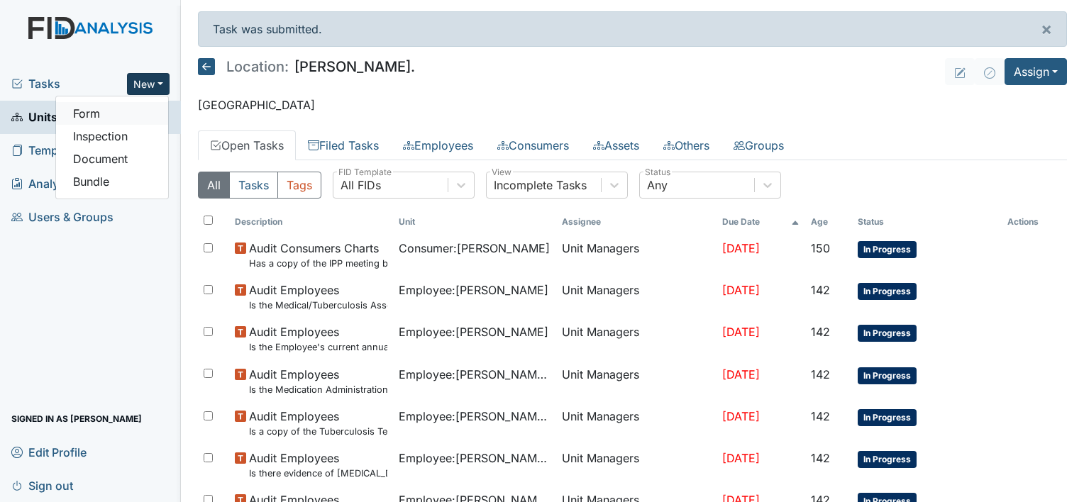
click at [136, 115] on link "Form" at bounding box center [112, 113] width 112 height 23
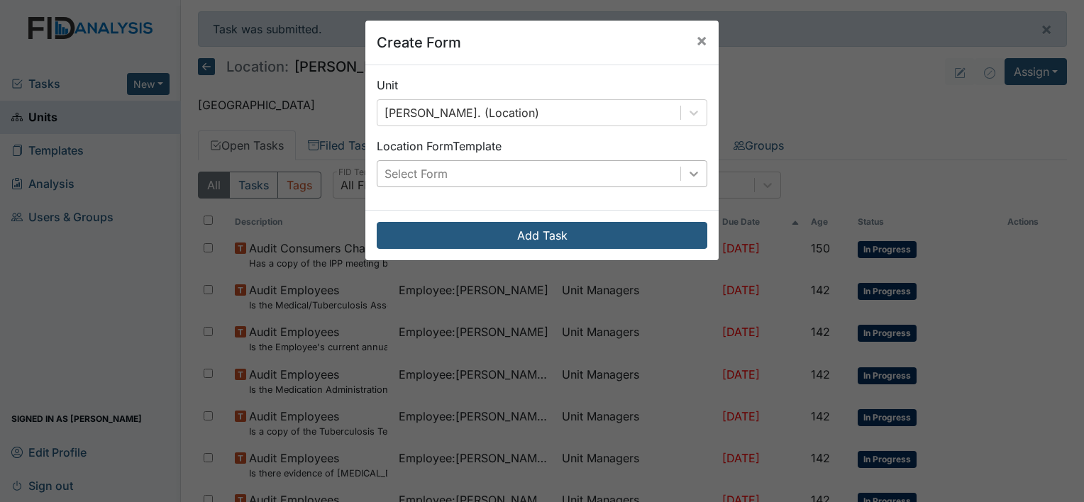
click at [698, 173] on div at bounding box center [694, 174] width 26 height 26
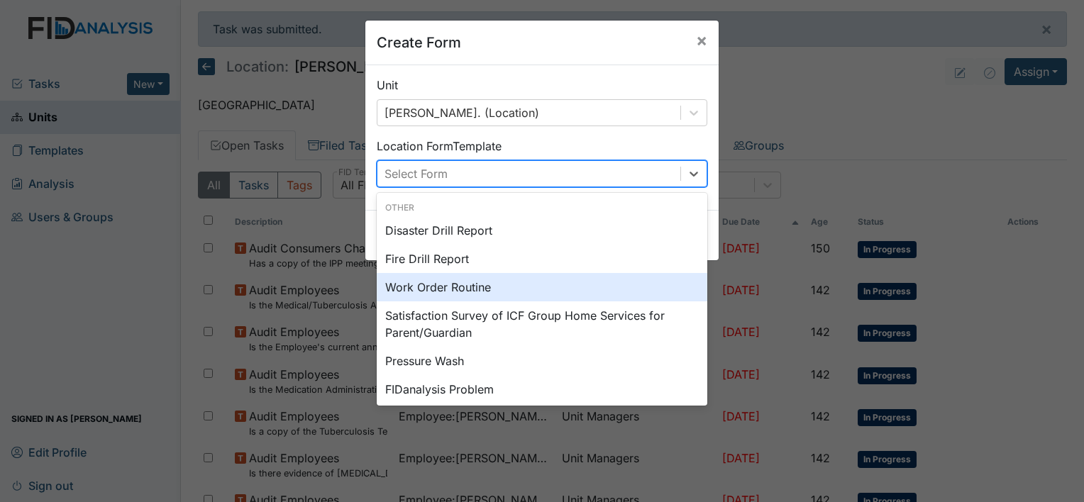
click at [560, 290] on div "Work Order Routine" at bounding box center [542, 287] width 330 height 28
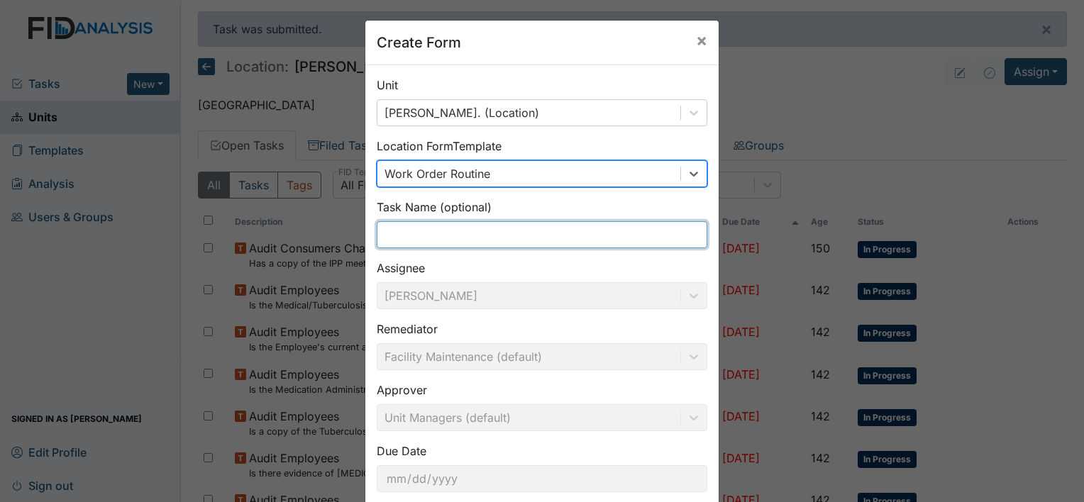
click at [542, 233] on input "text" at bounding box center [542, 234] width 330 height 27
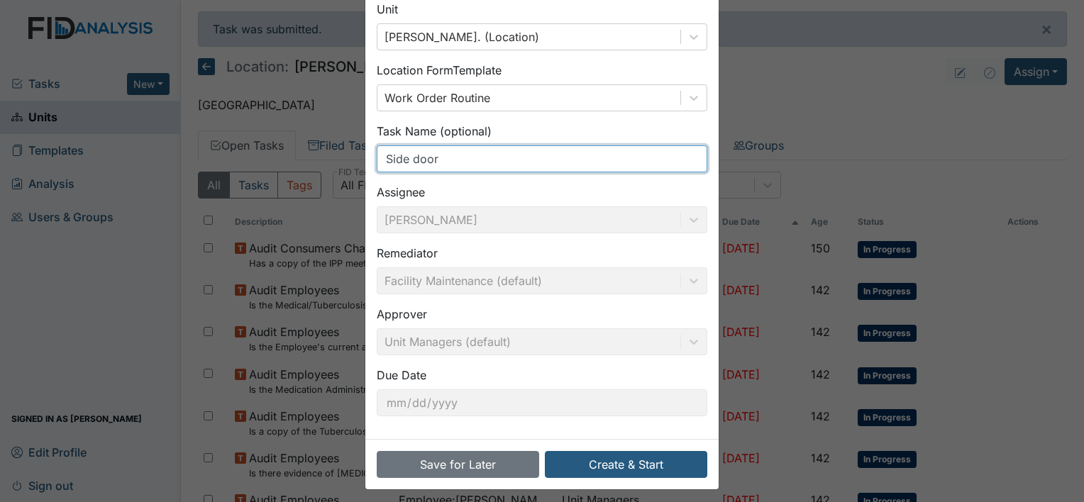
scroll to position [82, 0]
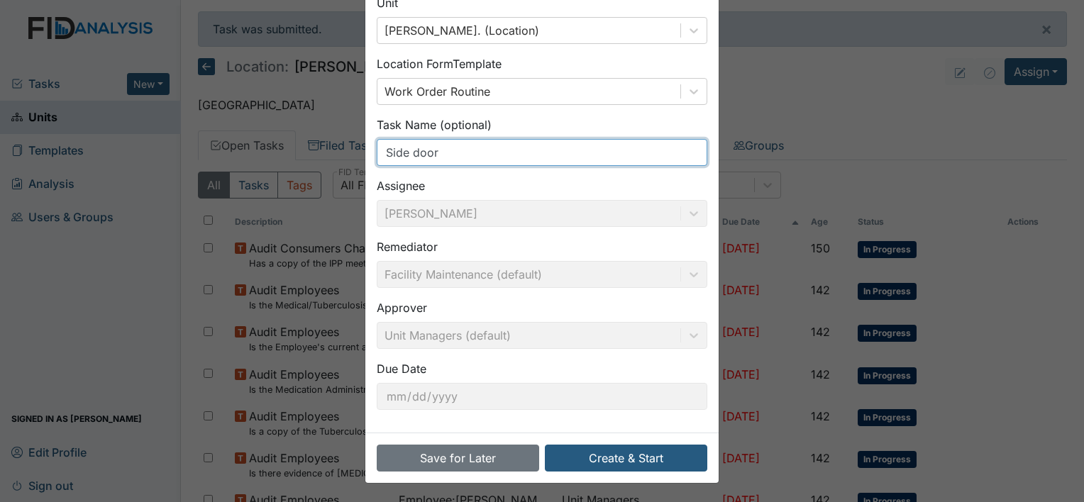
type input "Side door"
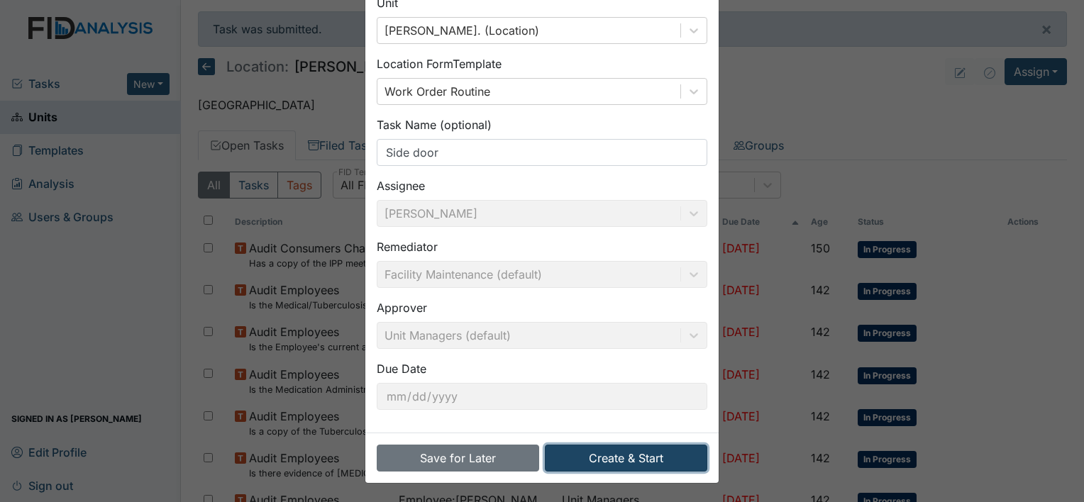
click at [616, 459] on button "Create & Start" at bounding box center [626, 458] width 162 height 27
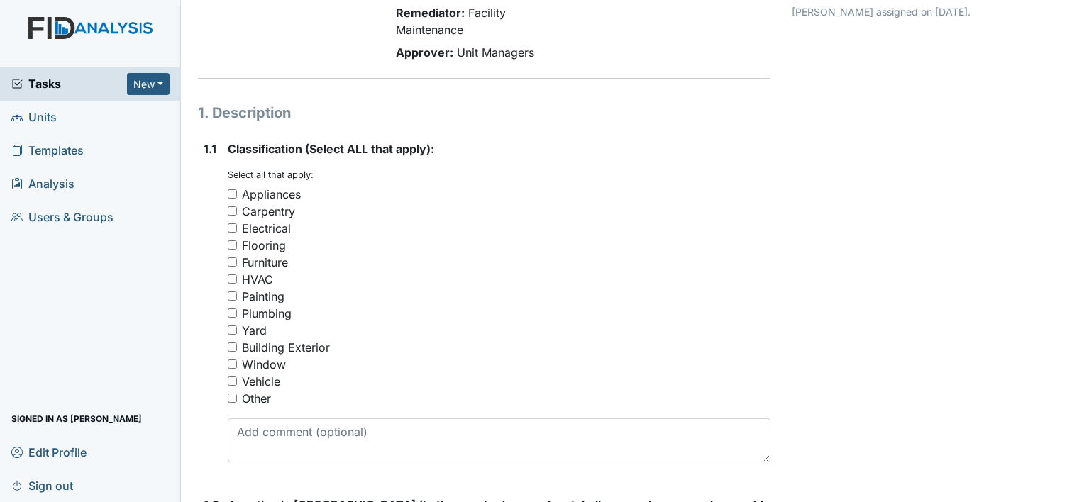
scroll to position [140, 0]
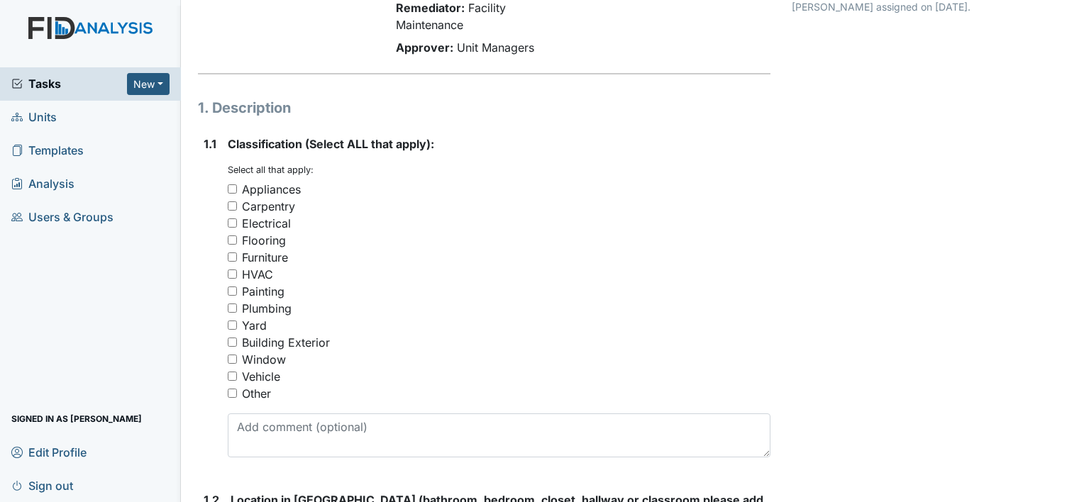
click at [235, 391] on input "Other" at bounding box center [232, 393] width 9 height 9
checkbox input "true"
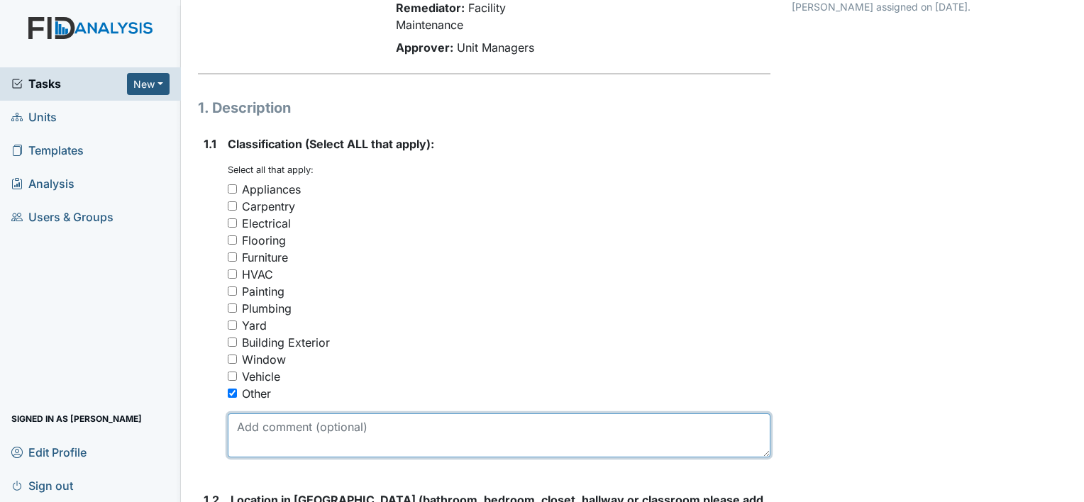
click at [263, 428] on textarea at bounding box center [499, 435] width 542 height 44
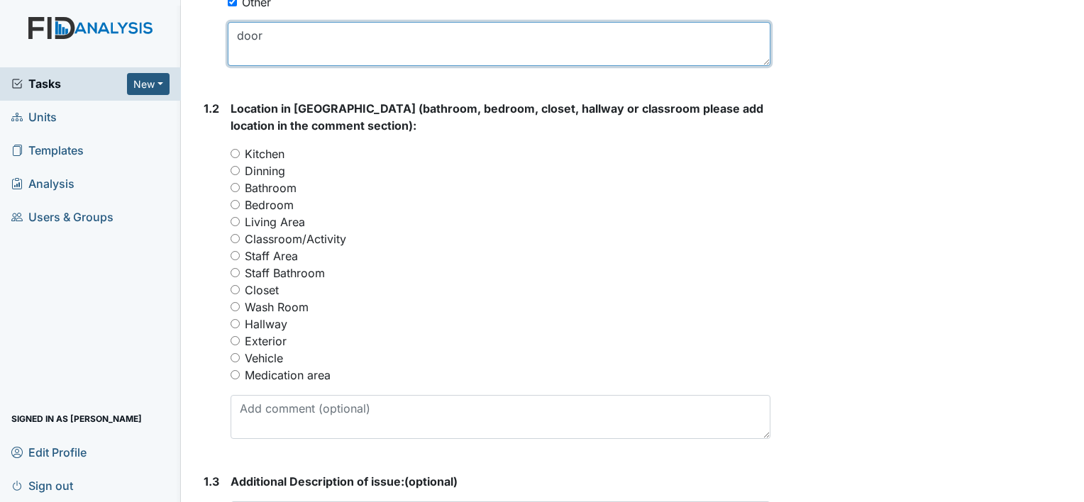
scroll to position [537, 0]
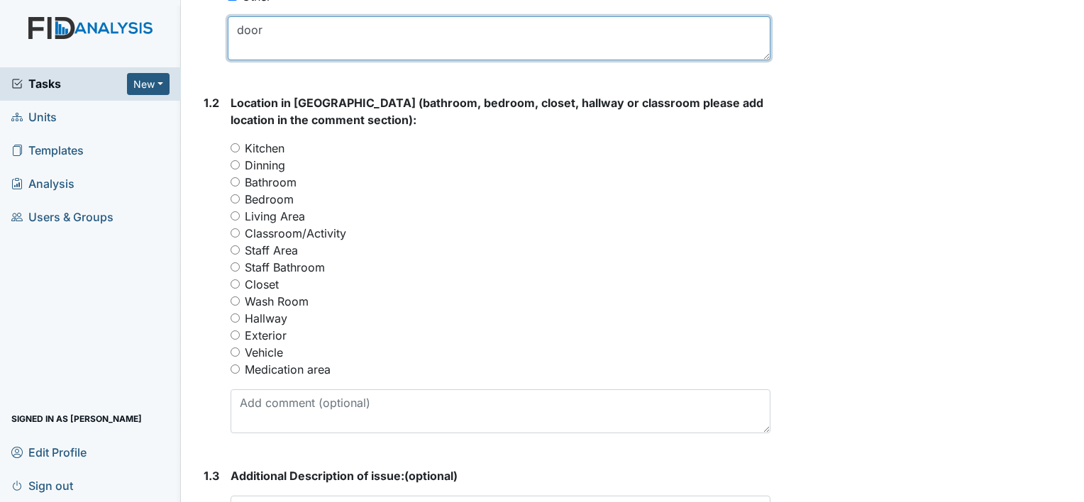
type textarea "door"
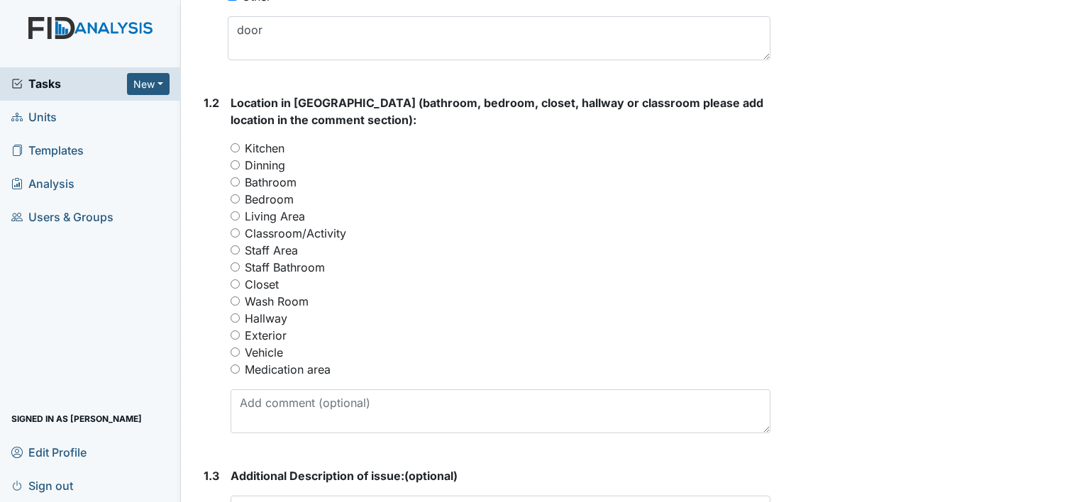
click at [235, 313] on input "Hallway" at bounding box center [234, 317] width 9 height 9
radio input "true"
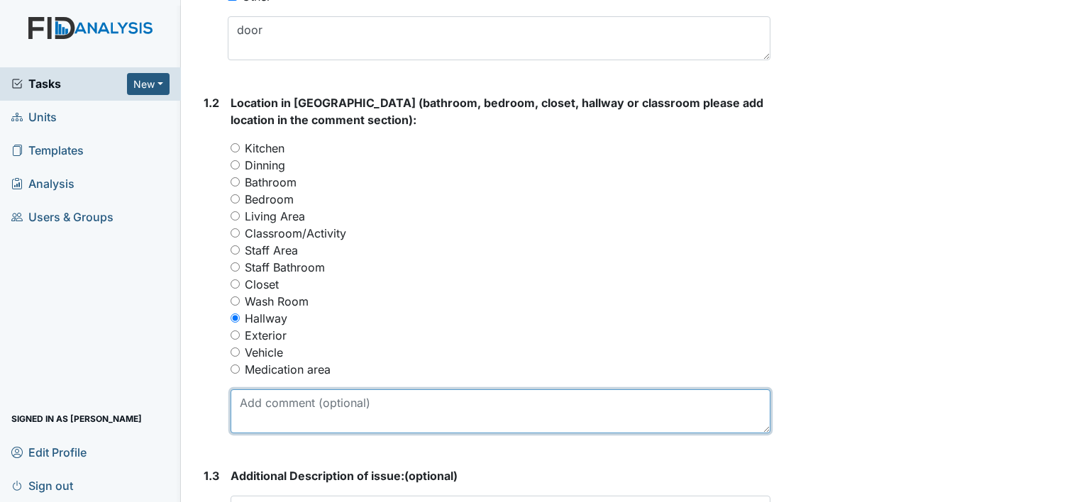
click at [267, 417] on textarea at bounding box center [500, 411] width 540 height 44
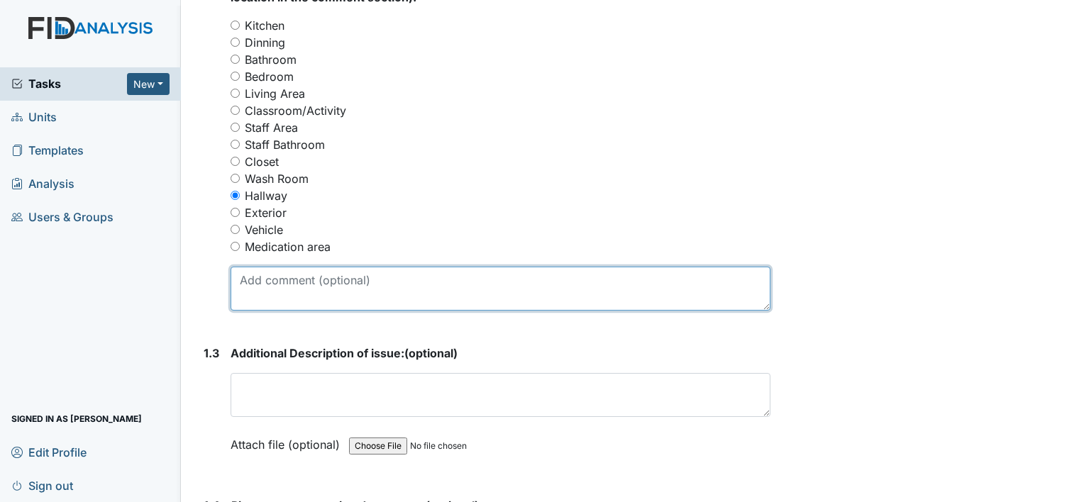
scroll to position [665, 0]
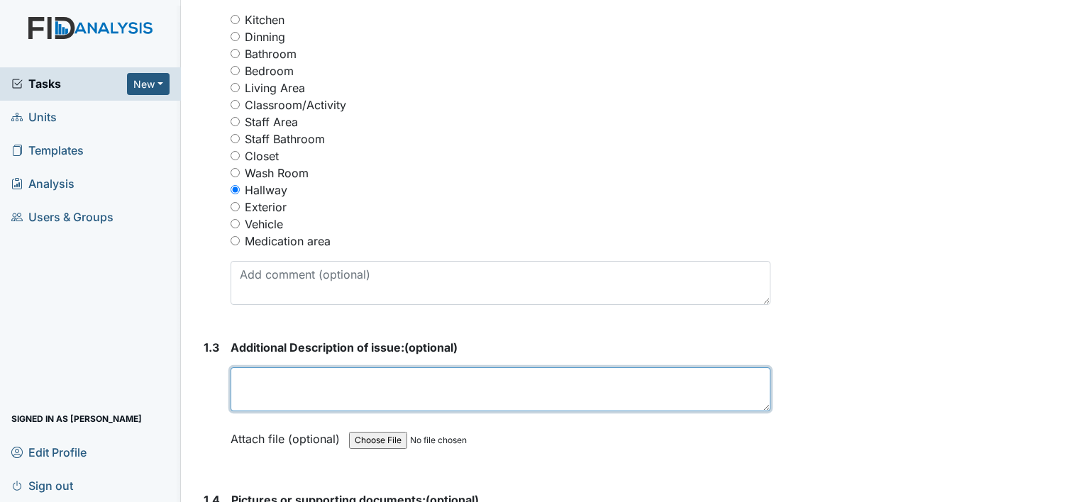
click at [272, 398] on textarea at bounding box center [500, 389] width 540 height 44
type textarea "d"
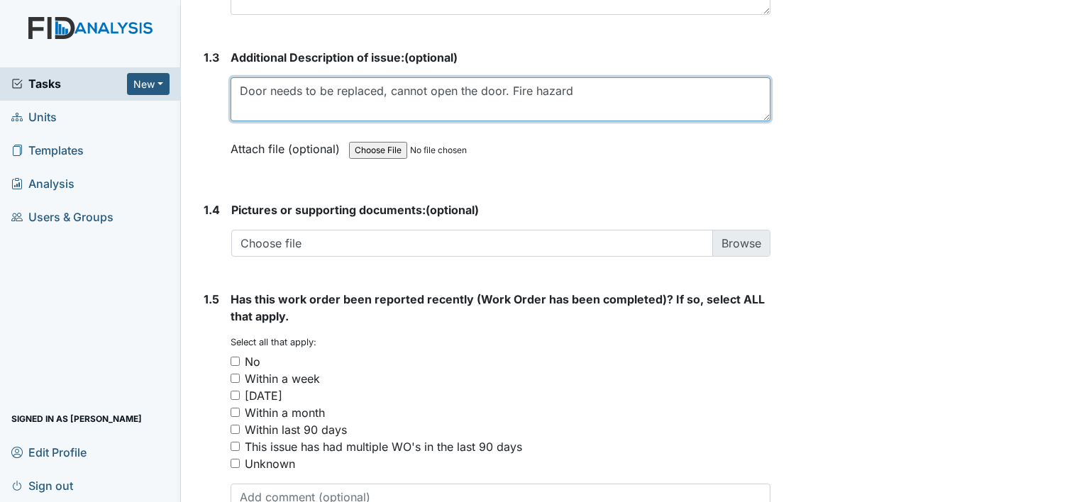
type textarea "Door needs to be replaced, cannot open the door. Fire hazard"
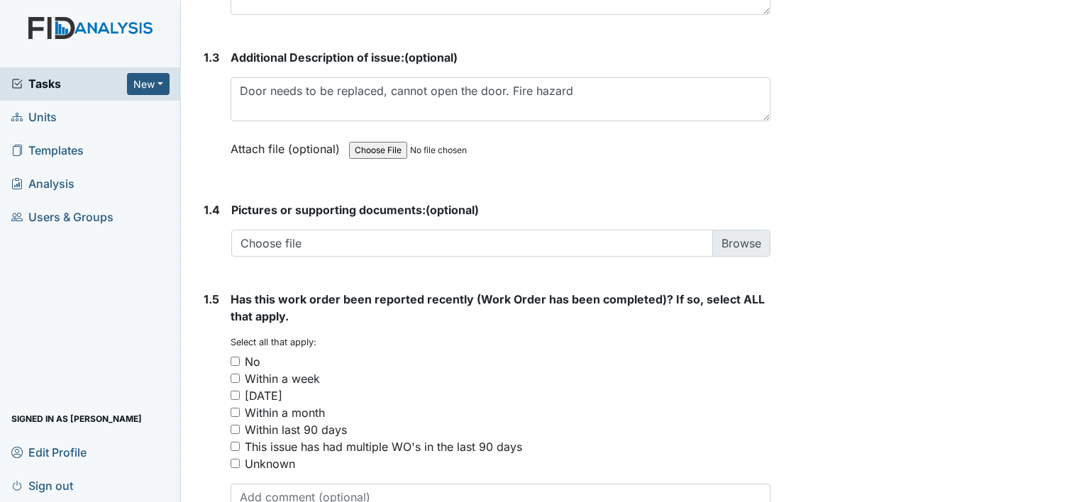
click at [235, 363] on input "No" at bounding box center [234, 361] width 9 height 9
checkbox input "true"
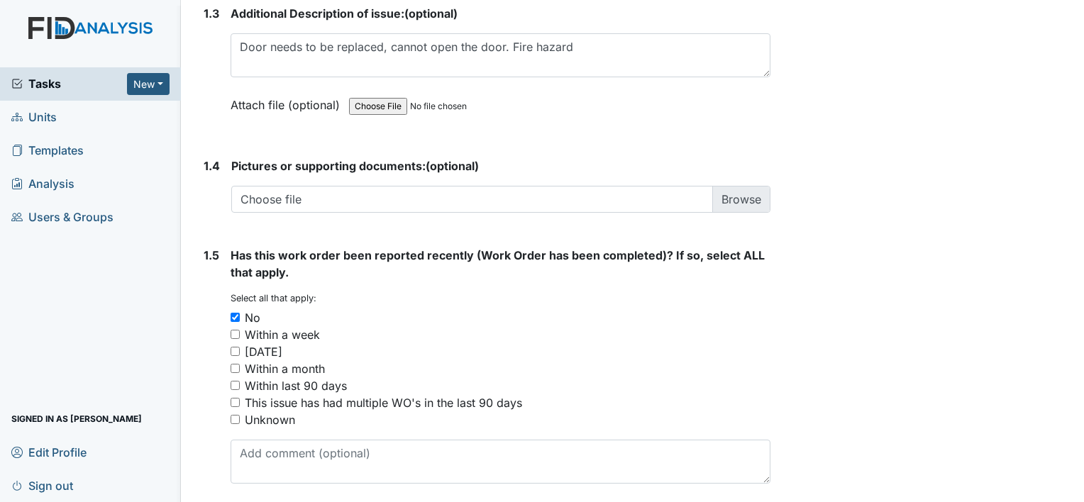
scroll to position [1051, 0]
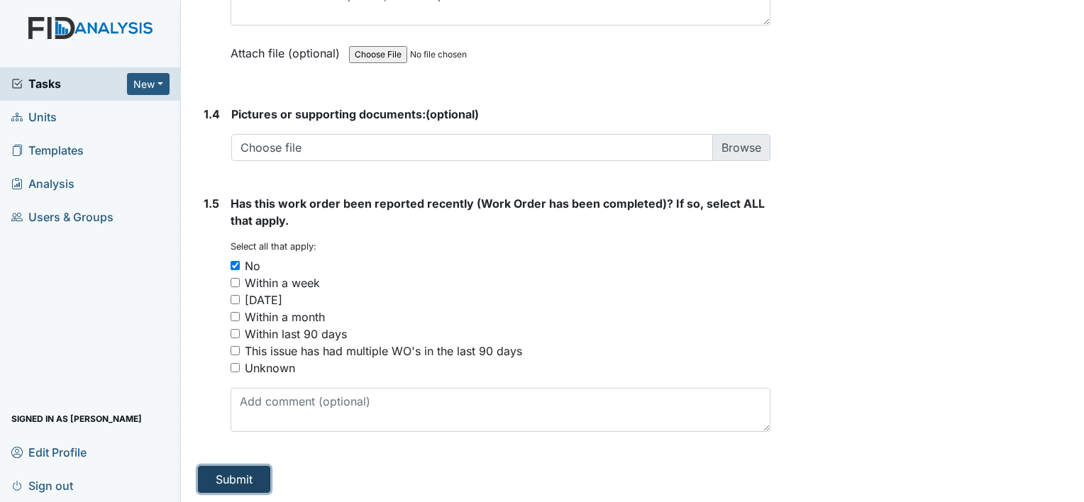
click at [244, 472] on button "Submit" at bounding box center [234, 479] width 72 height 27
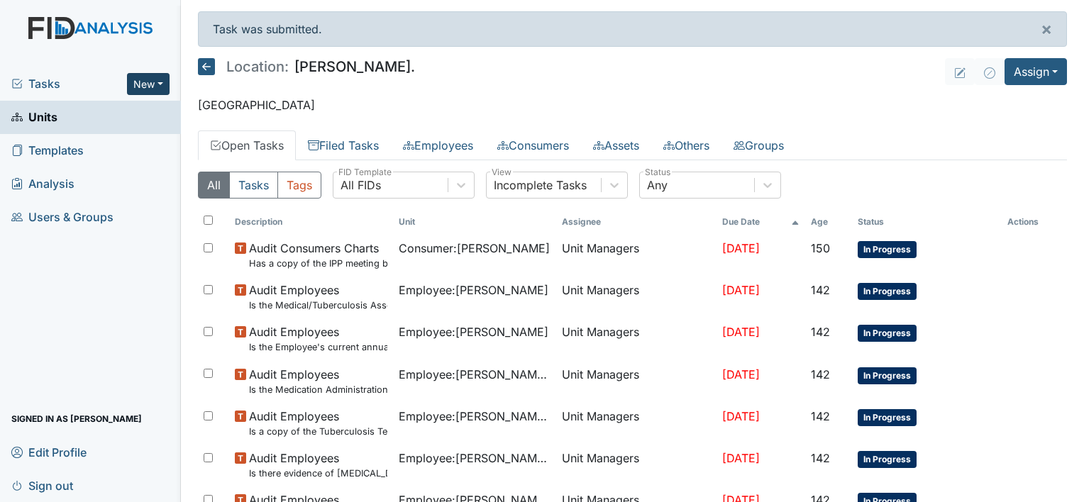
click at [161, 88] on button "New" at bounding box center [148, 84] width 43 height 22
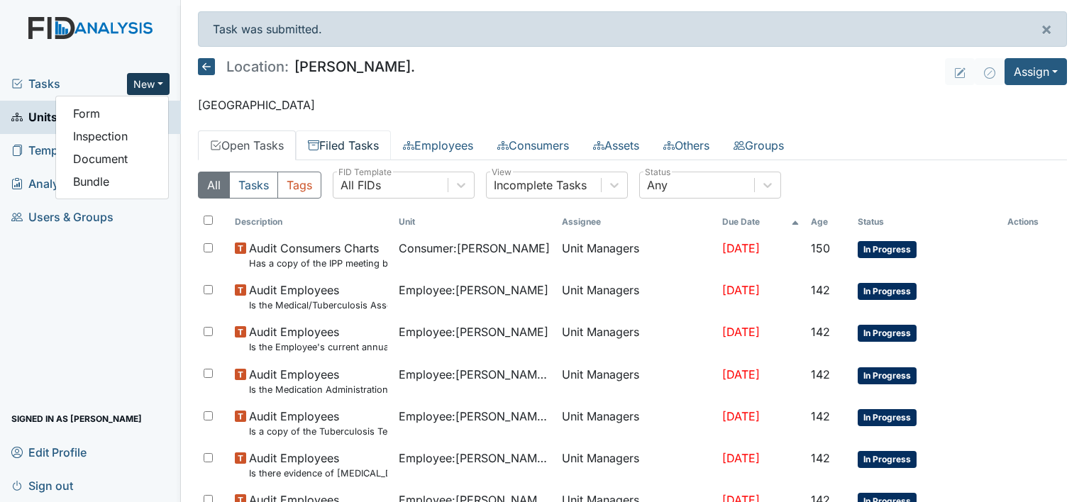
click at [369, 147] on link "Filed Tasks" at bounding box center [343, 145] width 95 height 30
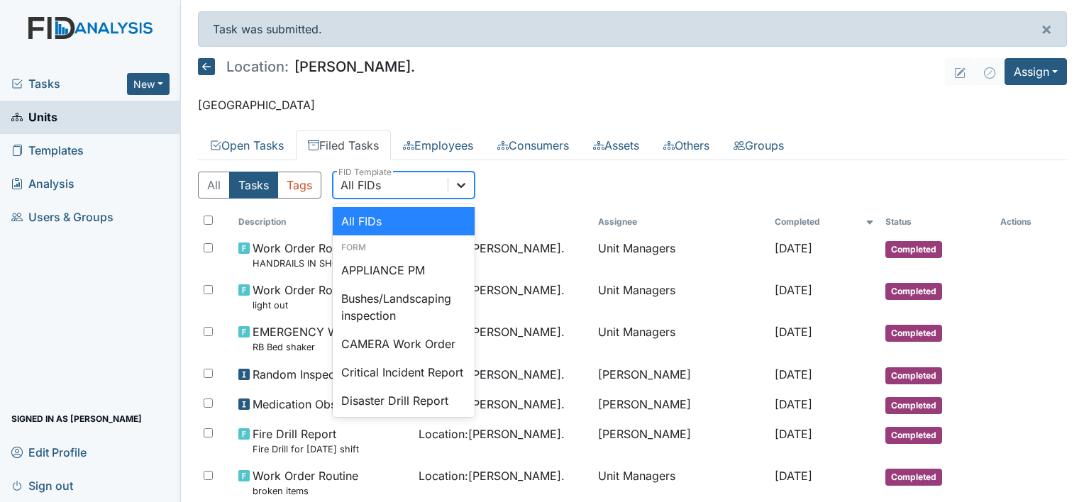
click at [464, 184] on icon at bounding box center [461, 185] width 9 height 5
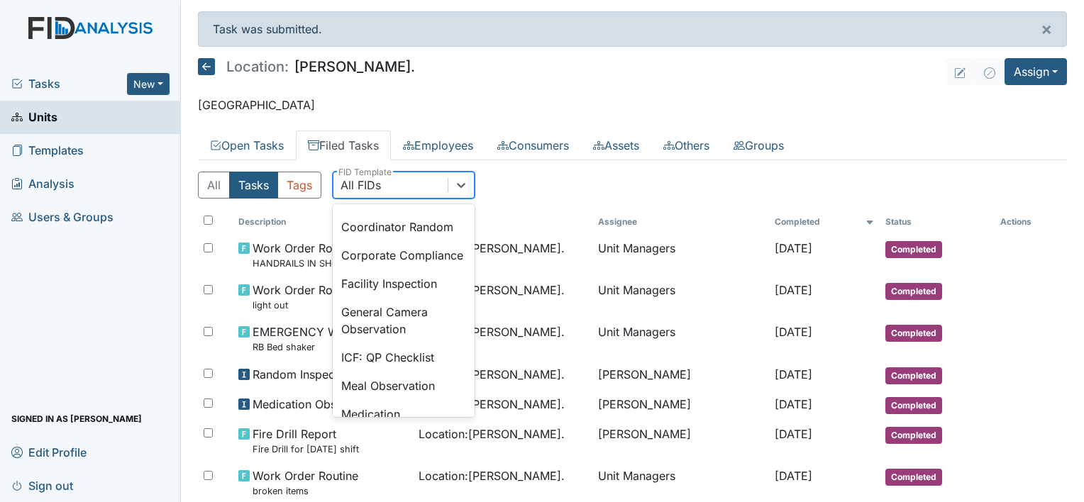
scroll to position [908, 0]
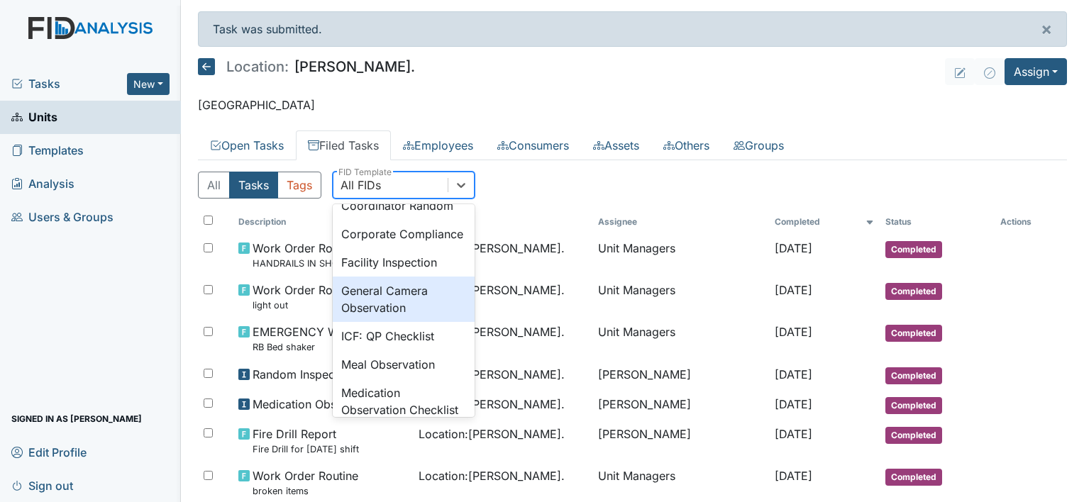
click at [405, 322] on div "General Camera Observation" at bounding box center [404, 299] width 142 height 45
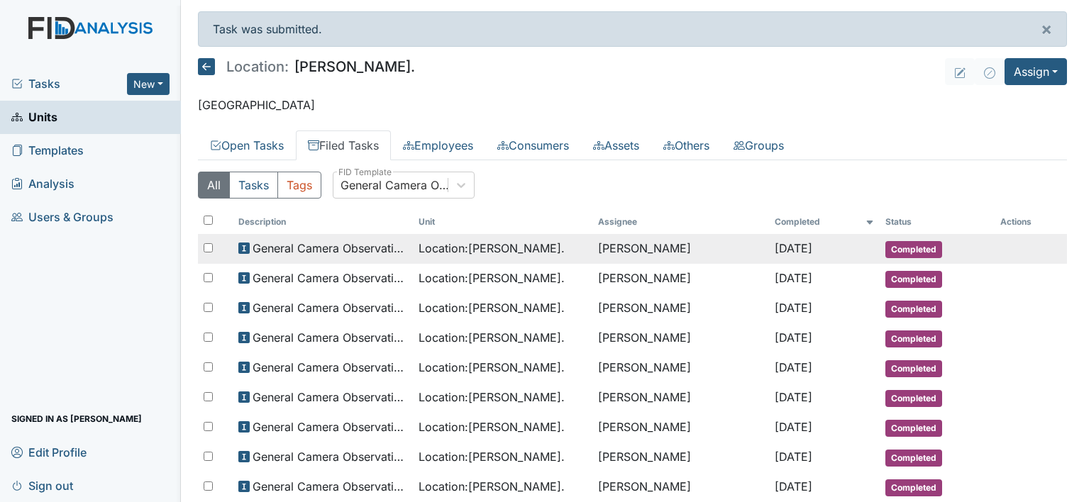
click at [428, 255] on td "Location : William St." at bounding box center [503, 249] width 180 height 30
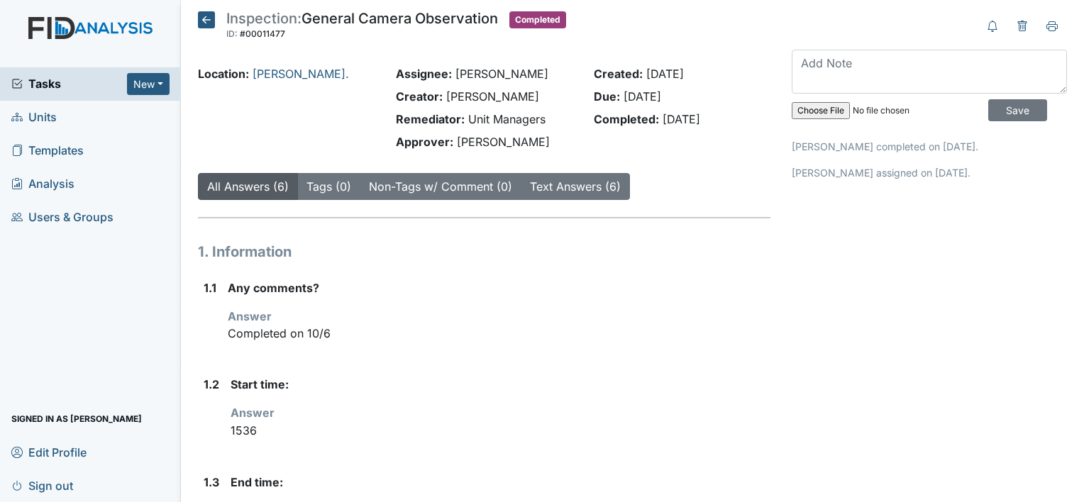
click at [206, 20] on icon at bounding box center [206, 19] width 17 height 17
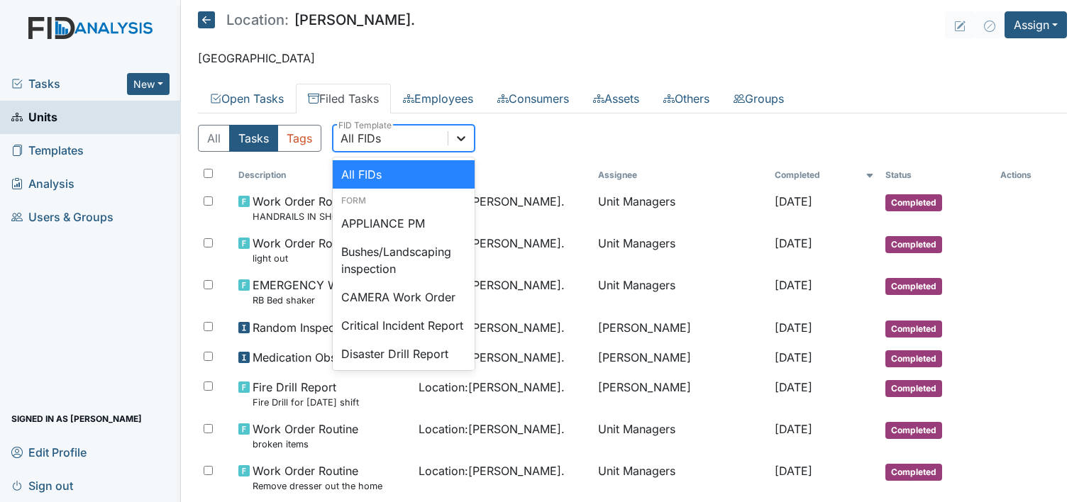
click at [459, 133] on icon at bounding box center [461, 138] width 14 height 14
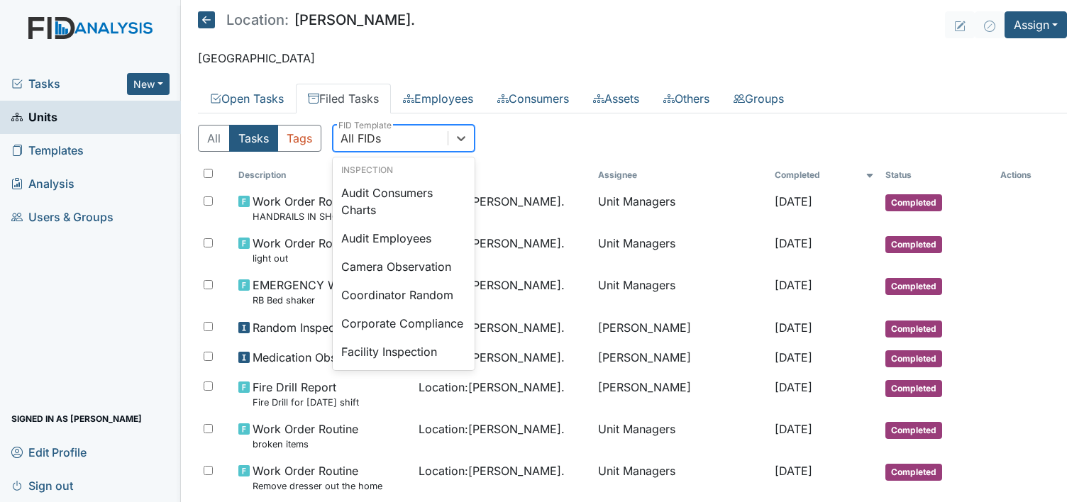
scroll to position [785, 0]
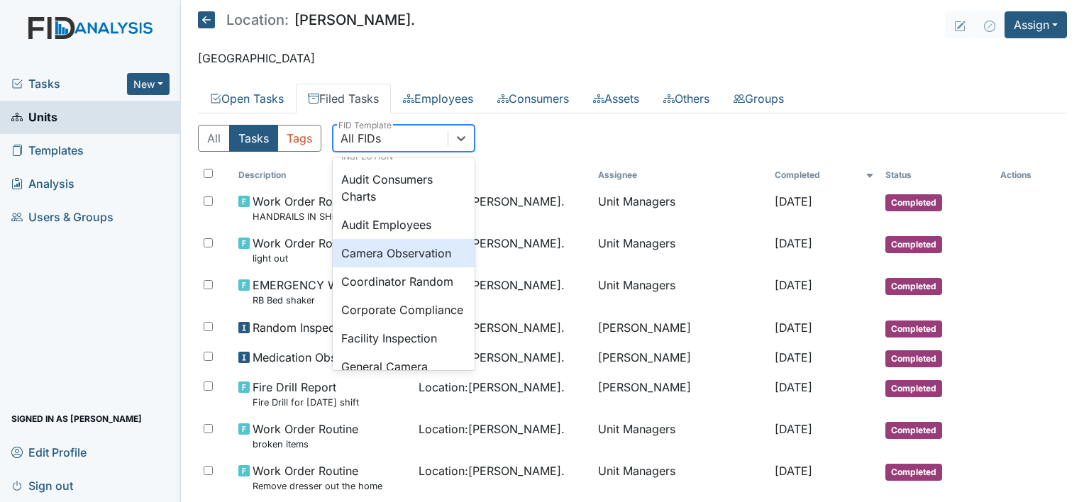
click at [435, 267] on div "Camera Observation" at bounding box center [404, 253] width 142 height 28
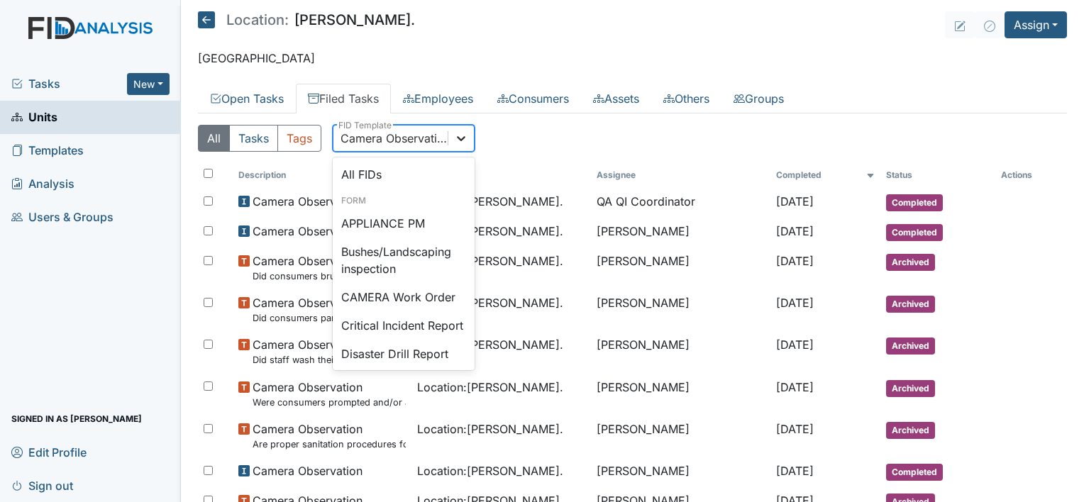
click at [456, 150] on div at bounding box center [461, 139] width 26 height 26
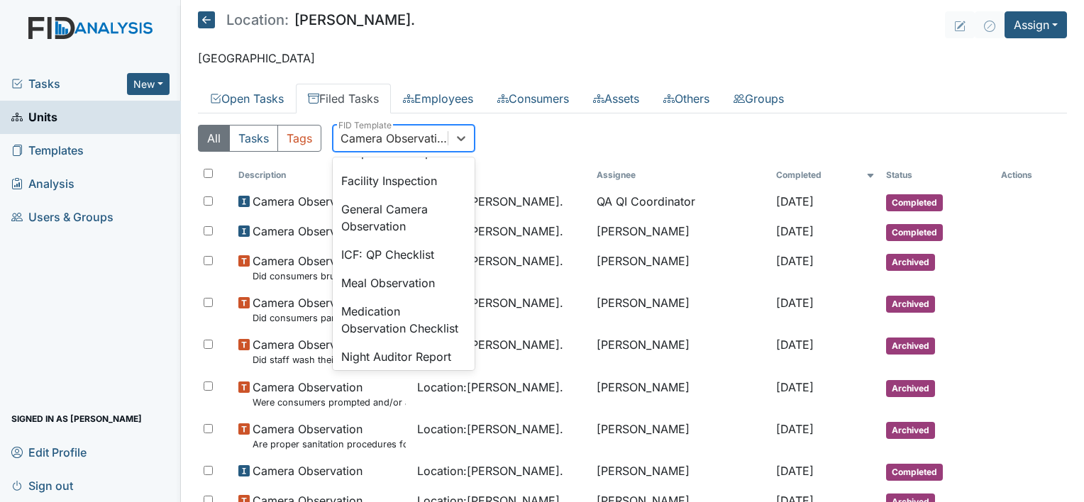
scroll to position [952, 0]
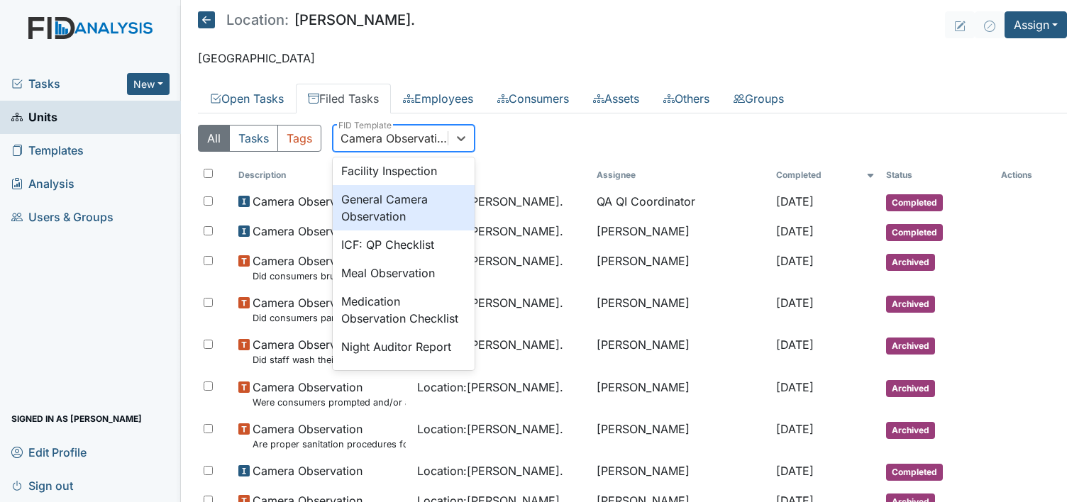
click at [421, 230] on div "General Camera Observation" at bounding box center [404, 207] width 142 height 45
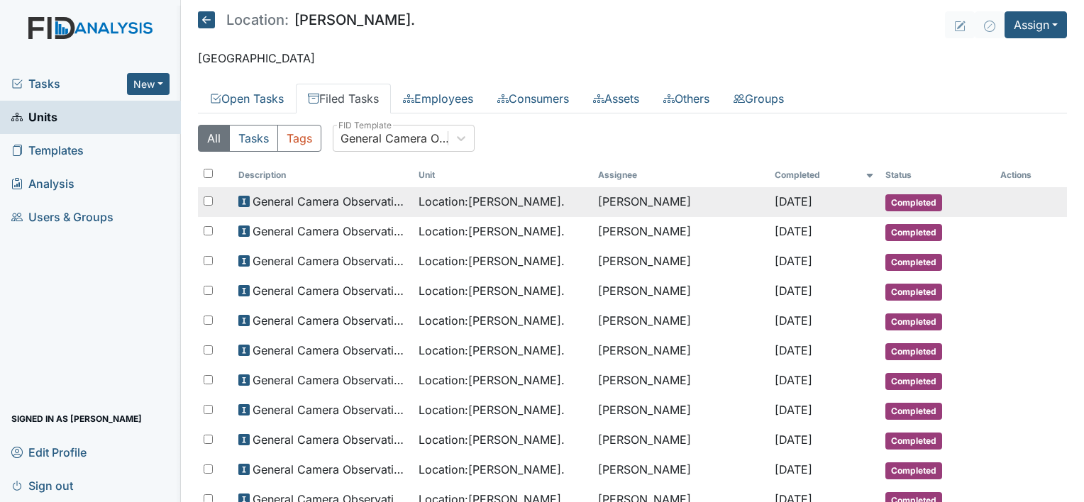
click at [459, 209] on td "Location : William St." at bounding box center [503, 202] width 180 height 30
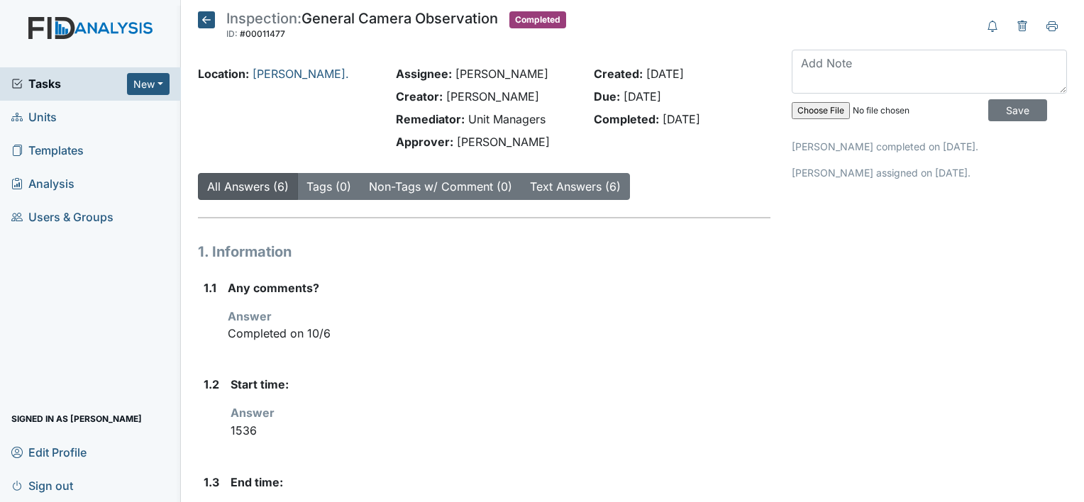
click at [210, 15] on icon at bounding box center [206, 19] width 17 height 17
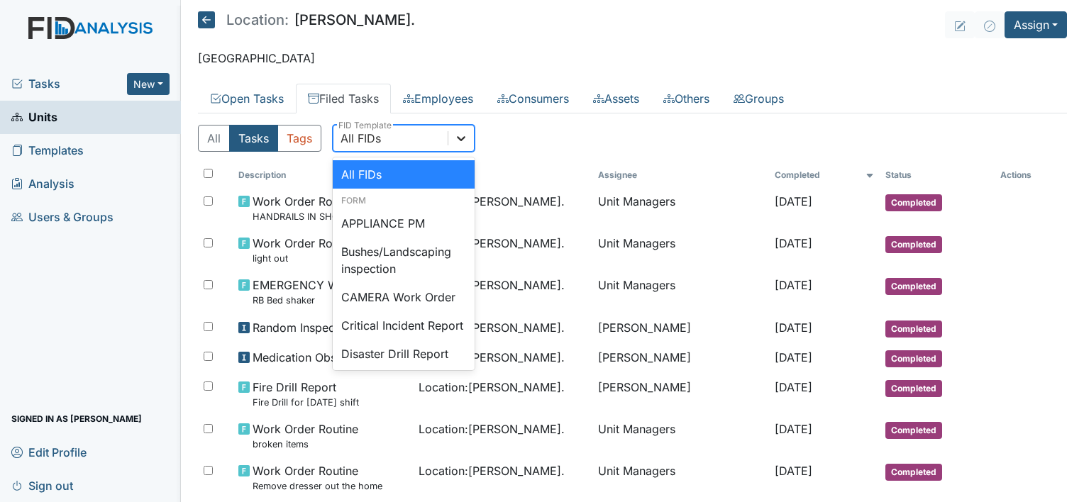
click at [465, 137] on icon at bounding box center [461, 138] width 14 height 14
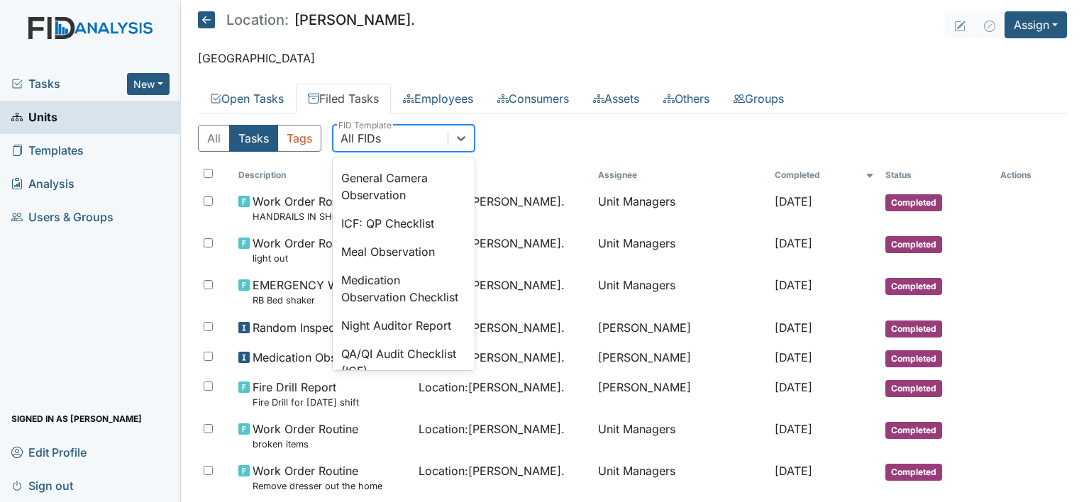
scroll to position [984, 0]
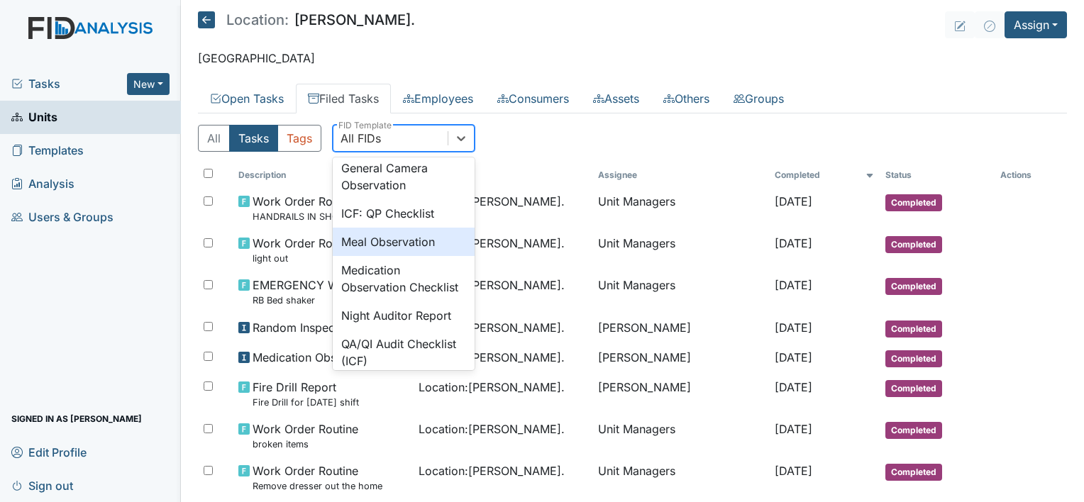
click at [433, 256] on div "Meal Observation" at bounding box center [404, 242] width 142 height 28
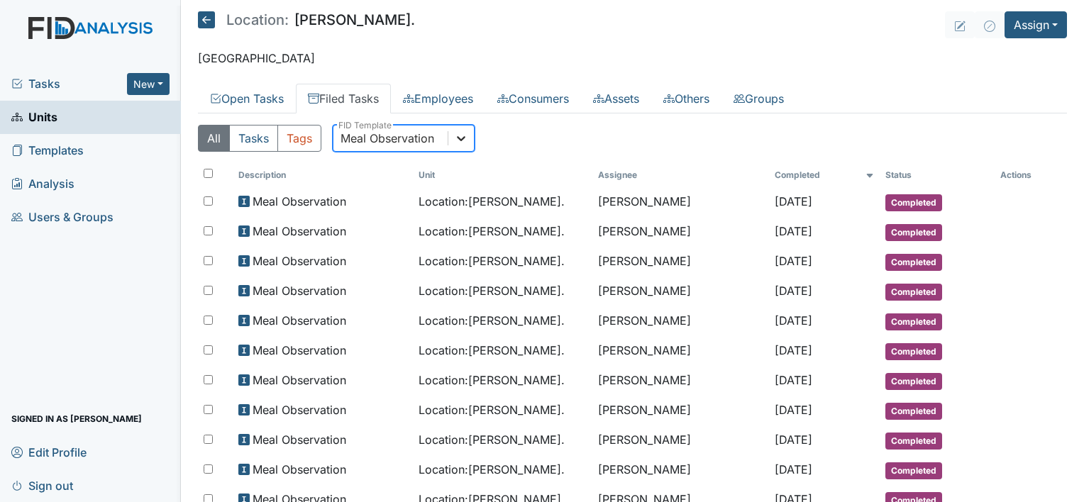
click at [461, 138] on icon at bounding box center [461, 138] width 9 height 5
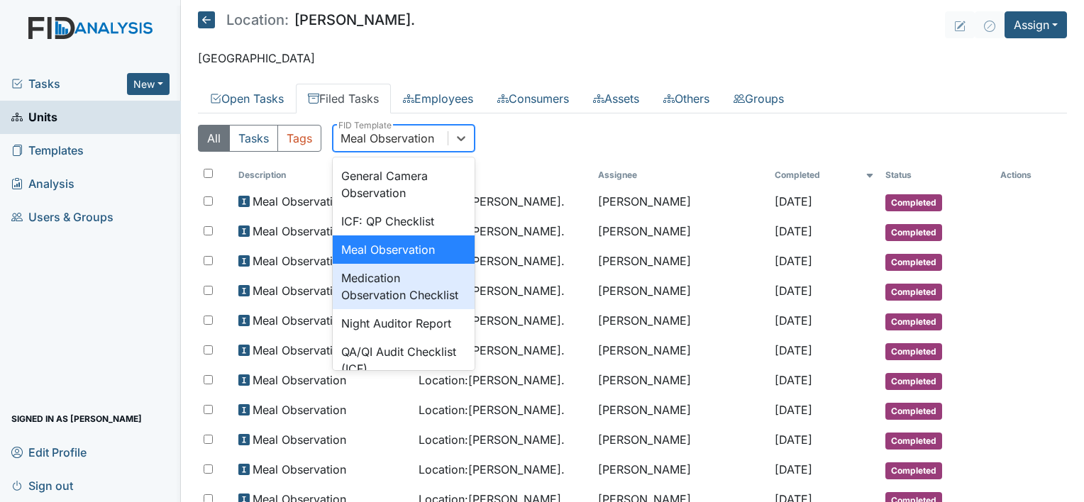
scroll to position [986, 0]
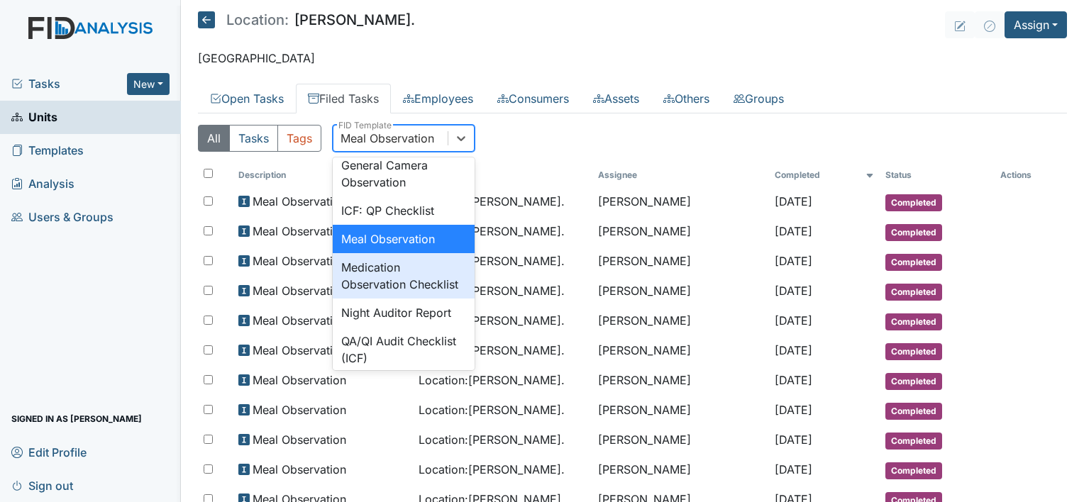
click at [414, 299] on div "Medication Observation Checklist" at bounding box center [404, 275] width 142 height 45
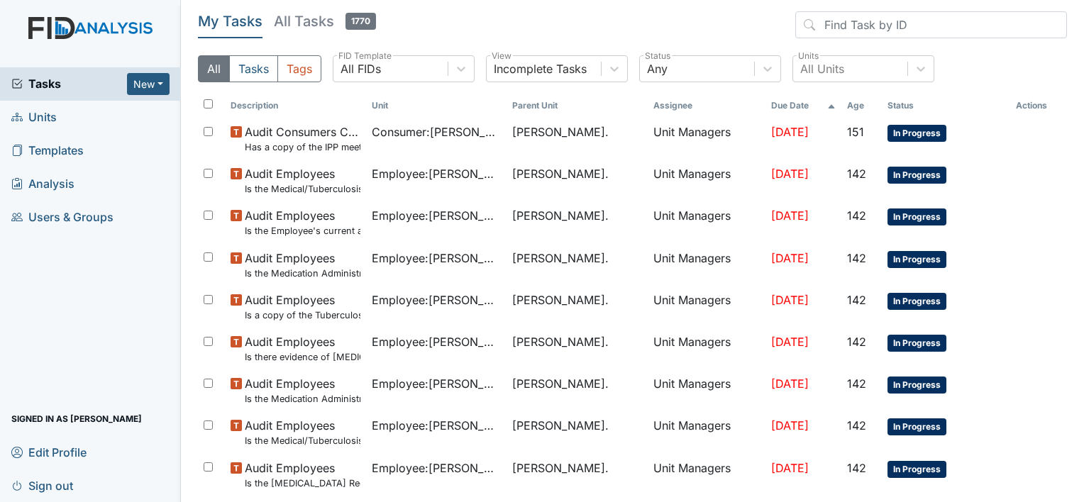
click at [43, 123] on span "Units" at bounding box center [33, 117] width 45 height 22
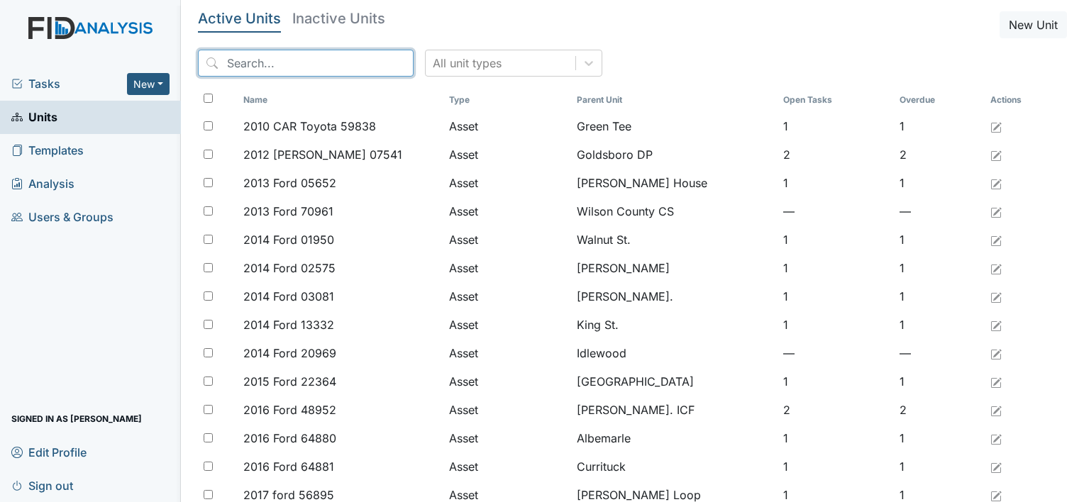
click at [278, 65] on input "search" at bounding box center [306, 63] width 216 height 27
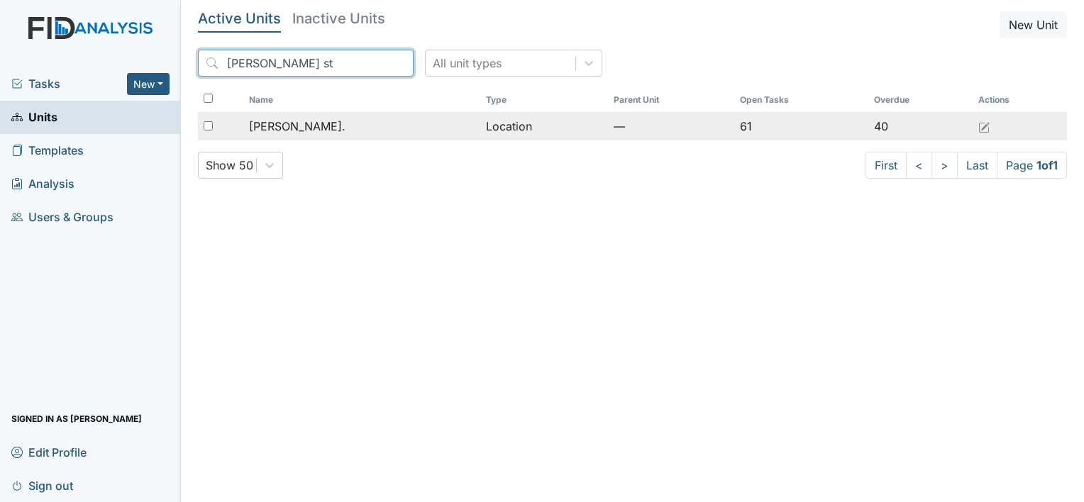
type input "[PERSON_NAME] st"
click at [326, 124] on div "[PERSON_NAME]." at bounding box center [361, 126] width 225 height 17
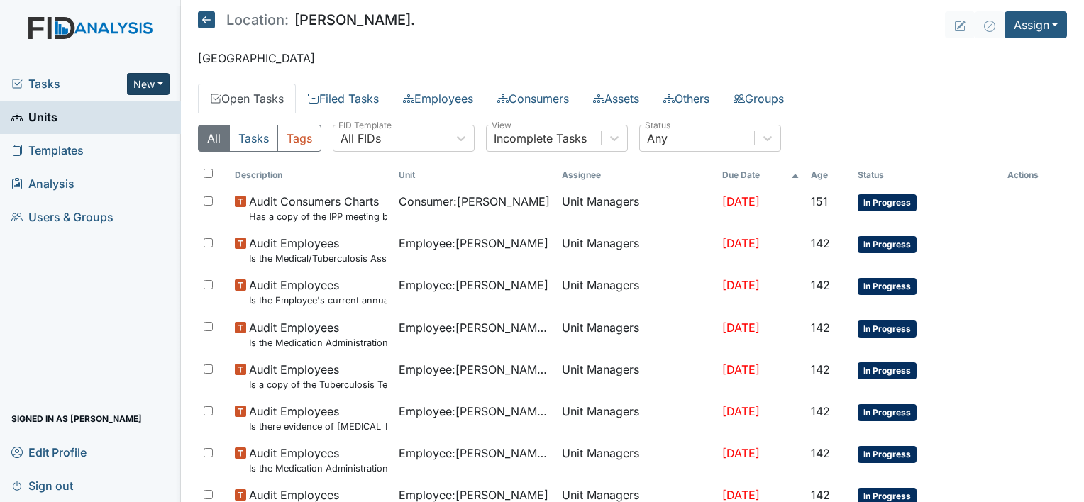
click at [151, 82] on button "New" at bounding box center [148, 84] width 43 height 22
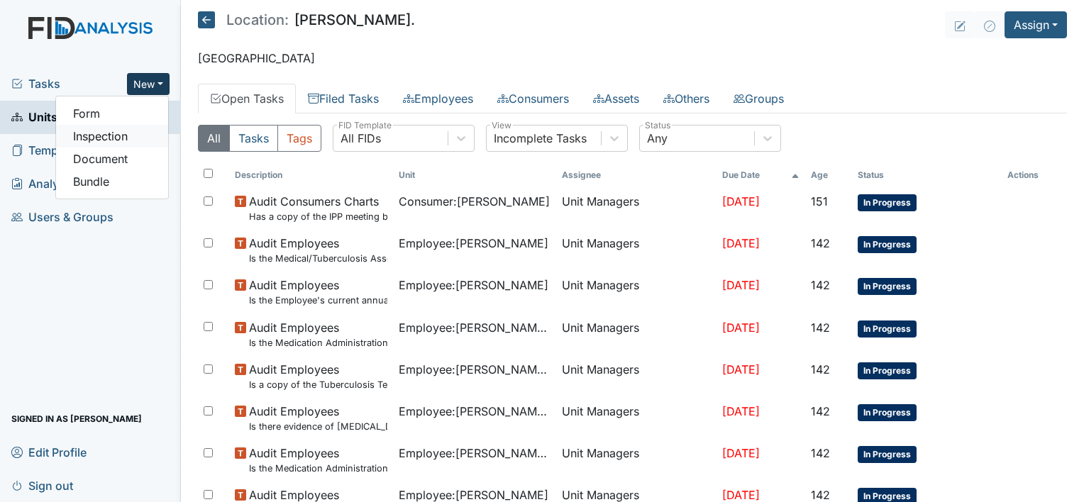
click at [132, 139] on link "Inspection" at bounding box center [112, 136] width 112 height 23
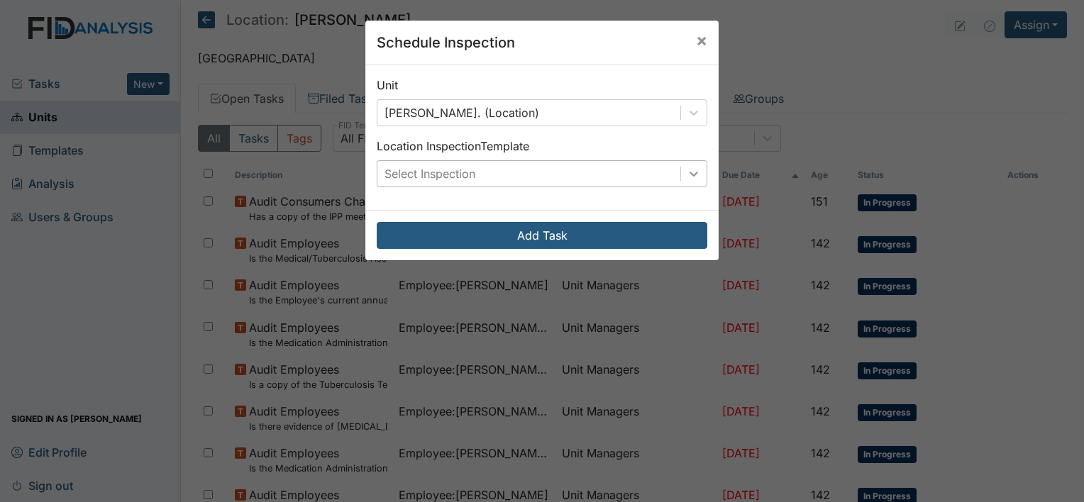
click at [686, 167] on icon at bounding box center [693, 174] width 14 height 14
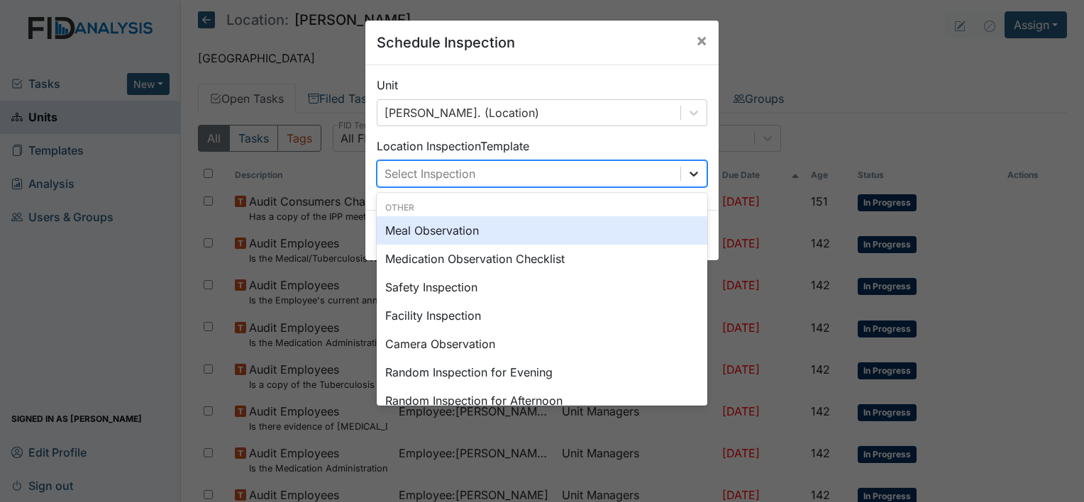
click at [686, 179] on icon at bounding box center [693, 174] width 14 height 14
click at [650, 230] on div "Meal Observation" at bounding box center [542, 230] width 330 height 28
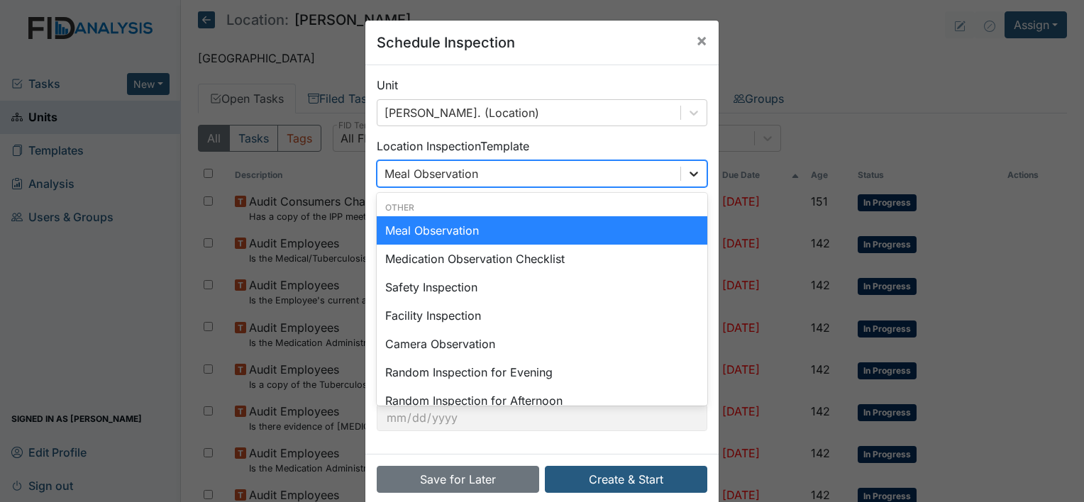
click at [681, 176] on div at bounding box center [694, 174] width 26 height 26
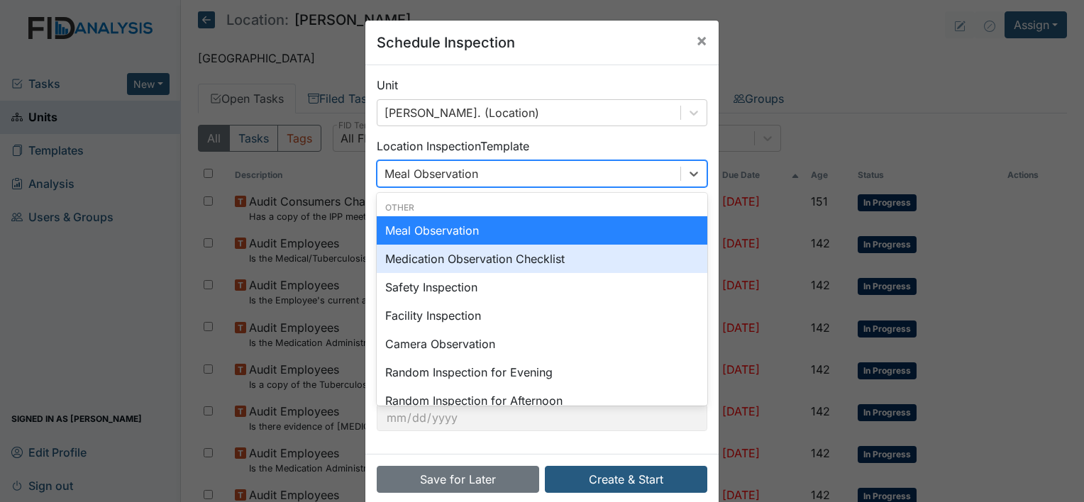
click at [640, 259] on div "Medication Observation Checklist" at bounding box center [542, 259] width 330 height 28
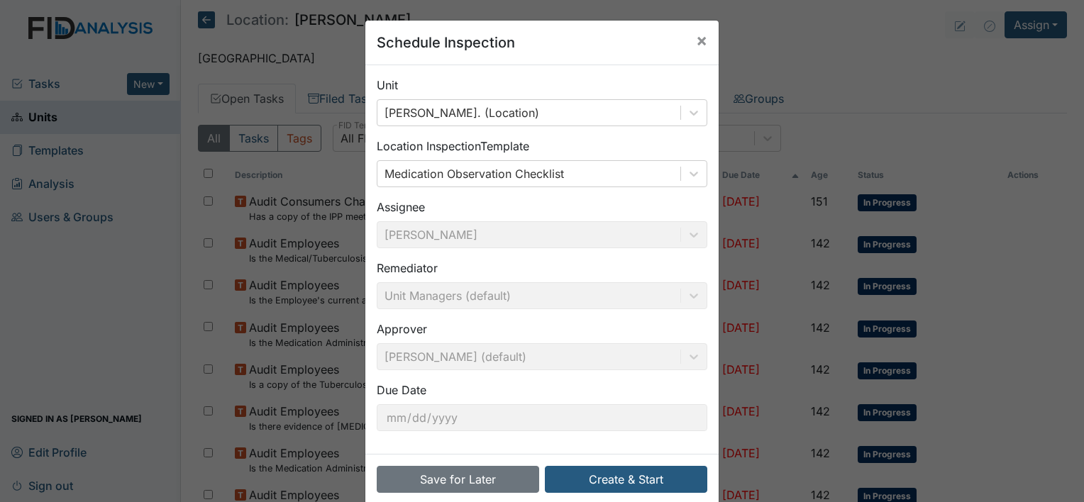
drag, startPoint x: 655, startPoint y: 484, endPoint x: 907, endPoint y: 50, distance: 501.7
click at [907, 50] on div "Schedule Inspection × Unit William St. (Location) Location Inspection Template …" at bounding box center [542, 251] width 1084 height 502
click at [618, 485] on button "Create & Start" at bounding box center [626, 479] width 162 height 27
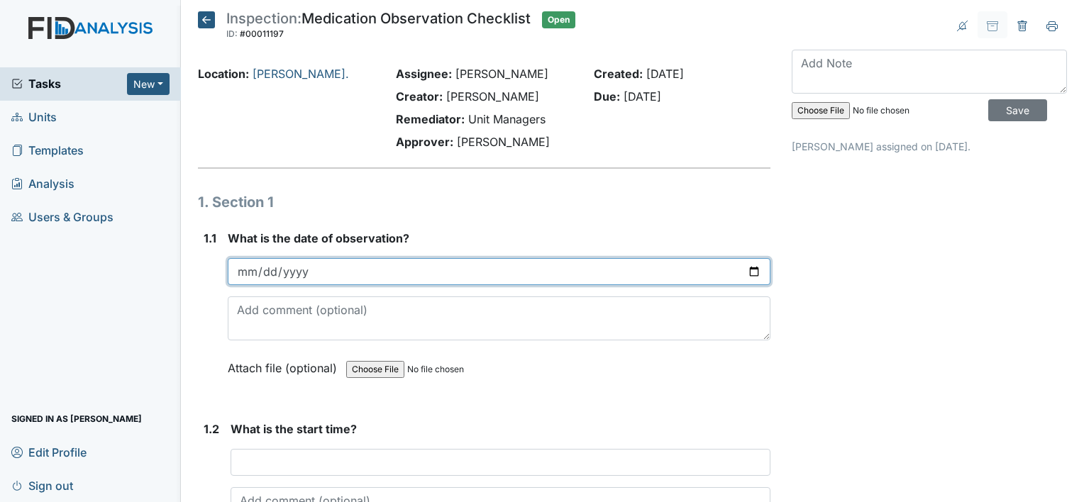
click at [321, 264] on input "date" at bounding box center [499, 271] width 542 height 27
click at [745, 273] on input "date" at bounding box center [499, 271] width 542 height 27
type input "[DATE]"
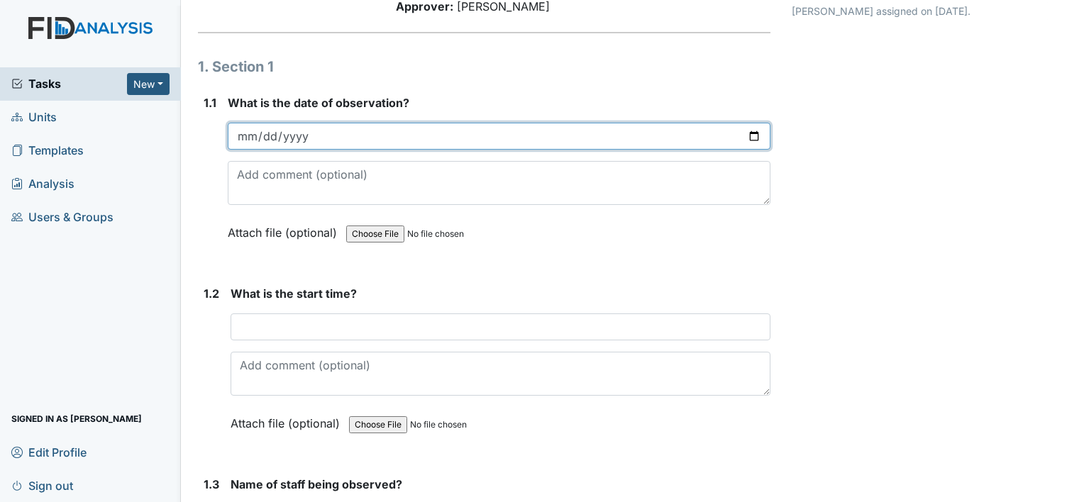
scroll to position [142, 0]
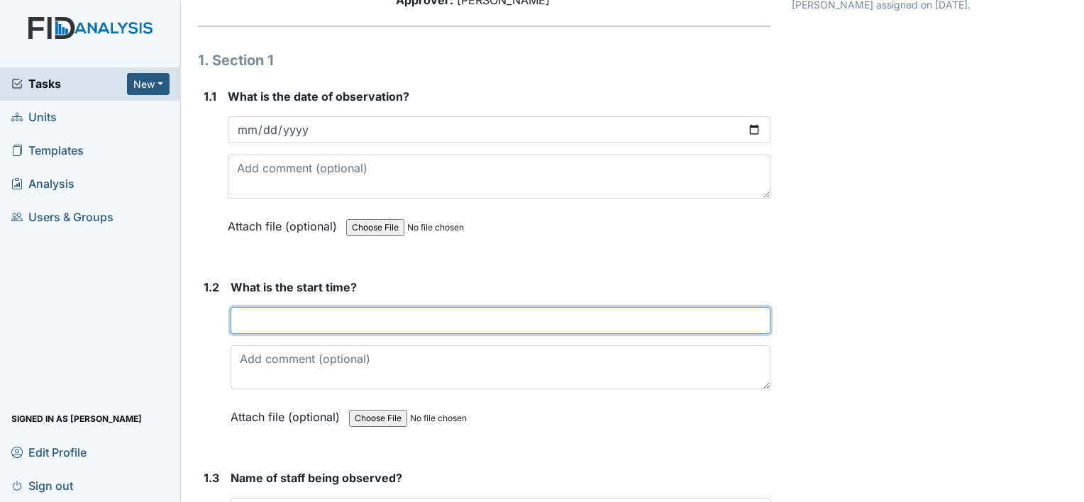
click at [242, 323] on input "text" at bounding box center [500, 320] width 540 height 27
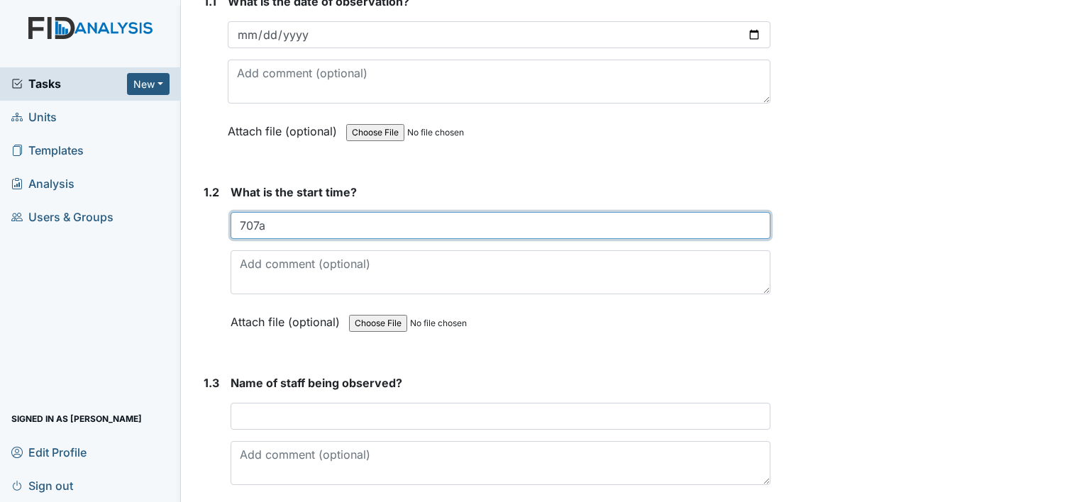
scroll to position [291, 0]
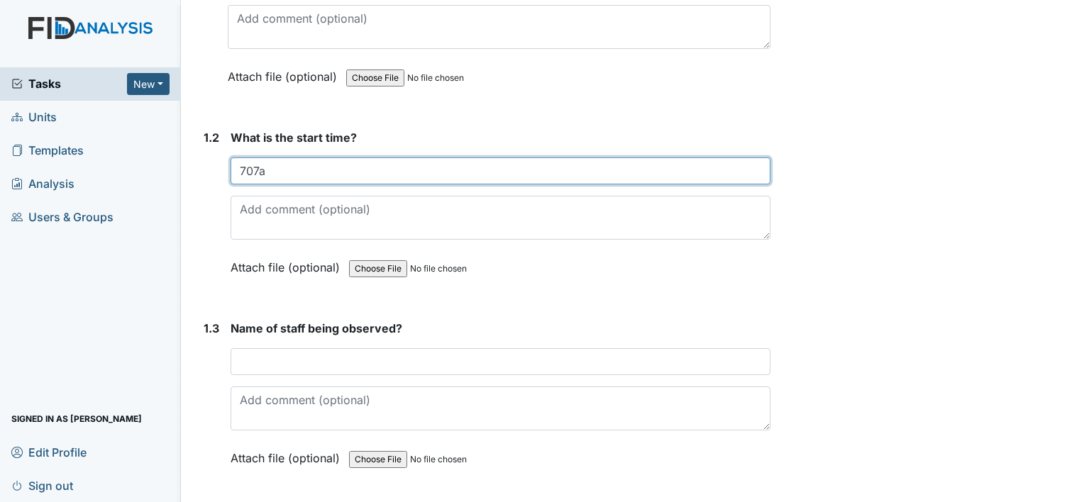
type input "707a"
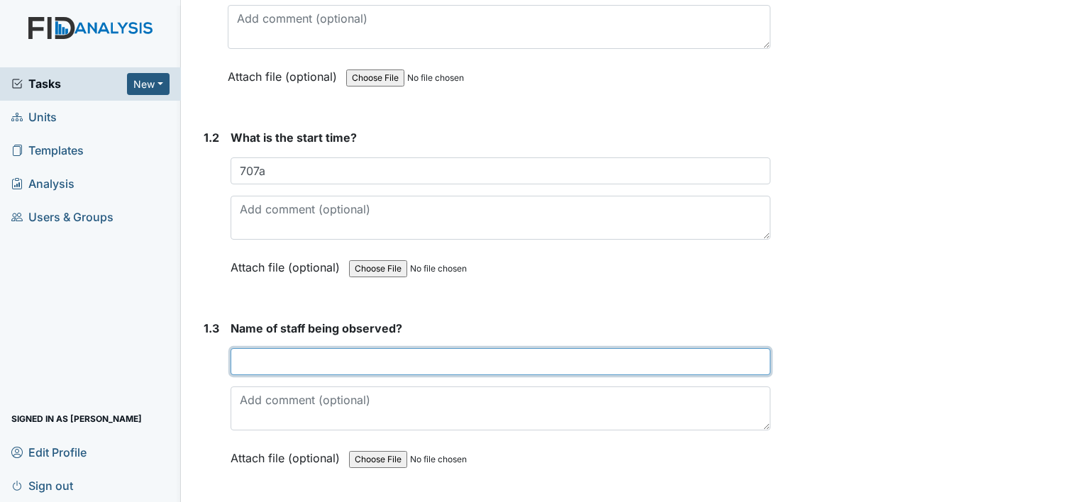
click at [317, 353] on input "text" at bounding box center [500, 361] width 540 height 27
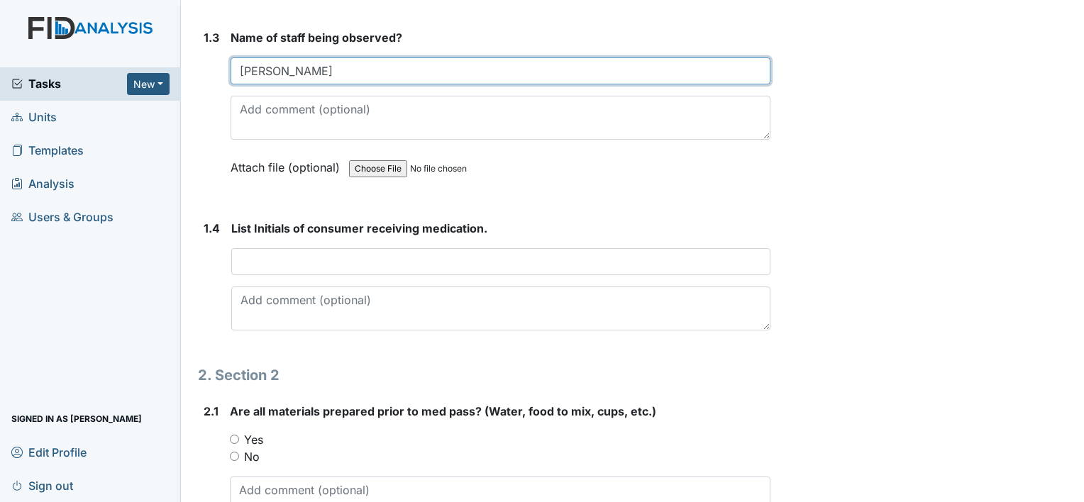
scroll to position [619, 0]
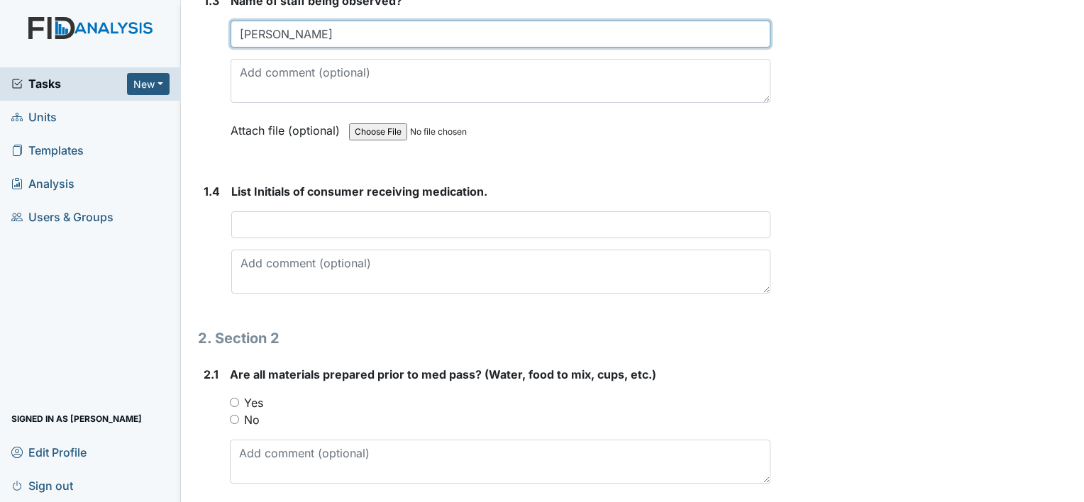
type input "Vanna Reid"
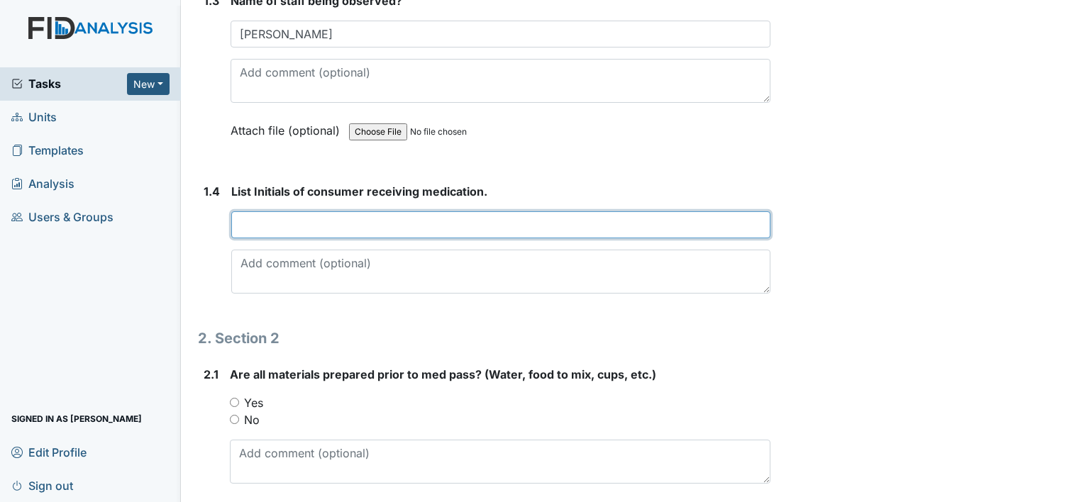
click at [269, 222] on input "text" at bounding box center [500, 224] width 539 height 27
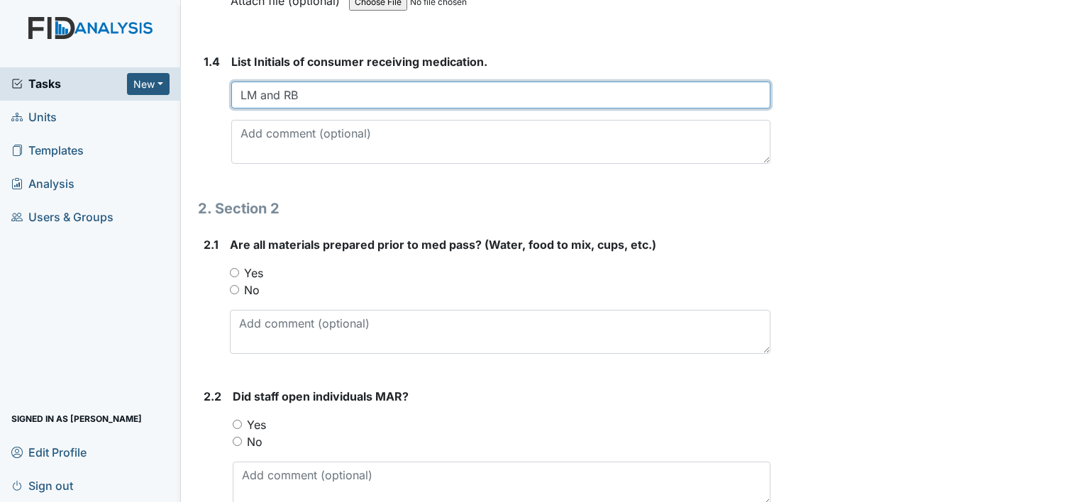
scroll to position [754, 0]
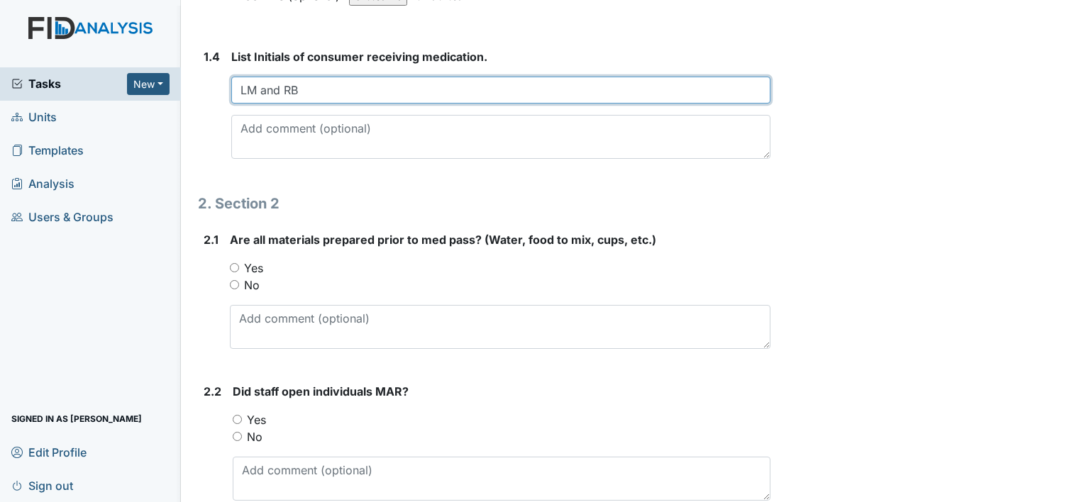
type input "LM and RB"
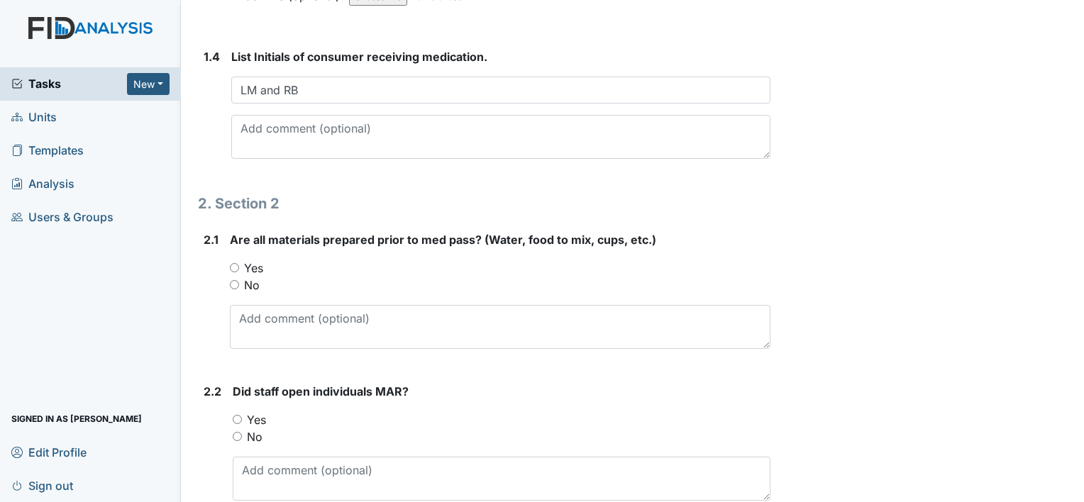
click at [235, 264] on input "Yes" at bounding box center [234, 267] width 9 height 9
radio input "true"
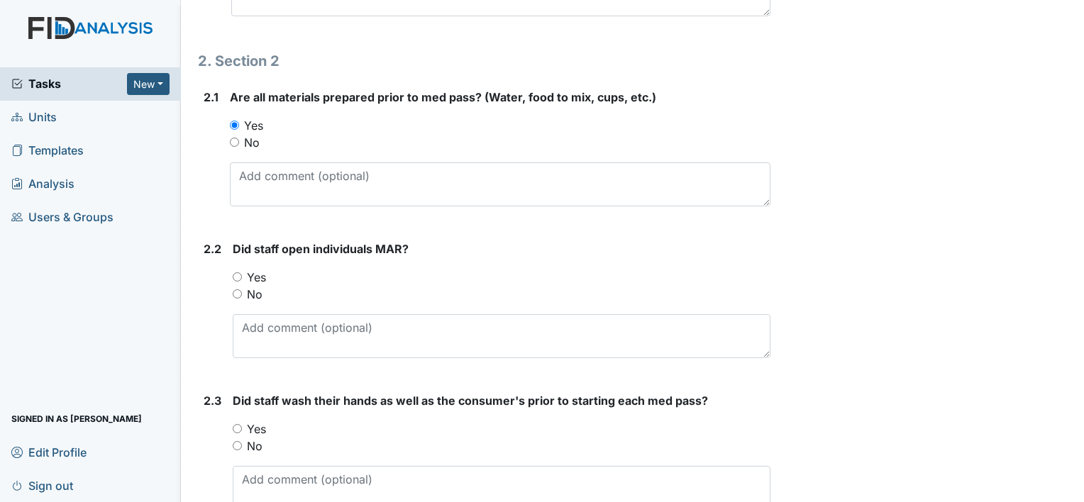
scroll to position [906, 0]
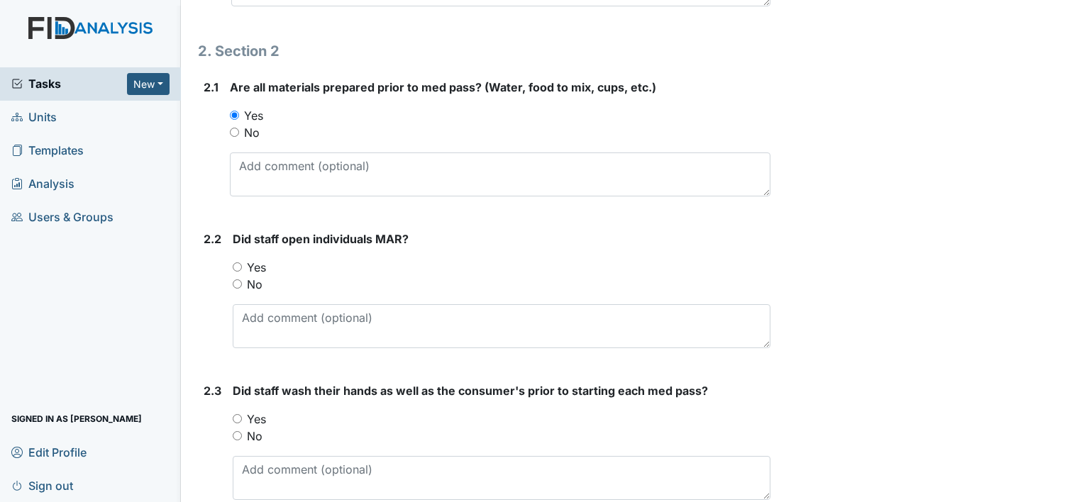
click at [239, 263] on input "Yes" at bounding box center [237, 266] width 9 height 9
radio input "true"
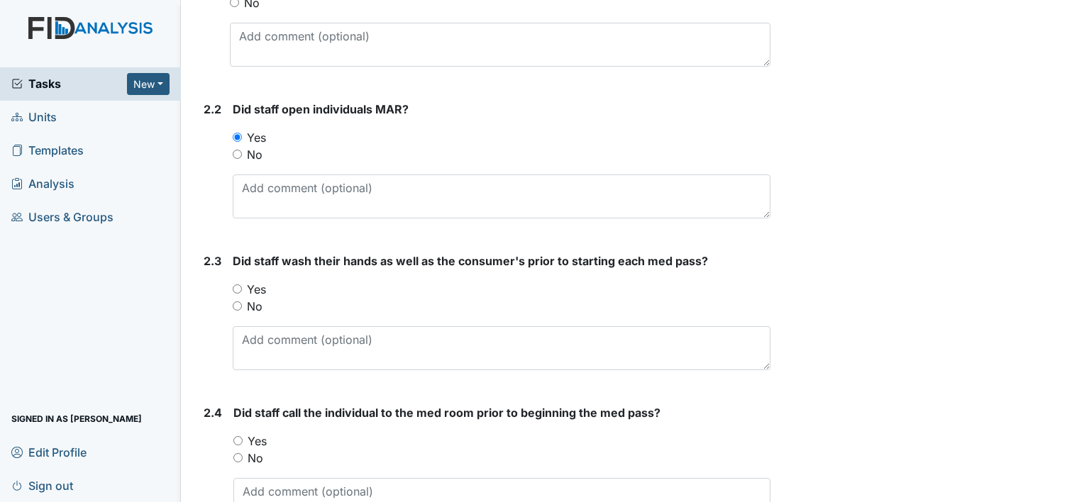
scroll to position [1041, 0]
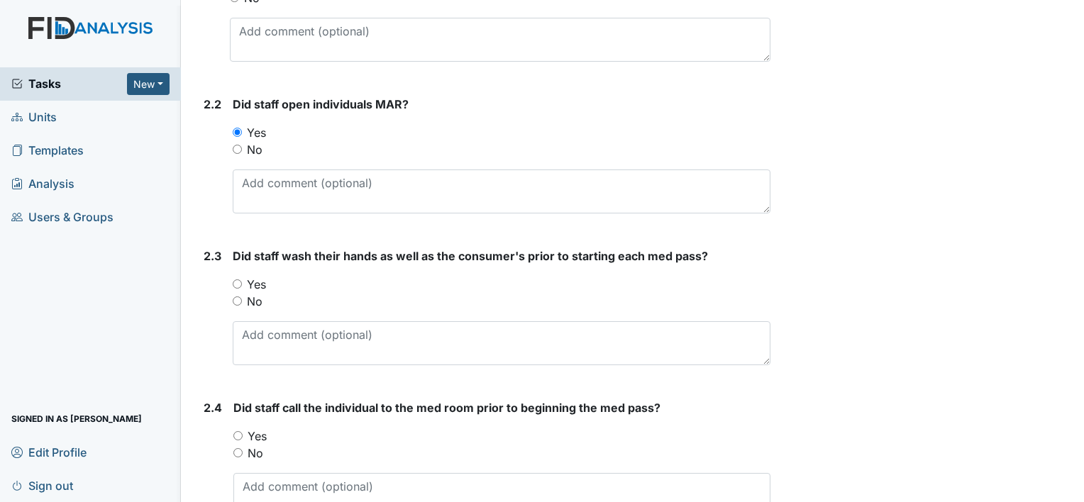
click at [237, 299] on input "No" at bounding box center [237, 300] width 9 height 9
radio input "true"
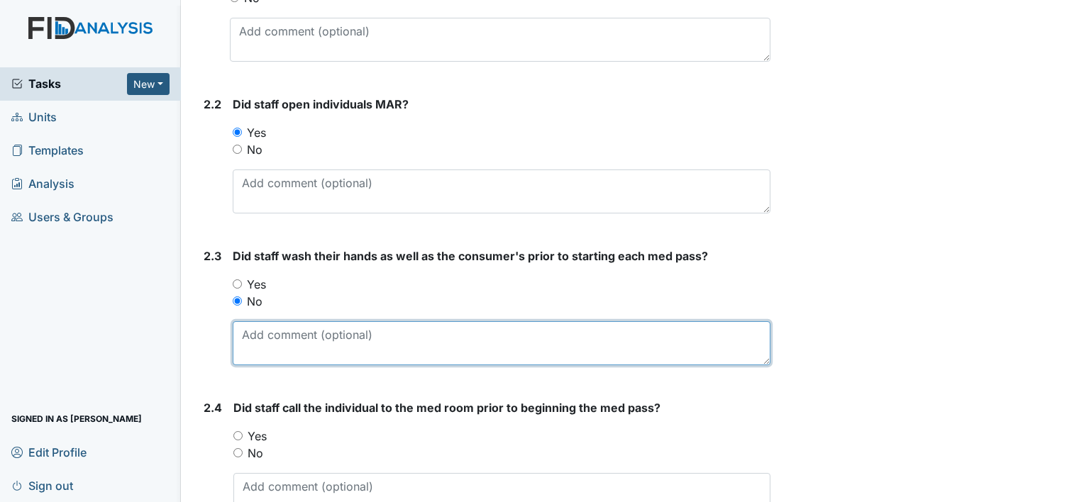
click at [274, 336] on textarea at bounding box center [501, 343] width 537 height 44
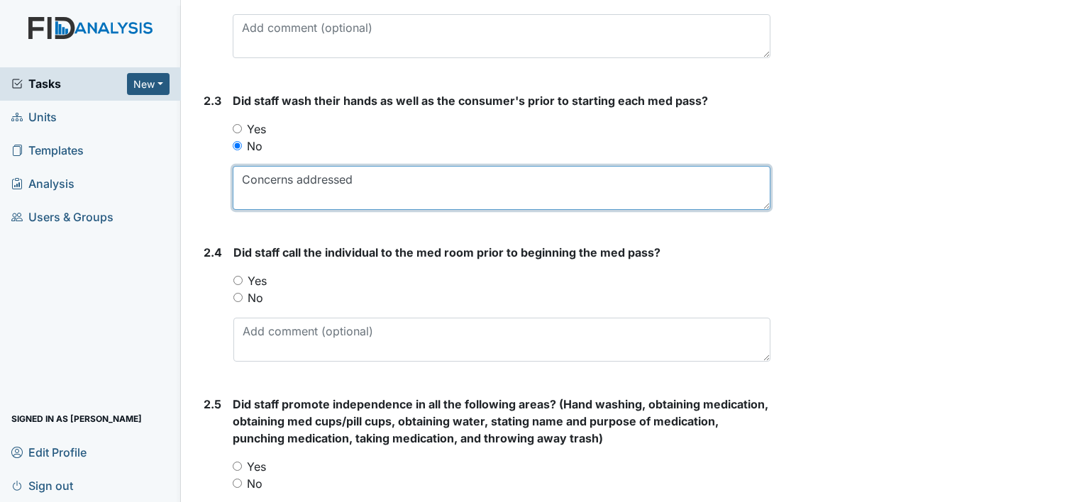
scroll to position [1202, 0]
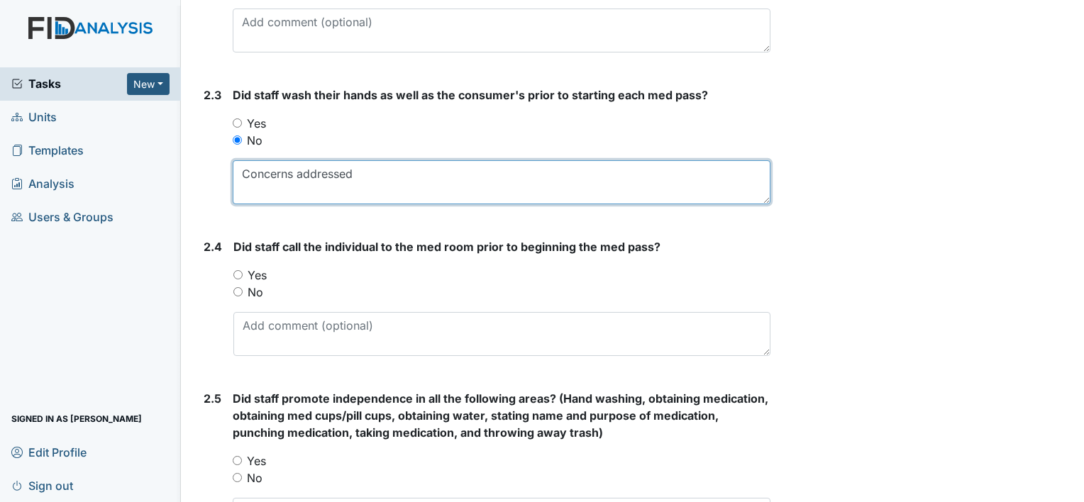
type textarea "Concerns addressed"
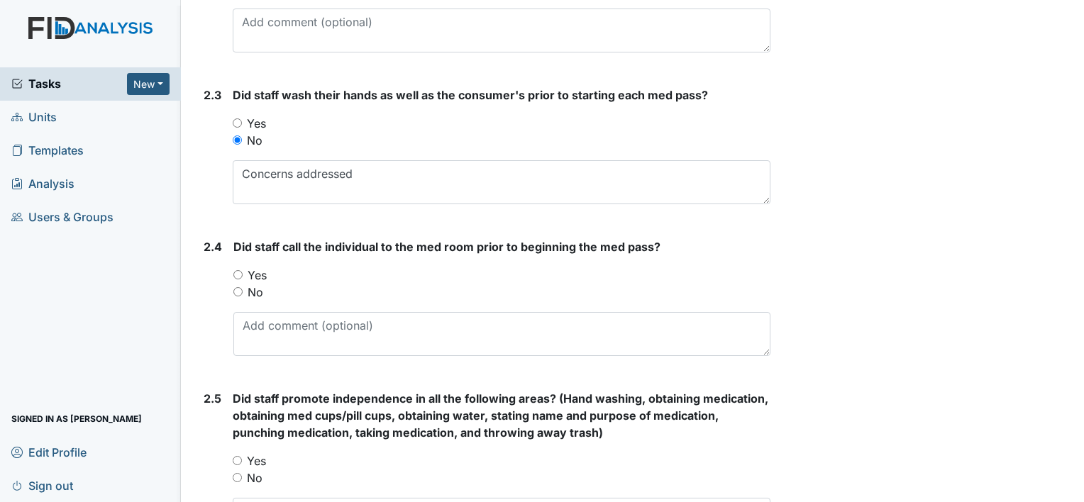
click at [240, 270] on input "Yes" at bounding box center [237, 274] width 9 height 9
radio input "true"
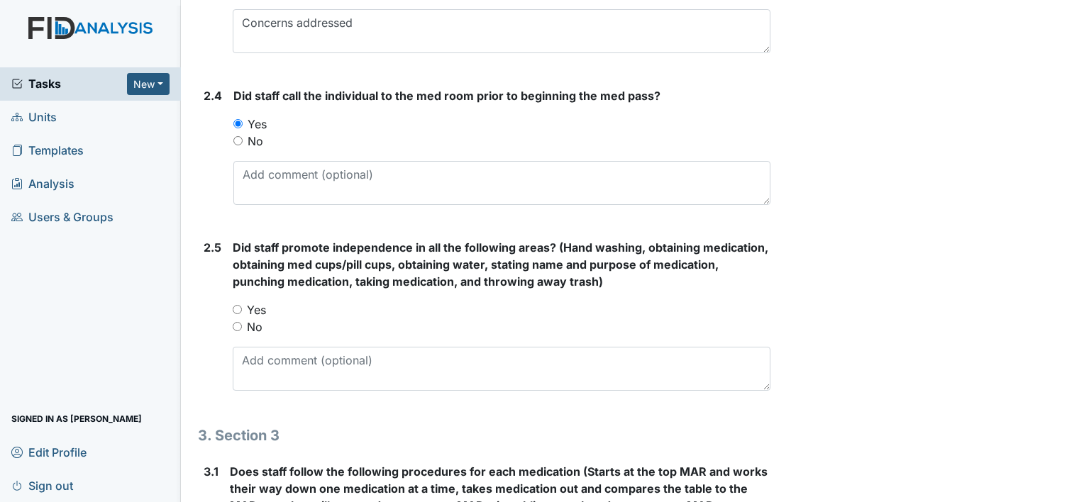
scroll to position [1360, 0]
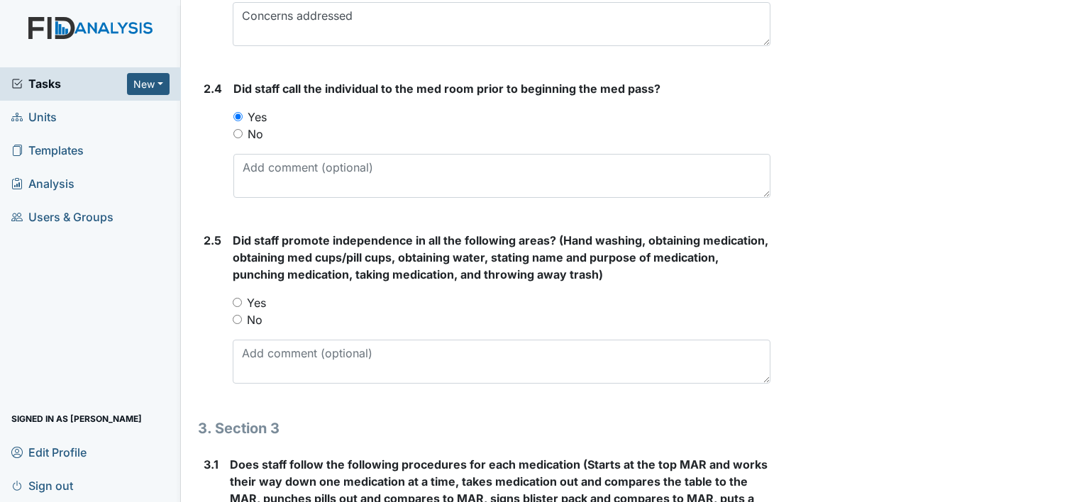
click at [240, 318] on input "No" at bounding box center [237, 319] width 9 height 9
radio input "true"
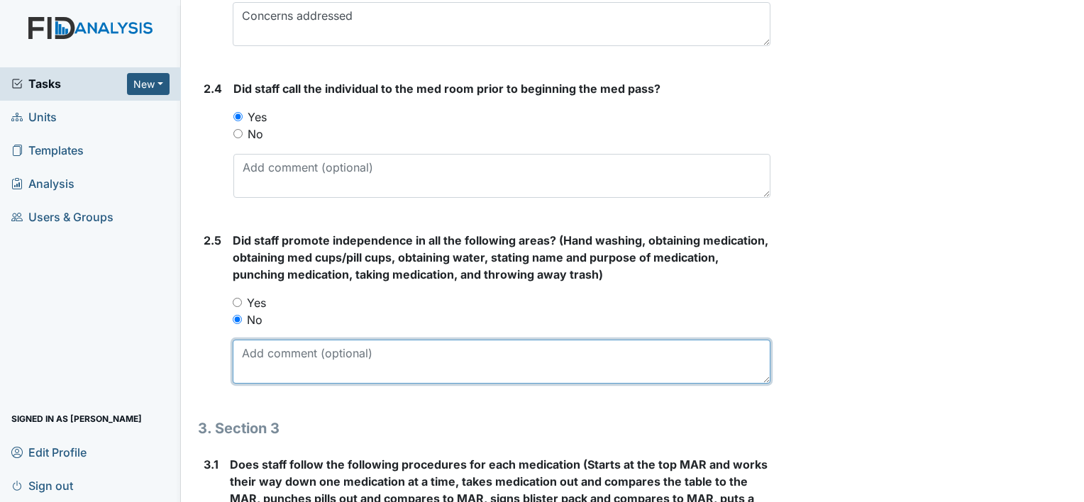
click at [278, 357] on textarea at bounding box center [501, 362] width 537 height 44
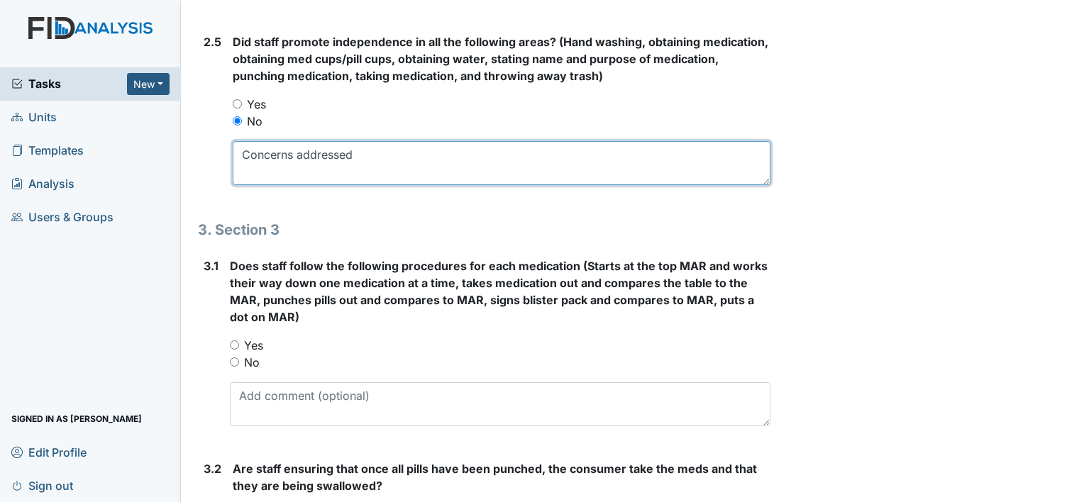
scroll to position [1603, 0]
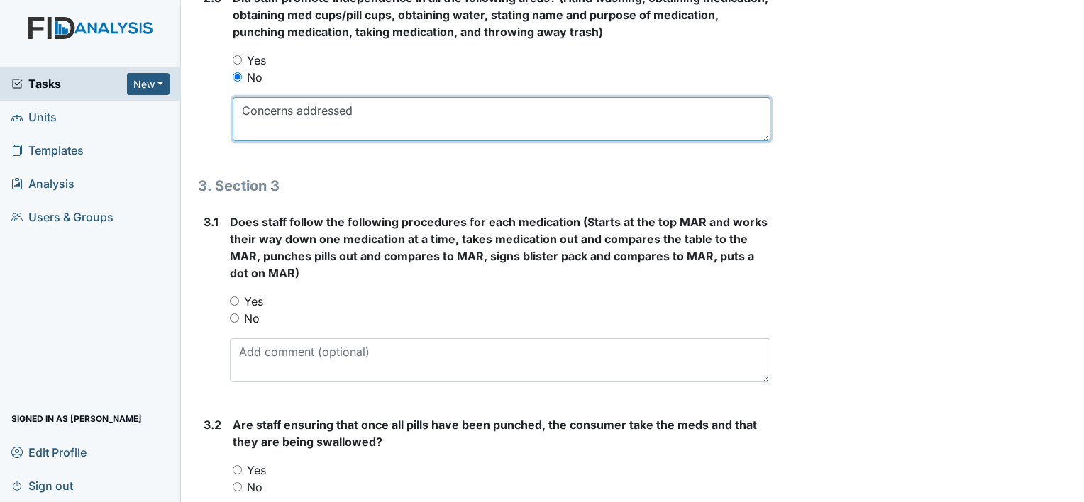
type textarea "Concerns addressed"
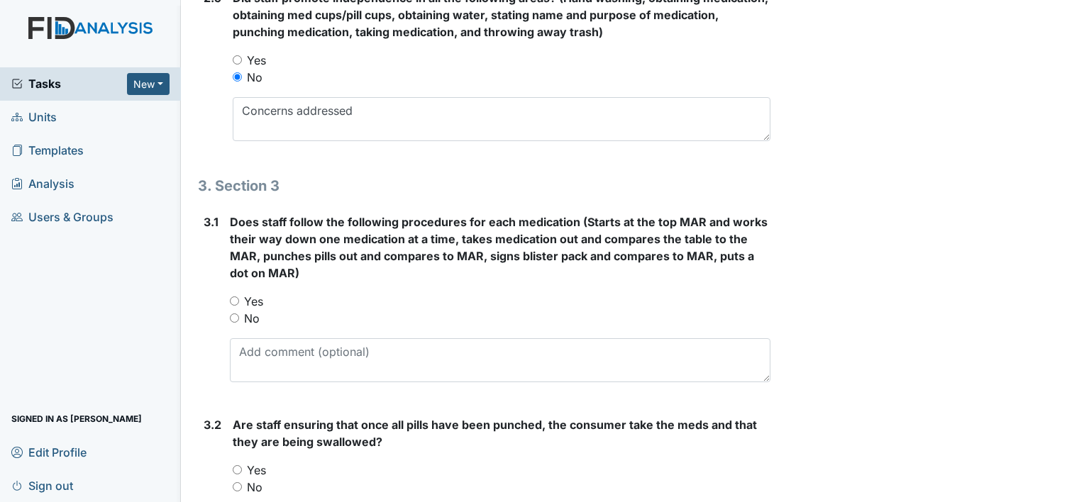
click at [235, 296] on input "Yes" at bounding box center [234, 300] width 9 height 9
radio input "true"
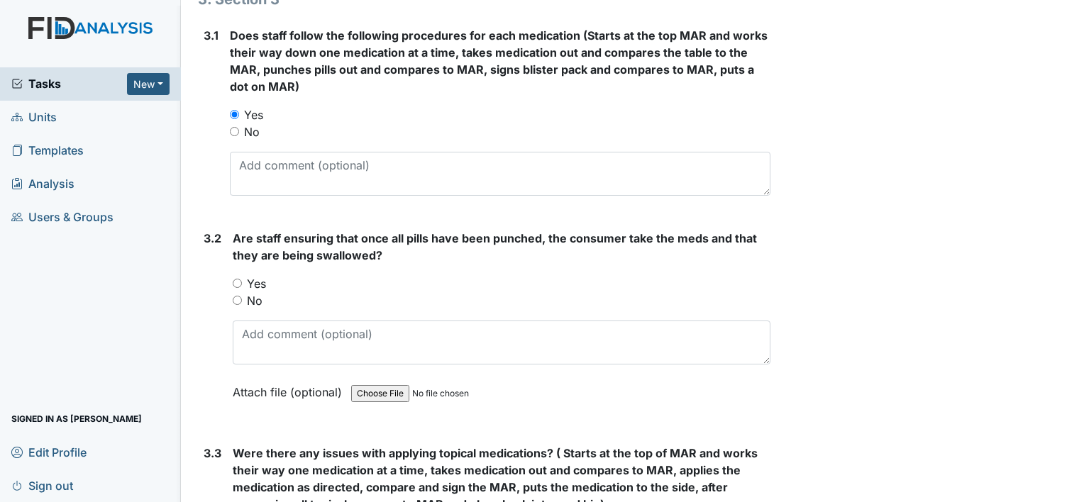
scroll to position [1790, 0]
click at [237, 277] on input "Yes" at bounding box center [237, 281] width 9 height 9
radio input "true"
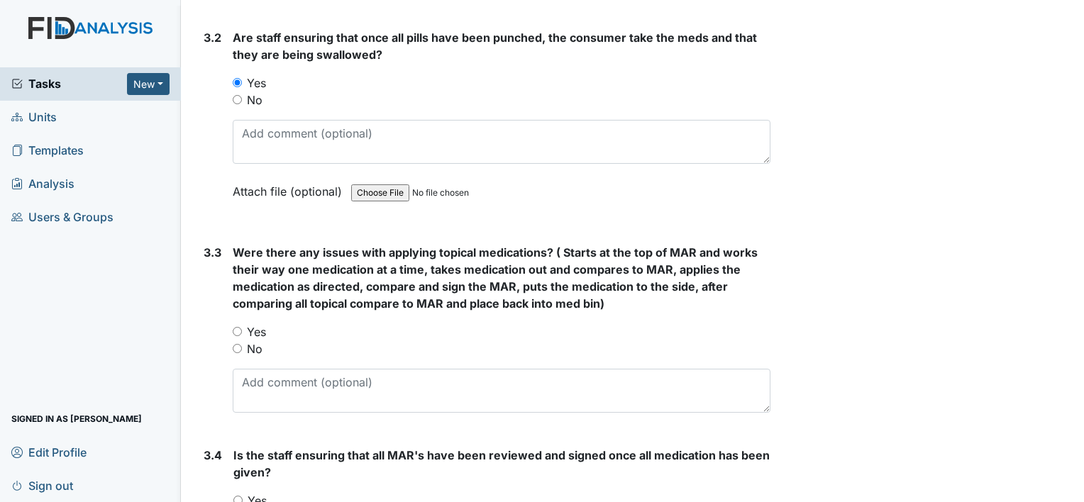
scroll to position [2025, 0]
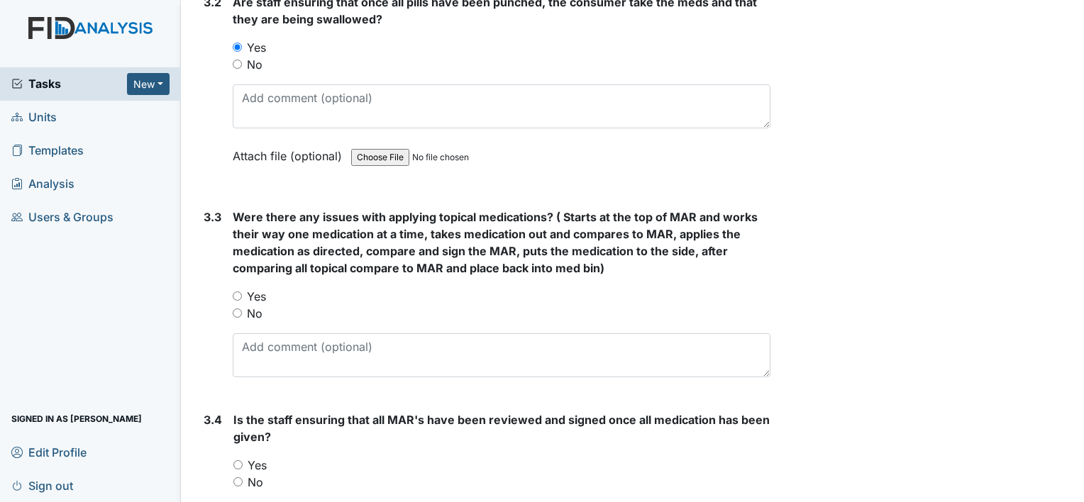
click at [238, 309] on input "No" at bounding box center [237, 312] width 9 height 9
radio input "true"
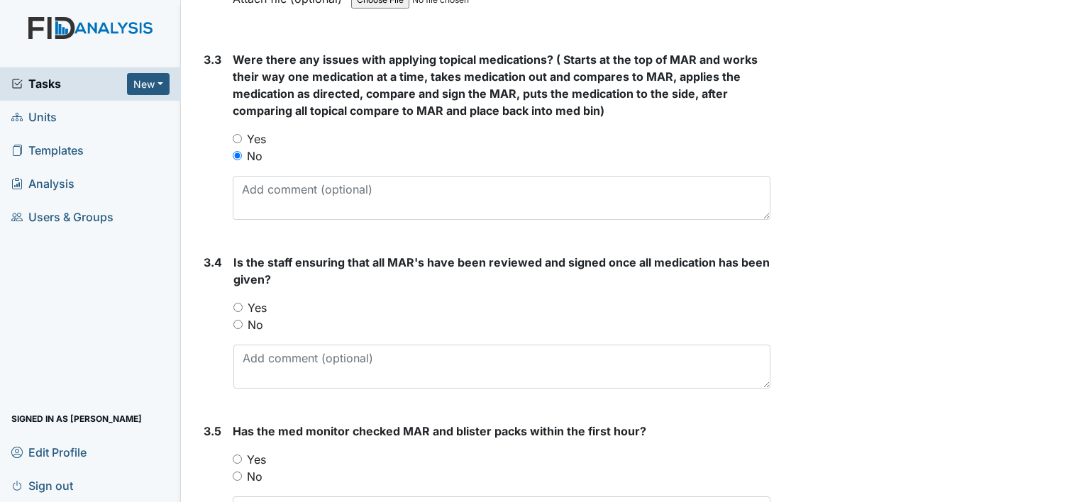
scroll to position [2187, 0]
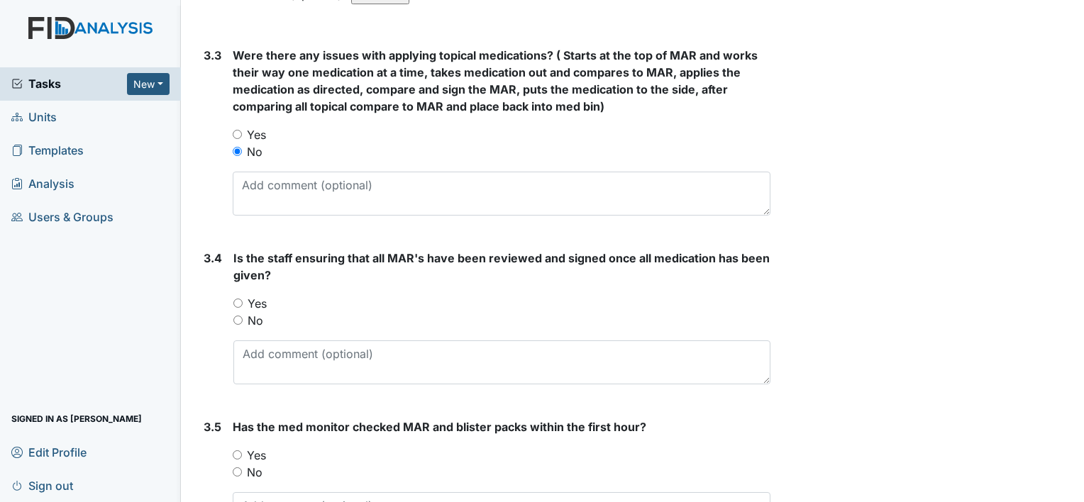
click at [238, 299] on input "Yes" at bounding box center [237, 303] width 9 height 9
radio input "true"
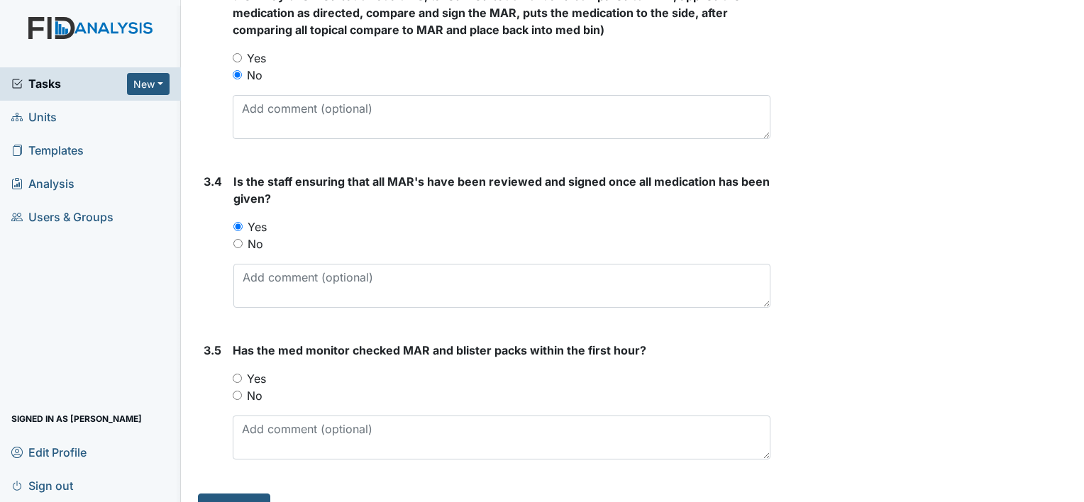
scroll to position [2287, 0]
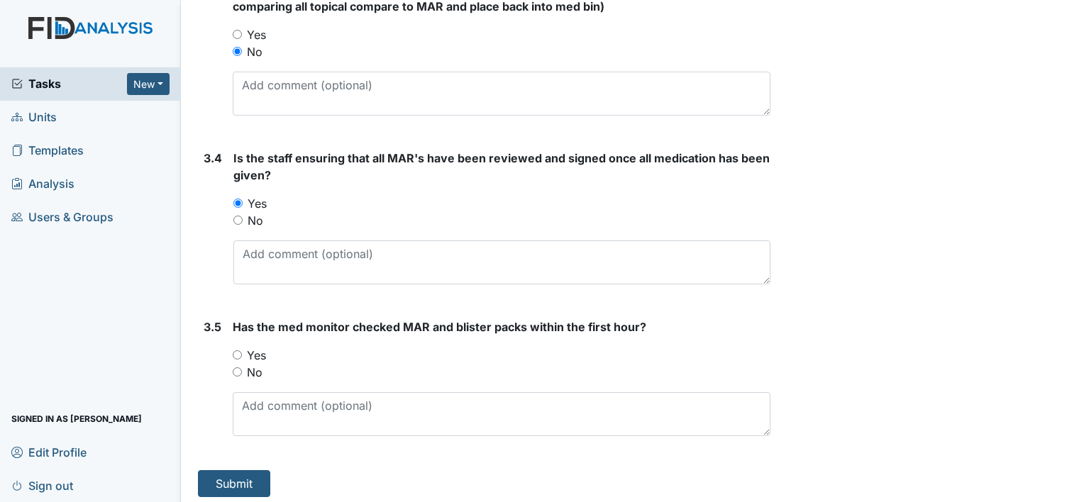
click at [238, 350] on input "Yes" at bounding box center [237, 354] width 9 height 9
radio input "true"
click at [227, 478] on button "Submit" at bounding box center [234, 483] width 72 height 27
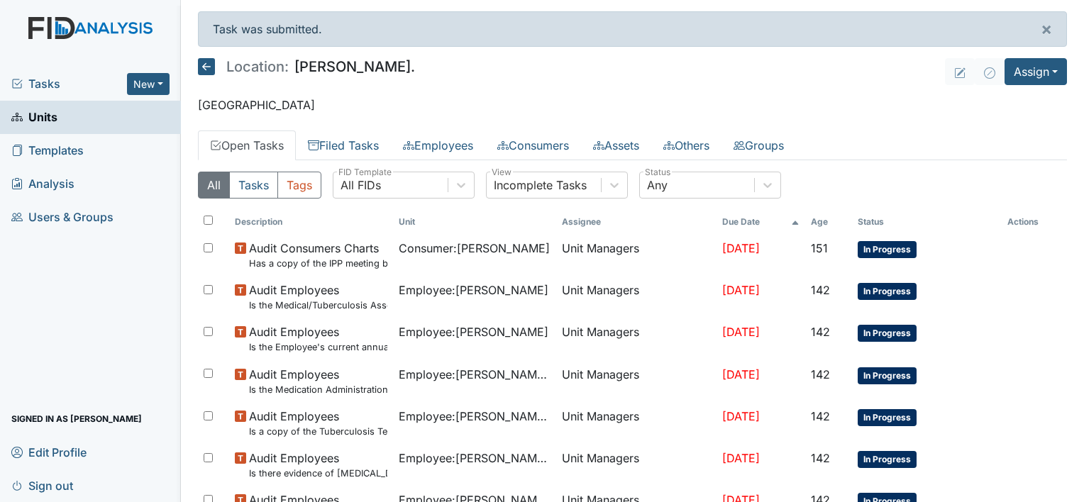
click at [123, 94] on div "Tasks New Form Inspection Document Bundle" at bounding box center [90, 83] width 181 height 33
click at [156, 90] on button "New" at bounding box center [148, 84] width 43 height 22
